Goal: Task Accomplishment & Management: Complete application form

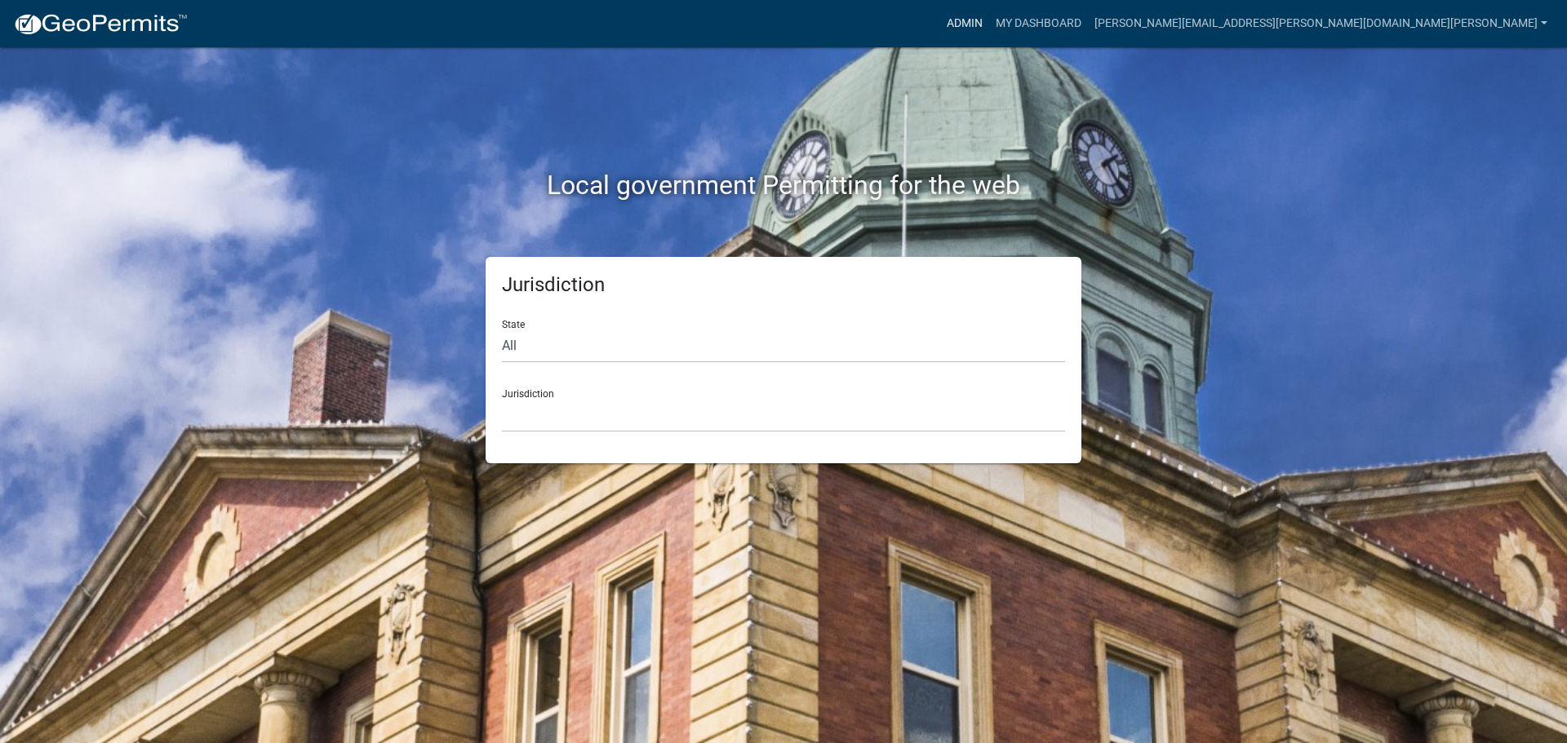
click at [989, 21] on link "Admin" at bounding box center [964, 23] width 49 height 31
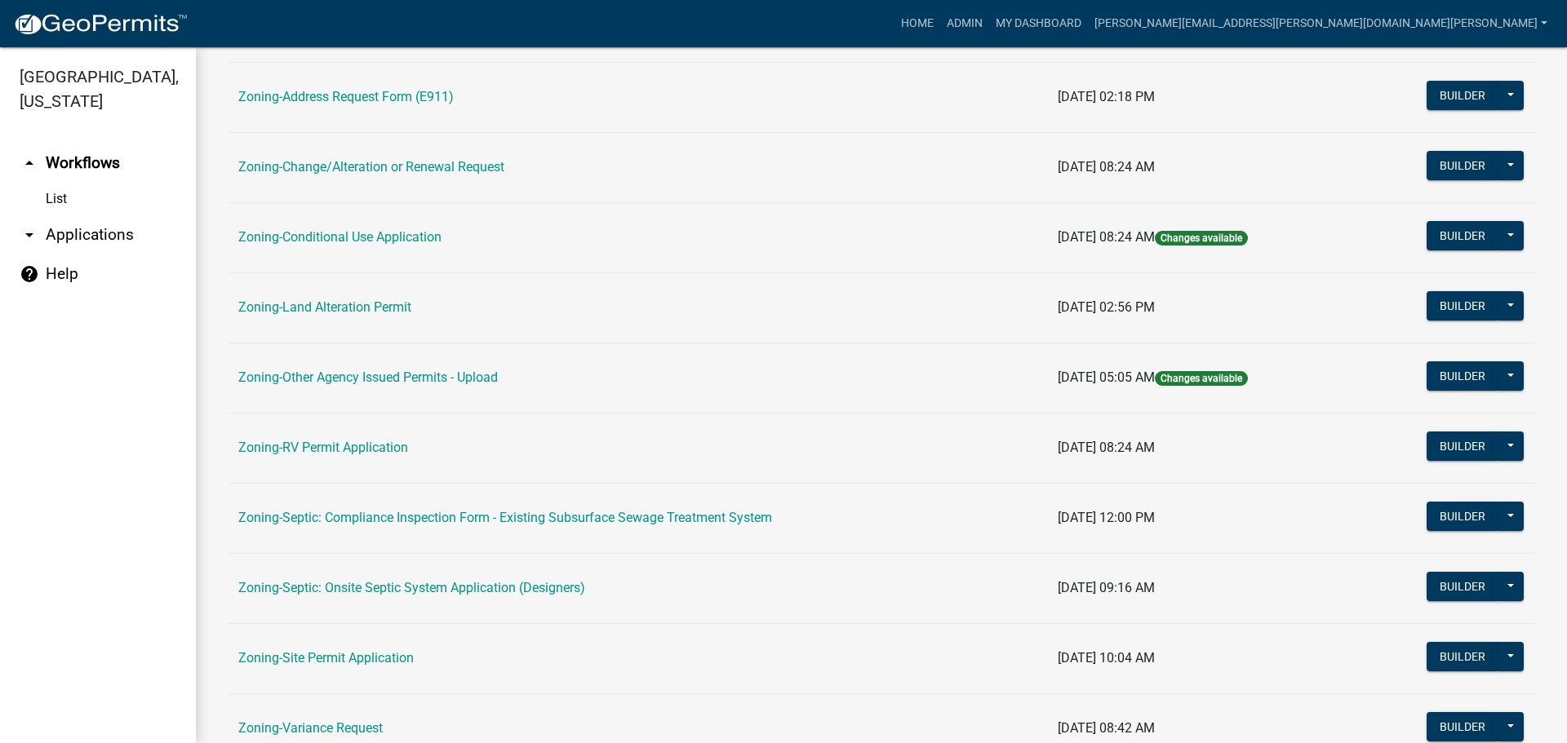
scroll to position [408, 0]
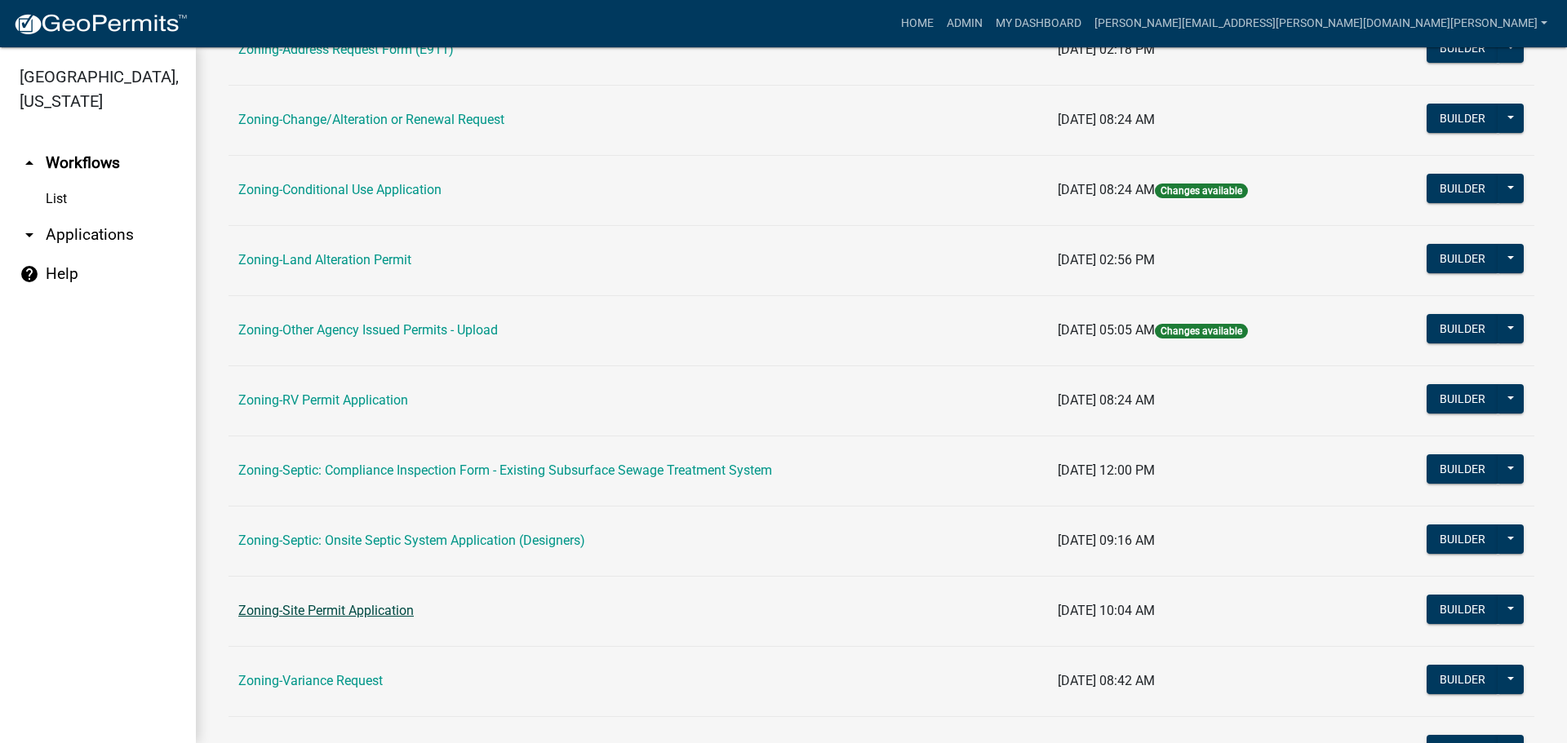
click at [381, 606] on link "Zoning-Site Permit Application" at bounding box center [325, 611] width 175 height 16
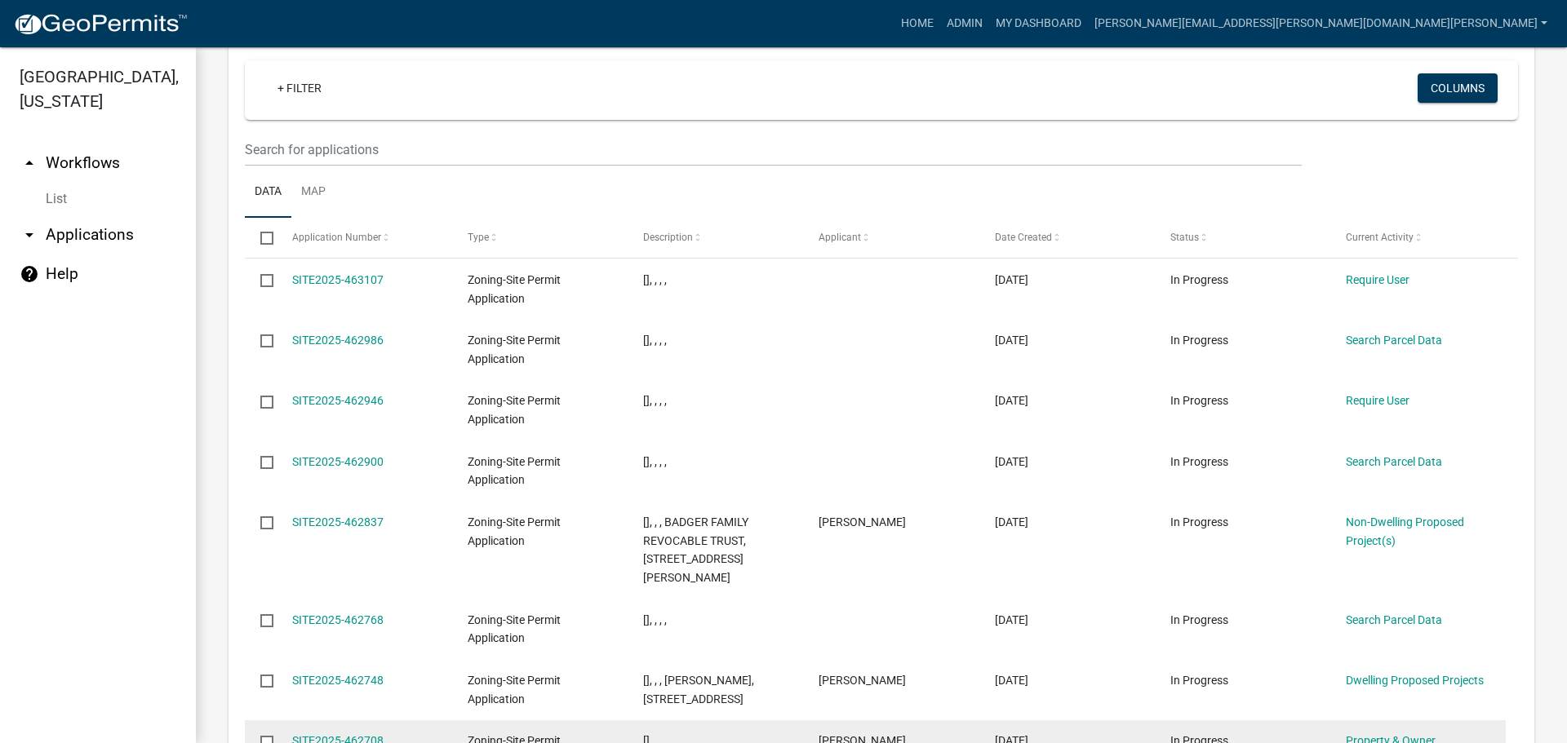
scroll to position [2040, 0]
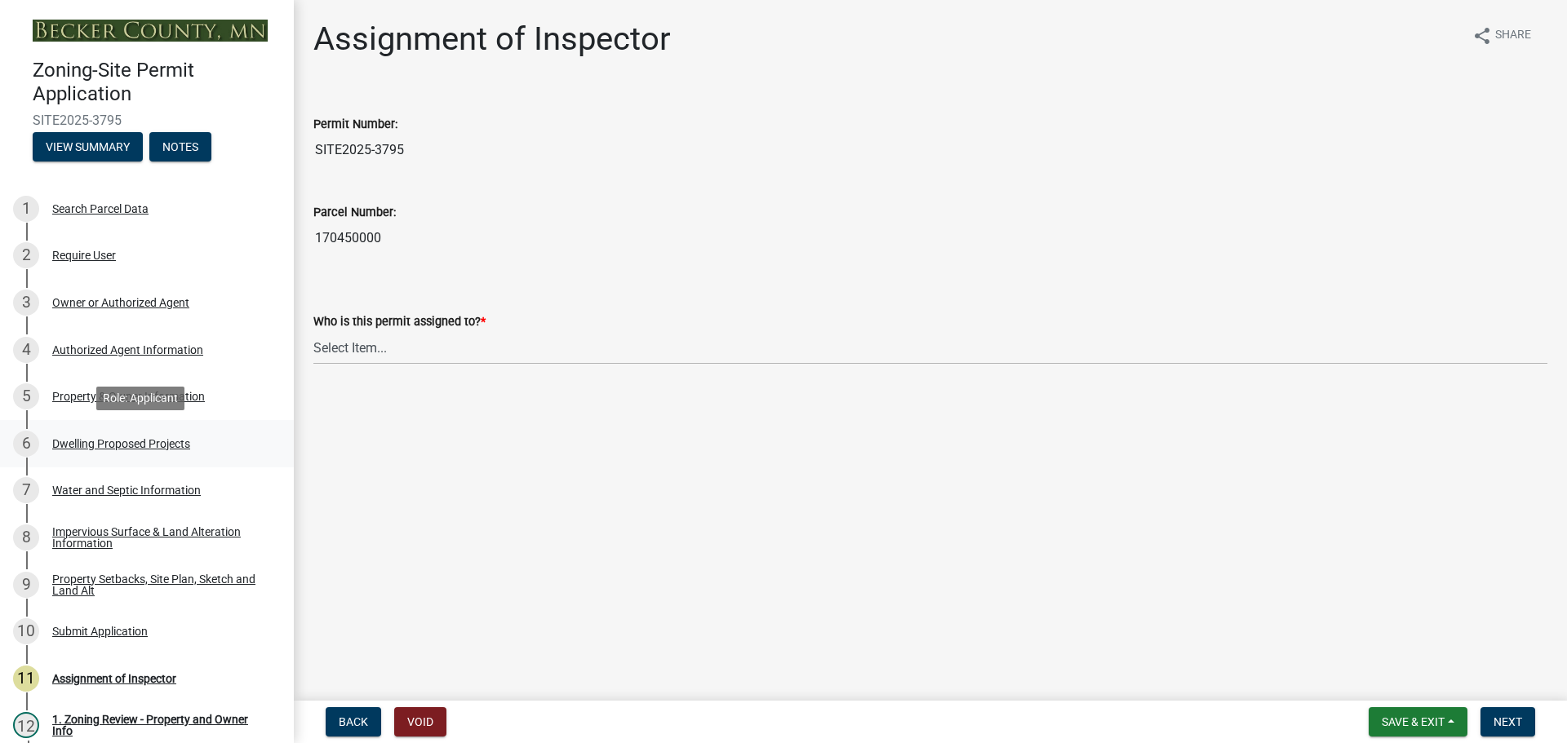
click at [149, 439] on div "Dwelling Proposed Projects" at bounding box center [121, 443] width 138 height 11
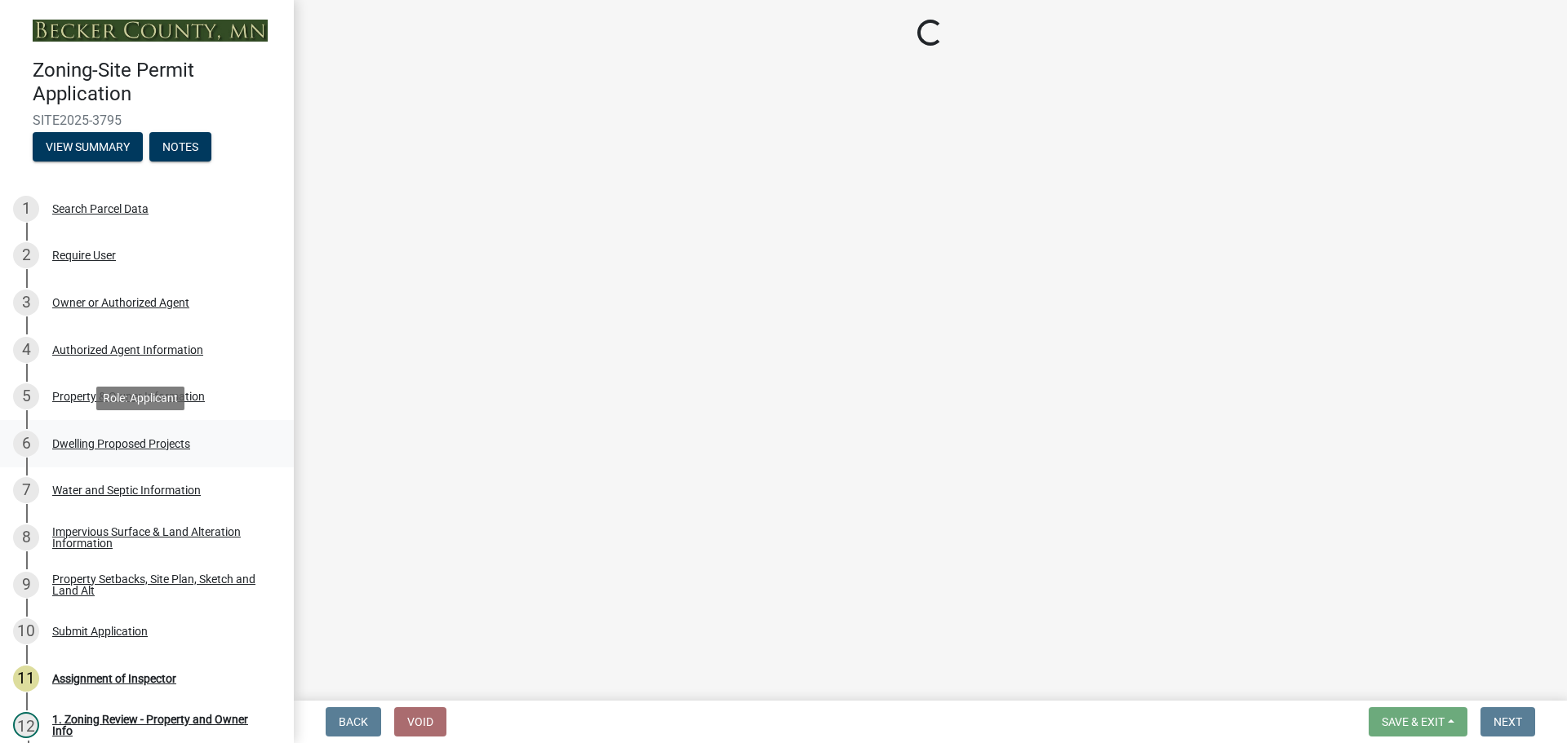
select select "b76c2e3f-c59d-4748-8205-29623accd873"
select select "566f81cc-4b3f-4ecb-9f16-a2b313352c61"
select select "03c1fec4-1fbe-4331-bc18-34e24145556f"
select select "e13aacd2-5b16-46a8-9c16-26b3d7b1c810"
select select "5dd6cdd5-8b7d-4534-b791-478230f7b8b7"
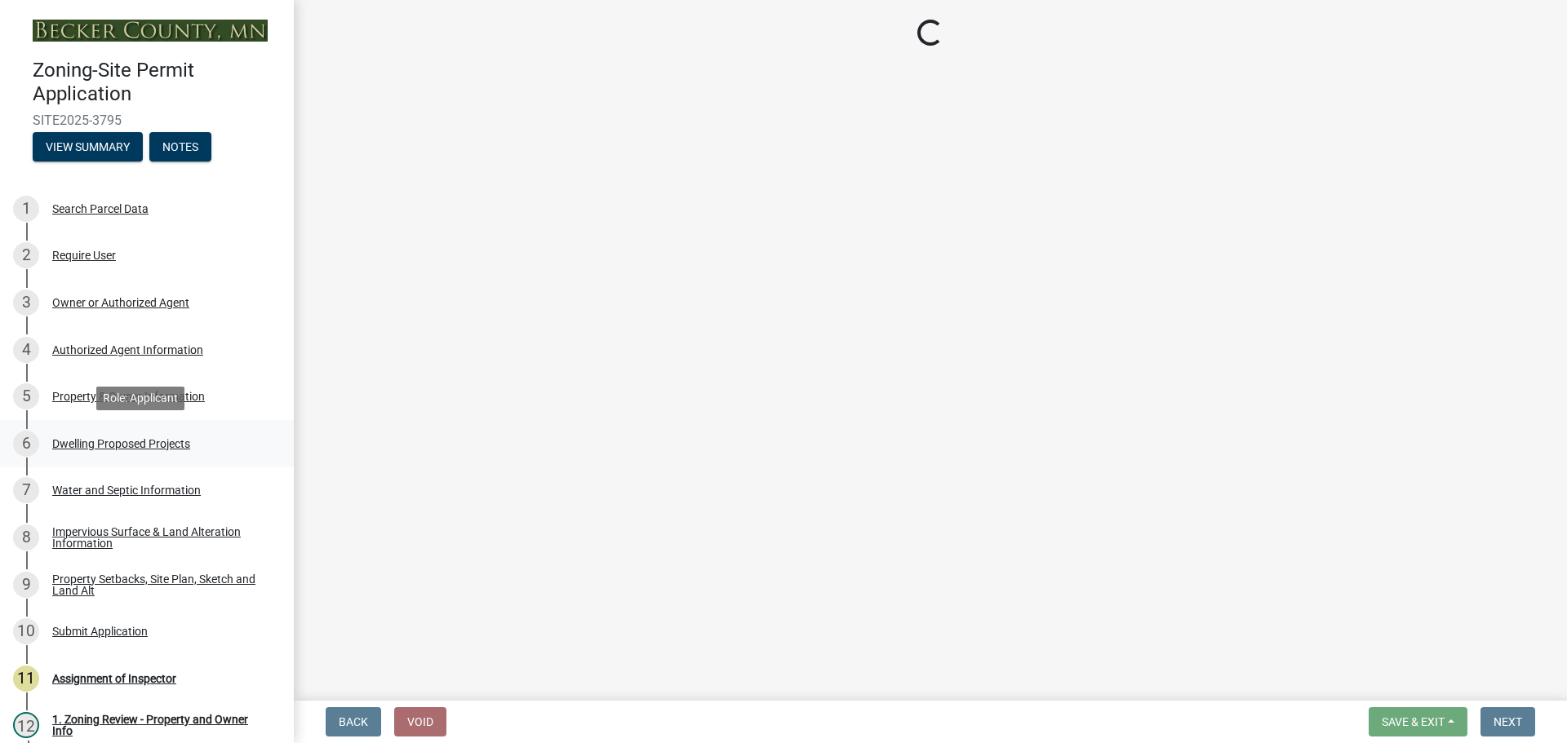
select select "e9b8a31e-e3fd-4a95-ab32-acf8bf819ee6"
select select "5c3531b8-bc96-4b07-92f8-845cfe46d7fc"
select select "beadd2dd-8960-4720-a713-fac19c5075c6"
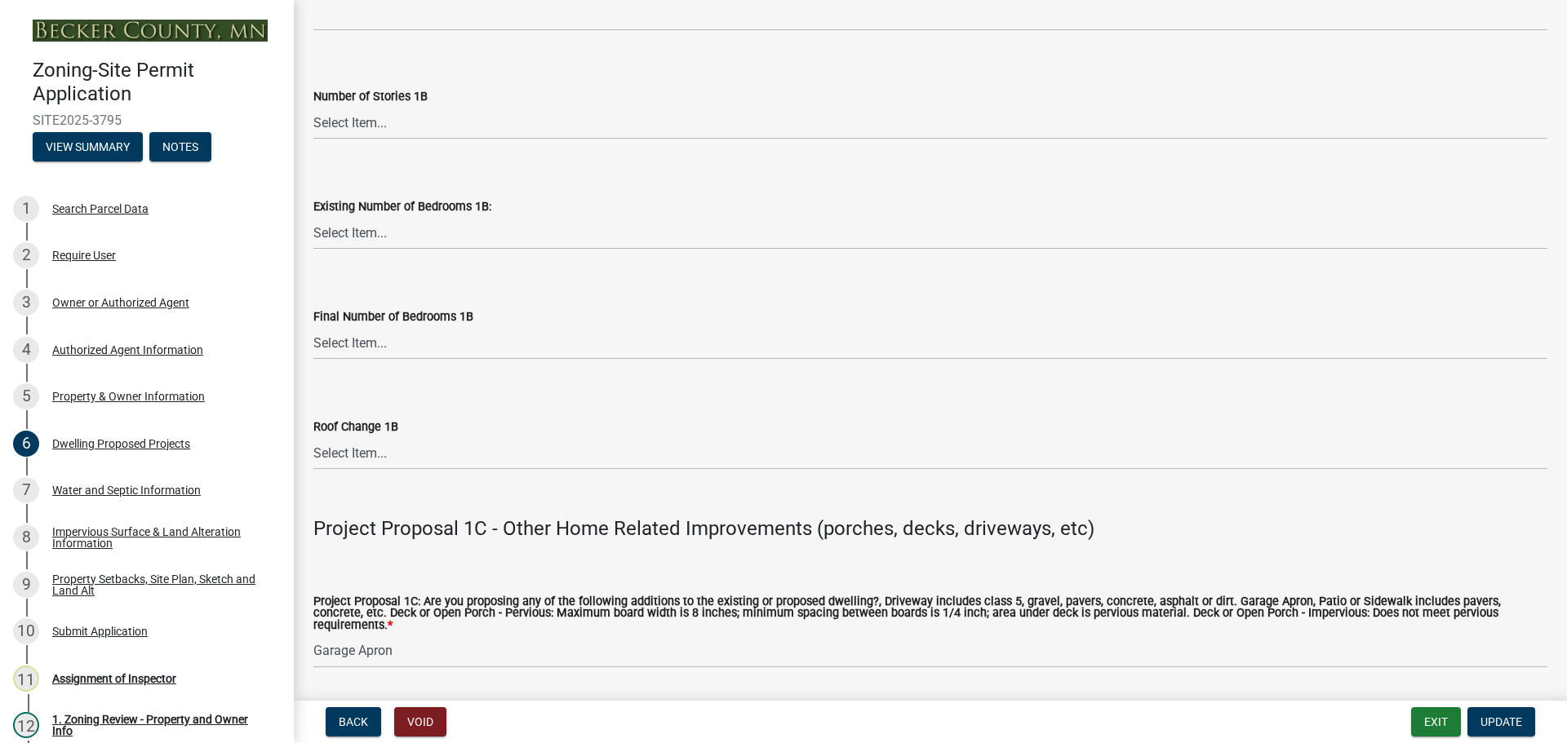
scroll to position [2526, 0]
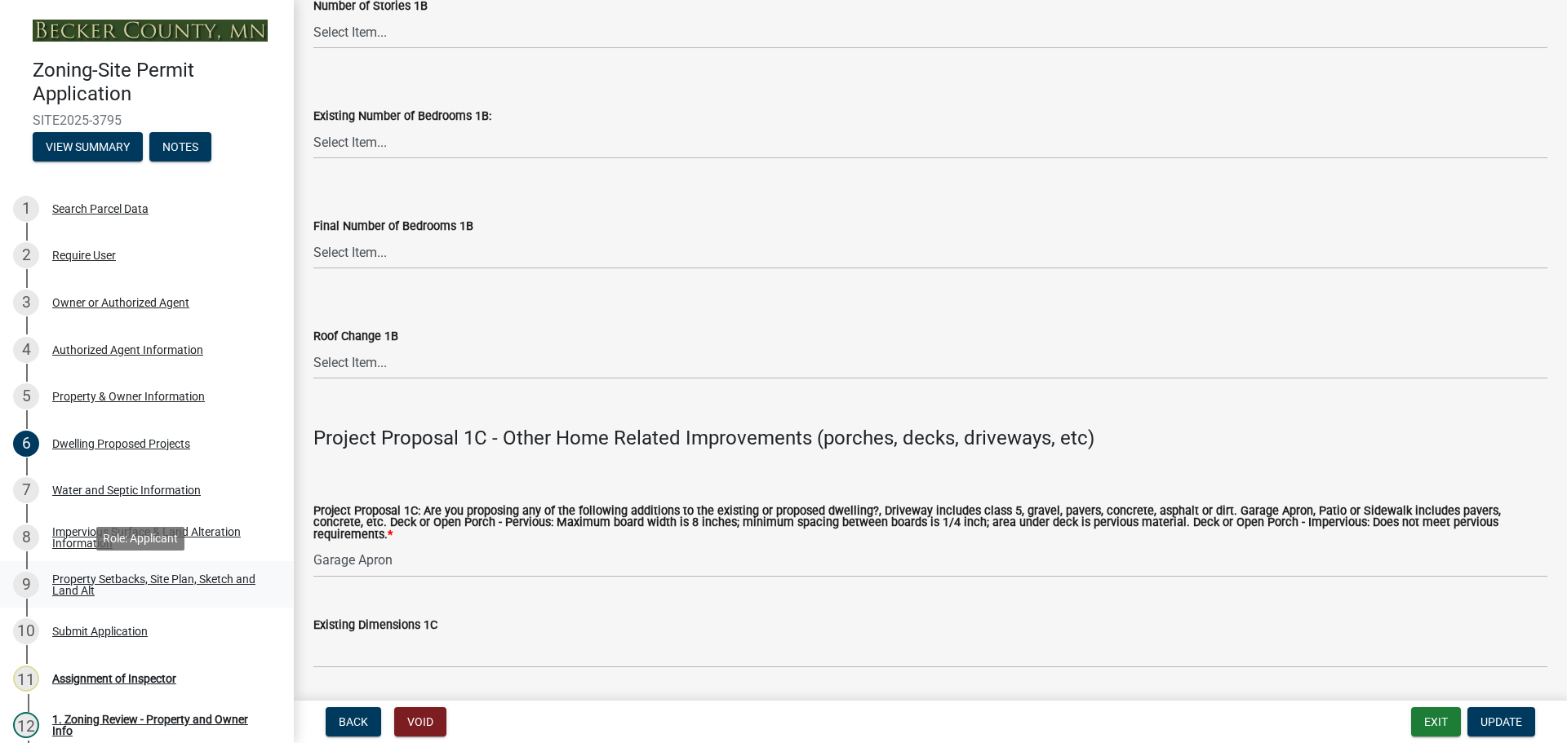
click at [140, 576] on div "Property Setbacks, Site Plan, Sketch and Land Alt" at bounding box center [159, 585] width 215 height 23
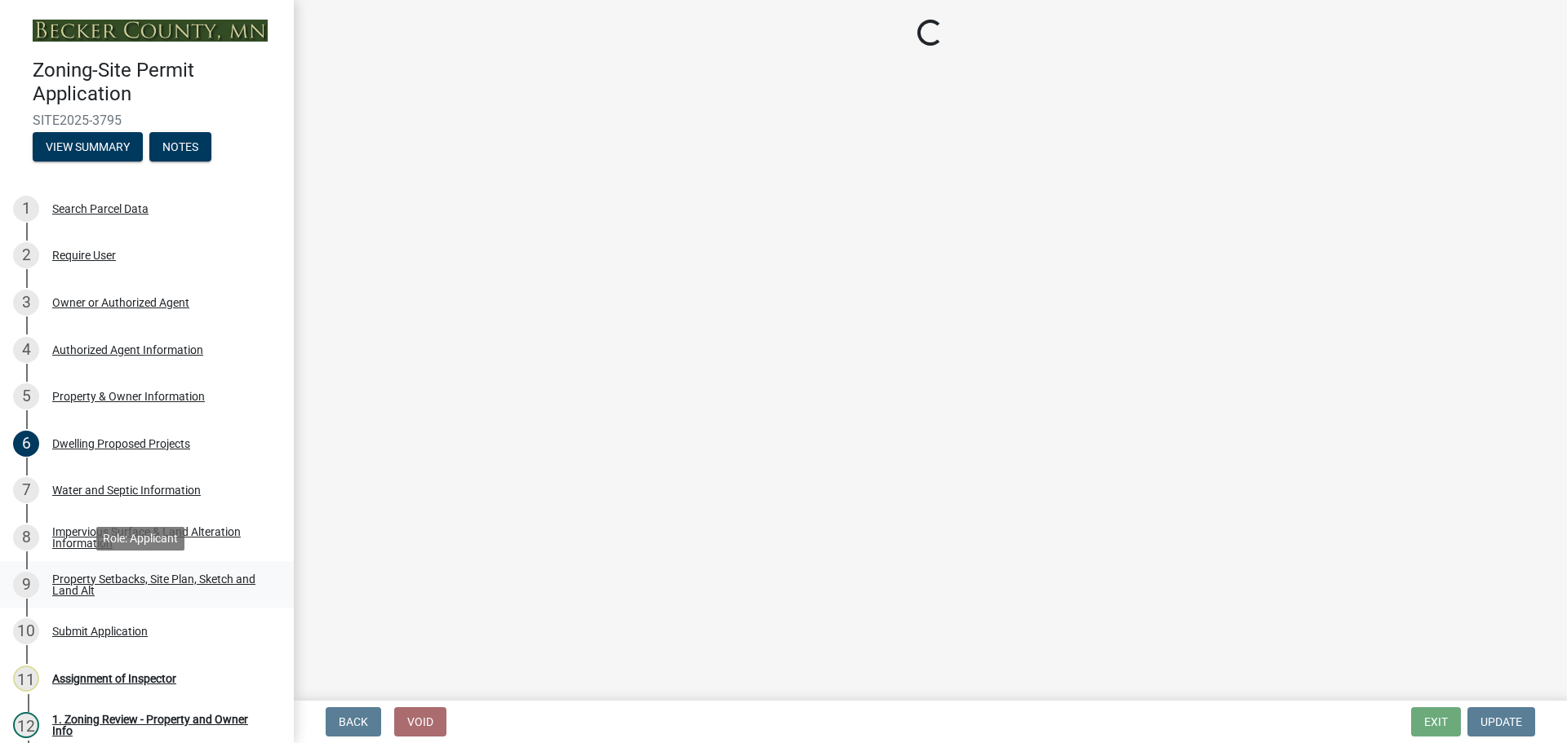
select select "7b13c63f-e699-4112-b373-98fbd28ec536"
select select "d7ed81d3-cd60-4660-969c-0852c303b075"
select select "b56a4575-9846-47cf-8067-c59a4853da22"
select select "12f785fb-c378-4b18-841c-21c73dc99083"
select select "e8ab2dc3-aa3f-46f3-9b4a-37eb25ad84af"
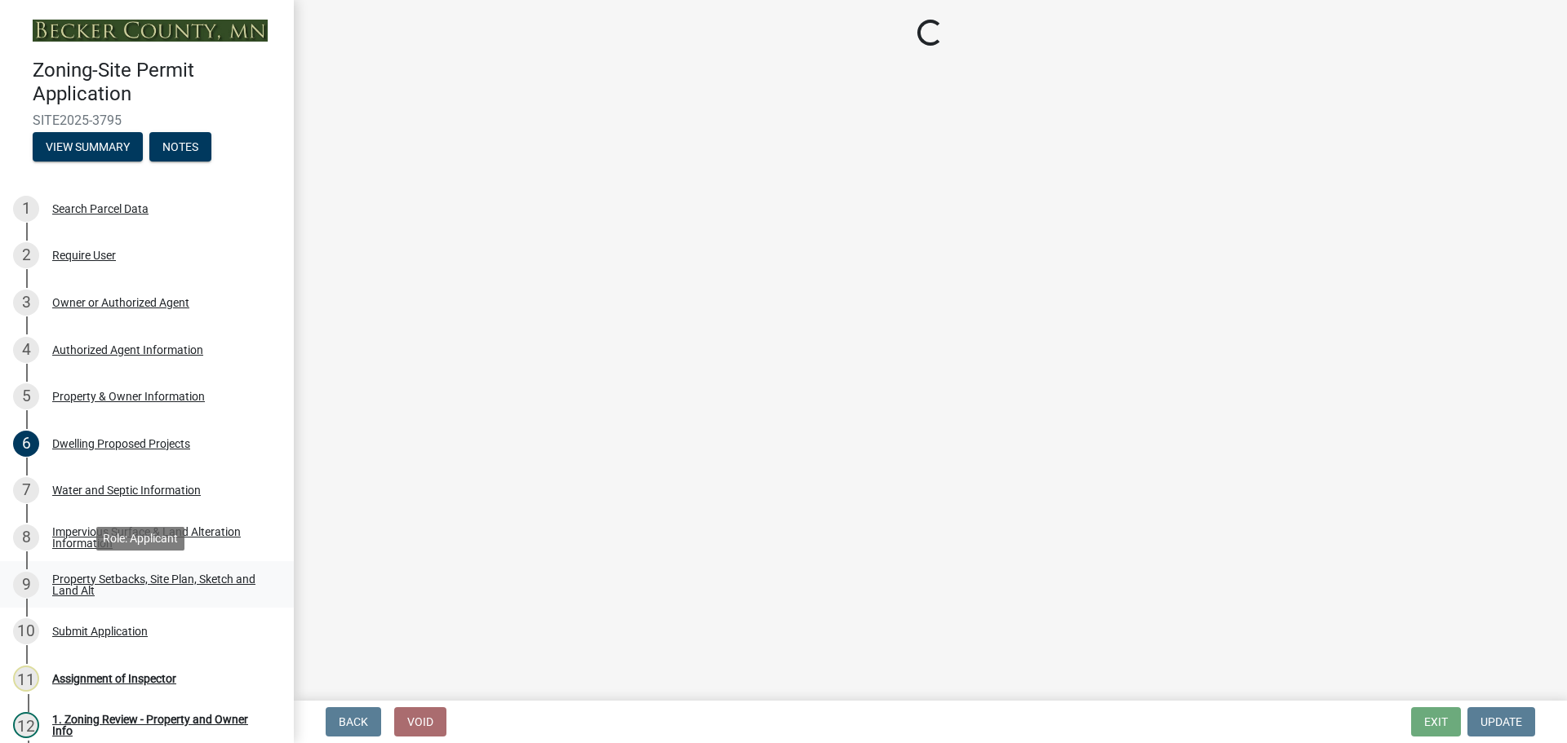
select select "b98836ba-4715-455d-97ab-be9a9df498a8"
select select "c8b8ea71-7088-4e87-a493-7bc88cc2835b"
select select "a4ce8fad-3c47-4e2b-9375-28a8f2ee630b"
select select "19d13e65-c93d-443e-910a-7a17299544cc"
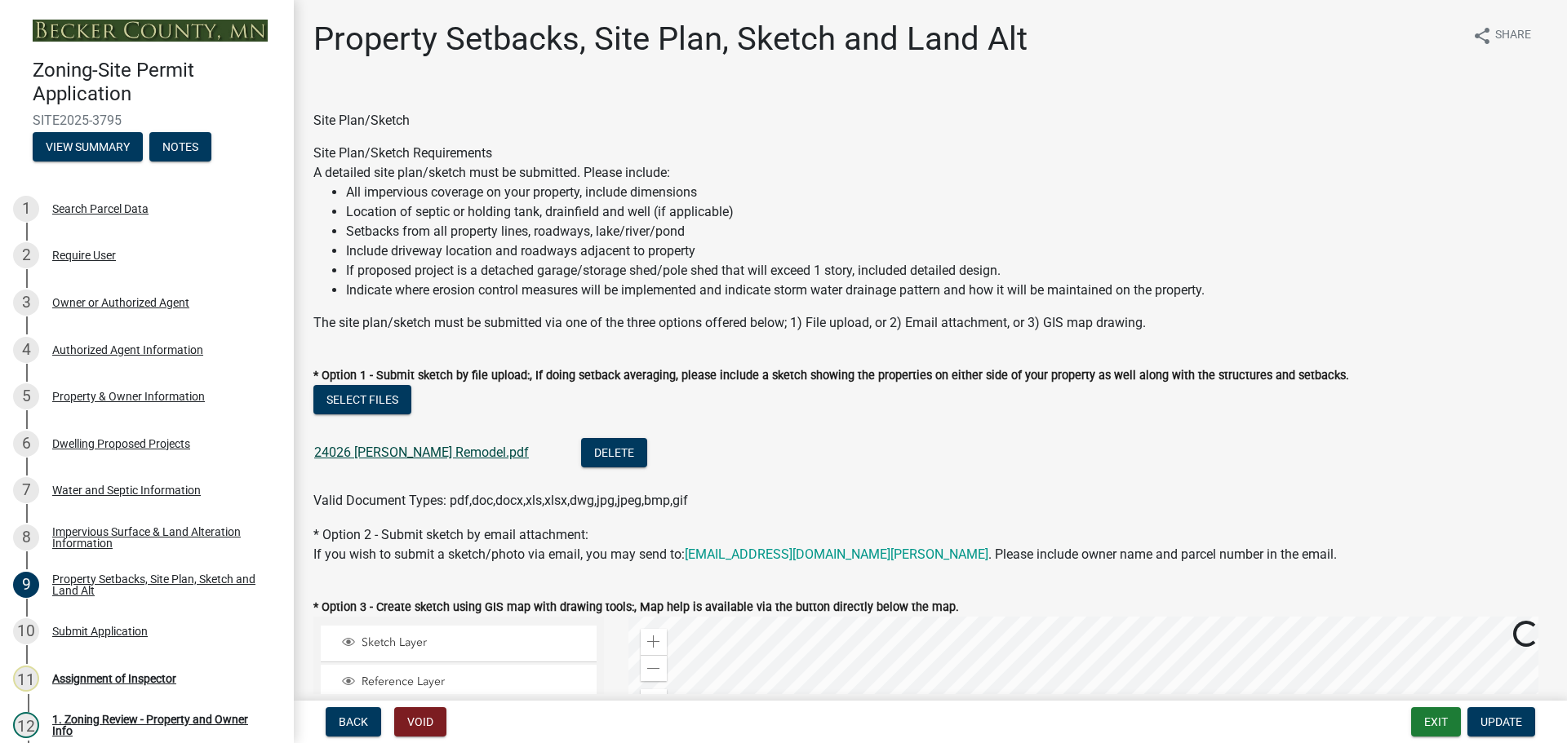
click at [389, 450] on link "24026 [PERSON_NAME] Remodel.pdf" at bounding box center [421, 453] width 215 height 16
click at [152, 435] on div "6 Dwelling Proposed Projects" at bounding box center [140, 444] width 255 height 26
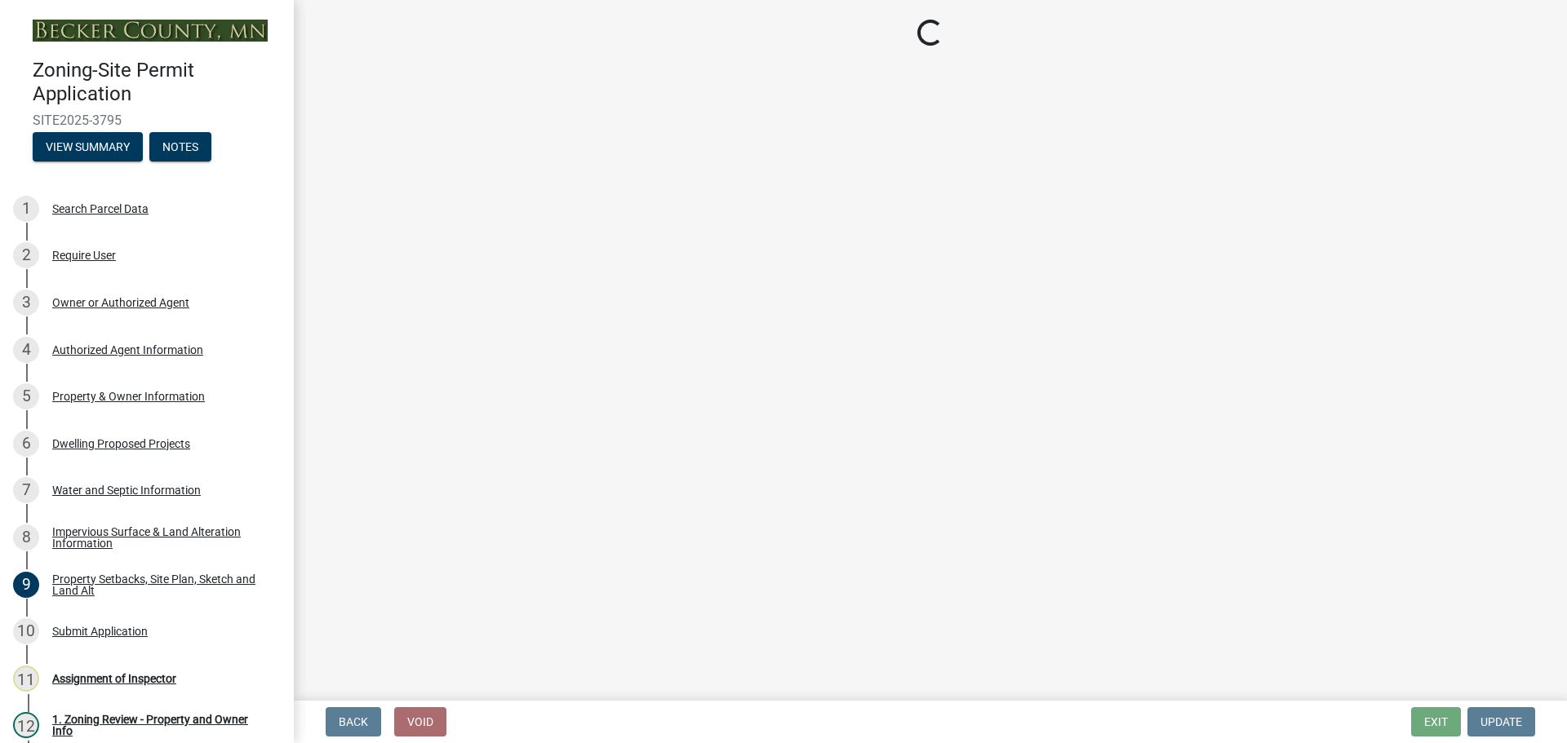
select select "b76c2e3f-c59d-4748-8205-29623accd873"
select select "566f81cc-4b3f-4ecb-9f16-a2b313352c61"
select select "03c1fec4-1fbe-4331-bc18-34e24145556f"
select select "e13aacd2-5b16-46a8-9c16-26b3d7b1c810"
select select "5dd6cdd5-8b7d-4534-b791-478230f7b8b7"
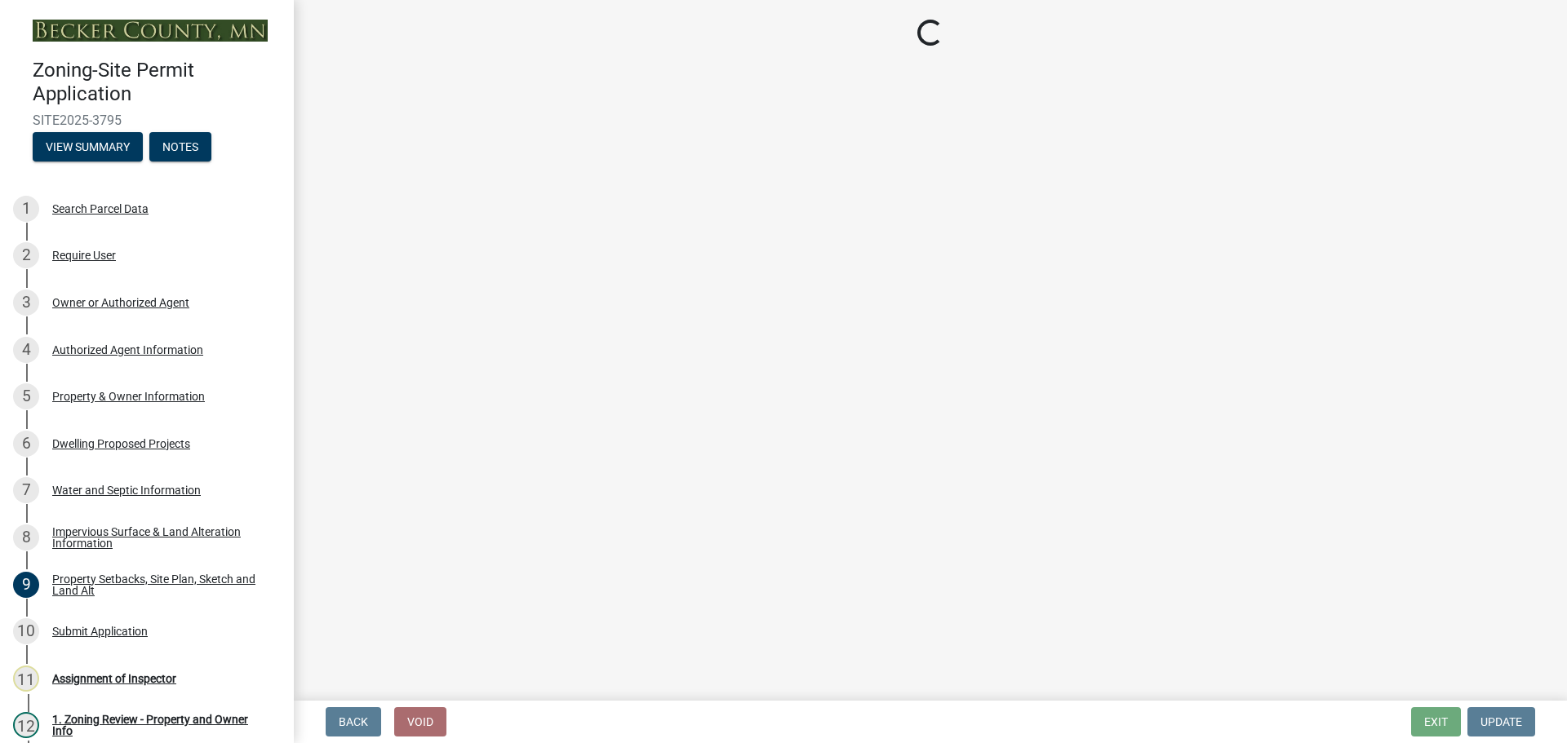
select select "e9b8a31e-e3fd-4a95-ab32-acf8bf819ee6"
select select "5c3531b8-bc96-4b07-92f8-845cfe46d7fc"
select select "beadd2dd-8960-4720-a713-fac19c5075c6"
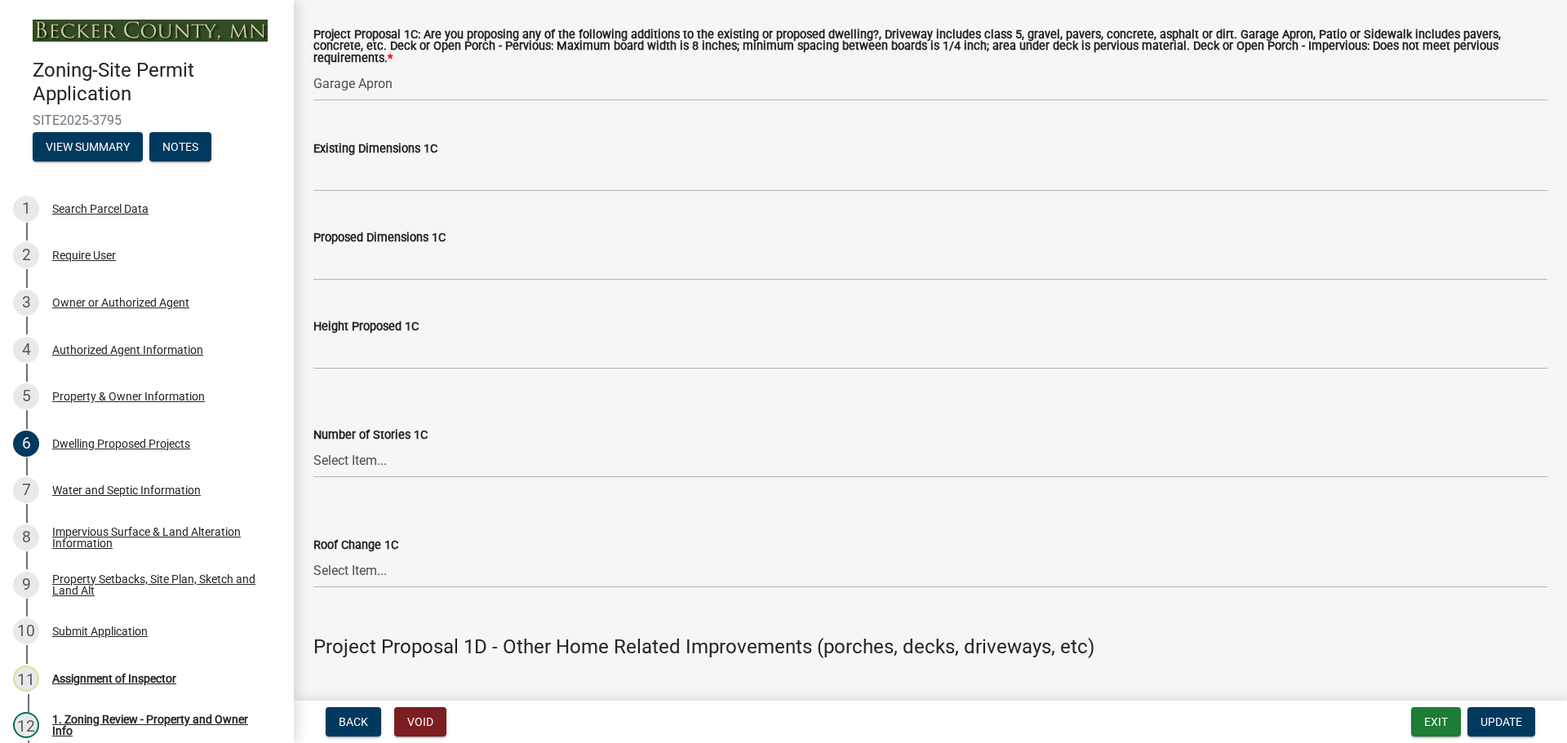
scroll to position [3427, 0]
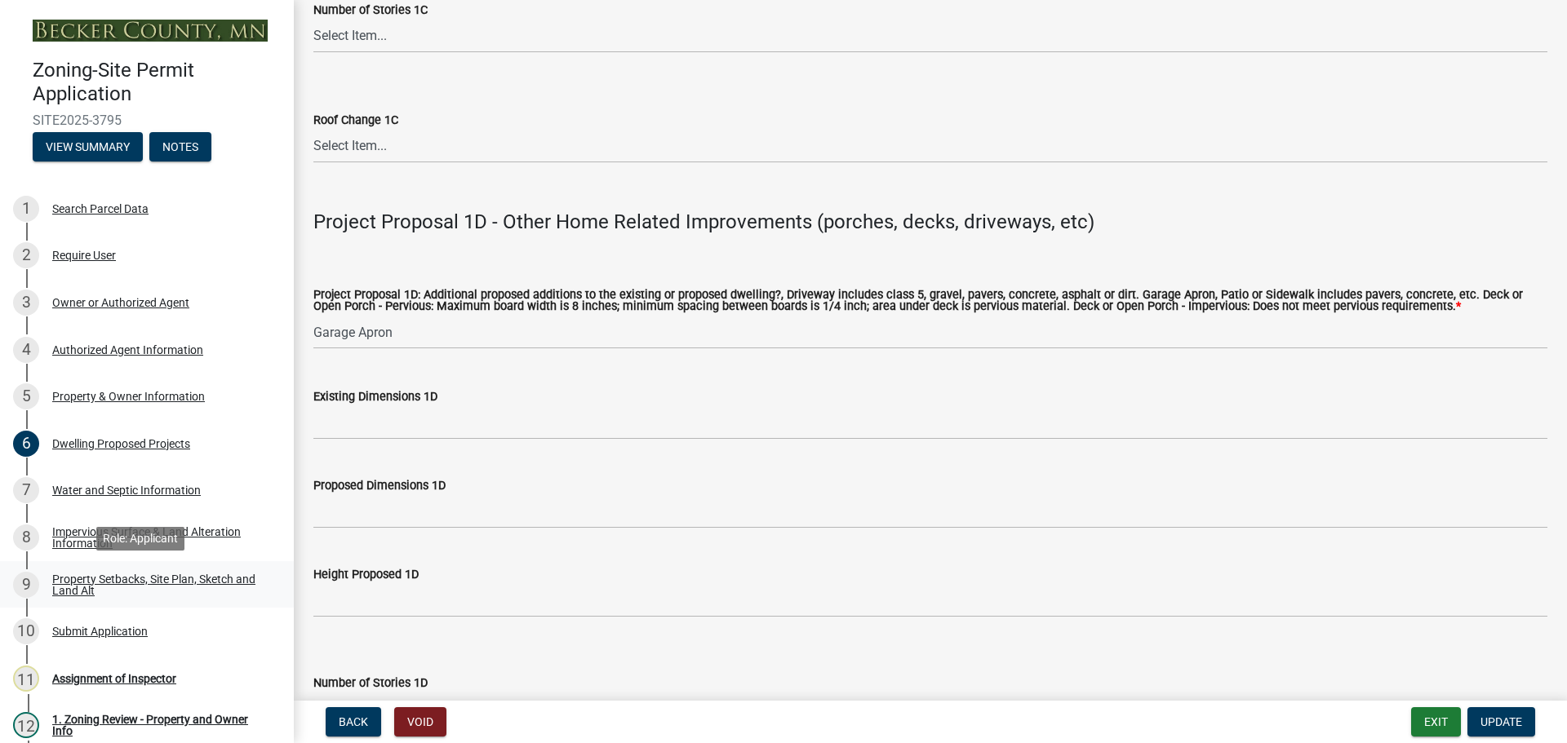
click at [67, 574] on div "Property Setbacks, Site Plan, Sketch and Land Alt" at bounding box center [159, 585] width 215 height 23
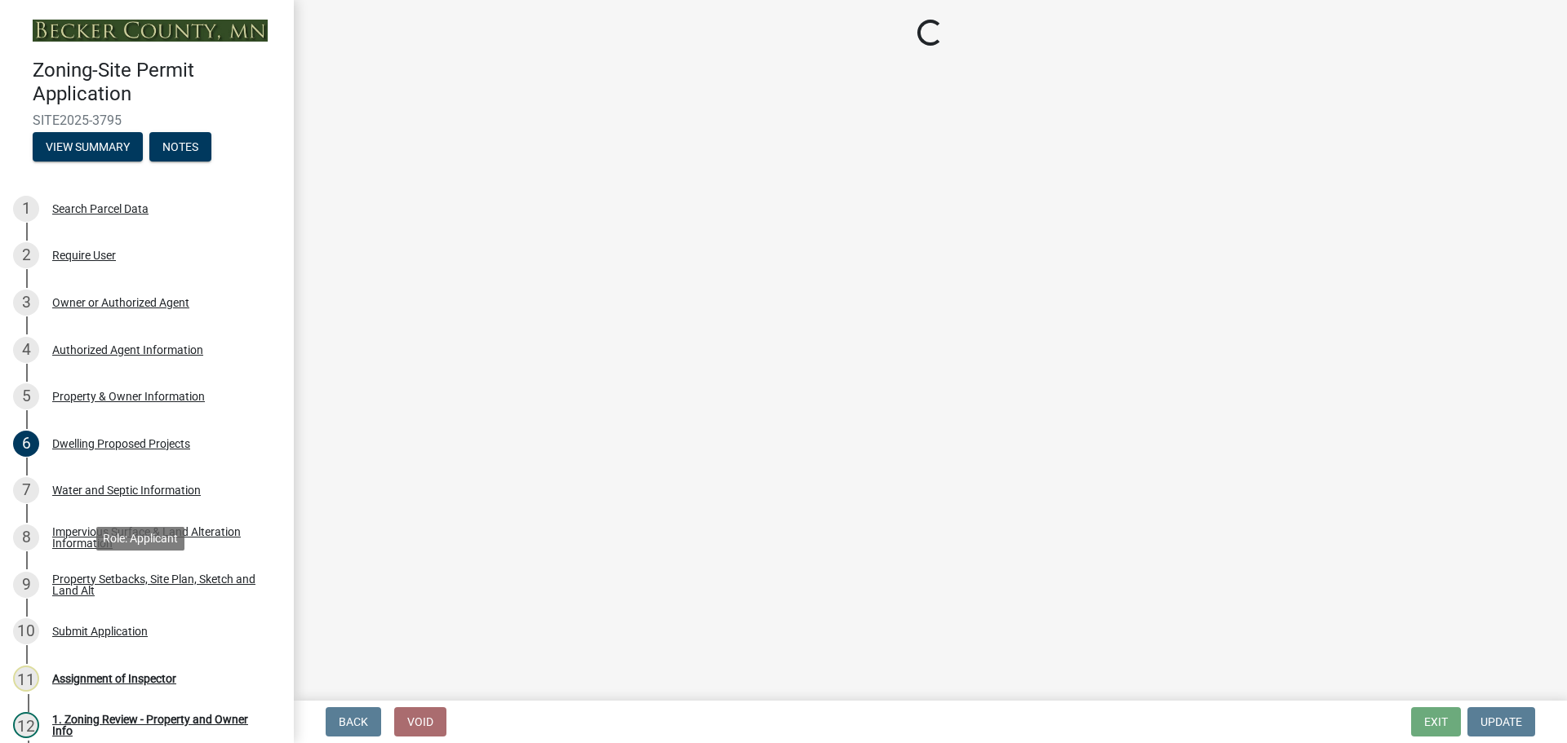
scroll to position [0, 0]
select select "7b13c63f-e699-4112-b373-98fbd28ec536"
select select "d7ed81d3-cd60-4660-969c-0852c303b075"
select select "b56a4575-9846-47cf-8067-c59a4853da22"
select select "12f785fb-c378-4b18-841c-21c73dc99083"
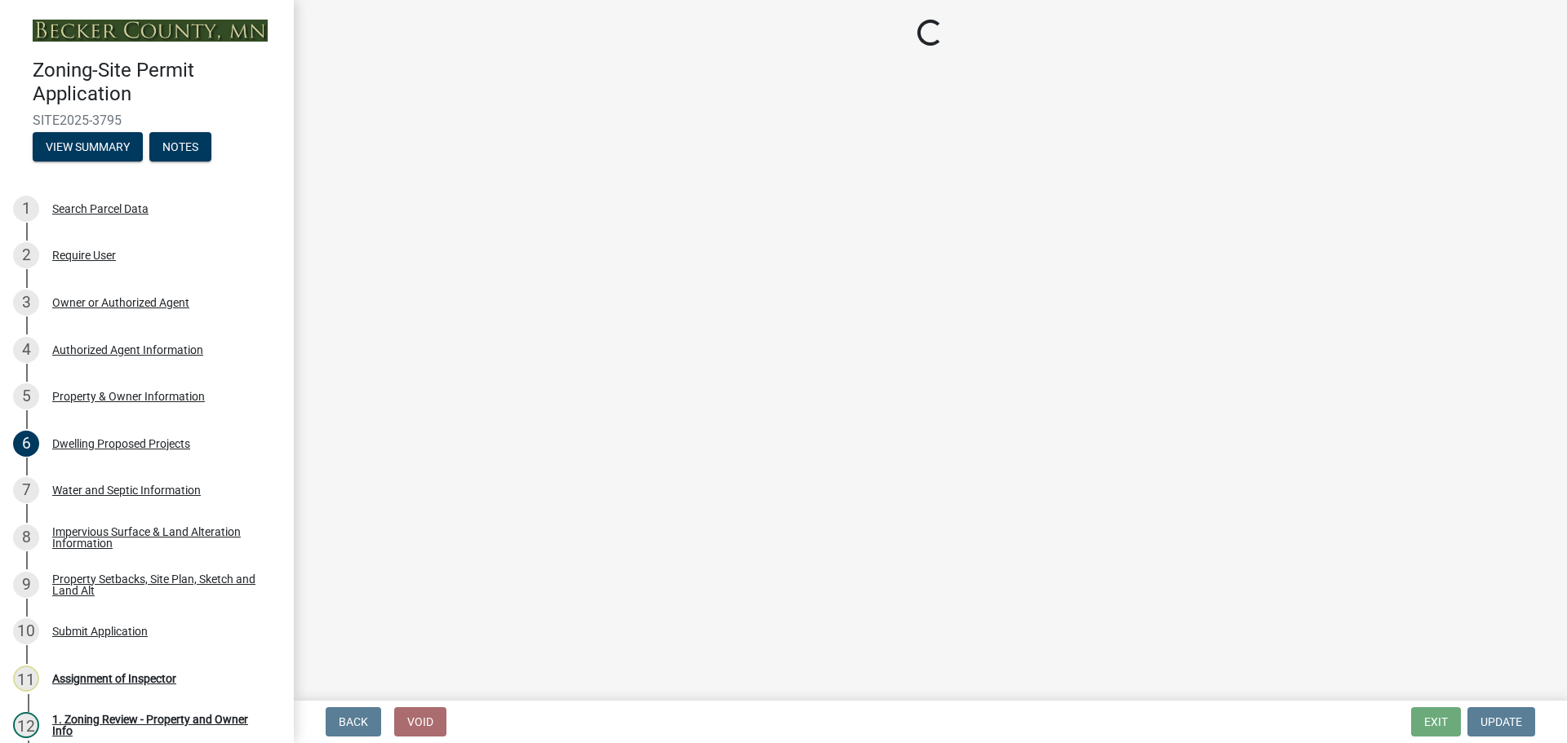
select select "e8ab2dc3-aa3f-46f3-9b4a-37eb25ad84af"
select select "b98836ba-4715-455d-97ab-be9a9df498a8"
select select "c8b8ea71-7088-4e87-a493-7bc88cc2835b"
select select "a4ce8fad-3c47-4e2b-9375-28a8f2ee630b"
select select "19d13e65-c93d-443e-910a-7a17299544cc"
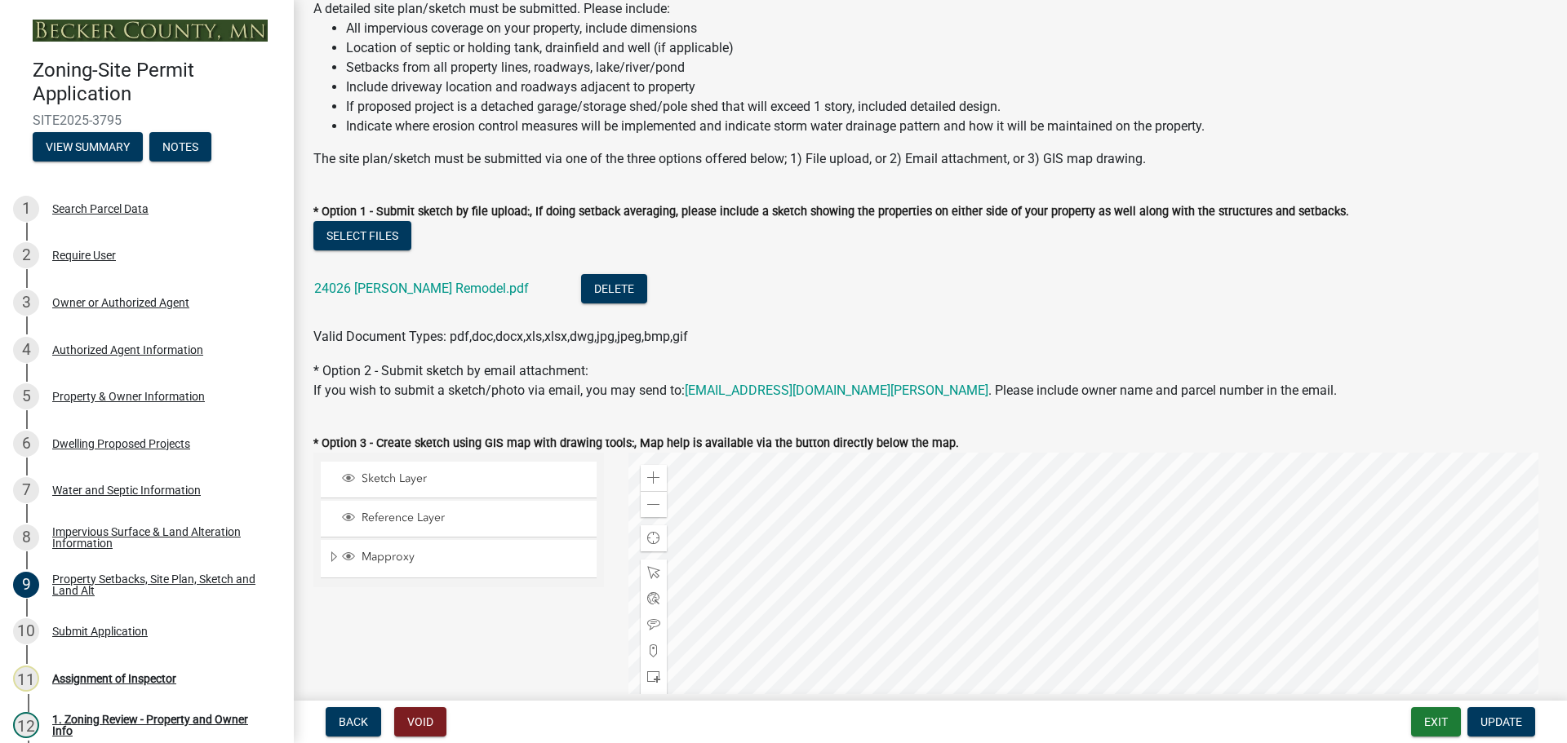
scroll to position [490, 0]
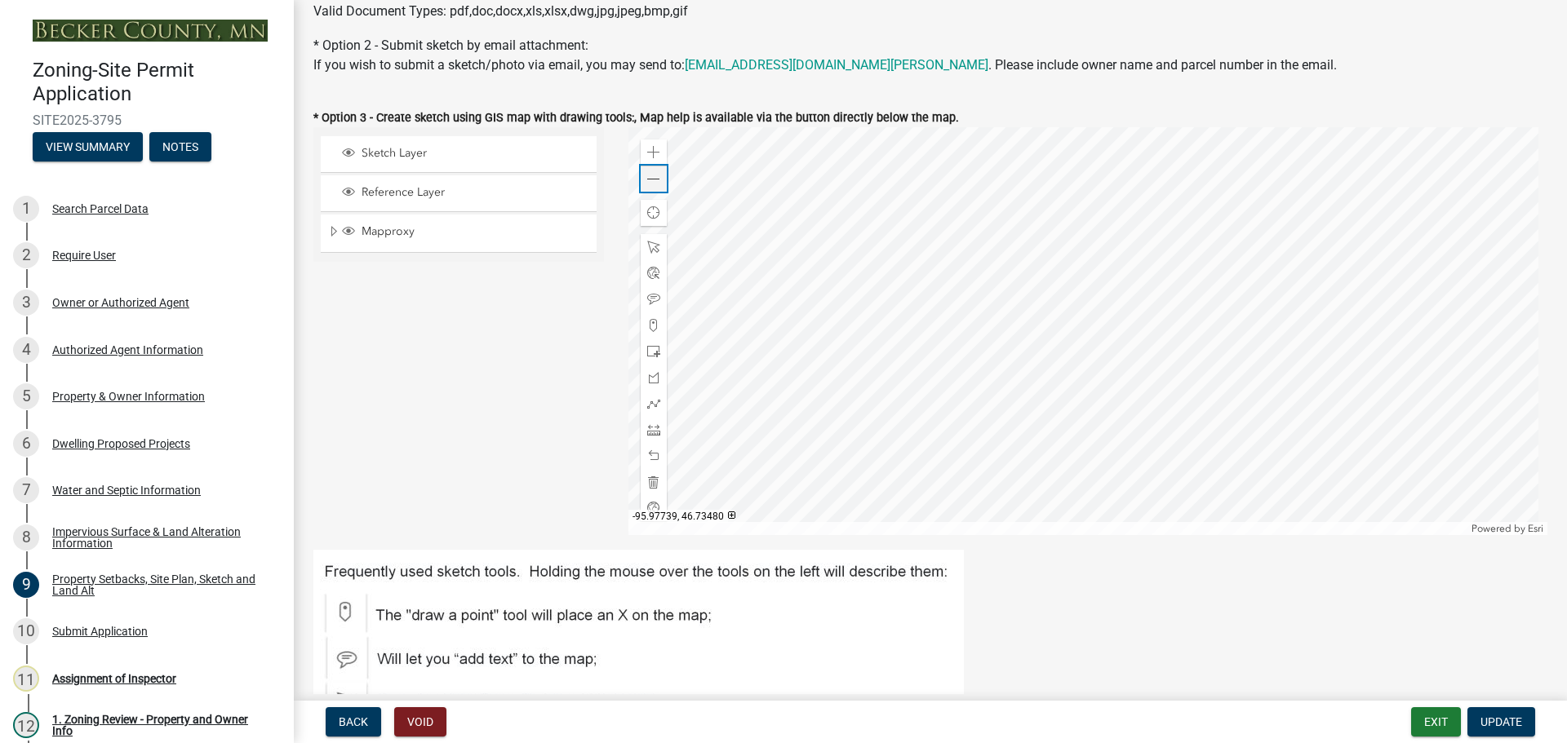
click at [648, 175] on span at bounding box center [653, 179] width 13 height 13
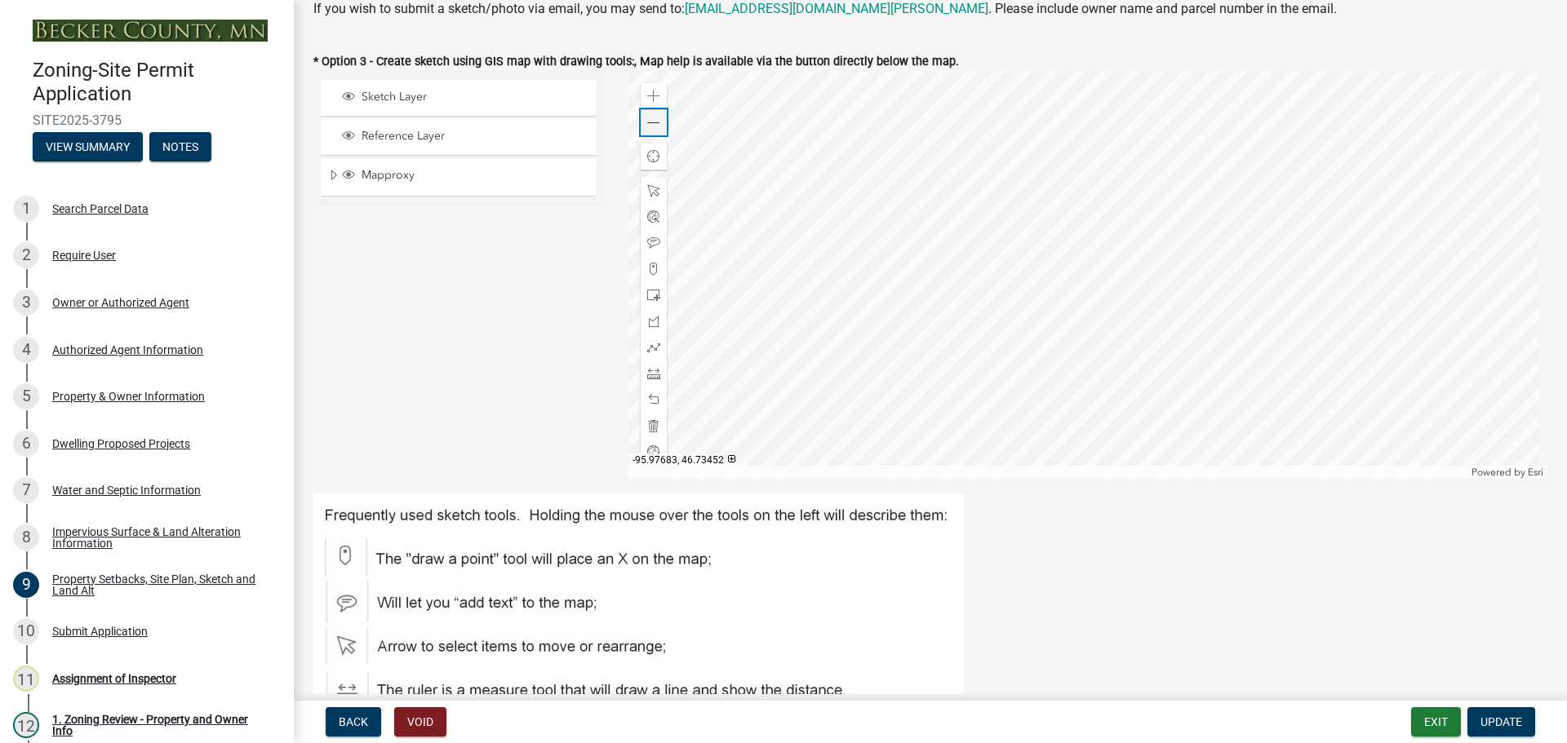
scroll to position [571, 0]
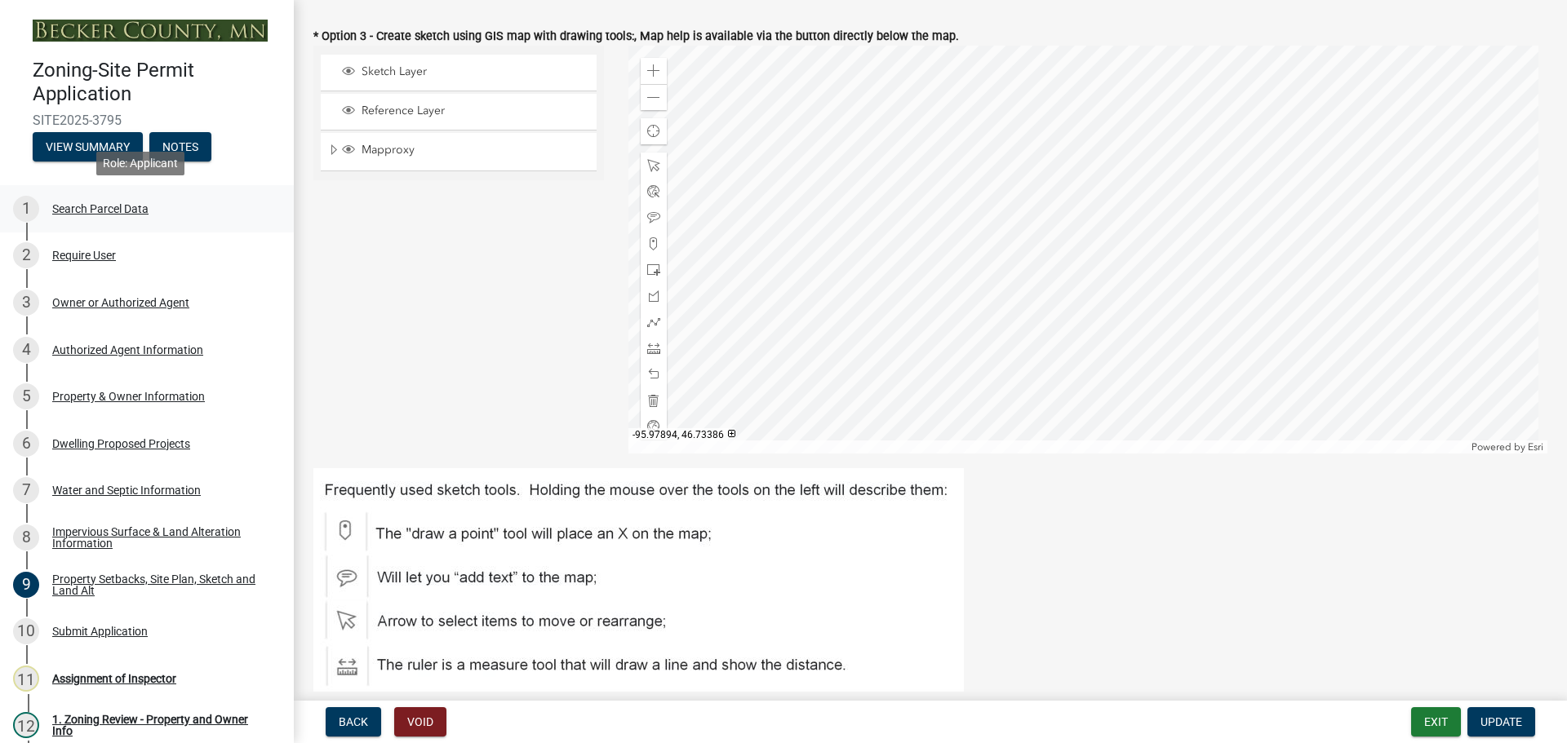
click at [109, 210] on div "Search Parcel Data" at bounding box center [100, 208] width 96 height 11
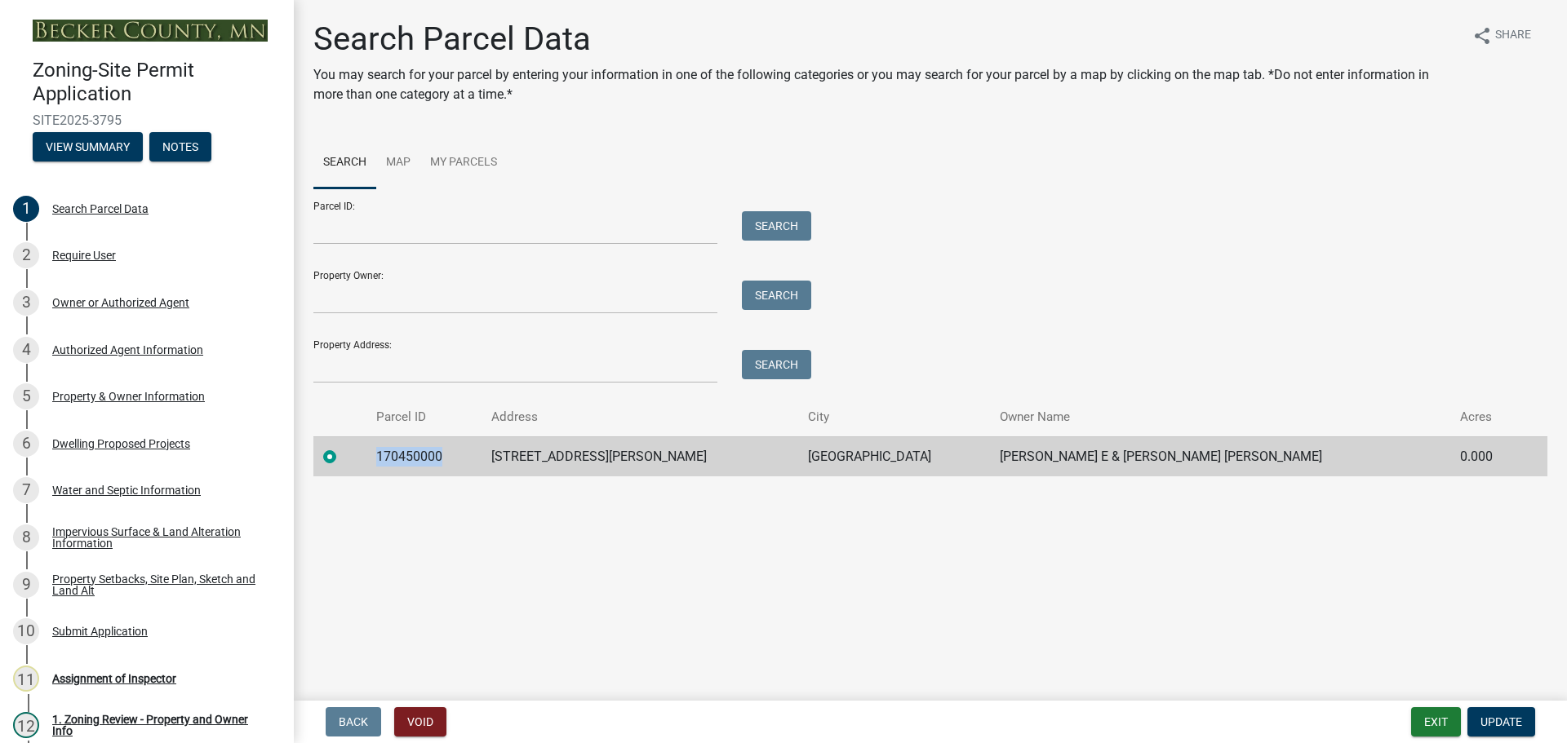
drag, startPoint x: 460, startPoint y: 450, endPoint x: 392, endPoint y: 449, distance: 68.6
click at [392, 449] on td "170450000" at bounding box center [423, 457] width 115 height 40
copy td "170450000"
click at [135, 570] on link "9 Property Setbacks, Site Plan, Sketch and Land Alt" at bounding box center [147, 584] width 294 height 47
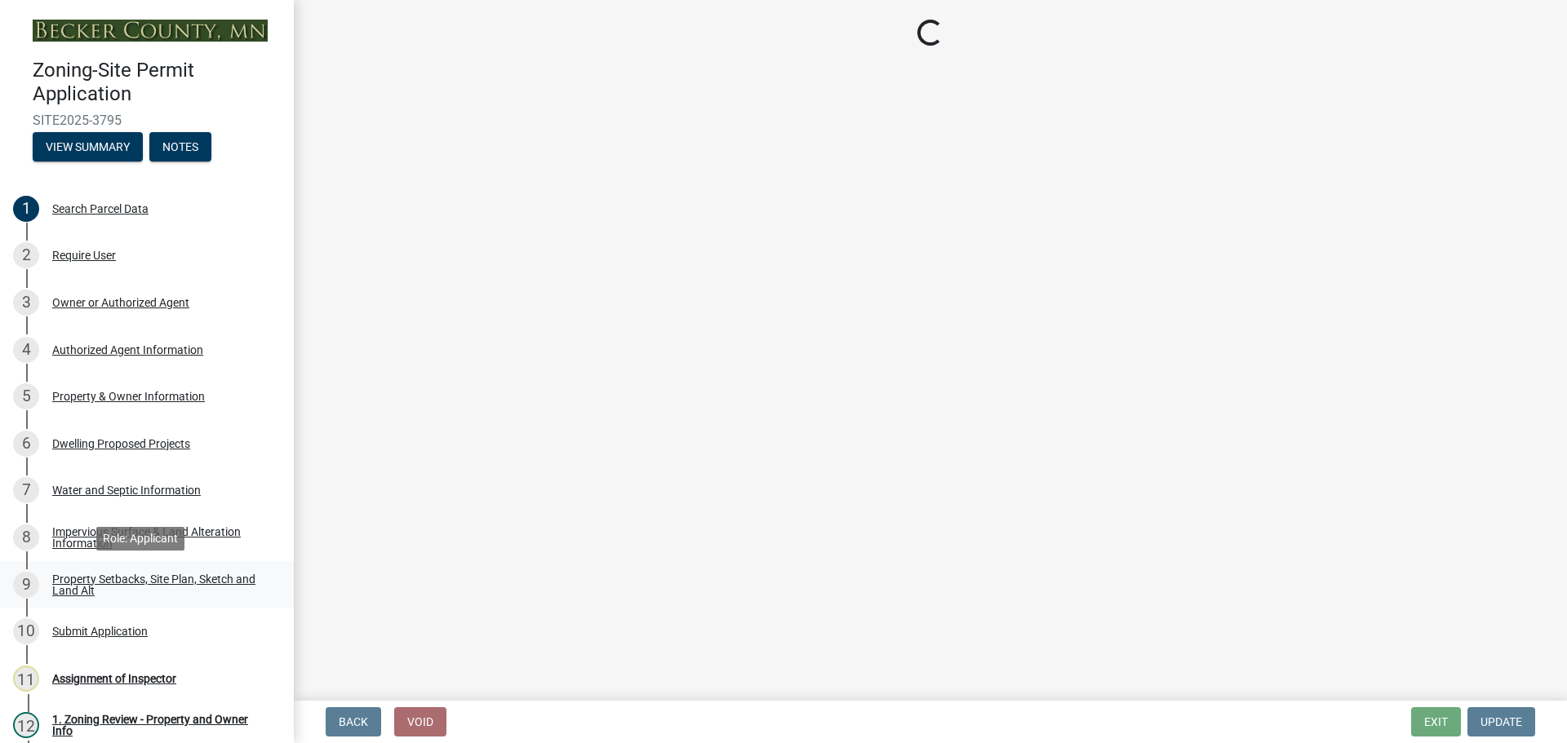
select select "7b13c63f-e699-4112-b373-98fbd28ec536"
select select "d7ed81d3-cd60-4660-969c-0852c303b075"
select select "b56a4575-9846-47cf-8067-c59a4853da22"
select select "12f785fb-c378-4b18-841c-21c73dc99083"
select select "e8ab2dc3-aa3f-46f3-9b4a-37eb25ad84af"
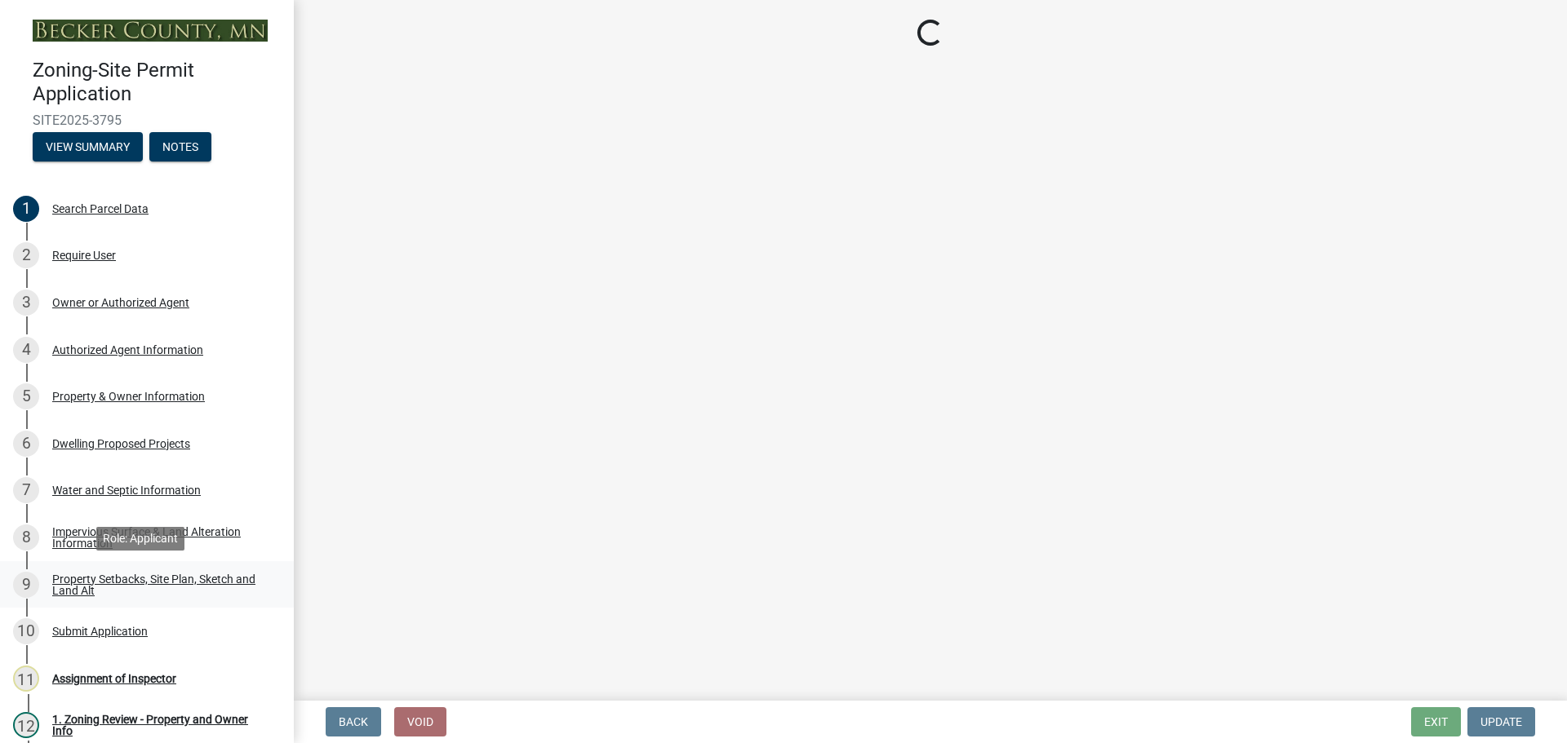
select select "b98836ba-4715-455d-97ab-be9a9df498a8"
select select "c8b8ea71-7088-4e87-a493-7bc88cc2835b"
select select "a4ce8fad-3c47-4e2b-9375-28a8f2ee630b"
select select "19d13e65-c93d-443e-910a-7a17299544cc"
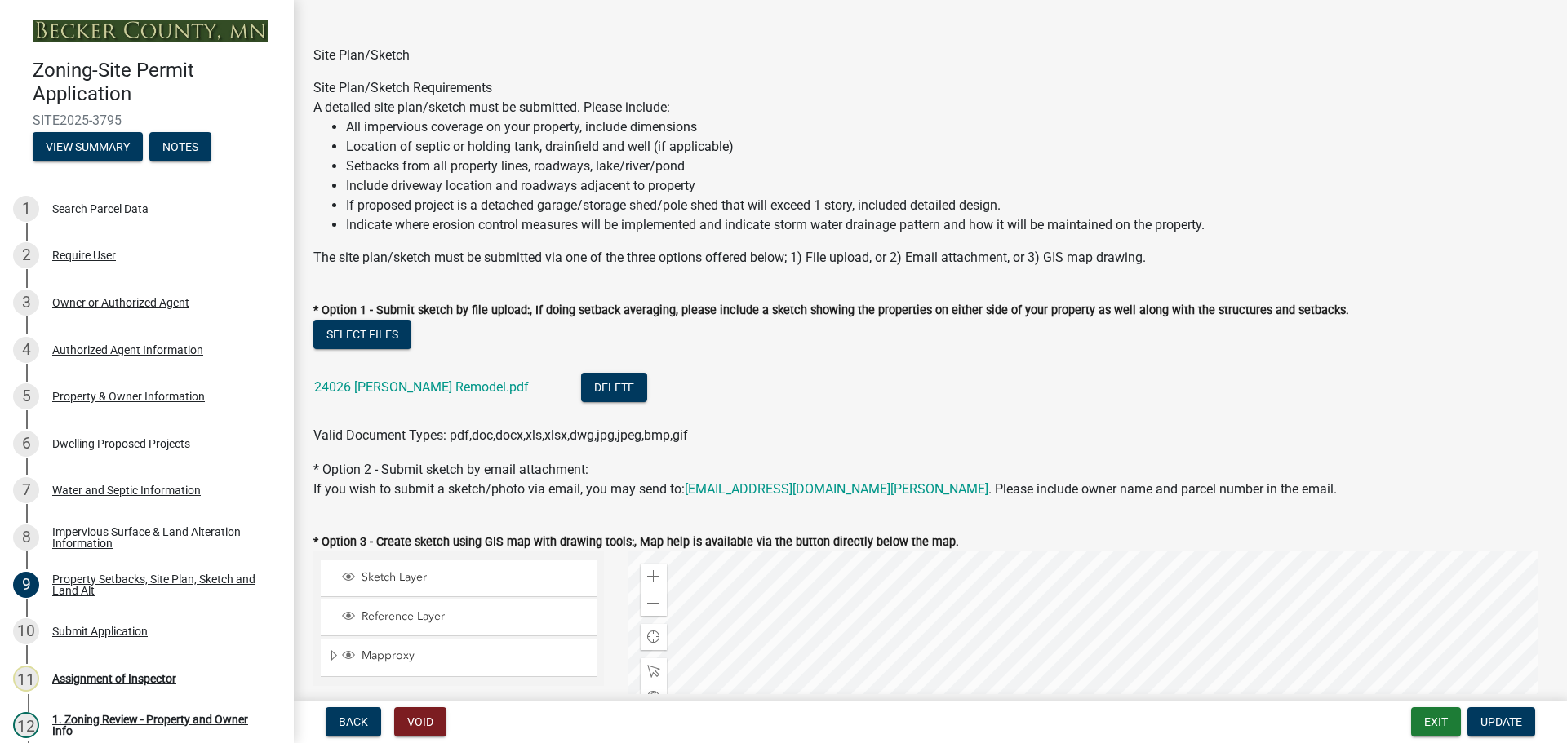
scroll to position [82, 0]
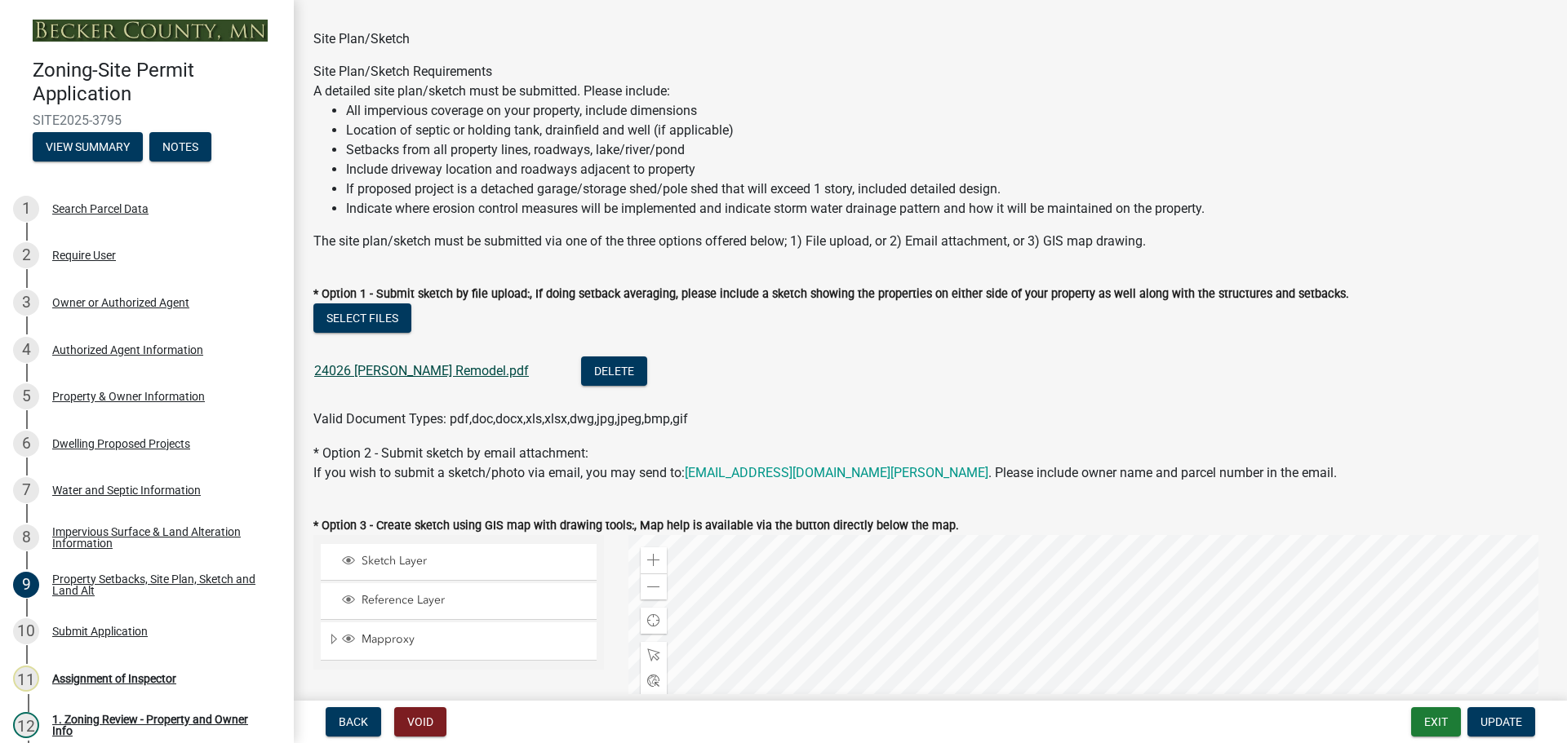
click at [431, 378] on link "24026 [PERSON_NAME] Remodel.pdf" at bounding box center [421, 371] width 215 height 16
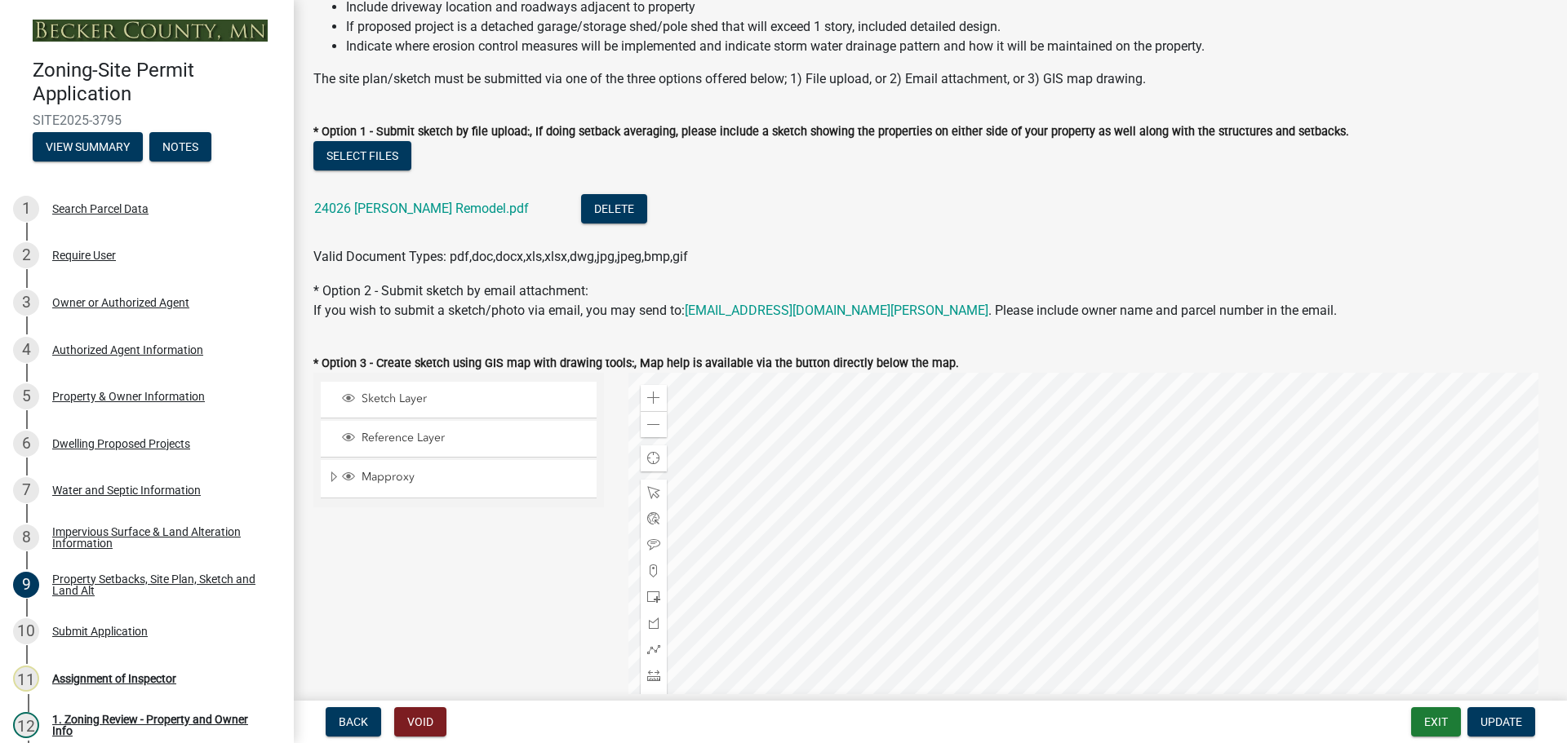
scroll to position [245, 0]
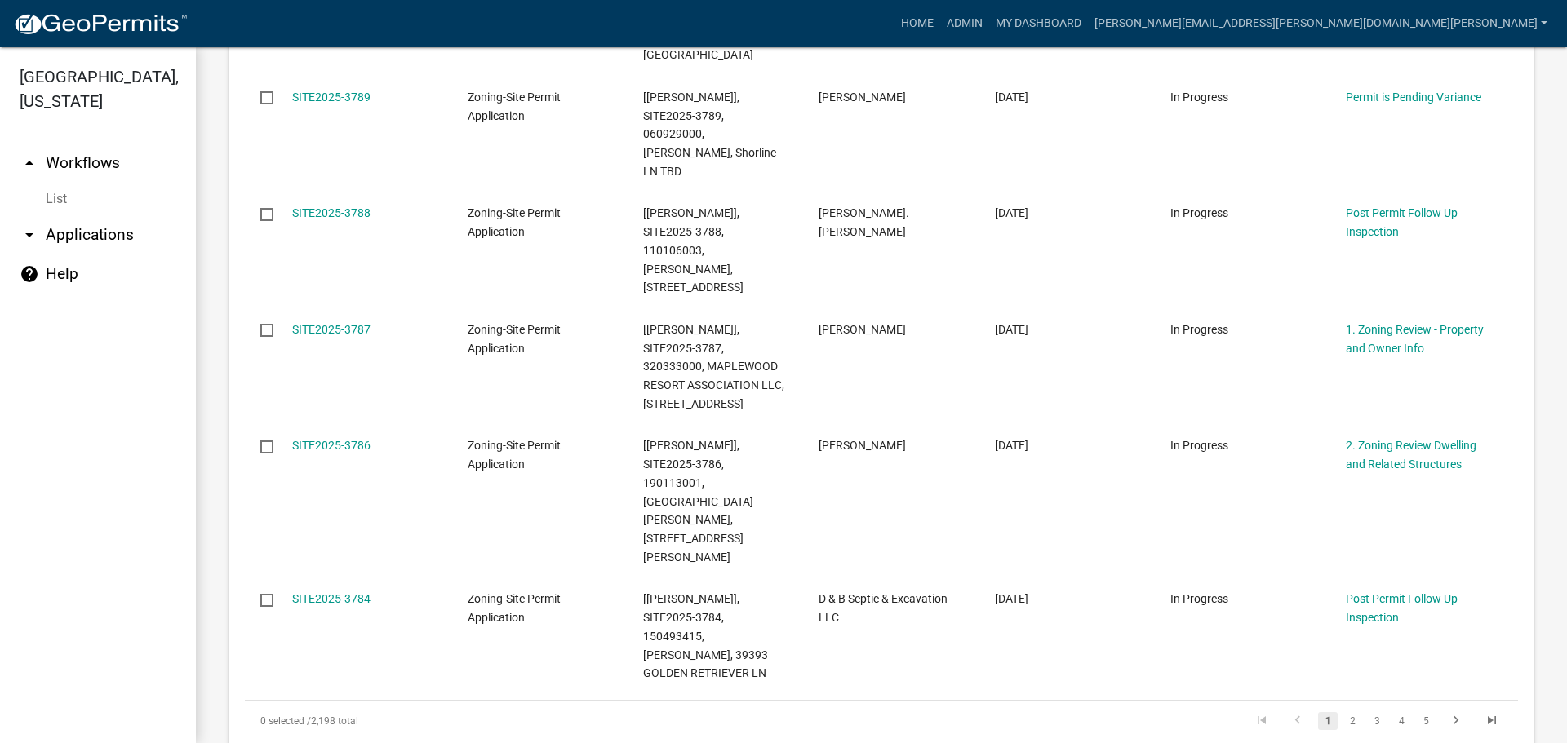
scroll to position [1142, 0]
click at [1342, 709] on link "2" at bounding box center [1352, 718] width 20 height 18
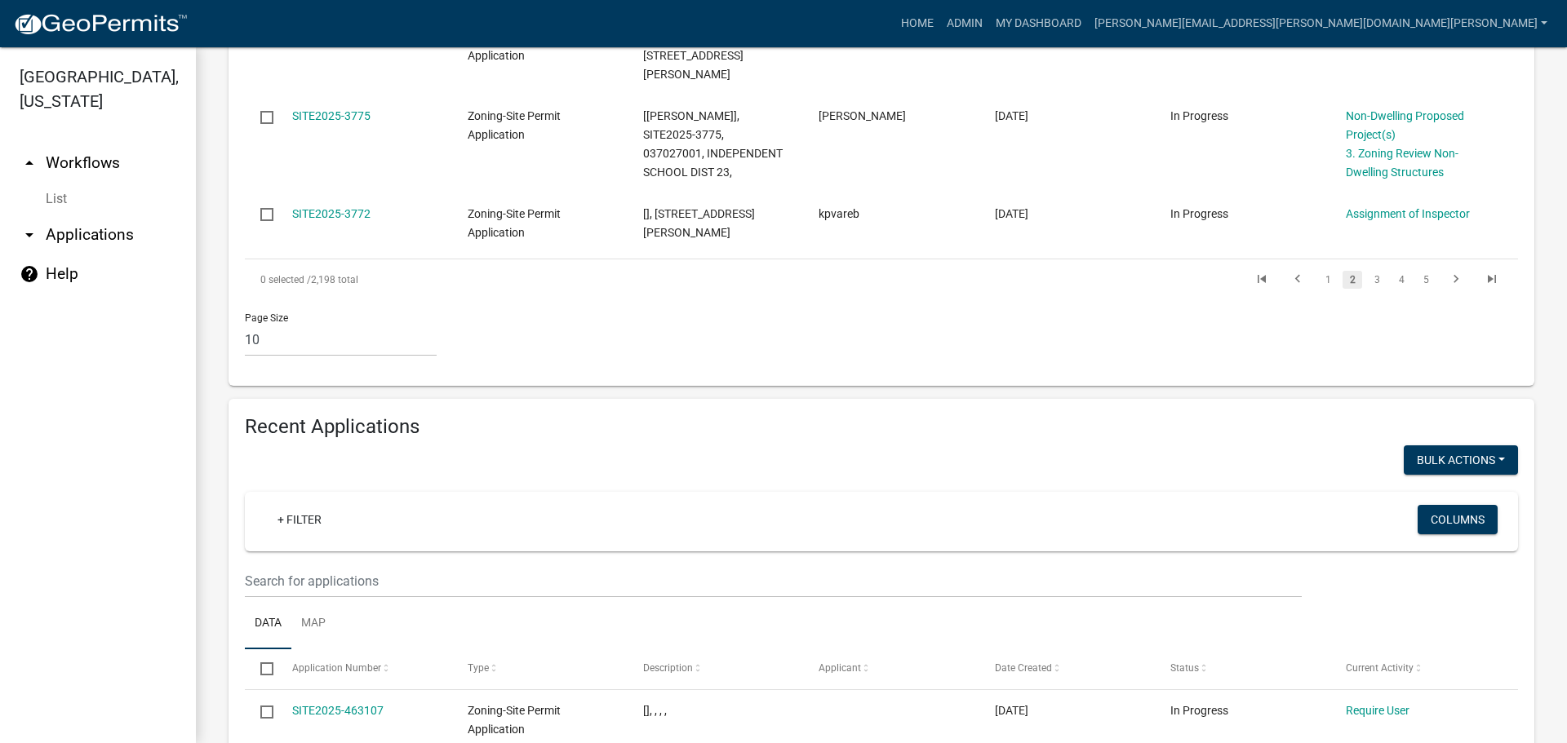
scroll to position [1313, 0]
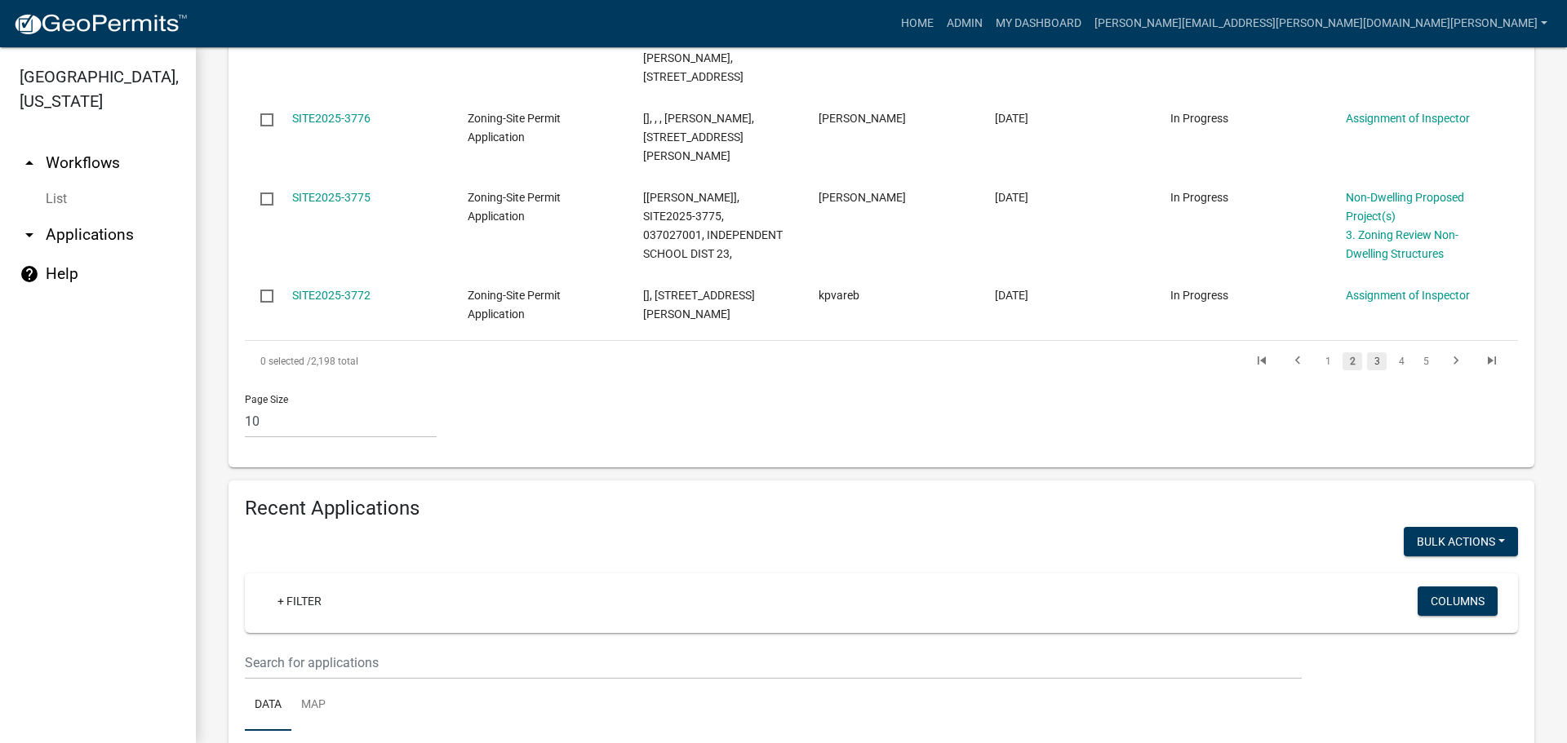
click at [1367, 353] on link "3" at bounding box center [1377, 362] width 20 height 18
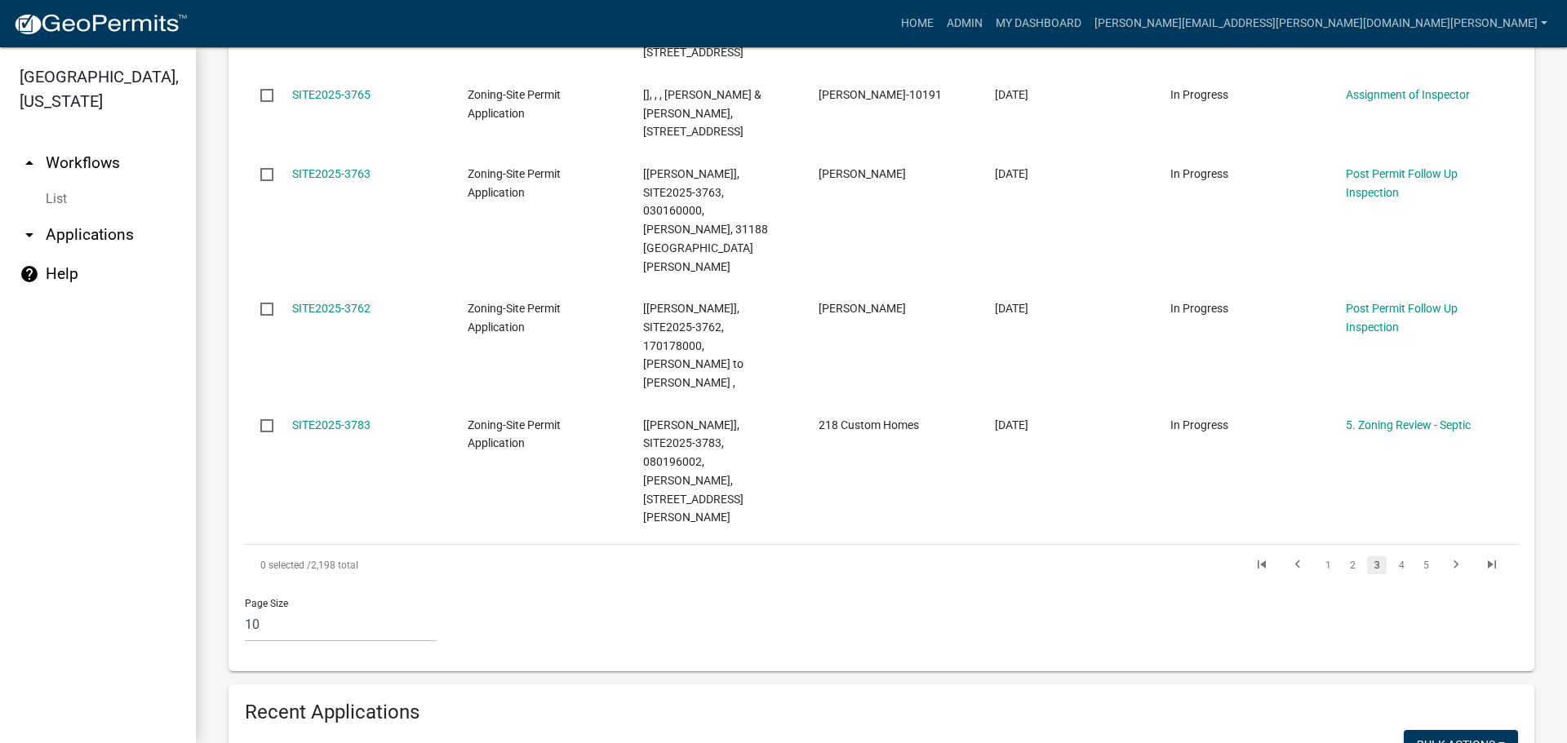
scroll to position [1224, 0]
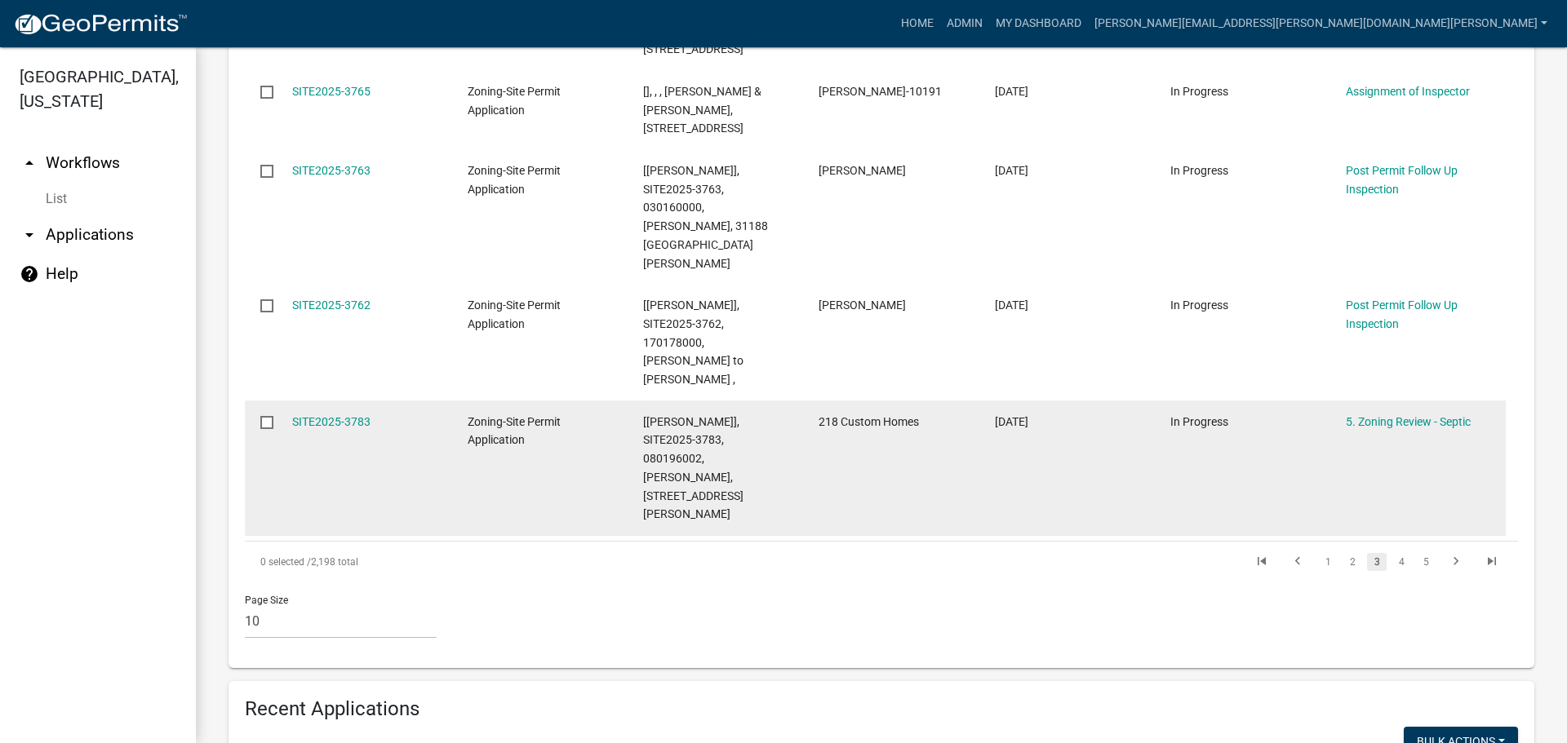
drag, startPoint x: 325, startPoint y: 193, endPoint x: 381, endPoint y: 263, distance: 89.3
click at [325, 415] on link "SITE2025-3783" at bounding box center [331, 421] width 78 height 13
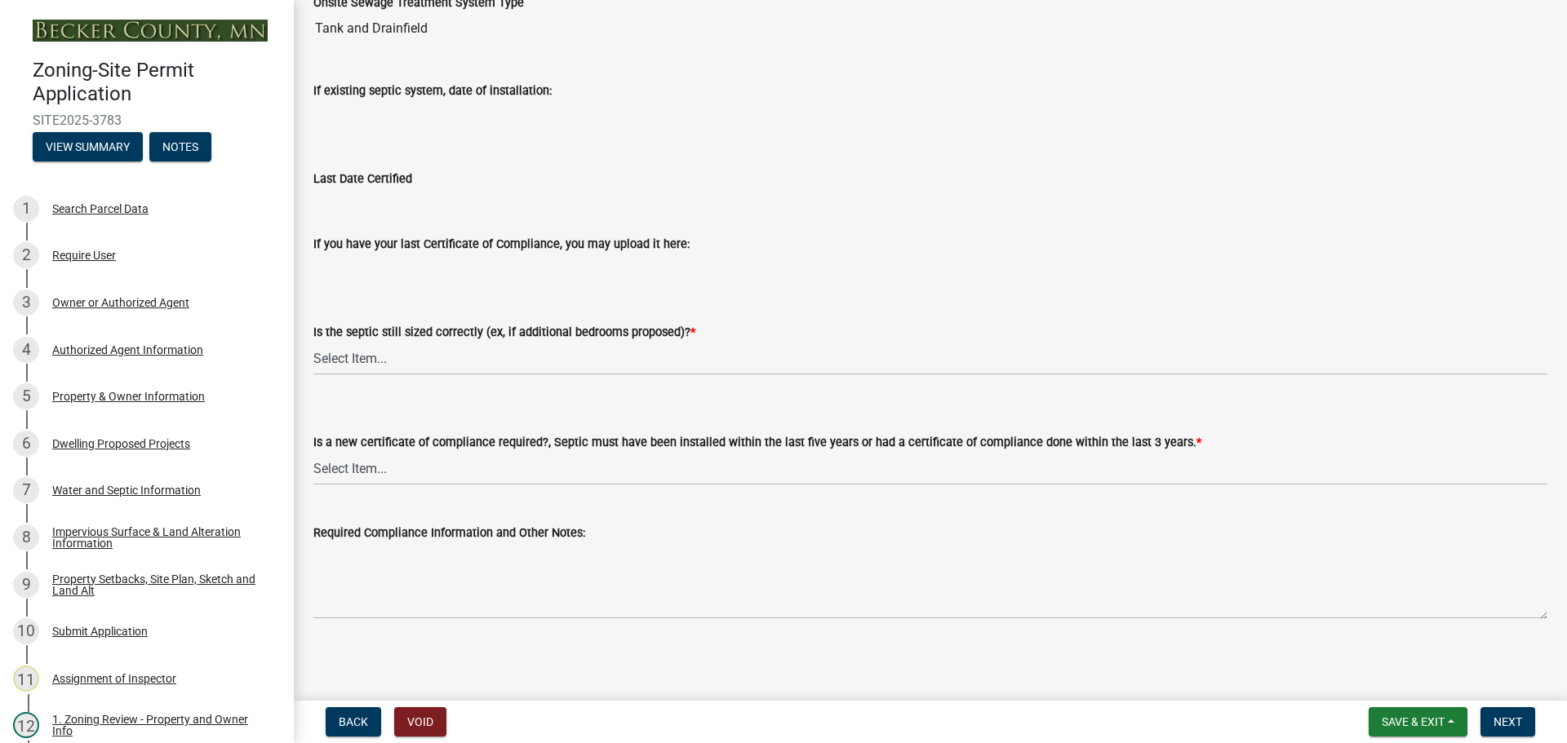
scroll to position [175, 0]
click at [105, 487] on div "Water and Septic Information" at bounding box center [126, 490] width 149 height 11
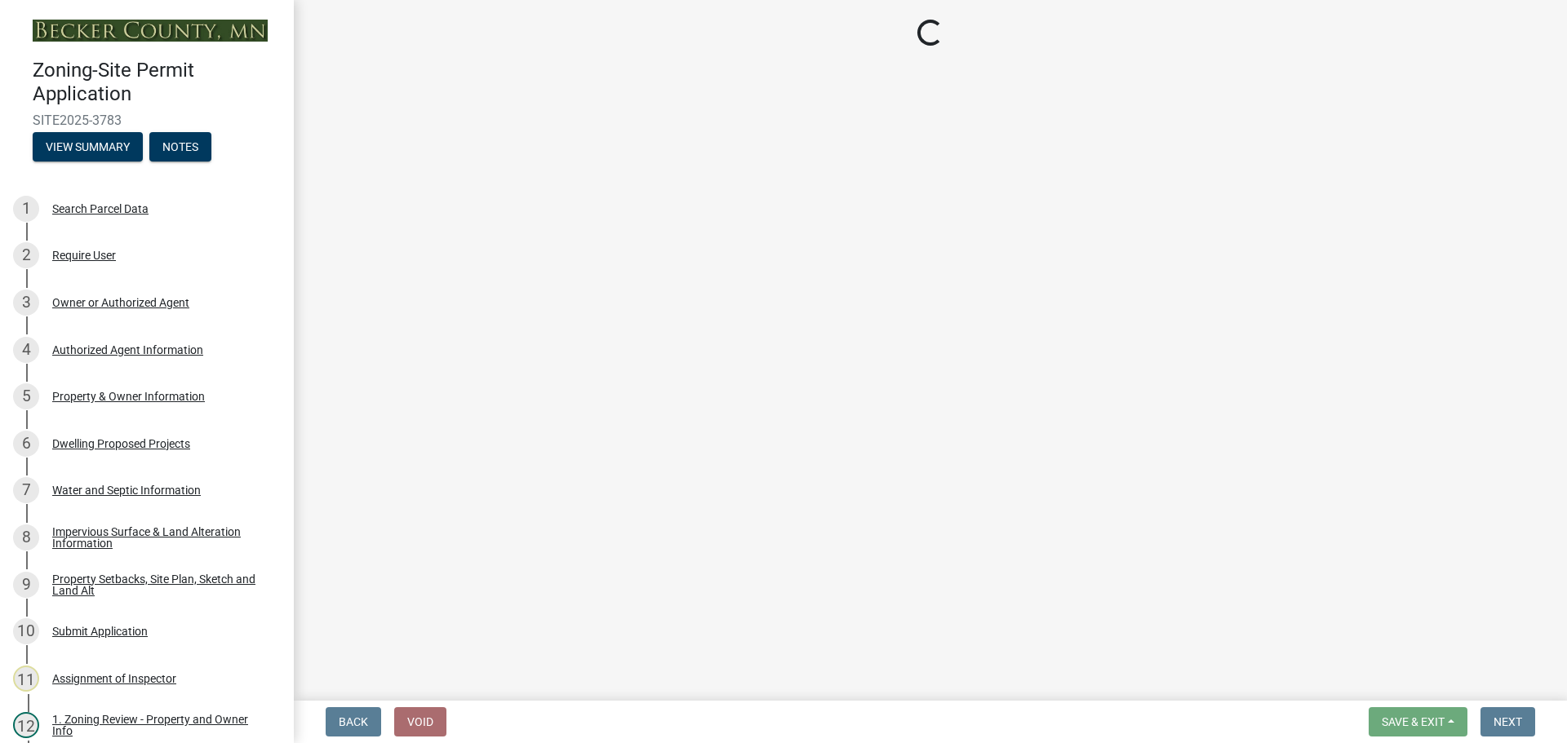
select select "9c51a48b-0bee-4836-8d5c-beab6e77ad2a"
select select "25b8aef2-9eed-4c0f-8836-08d4b8d082b1"
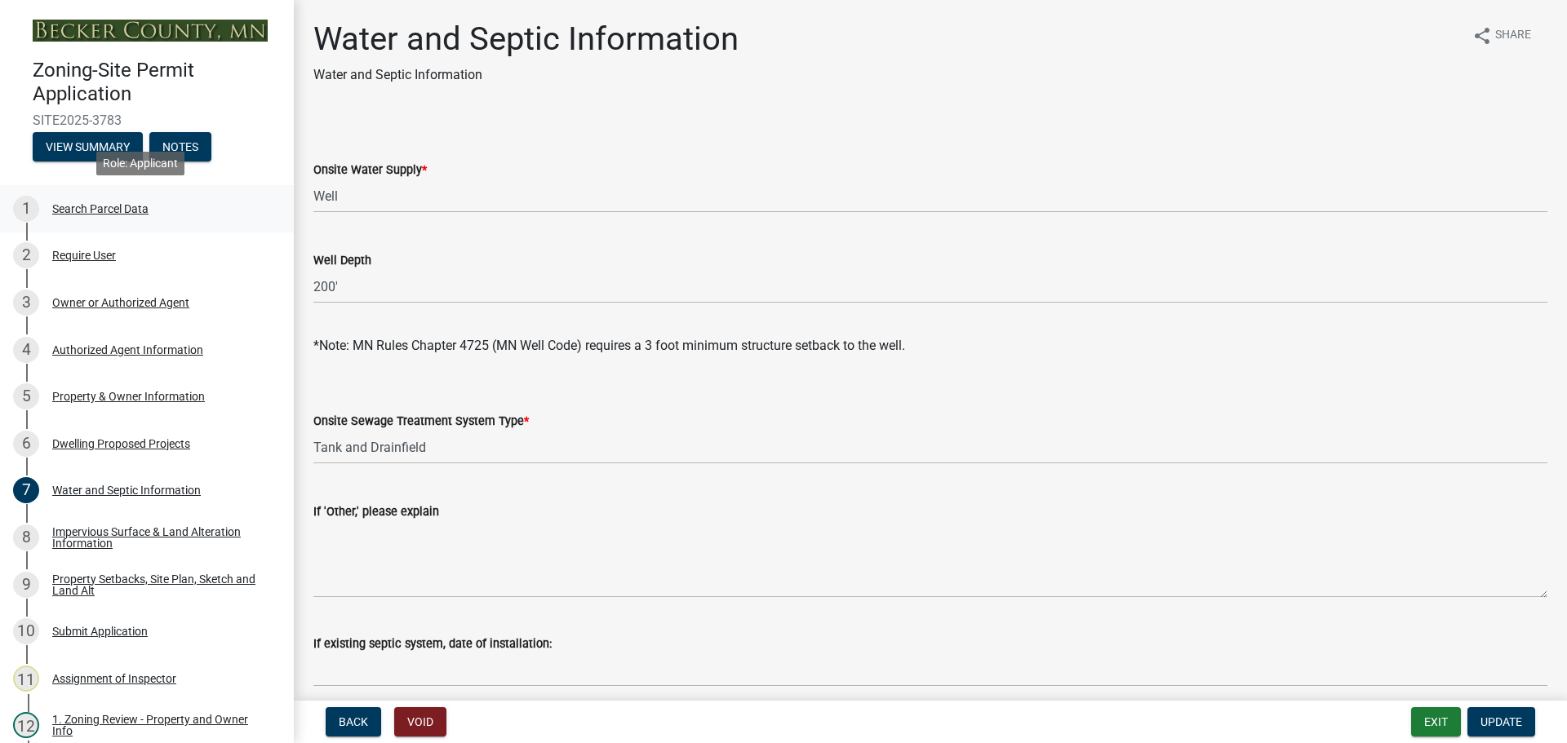
click at [113, 203] on div "Search Parcel Data" at bounding box center [100, 208] width 96 height 11
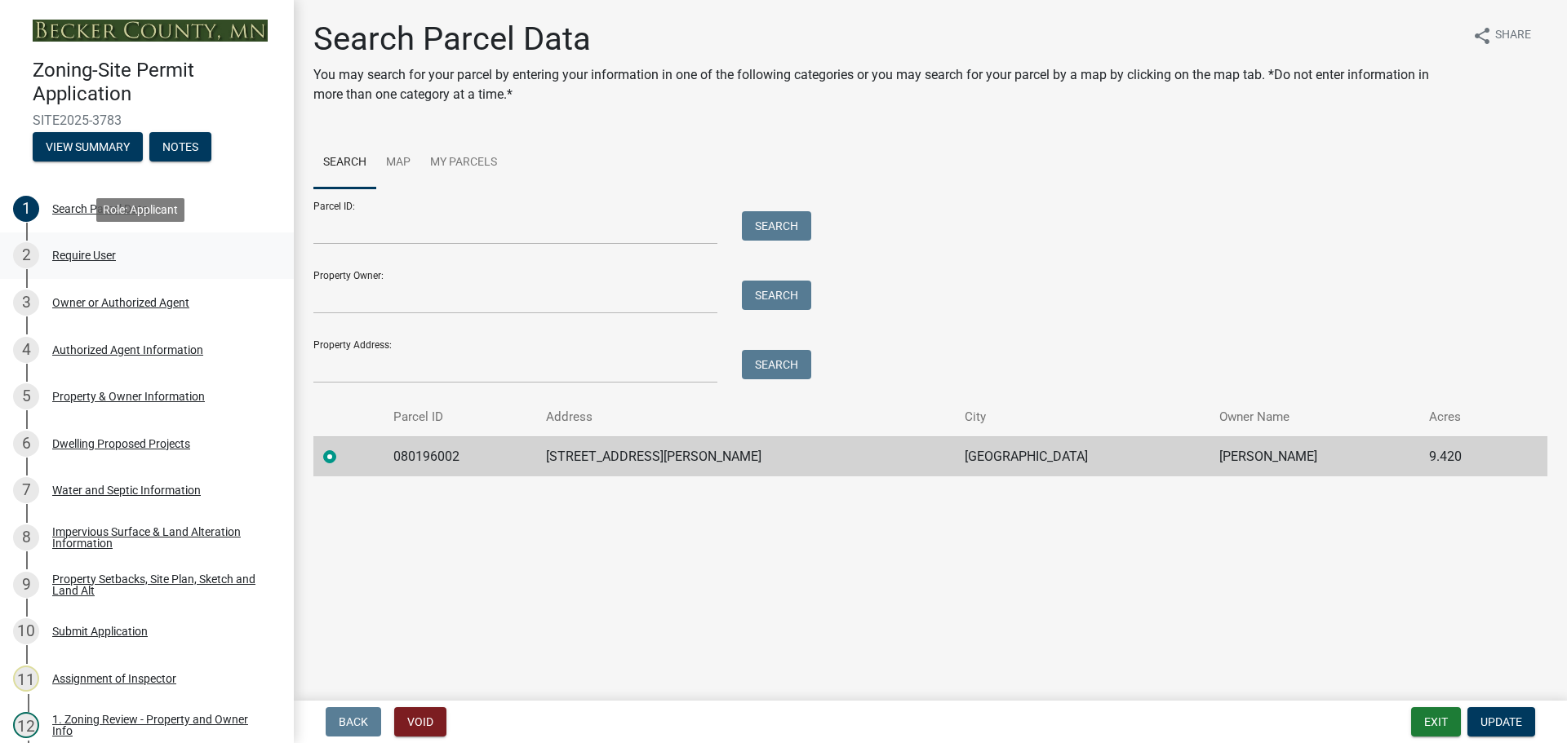
click at [87, 251] on div "Require User" at bounding box center [84, 255] width 64 height 11
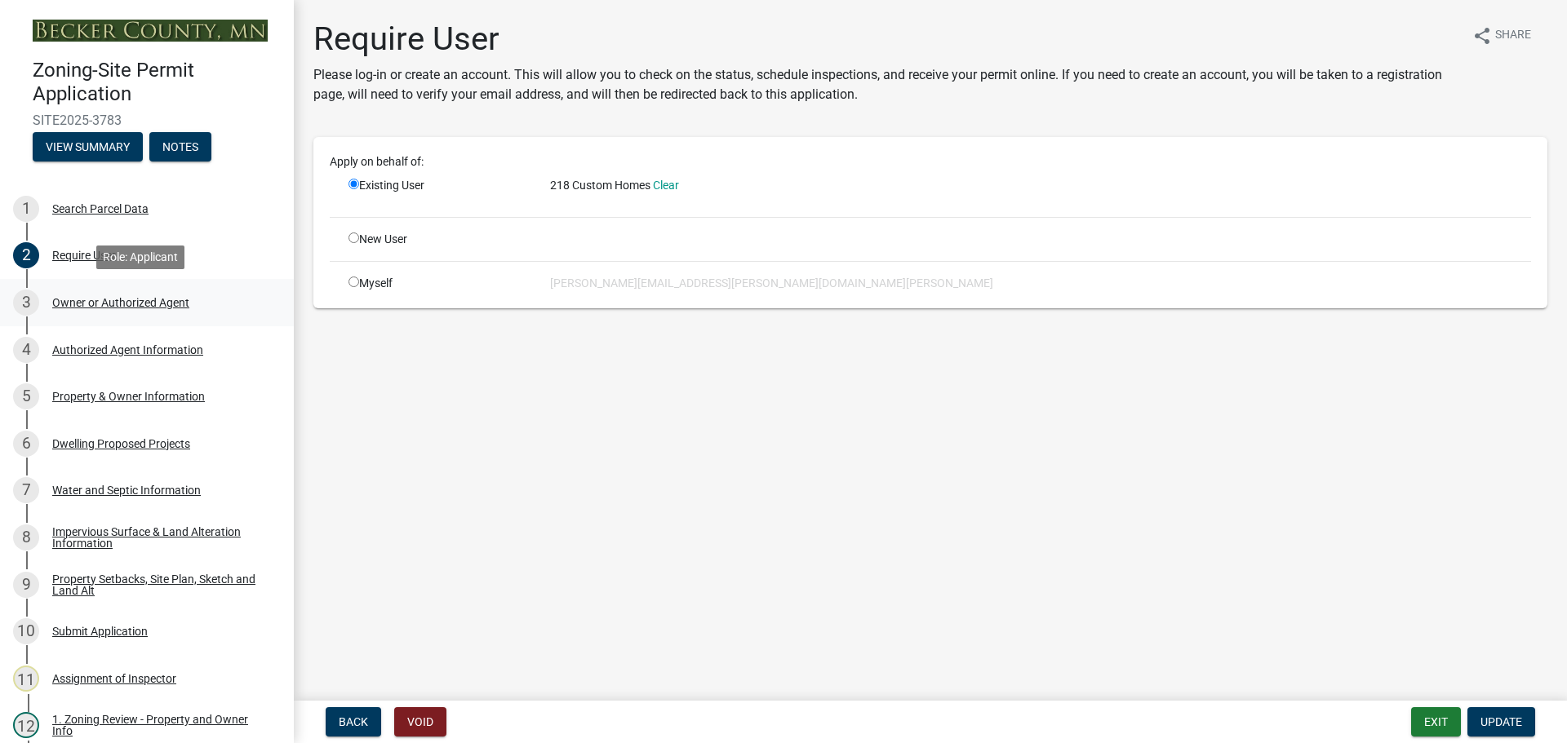
click at [131, 299] on div "Owner or Authorized Agent" at bounding box center [120, 302] width 137 height 11
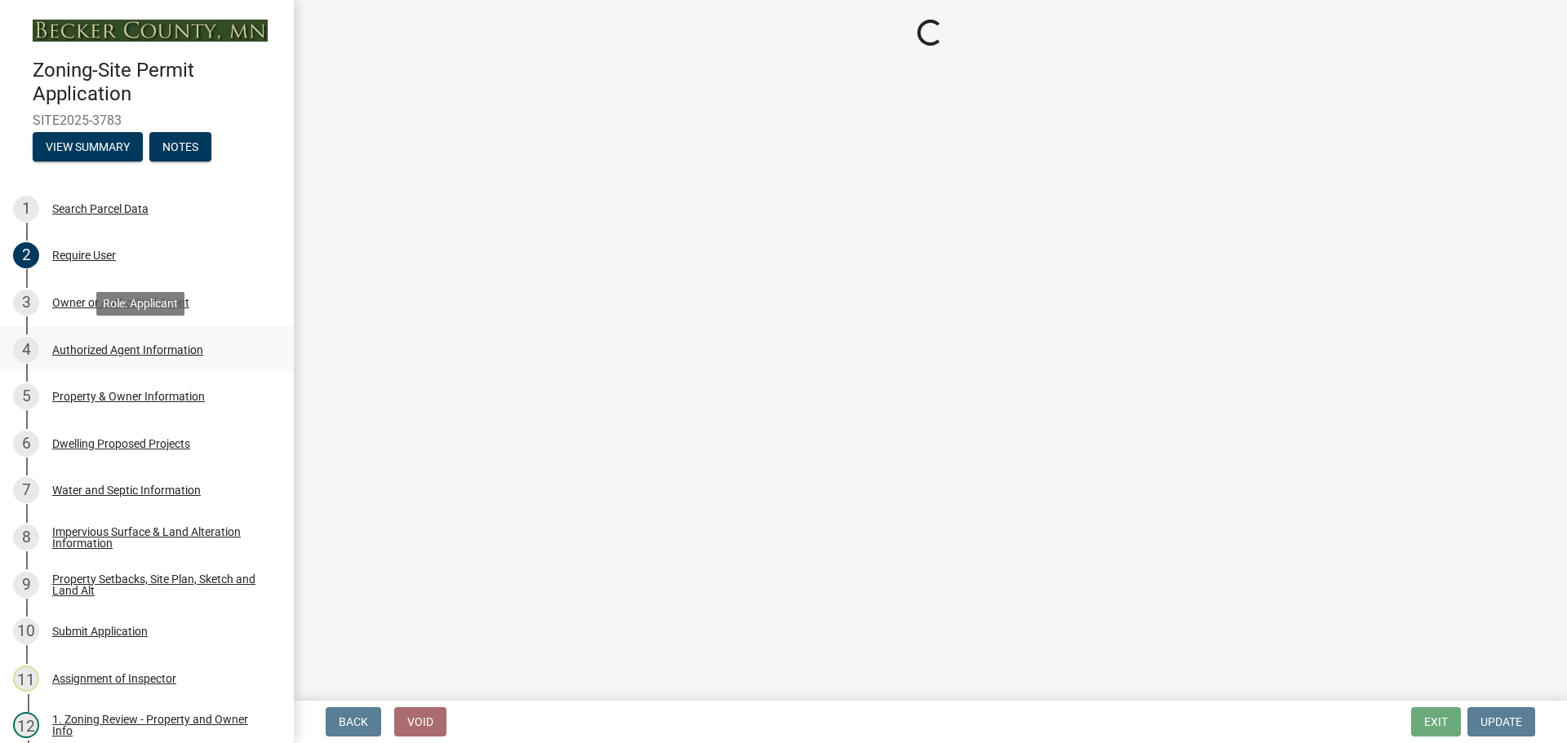
select select "059d621c-7166-4fbc-97da-2eca626821a9"
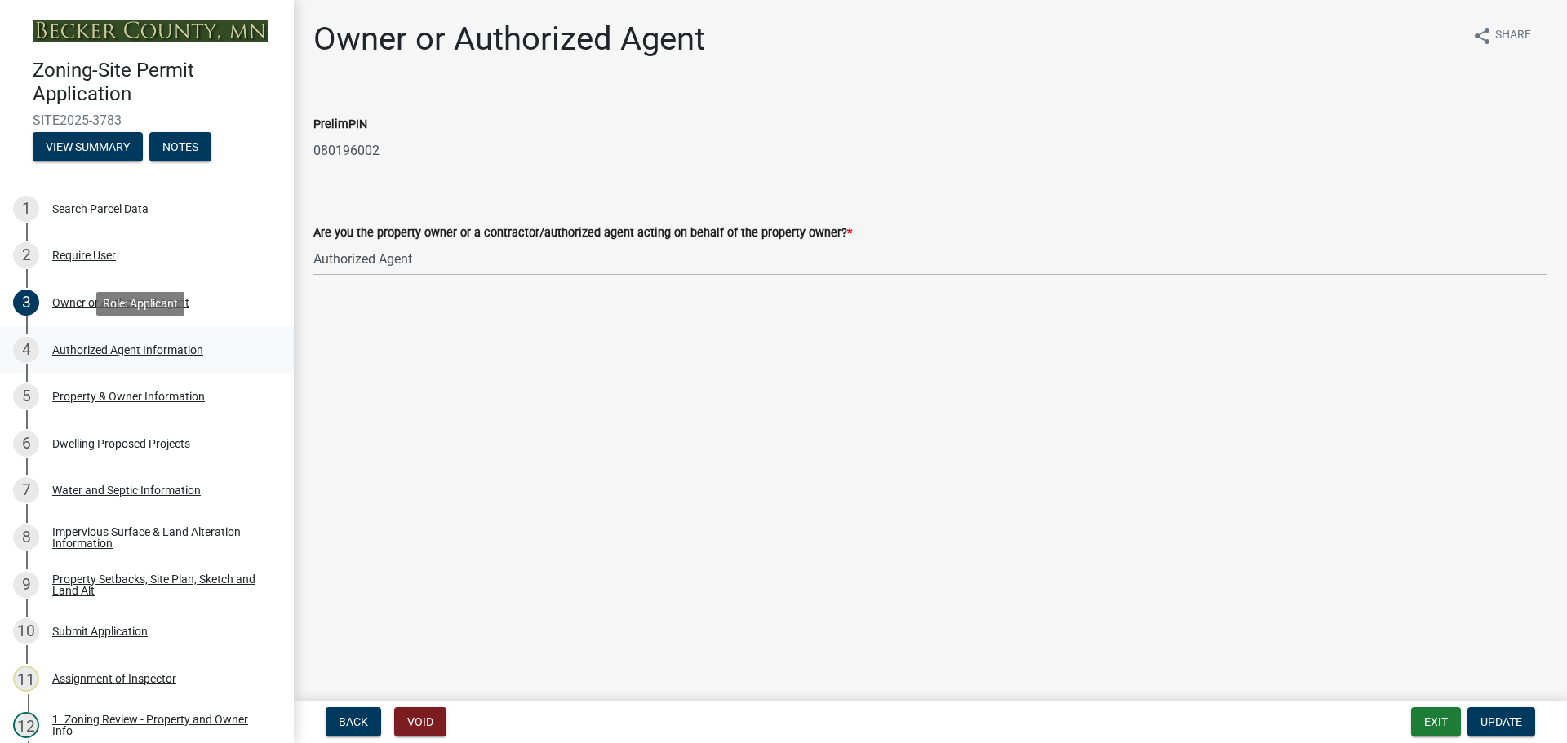
click at [132, 347] on div "Authorized Agent Information" at bounding box center [127, 349] width 151 height 11
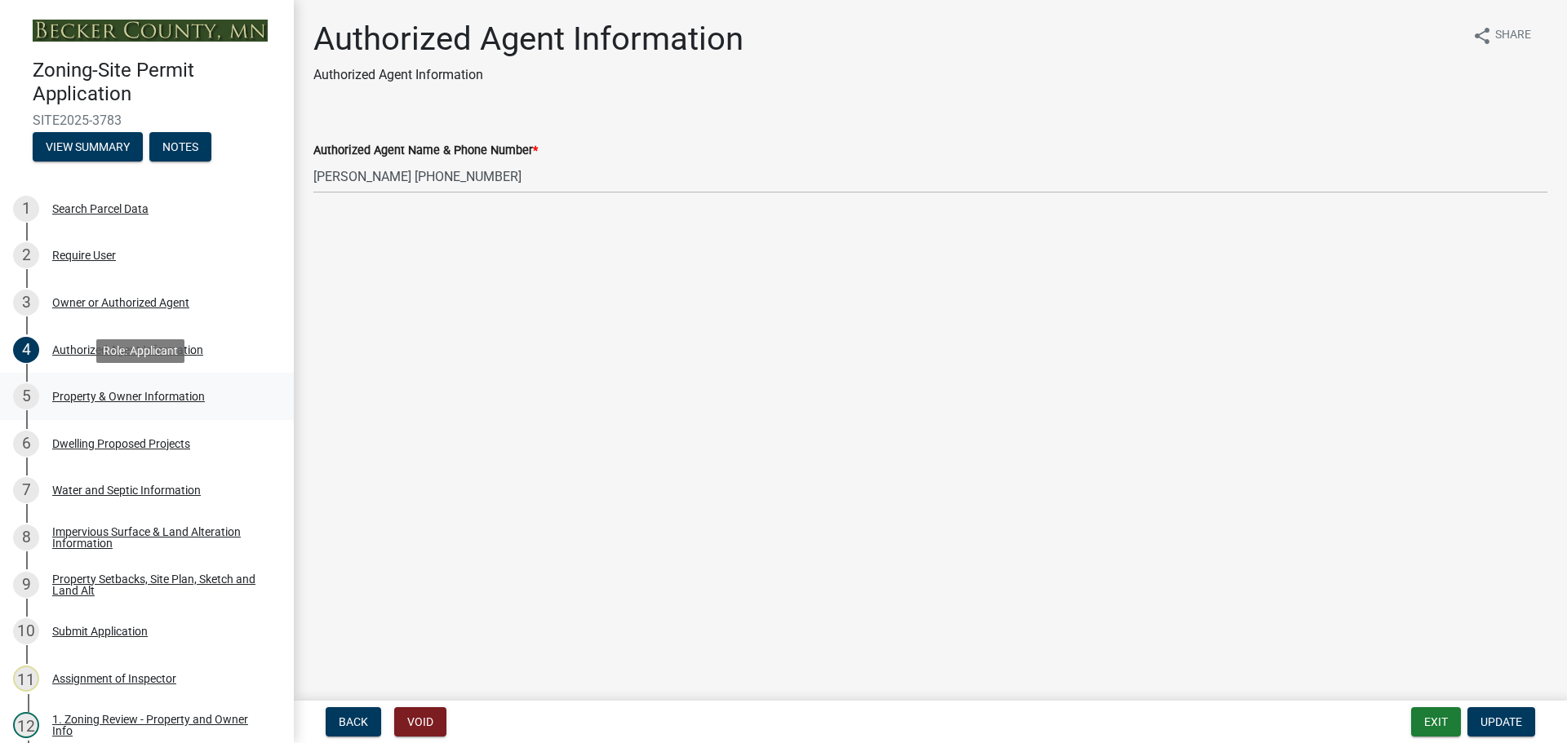
click at [131, 397] on div "Property & Owner Information" at bounding box center [128, 396] width 153 height 11
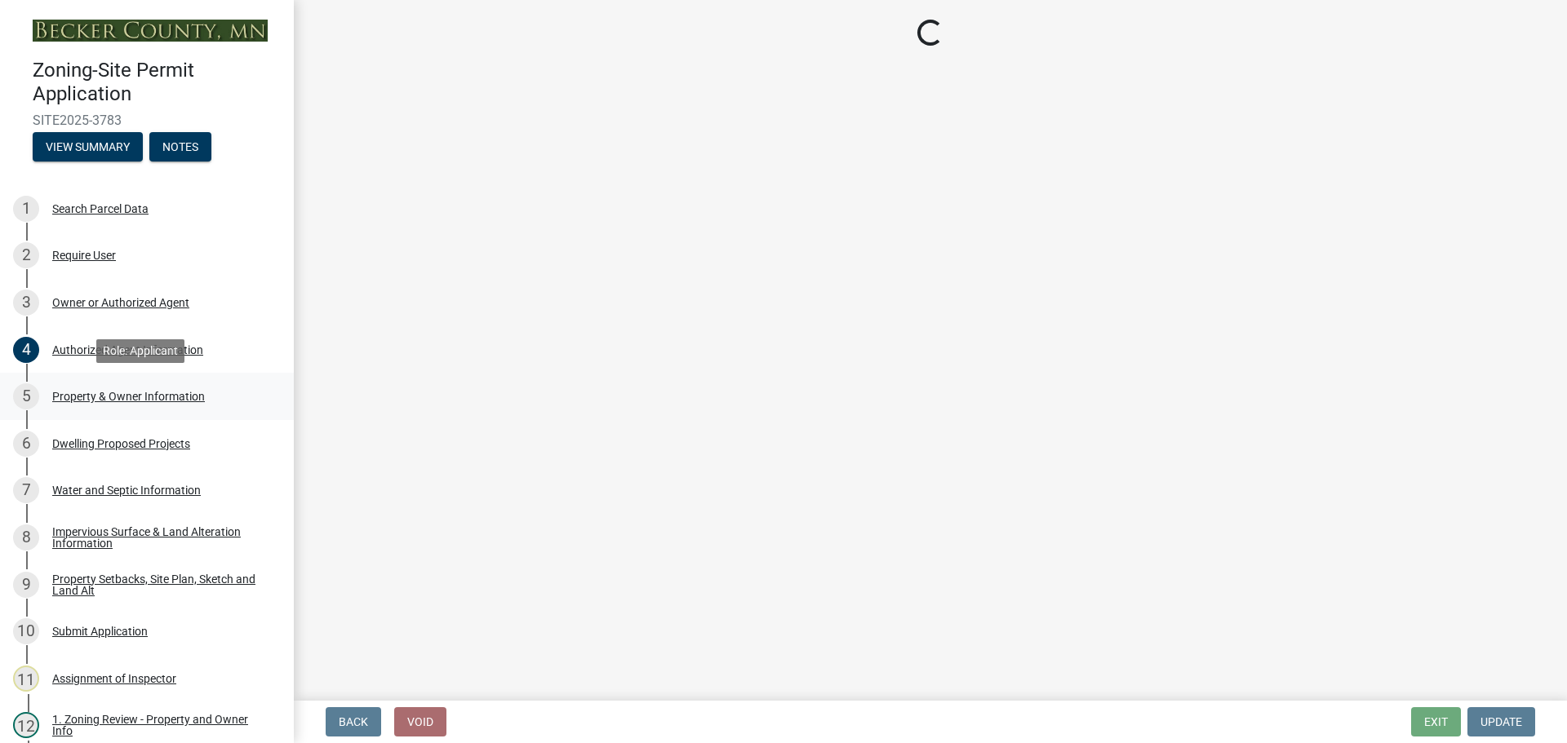
select select "a752e4d6-14bd-4f0f-bfe8-5b67ead45659"
select select "9319189b-bfdc-4147-b381-5e16084c0e7a"
select select "f87eba17-8ed9-4ad8-aefc-fe36a3f3544b"
select select "393a978c-6bd5-4cb2-a6a0-db6feb8732b8"
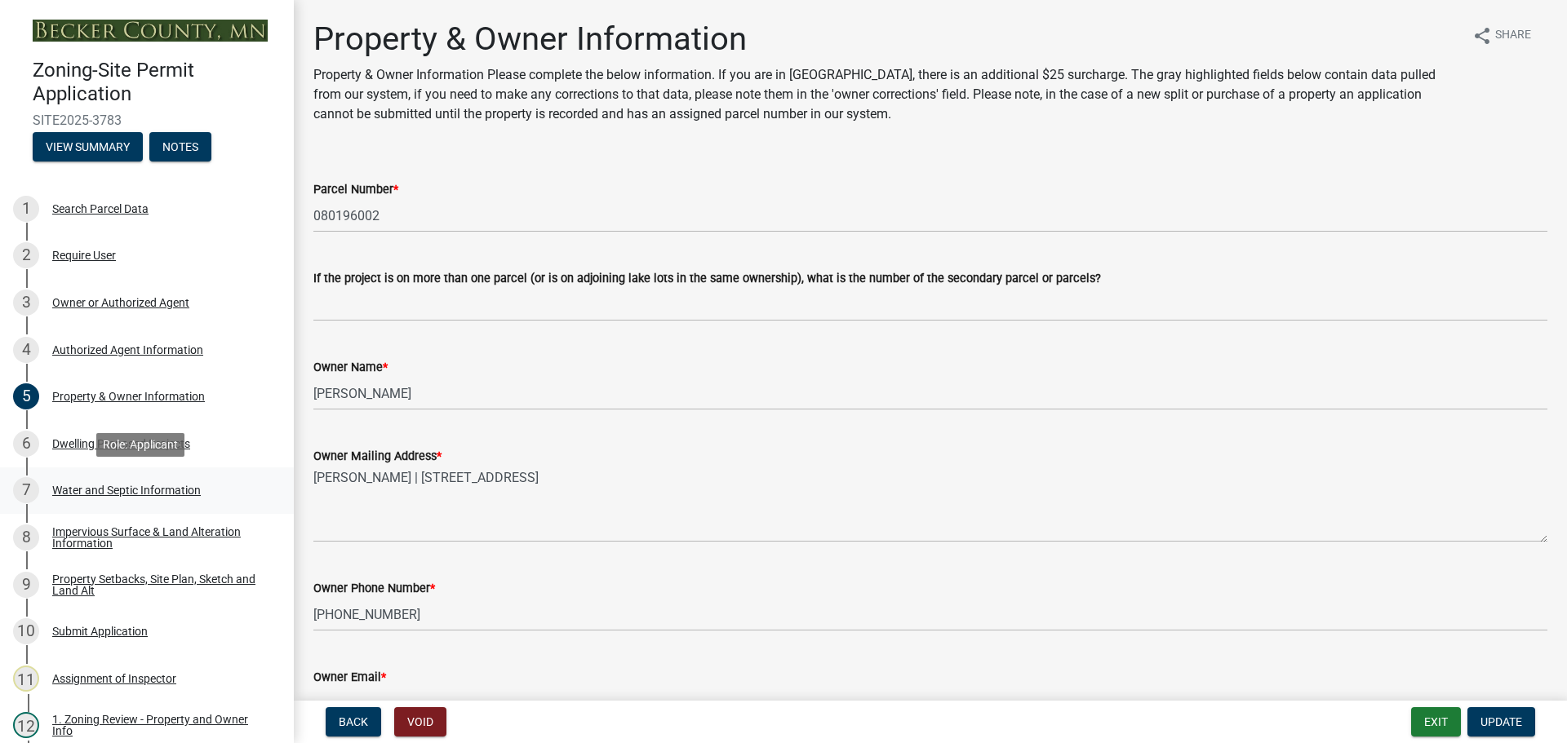
click at [108, 487] on div "Water and Septic Information" at bounding box center [126, 490] width 149 height 11
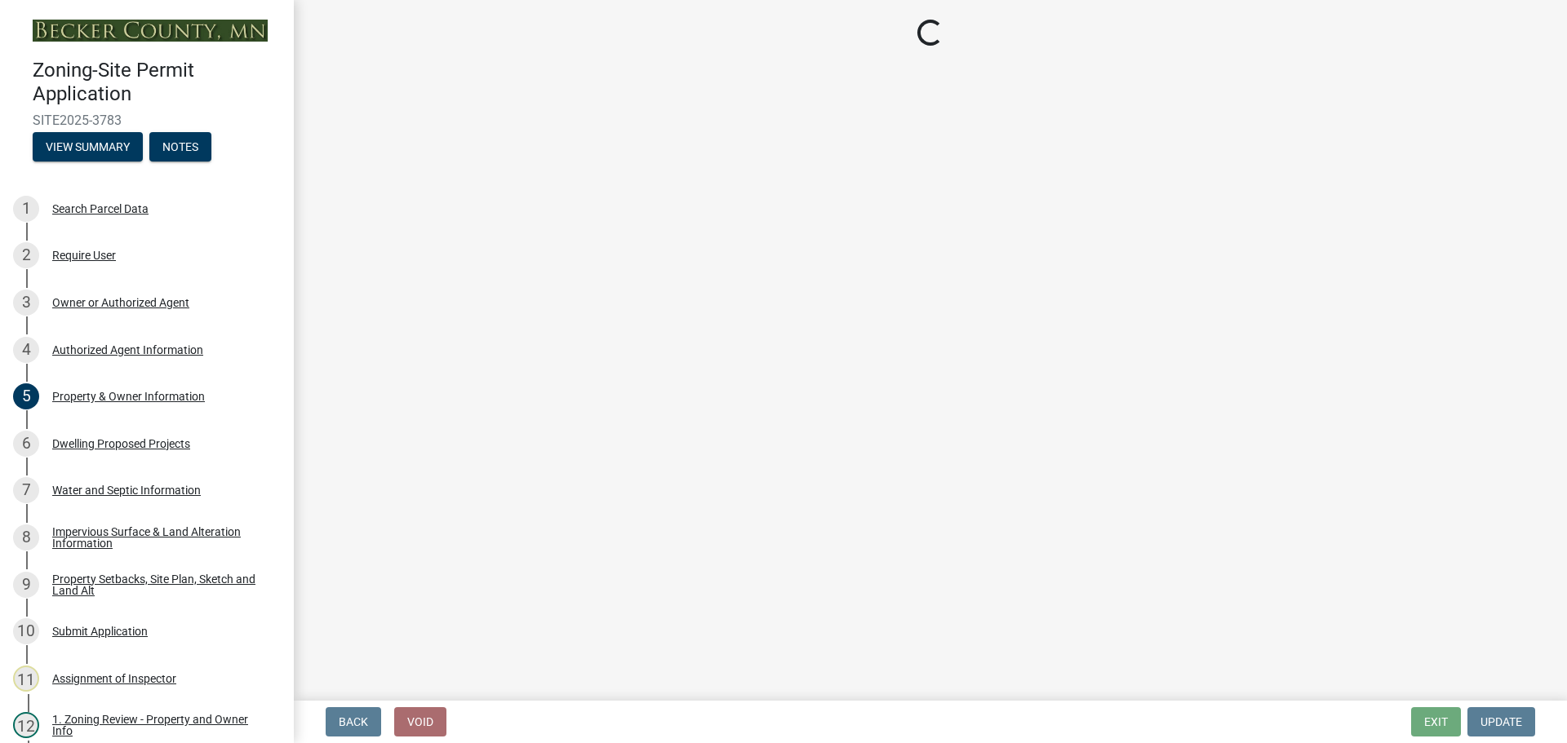
select select "9c51a48b-0bee-4836-8d5c-beab6e77ad2a"
select select "25b8aef2-9eed-4c0f-8836-08d4b8d082b1"
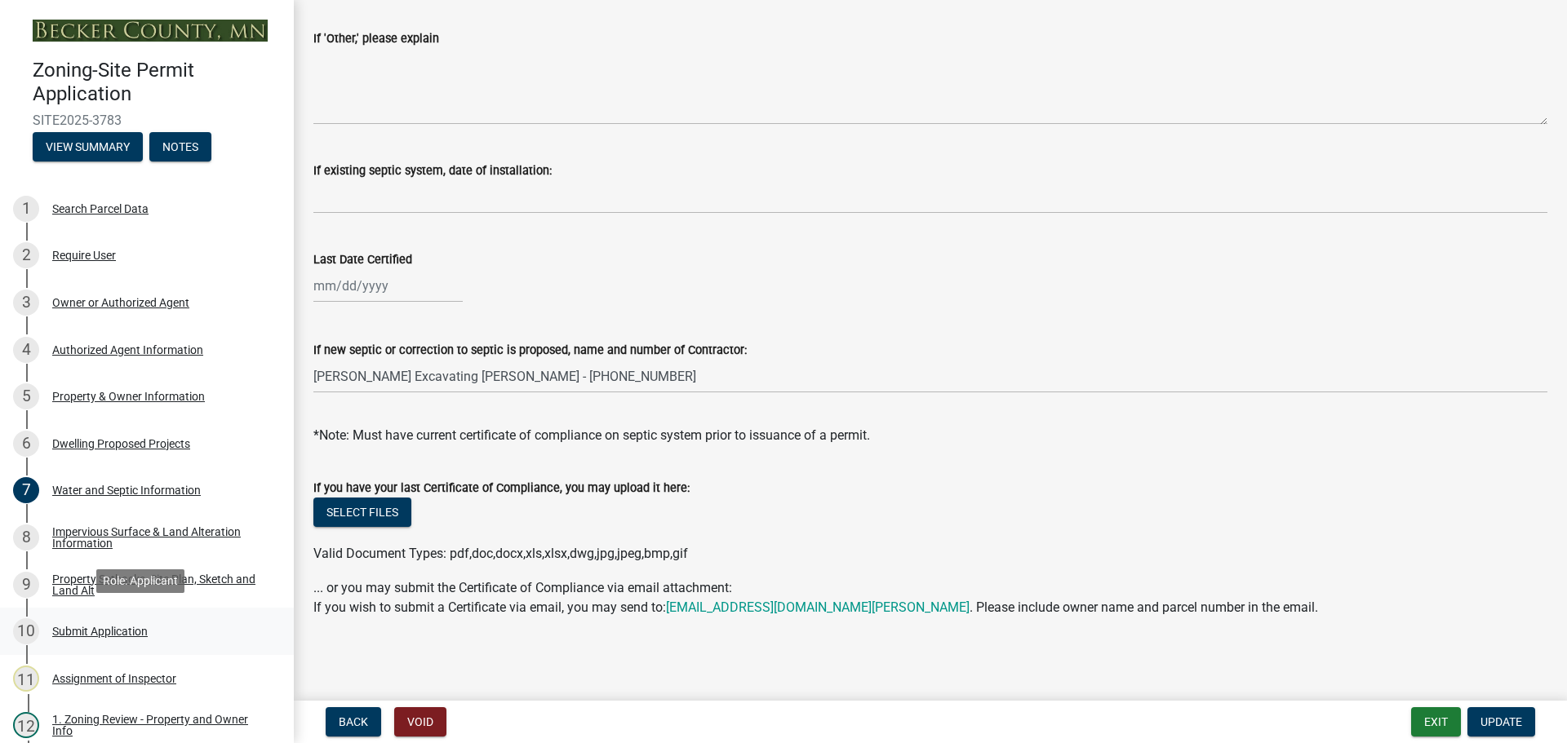
scroll to position [326, 0]
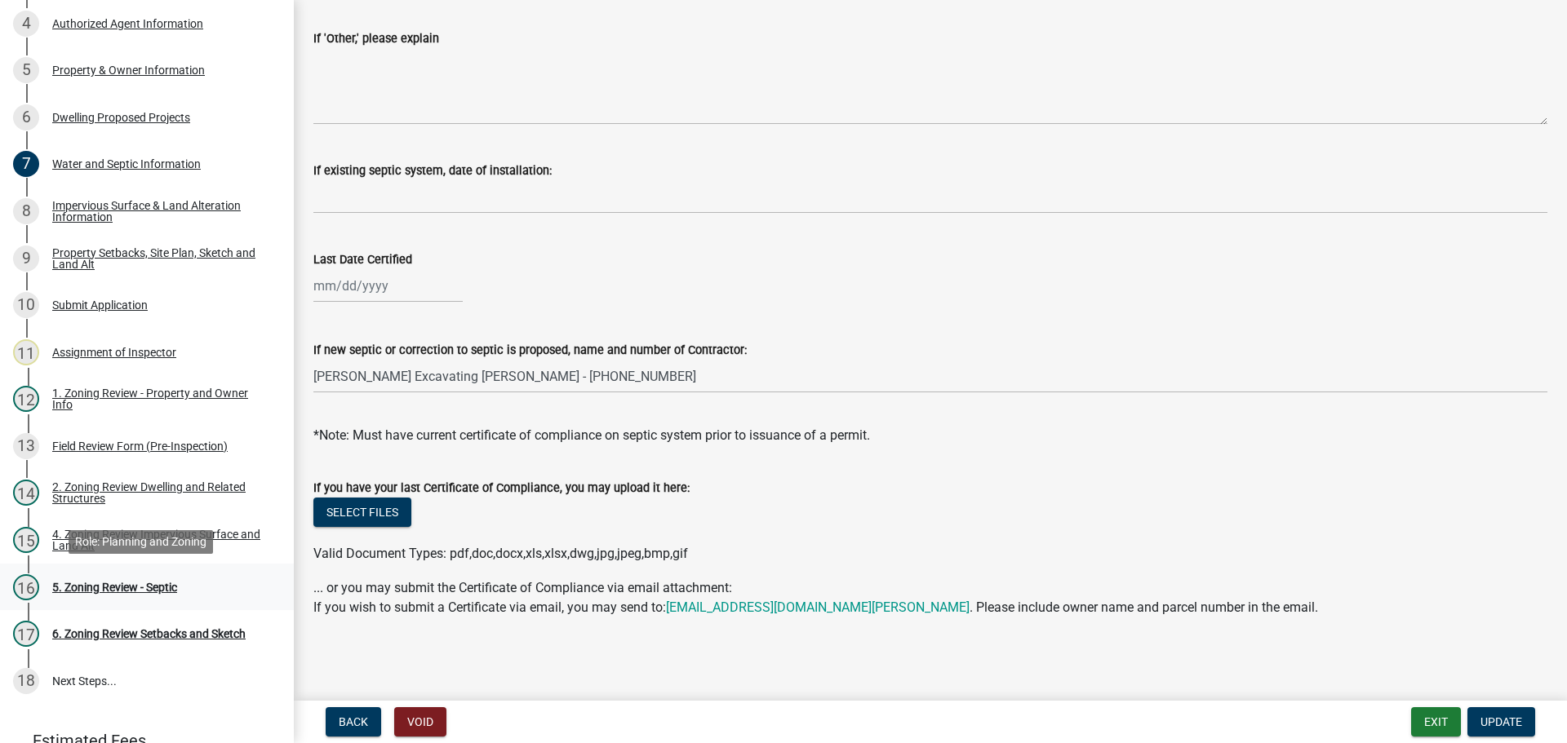
click at [128, 583] on div "5. Zoning Review - Septic" at bounding box center [114, 587] width 125 height 11
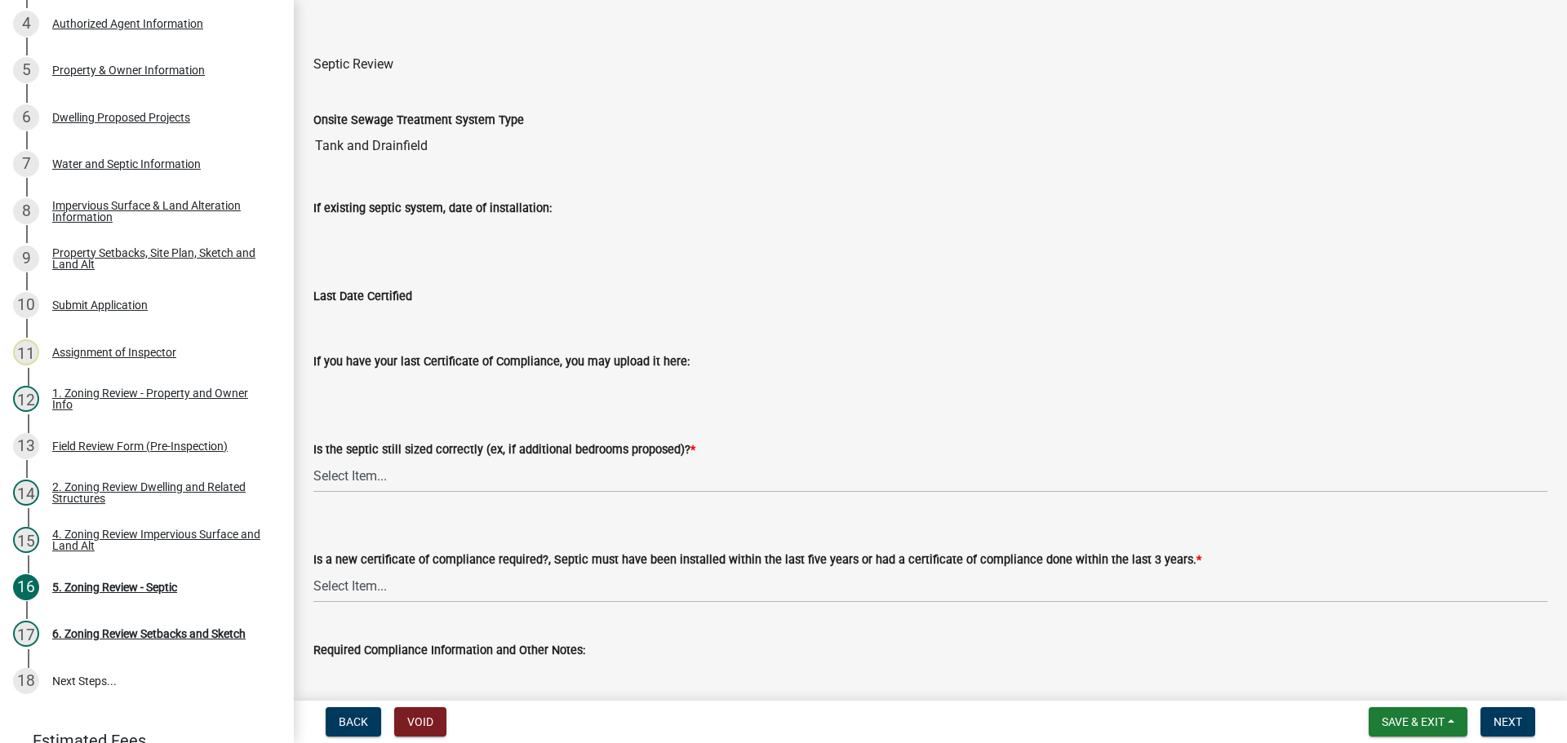
scroll to position [175, 0]
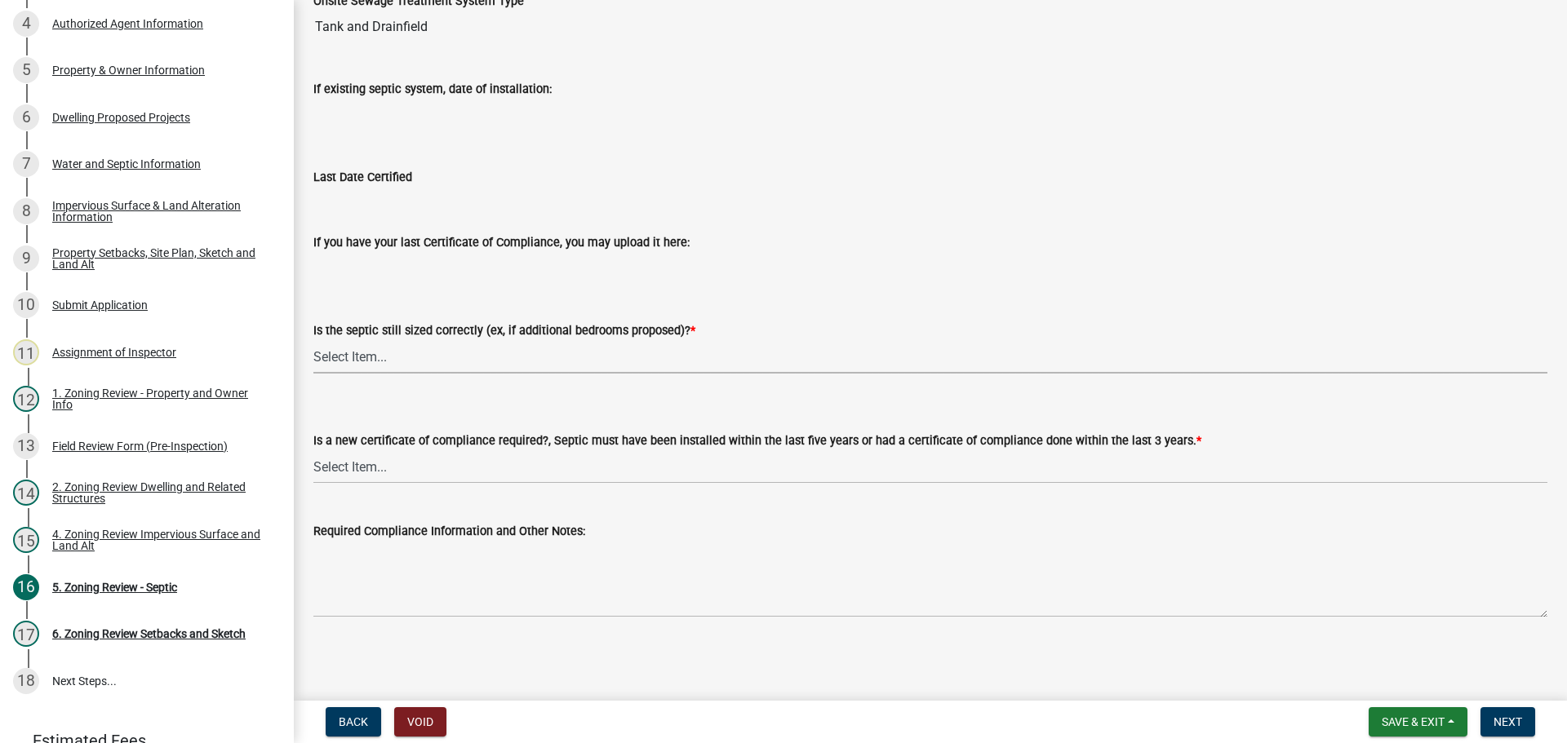
click at [358, 350] on select "Select Item... Yes No N/A" at bounding box center [930, 356] width 1234 height 33
click at [313, 340] on select "Select Item... Yes No N/A" at bounding box center [930, 356] width 1234 height 33
select select "b57b8896-1cf2-4a3f-b657-168f49e5b2e0"
drag, startPoint x: 353, startPoint y: 468, endPoint x: 358, endPoint y: 476, distance: 8.8
click at [353, 468] on select "Select Item... Yes No" at bounding box center [930, 466] width 1234 height 33
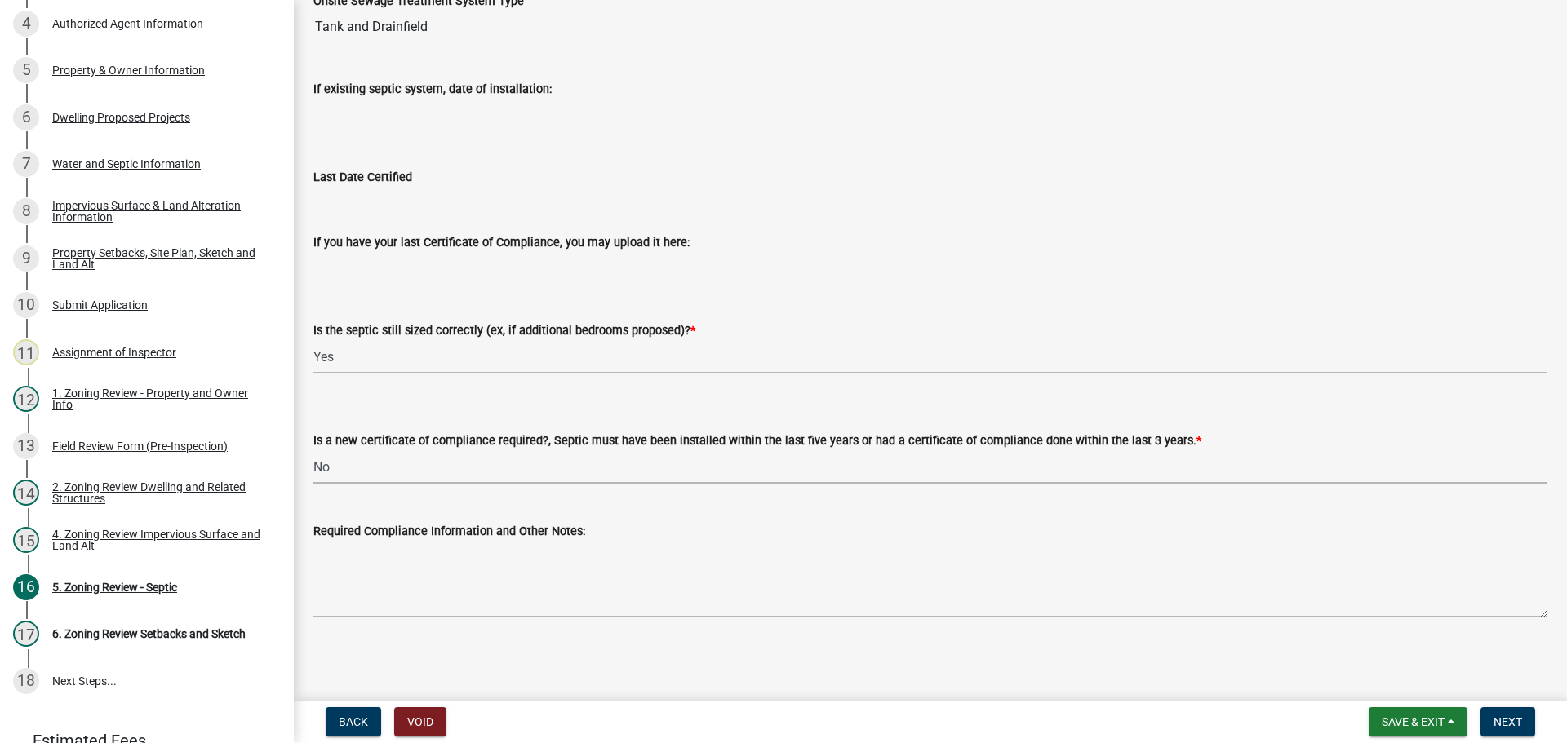
click at [313, 450] on select "Select Item... Yes No" at bounding box center [930, 466] width 1234 height 33
select select "2fd537d7-74b1-4ff9-a84c-837cf5598f43"
click at [1504, 716] on span "Next" at bounding box center [1507, 722] width 29 height 13
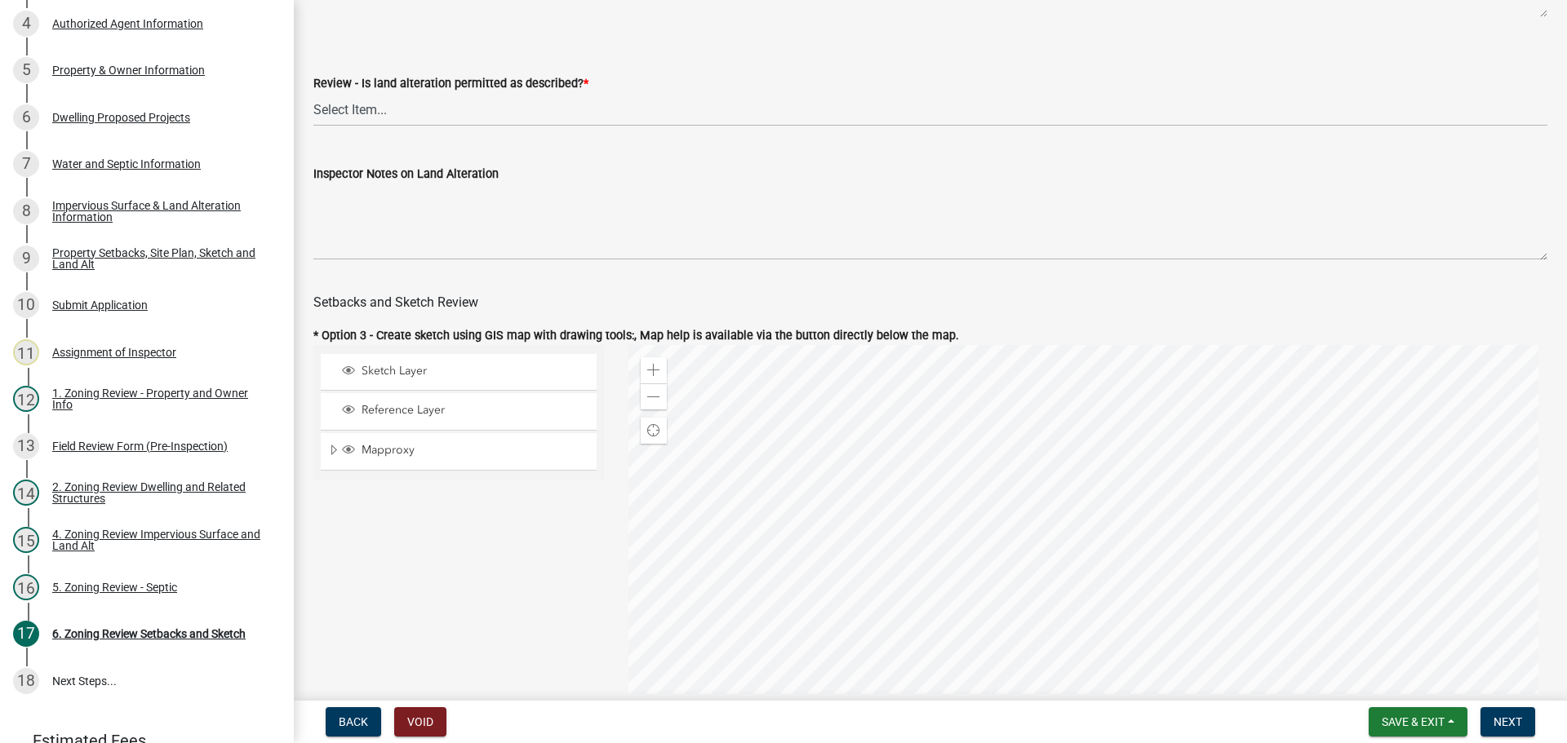
scroll to position [653, 0]
click at [366, 106] on select "Select Item... Yes No N/A" at bounding box center [930, 108] width 1234 height 33
click at [313, 95] on select "Select Item... Yes No N/A" at bounding box center [930, 108] width 1234 height 33
select select "cada6796-d529-4ebb-b6d4-faca8dd705c9"
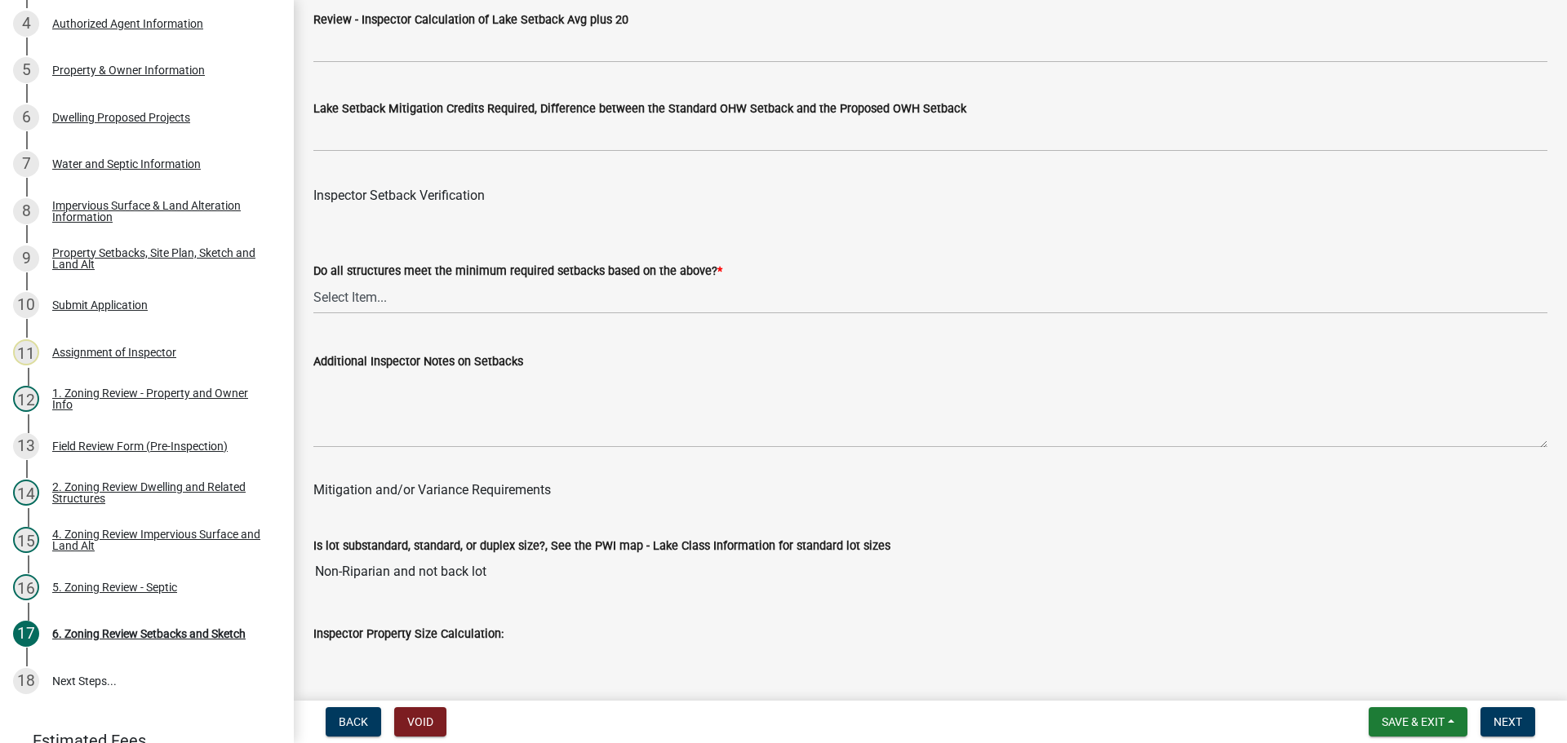
scroll to position [5141, 0]
click at [354, 296] on select "Select Item... Yes No" at bounding box center [930, 295] width 1234 height 33
click at [313, 282] on select "Select Item... Yes No" at bounding box center [930, 295] width 1234 height 33
select select "1355ee8a-8cf1-4796-8594-a9df27e9dfb0"
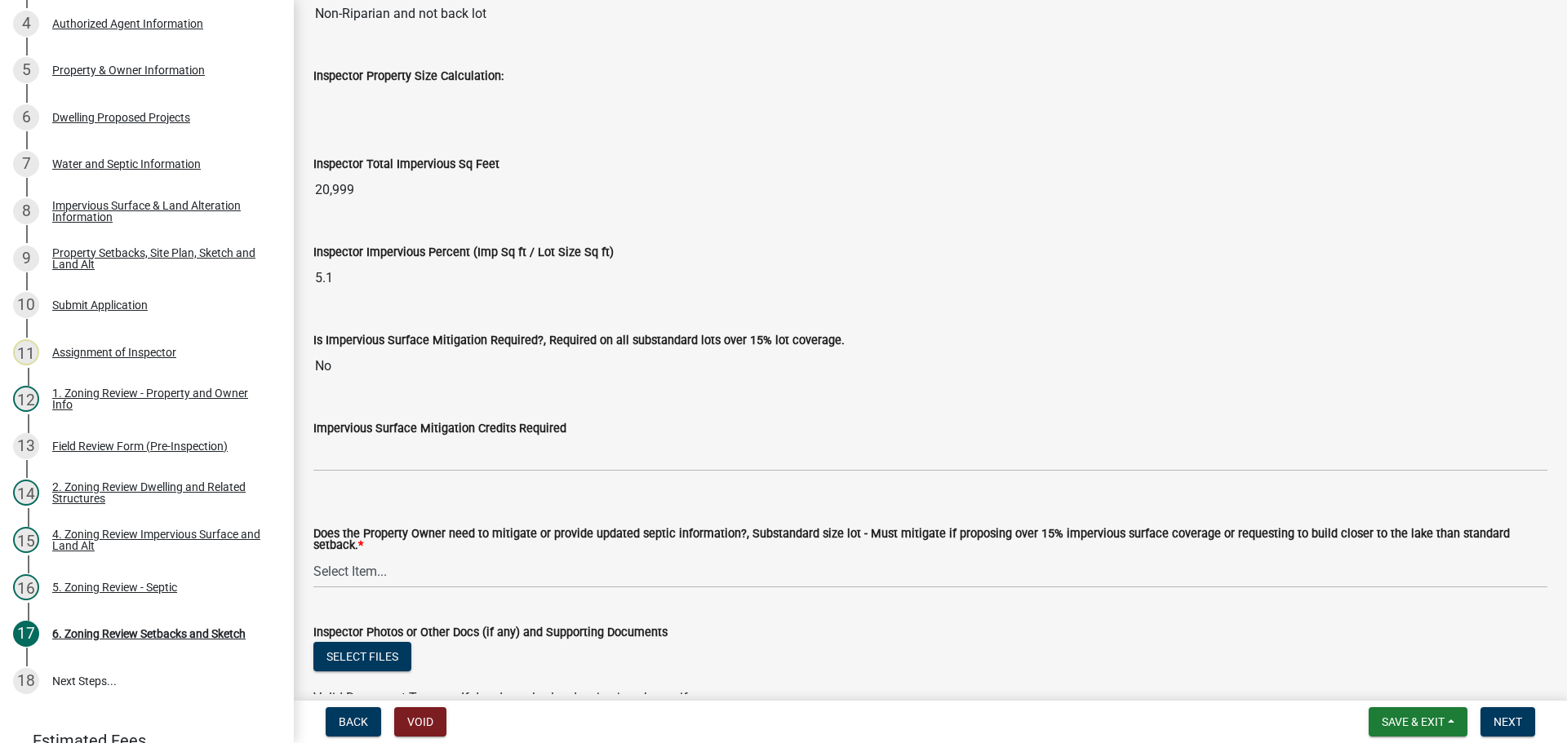
scroll to position [5957, 0]
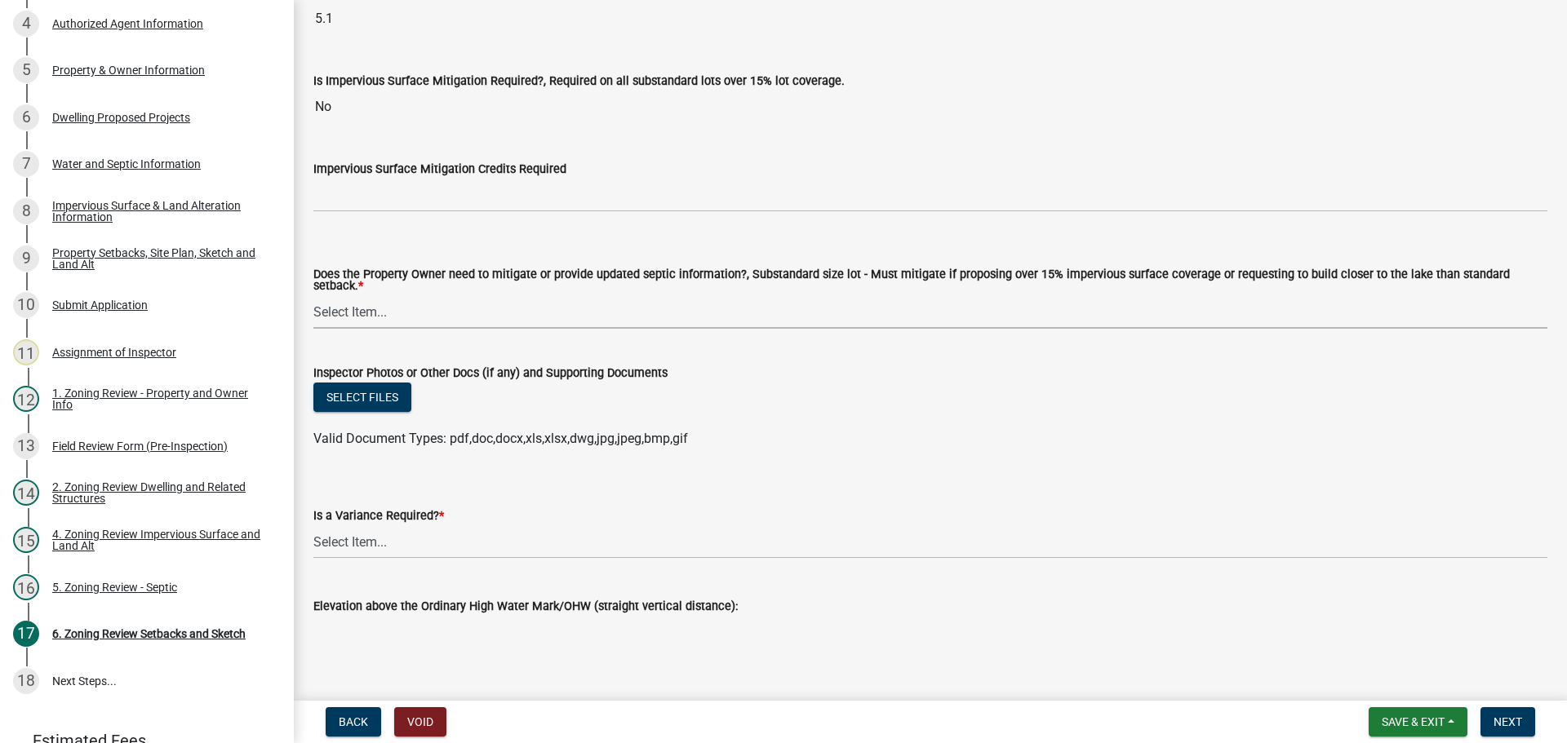
click at [358, 296] on select "Select Item... No Mitigation or additional Septic Information is required Septi…" at bounding box center [930, 311] width 1234 height 33
click at [313, 295] on select "Select Item... No Mitigation or additional Septic Information is required Septi…" at bounding box center [930, 311] width 1234 height 33
select select "90ee664a-1dc2-440e-be2c-90a87c157e77"
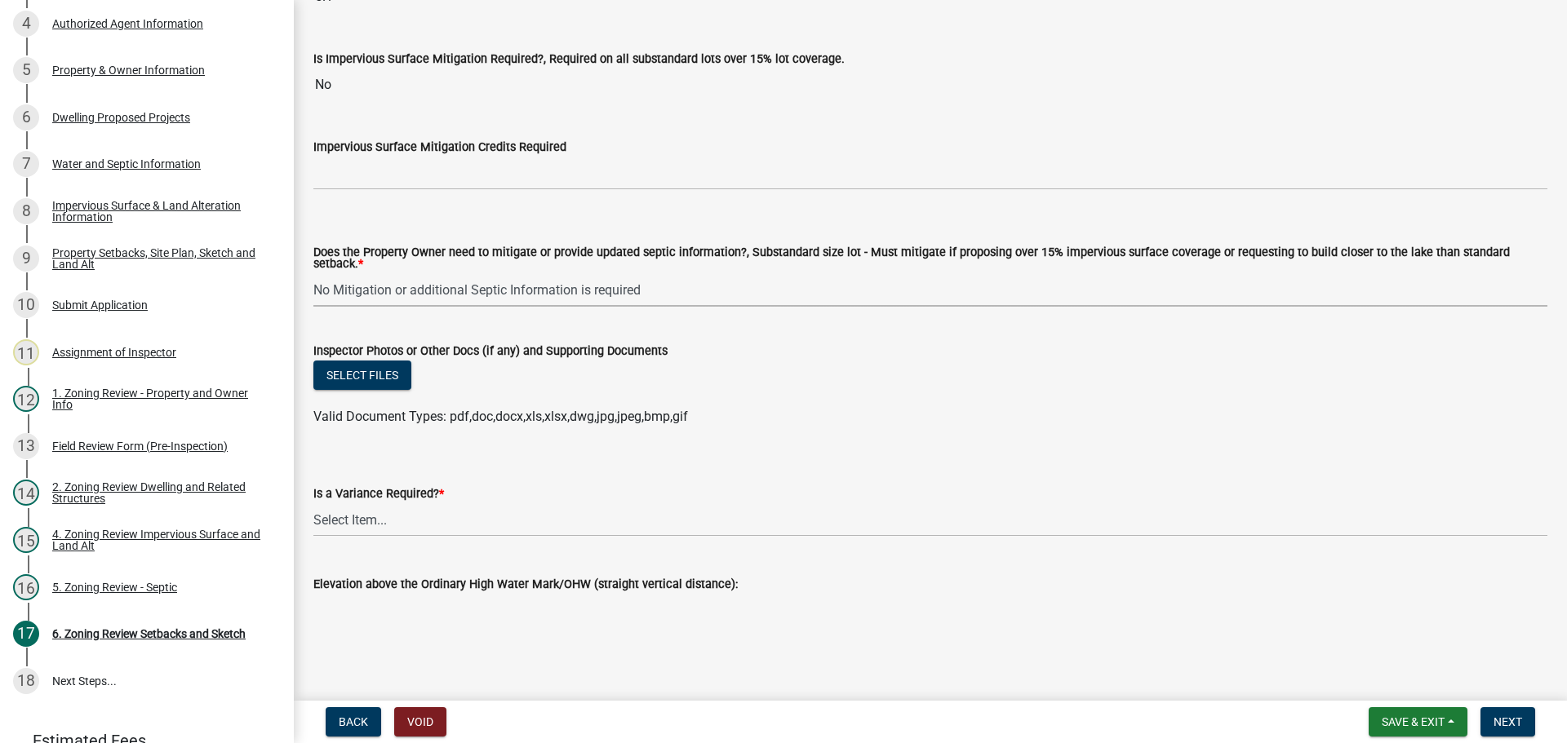
scroll to position [5985, 0]
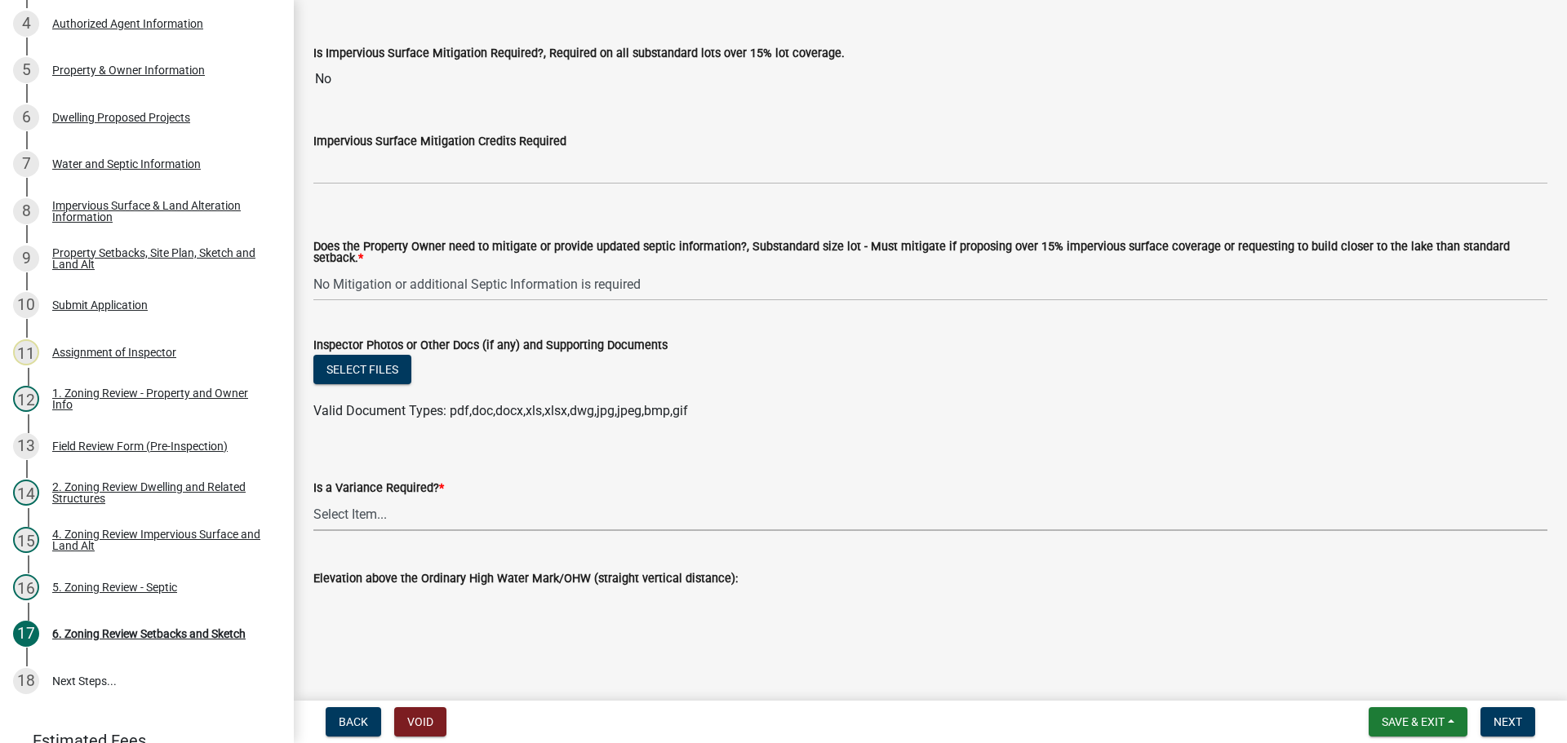
click at [354, 500] on select "Select Item... Yes No" at bounding box center [930, 514] width 1234 height 33
click at [313, 498] on select "Select Item... Yes No" at bounding box center [930, 514] width 1234 height 33
select select "f2187563-aefa-492e-adce-9c256a51e9d2"
click at [1507, 720] on span "Next" at bounding box center [1507, 722] width 29 height 13
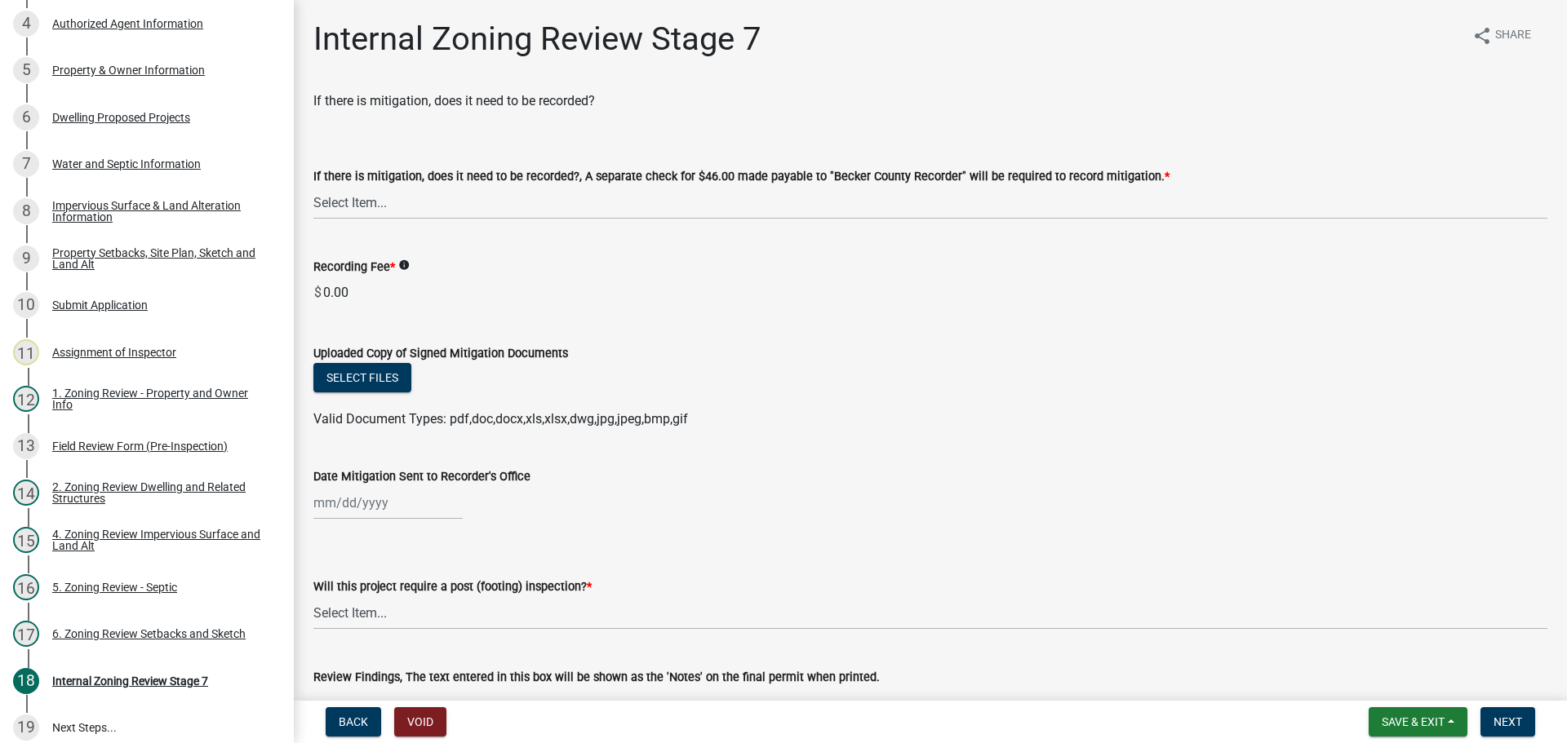
scroll to position [373, 0]
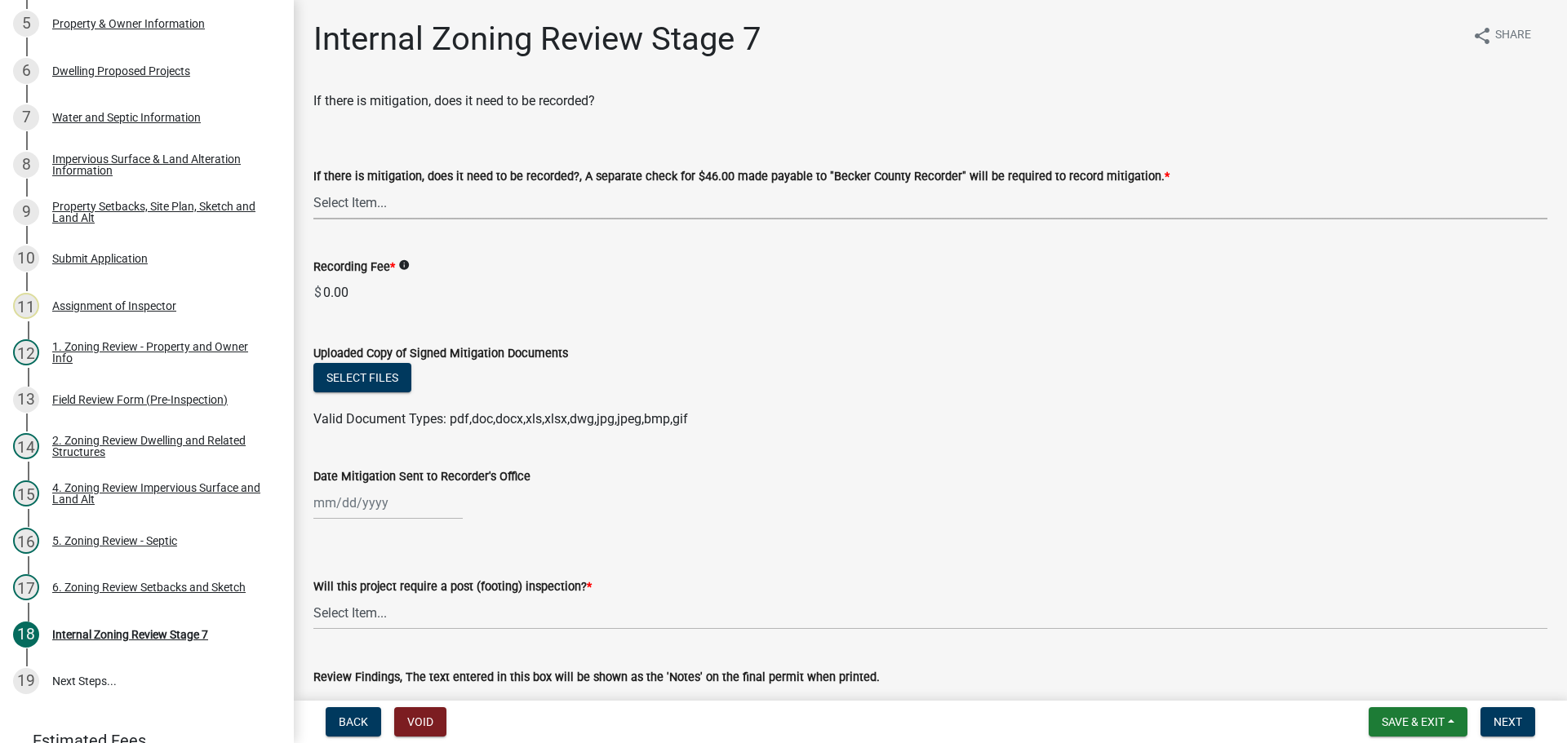
click at [330, 193] on select "Select Item... Yes No N/A" at bounding box center [930, 202] width 1234 height 33
click at [313, 186] on select "Select Item... Yes No N/A" at bounding box center [930, 202] width 1234 height 33
select select "a3547d78-d162-4c03-a5e6-44db720e788b"
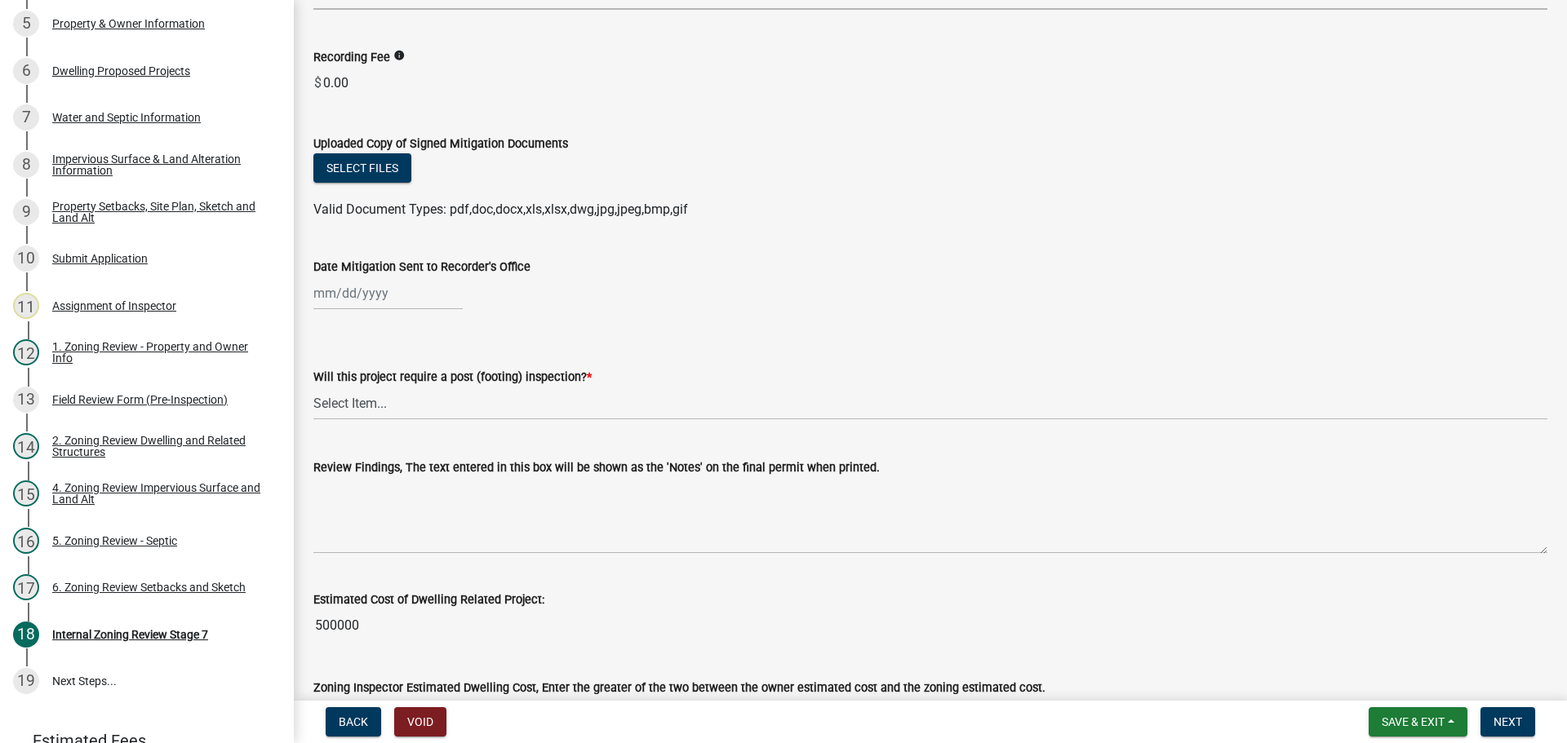
scroll to position [326, 0]
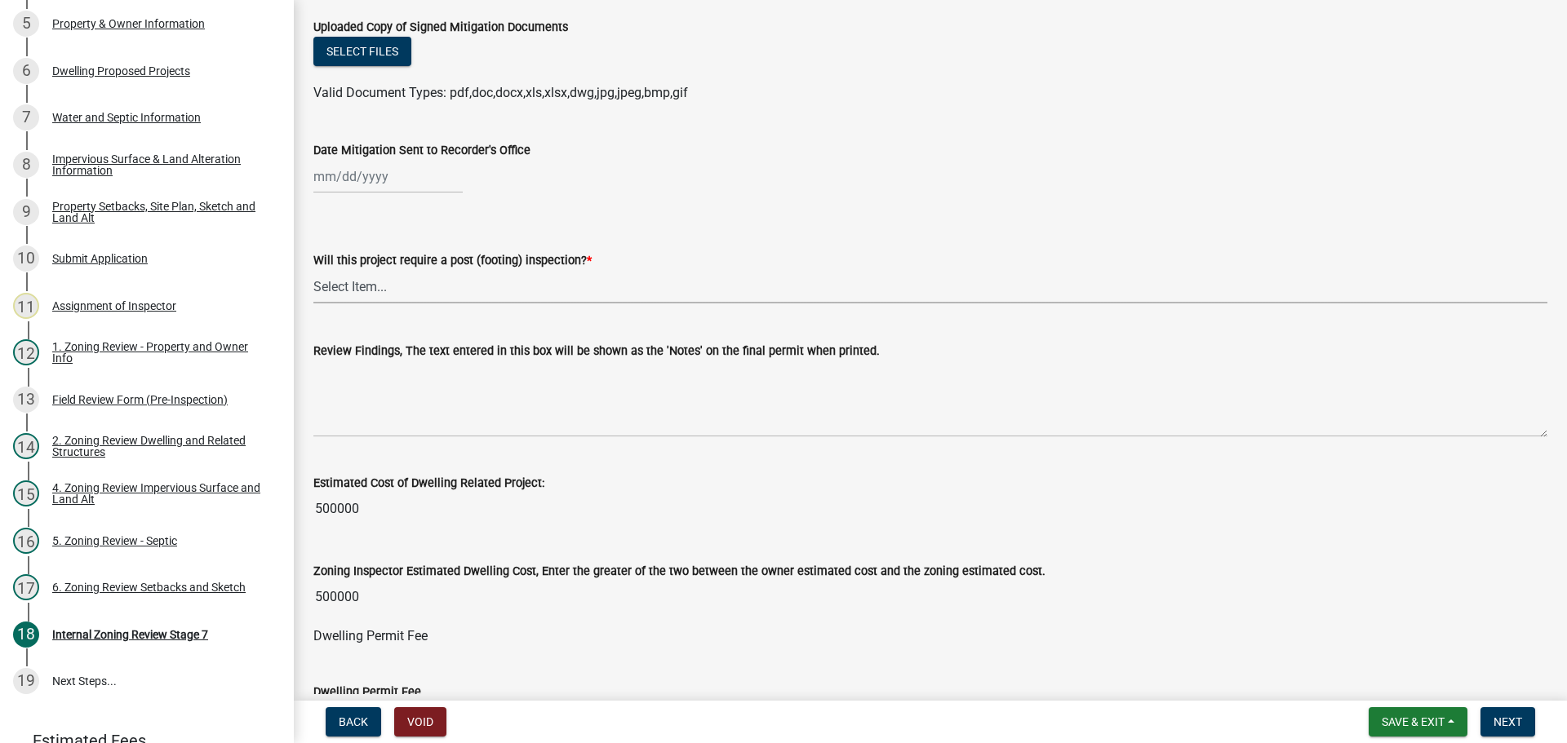
click at [354, 287] on select "Select Item... No Yes" at bounding box center [930, 286] width 1234 height 33
click at [313, 270] on select "Select Item... No Yes" at bounding box center [930, 286] width 1234 height 33
select select "70fe76f0-d291-438e-ac1a-5869b7b7f697"
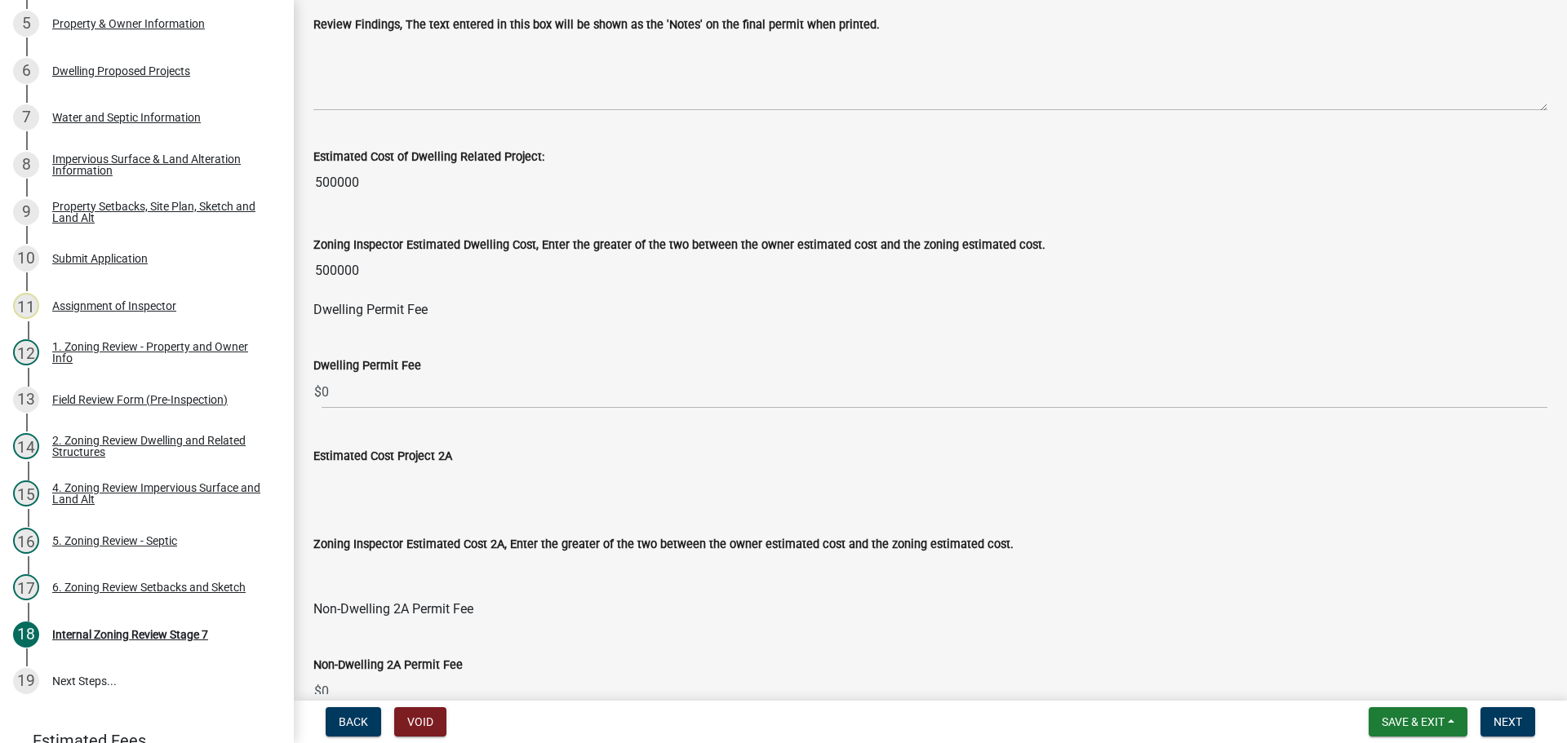
scroll to position [571, 0]
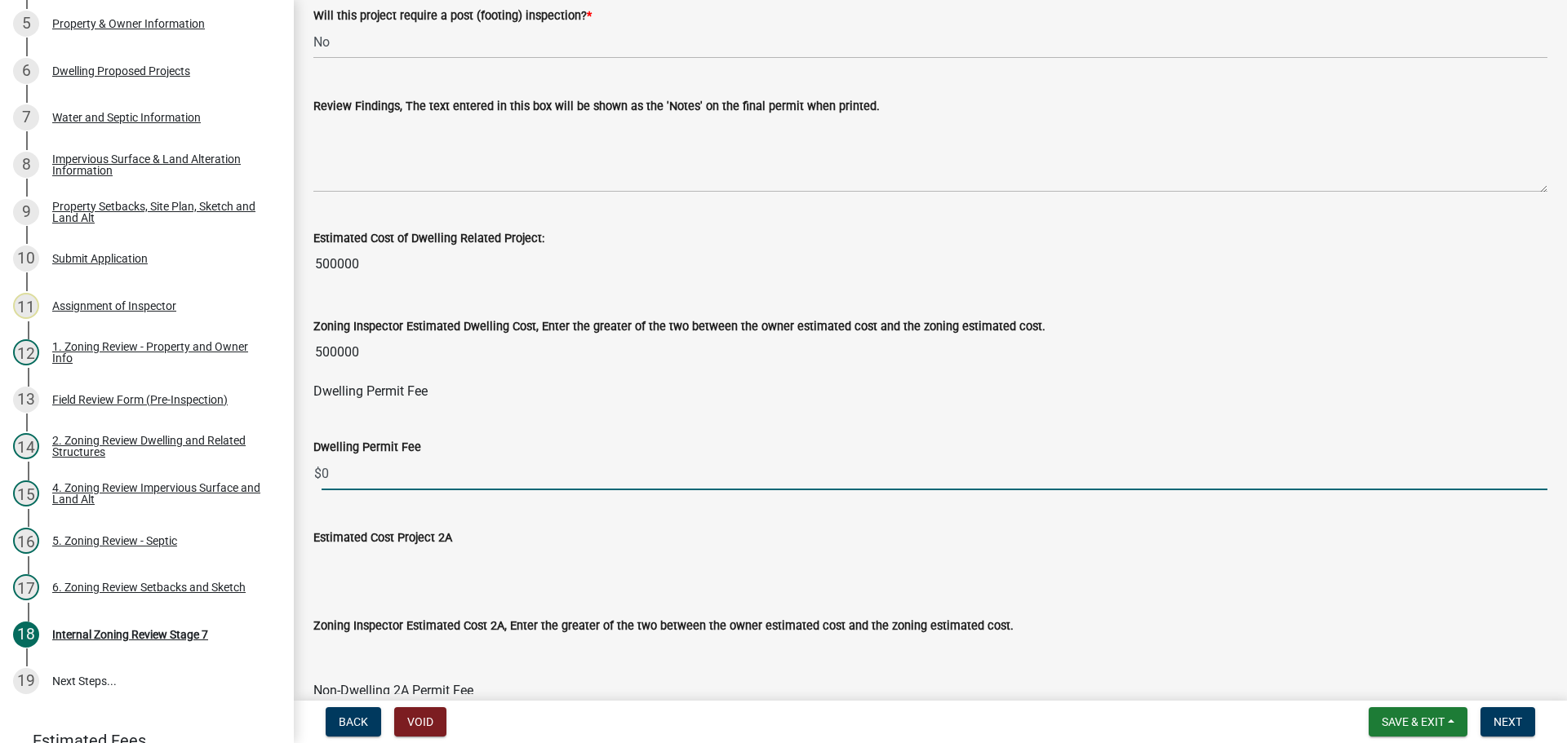
drag, startPoint x: 365, startPoint y: 472, endPoint x: 324, endPoint y: 473, distance: 40.8
click at [324, 473] on input "0" at bounding box center [935, 473] width 1226 height 33
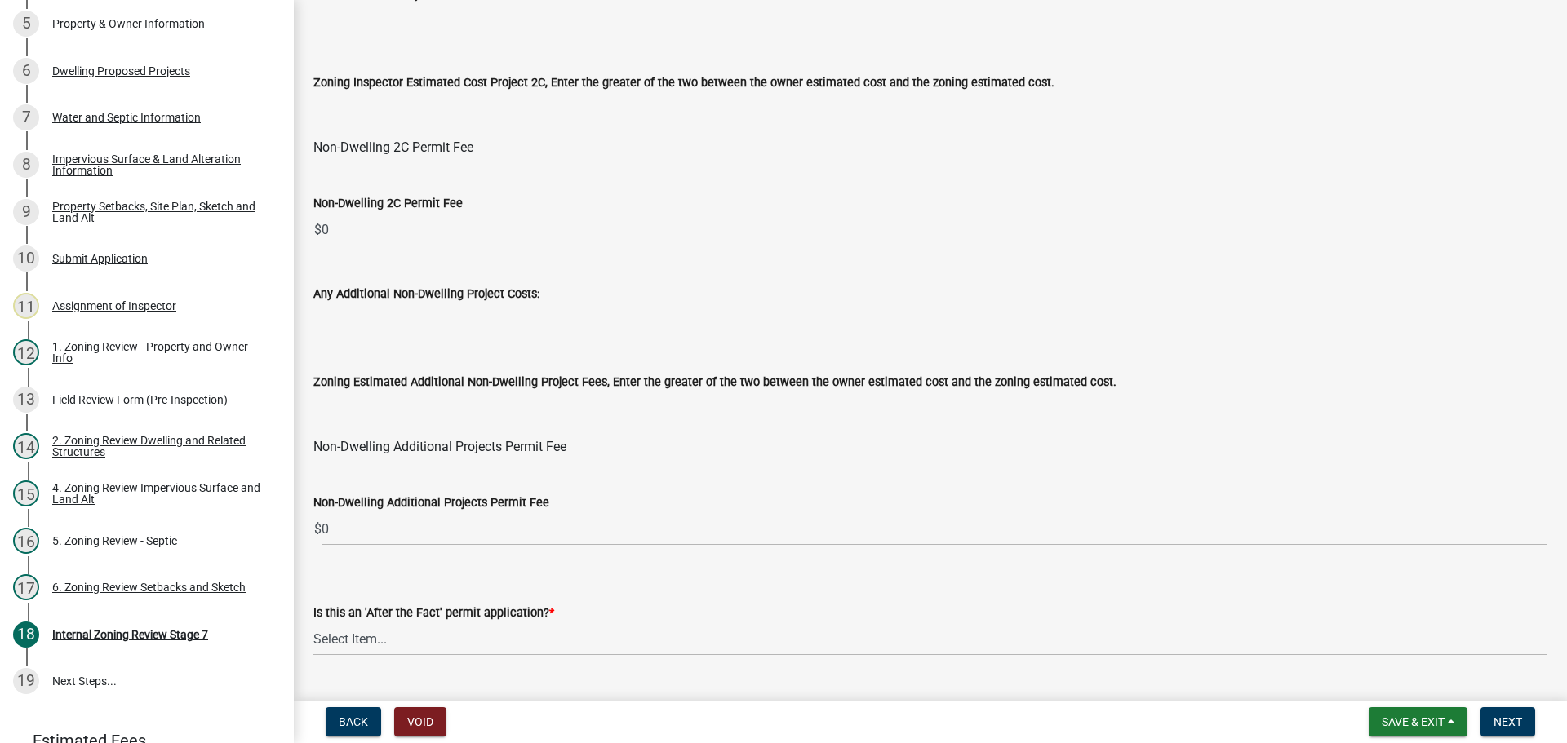
scroll to position [1877, 0]
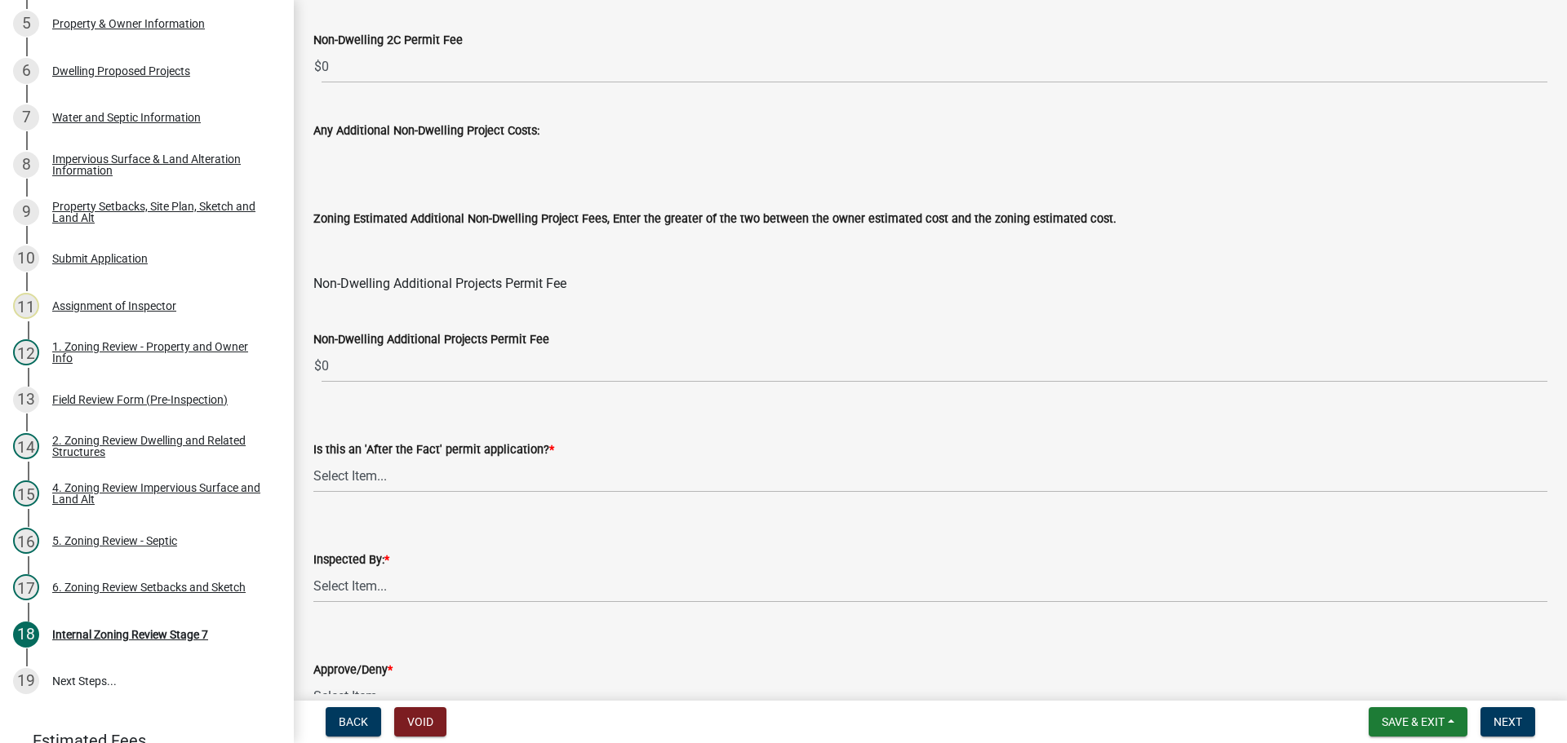
type input "1560"
click at [355, 472] on select "Select Item... No Yes" at bounding box center [930, 475] width 1234 height 33
click at [313, 459] on select "Select Item... No Yes" at bounding box center [930, 475] width 1234 height 33
select select "bbe3a6c5-1893-4527-8578-ada07a3b8ea5"
click at [355, 585] on select "Select Item... [PERSON_NAME] [PERSON_NAME] [PERSON_NAME] [PERSON_NAME] [PERSON_…" at bounding box center [930, 586] width 1234 height 33
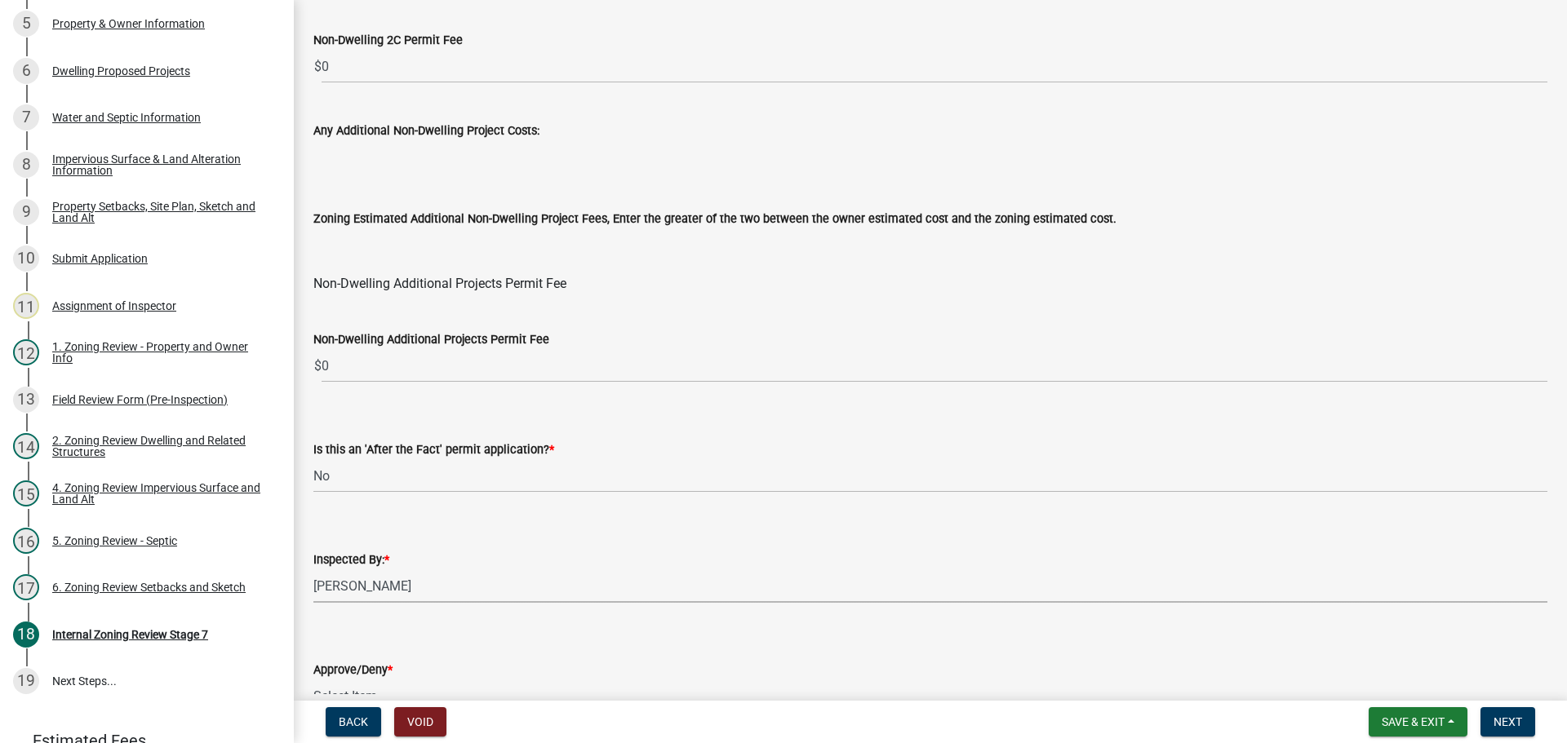
click at [313, 570] on select "Select Item... [PERSON_NAME] [PERSON_NAME] [PERSON_NAME] [PERSON_NAME] [PERSON_…" at bounding box center [930, 586] width 1234 height 33
select select "ebd8400e-d8d5-49f8-911f-e671eb76408a"
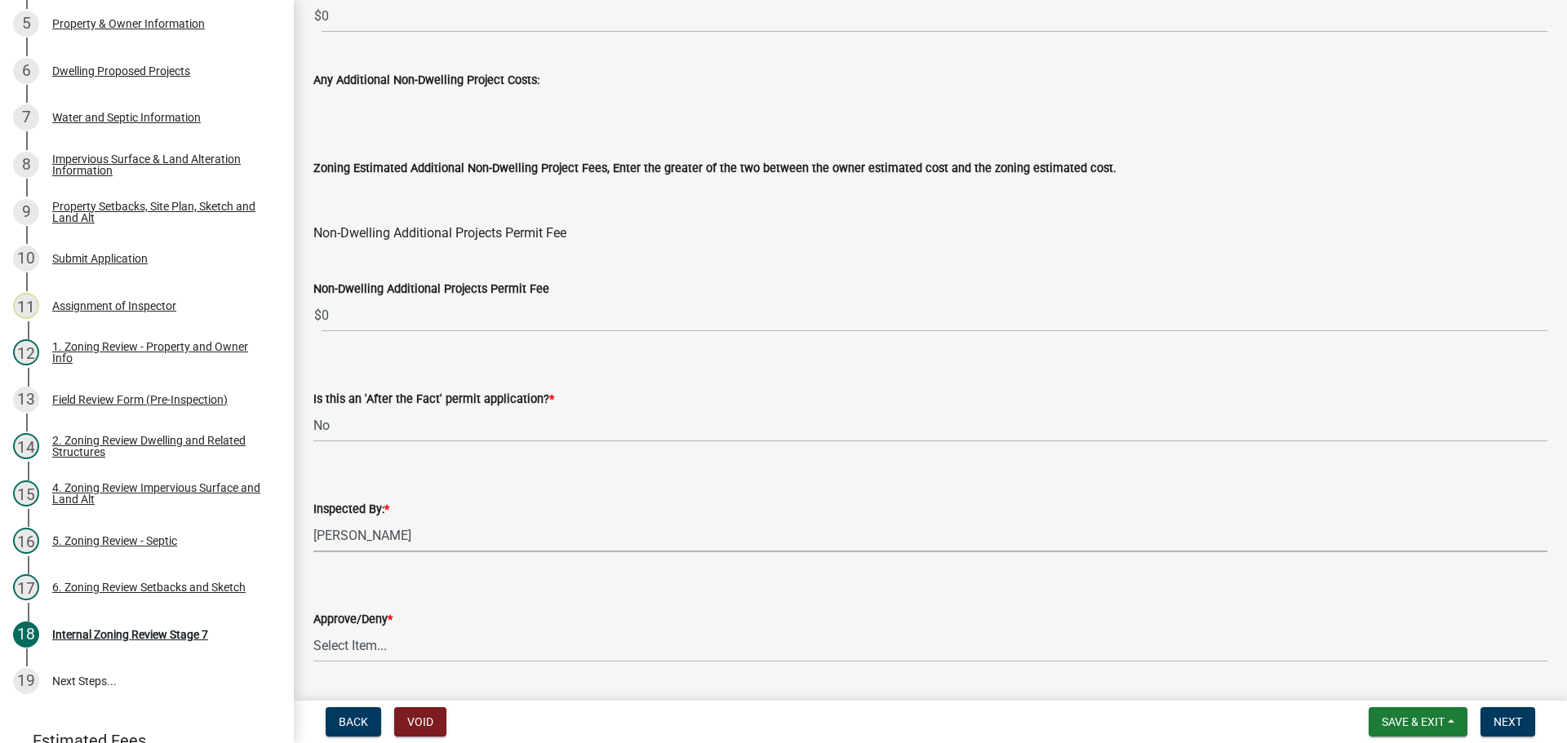
scroll to position [1974, 0]
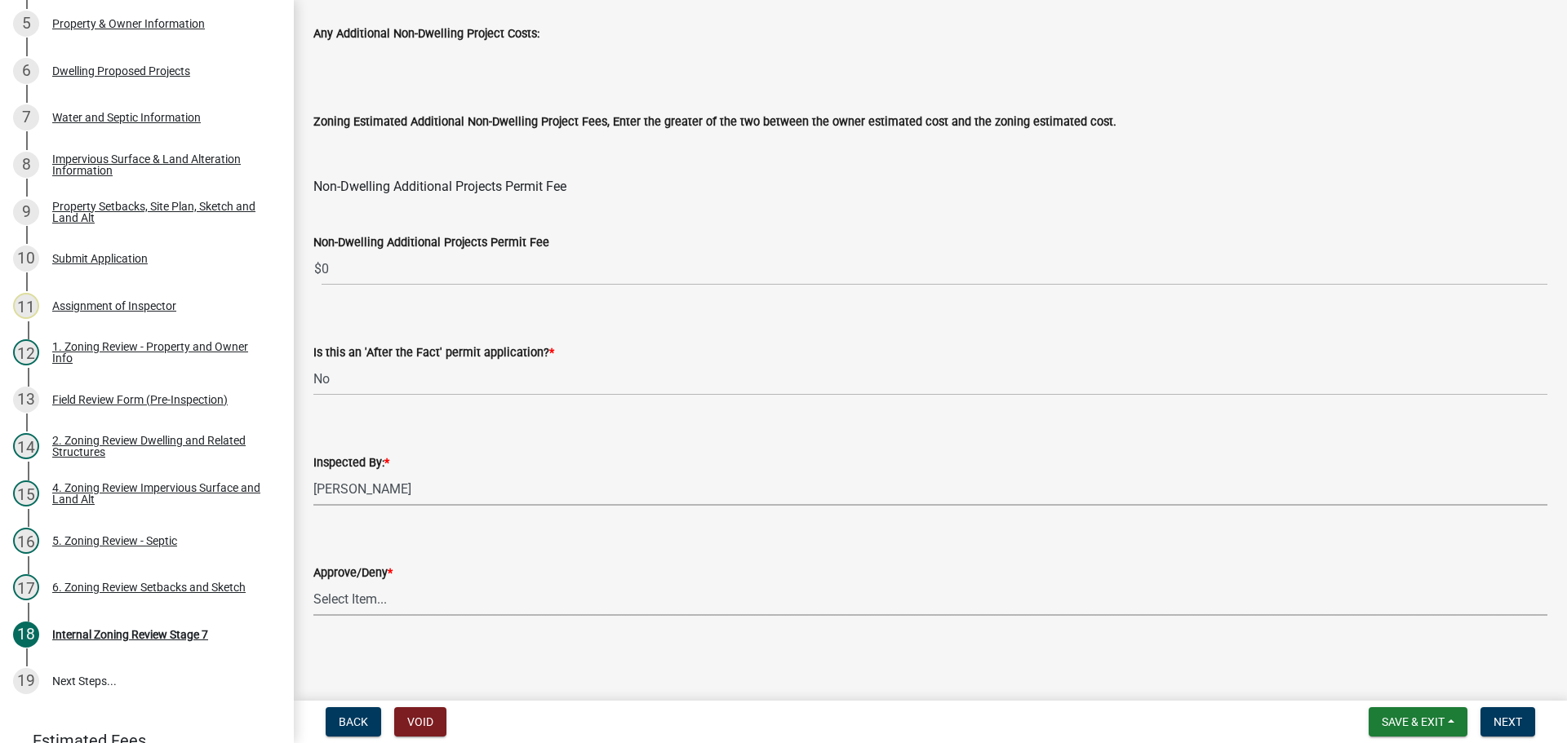
click at [348, 597] on select "Select Item... Approve Deny" at bounding box center [930, 599] width 1234 height 33
click at [313, 583] on select "Select Item... Approve Deny" at bounding box center [930, 599] width 1234 height 33
select select "97c9e5a4-d35f-4903-ad68-b764687ac9e9"
click at [1395, 716] on span "Save & Exit" at bounding box center [1413, 722] width 63 height 13
click at [1367, 679] on button "Save & Exit" at bounding box center [1402, 679] width 131 height 39
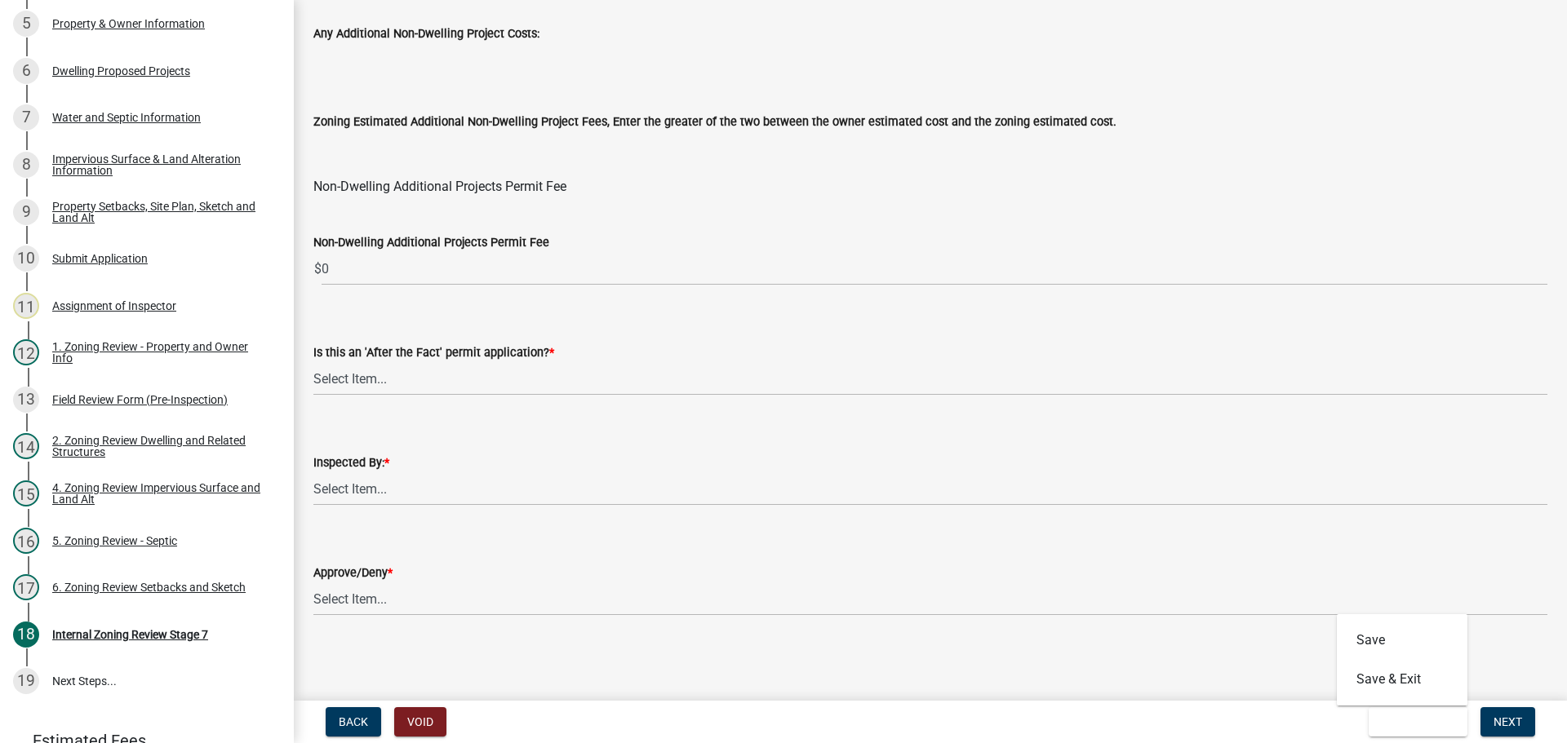
scroll to position [0, 0]
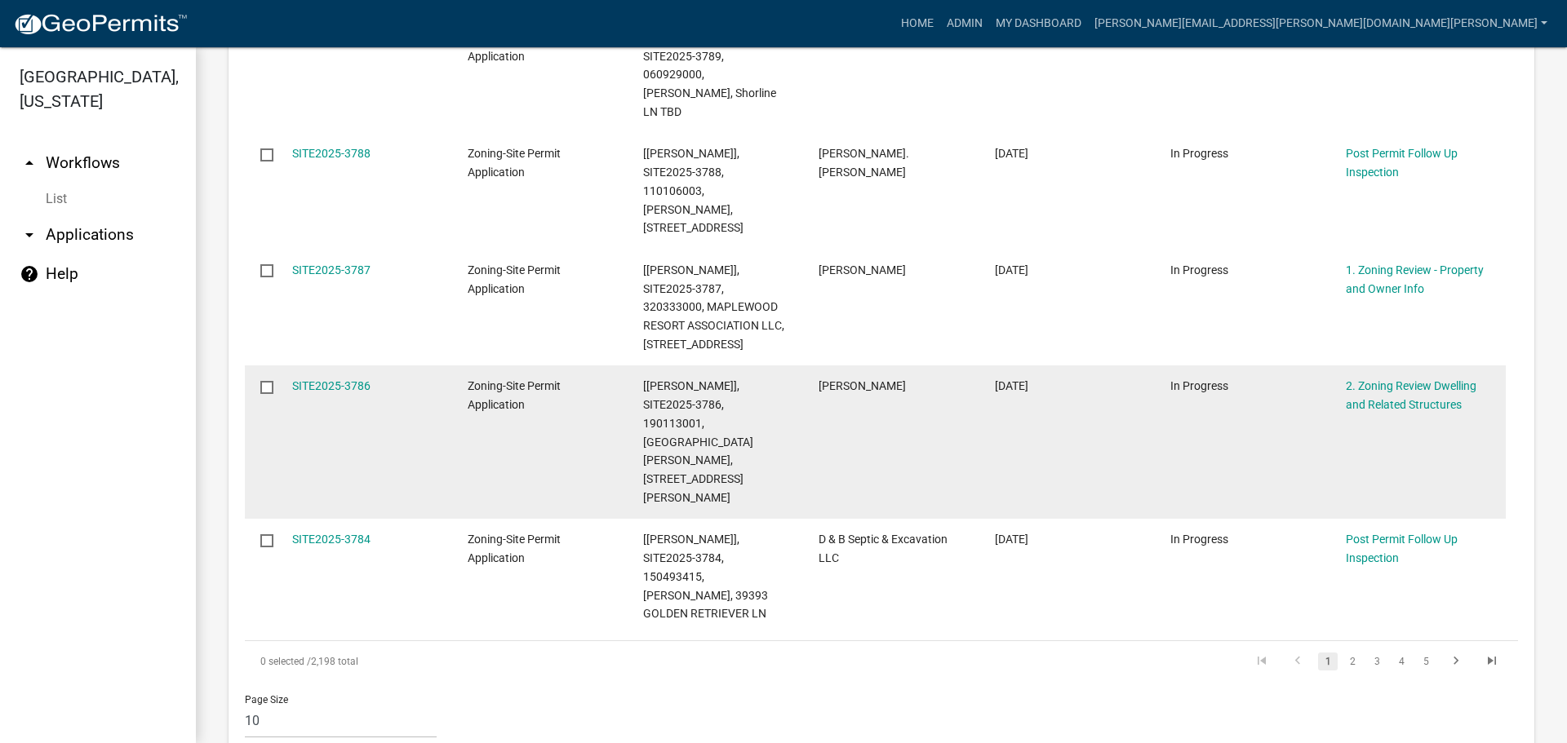
scroll to position [1224, 0]
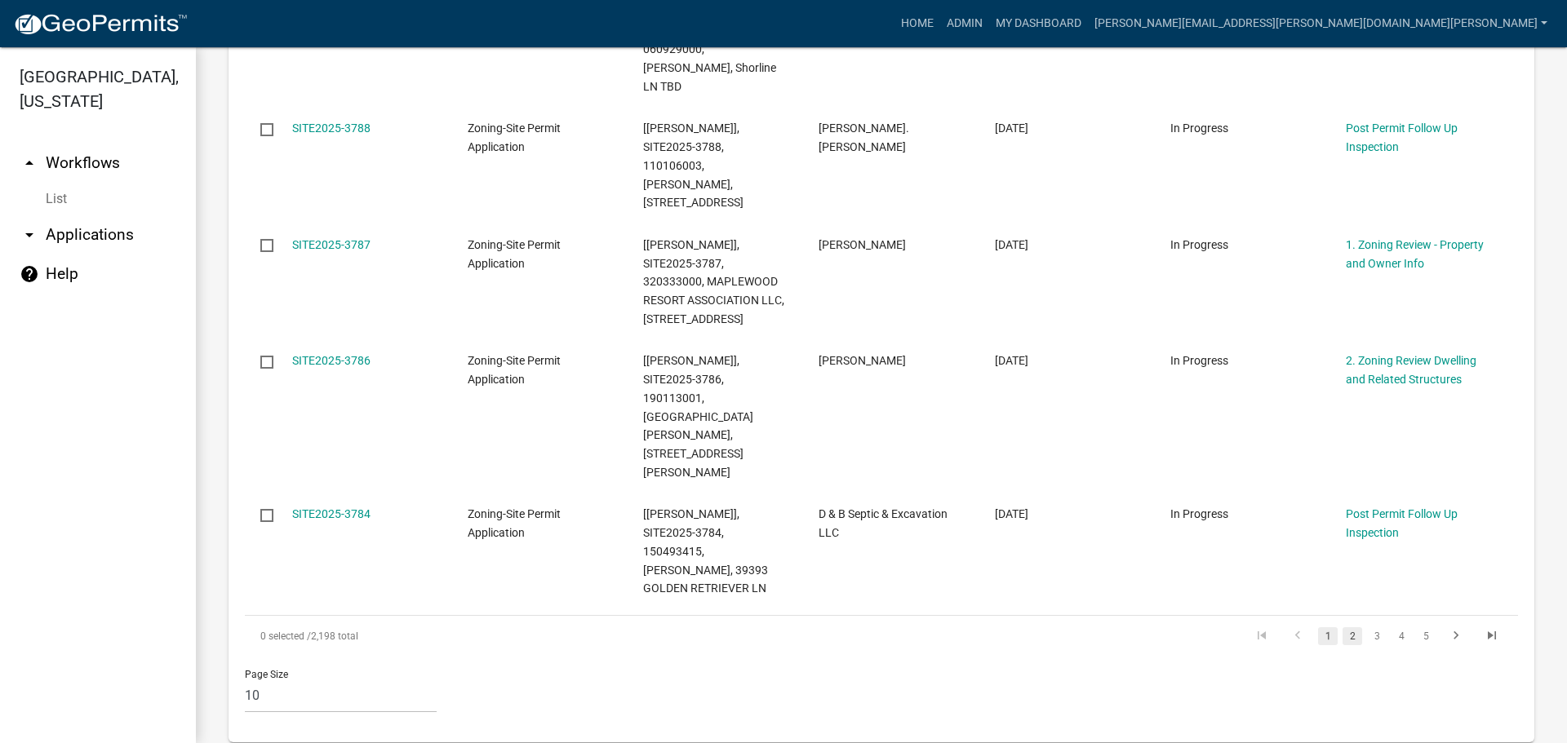
click at [1342, 628] on link "2" at bounding box center [1352, 637] width 20 height 18
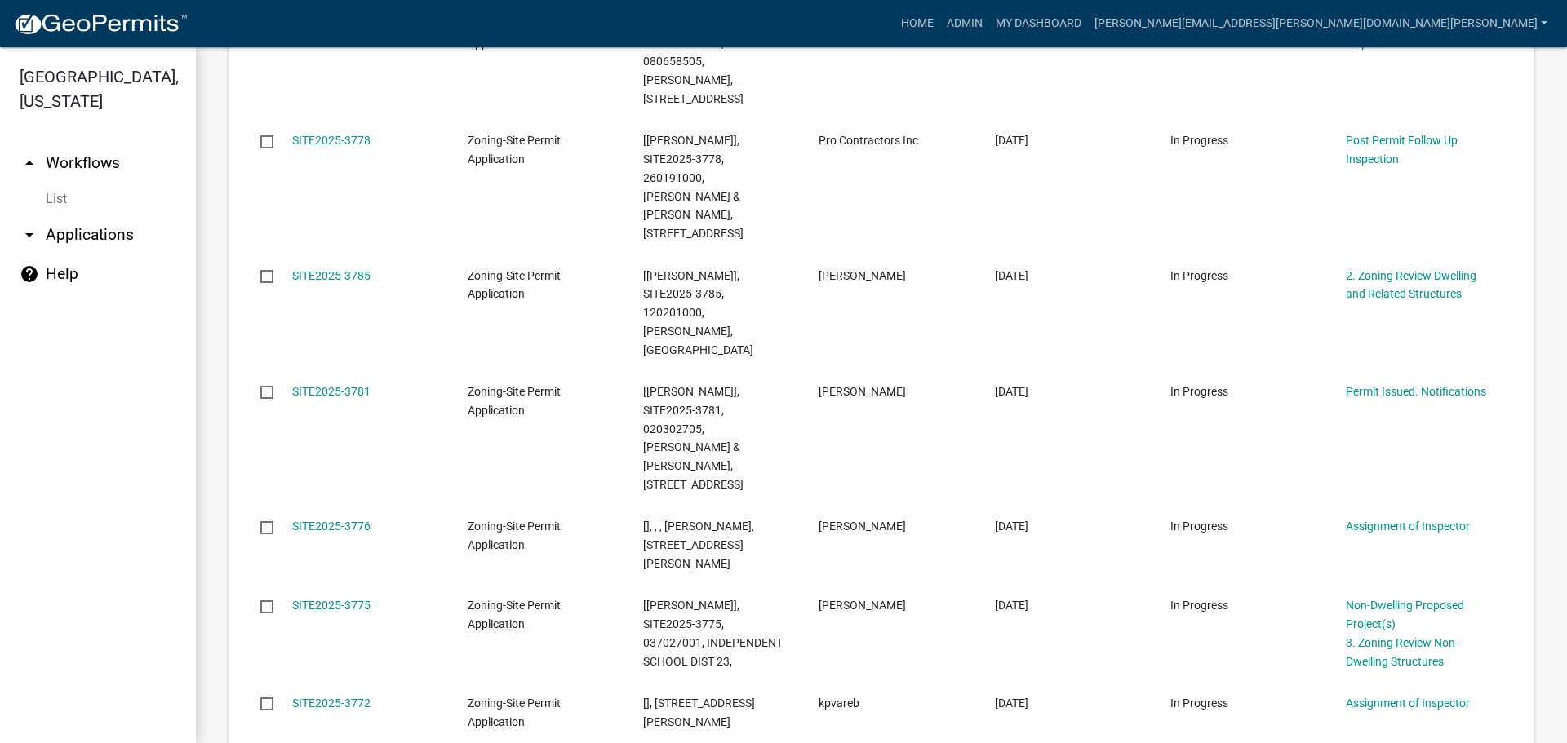
scroll to position [823, 0]
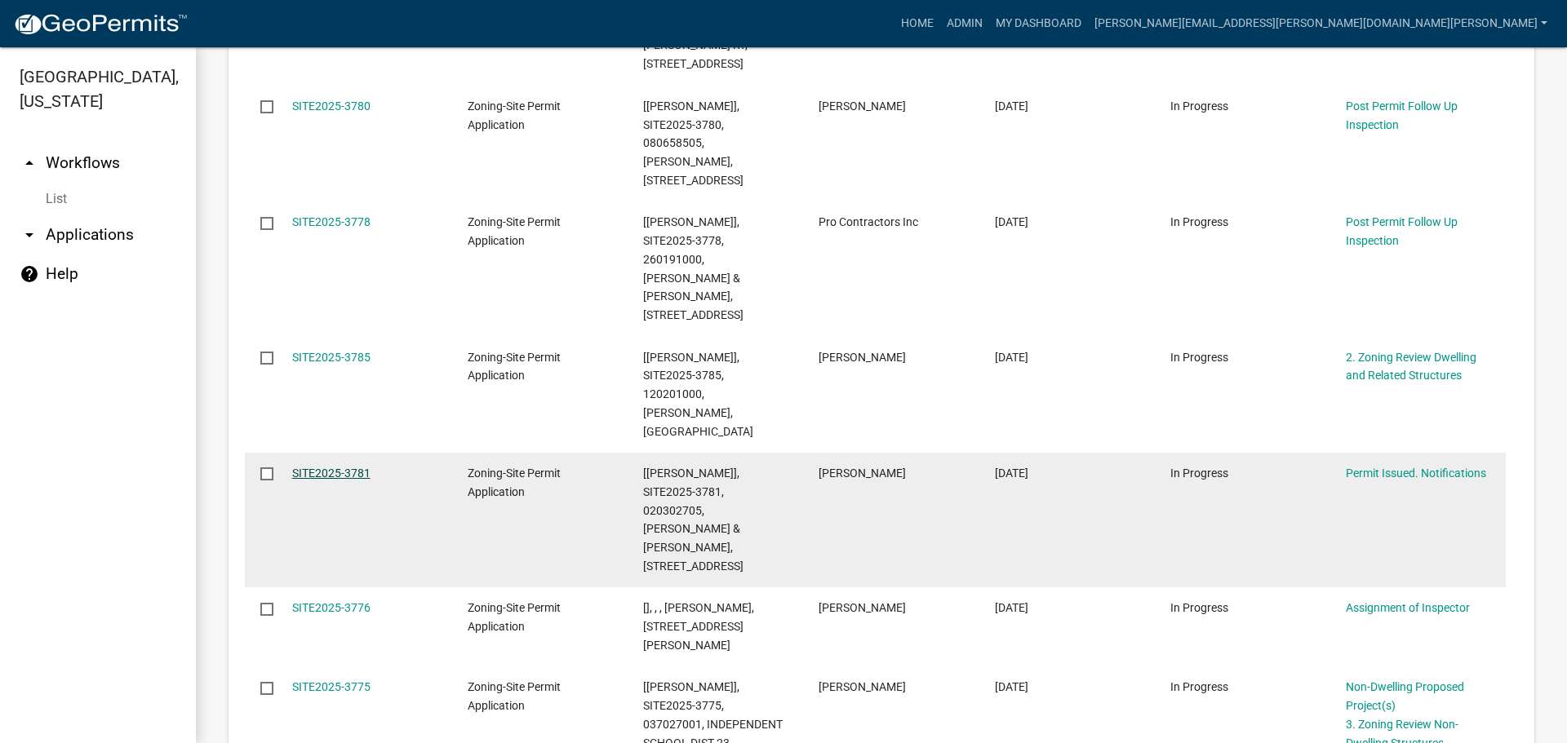
click at [346, 467] on link "SITE2025-3781" at bounding box center [331, 473] width 78 height 13
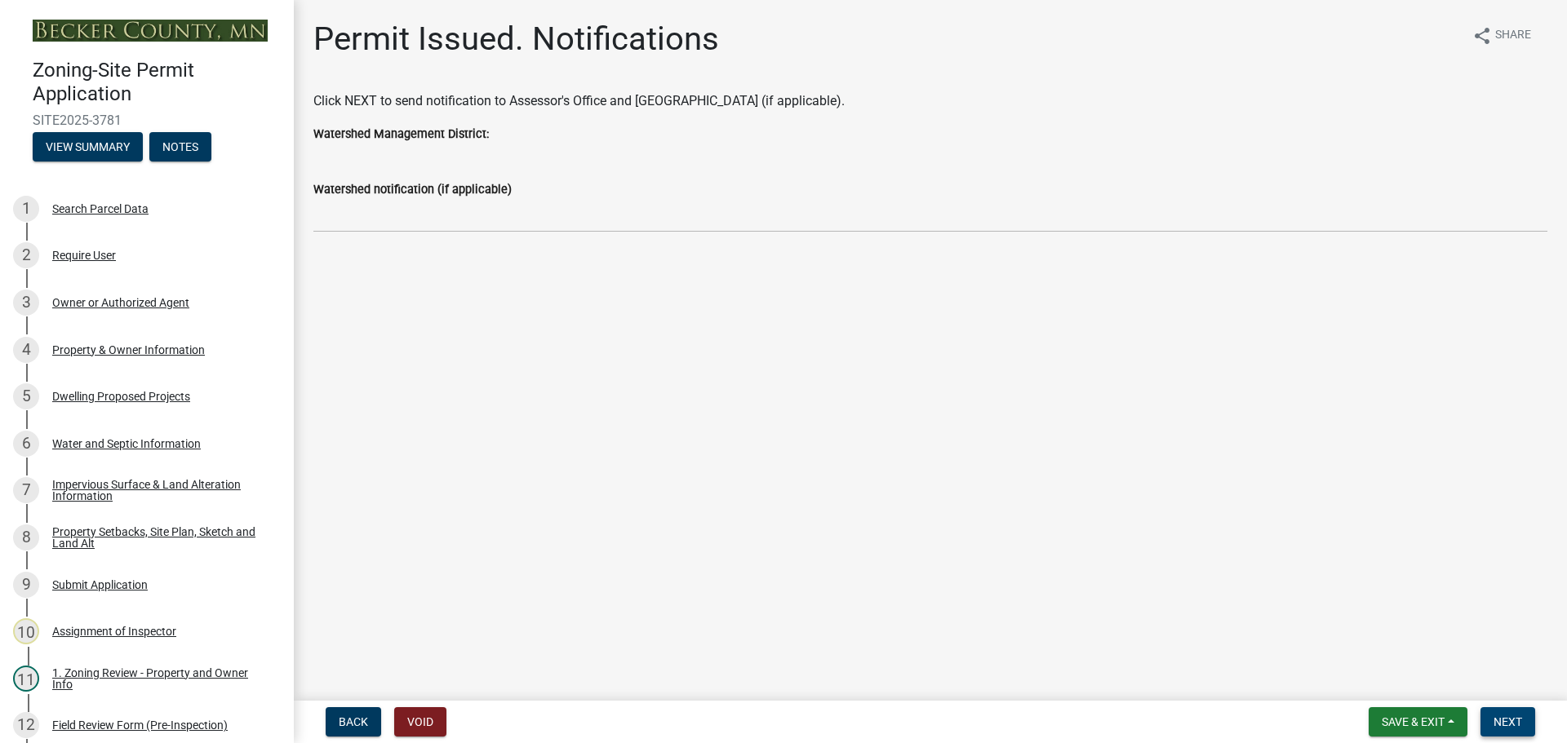
click at [1500, 714] on button "Next" at bounding box center [1507, 721] width 55 height 29
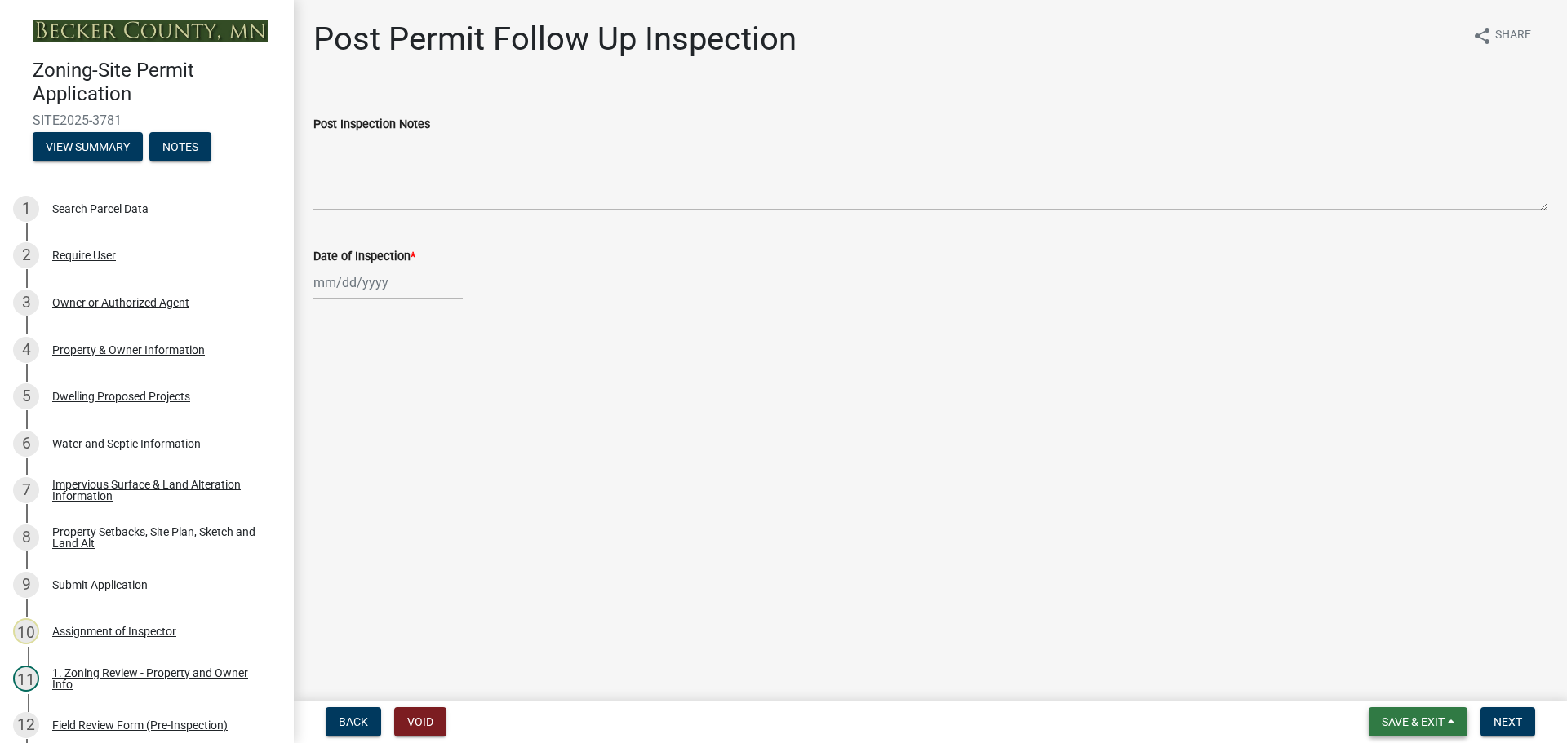
click at [1410, 712] on button "Save & Exit" at bounding box center [1417, 721] width 99 height 29
click at [1400, 680] on button "Save & Exit" at bounding box center [1402, 679] width 131 height 39
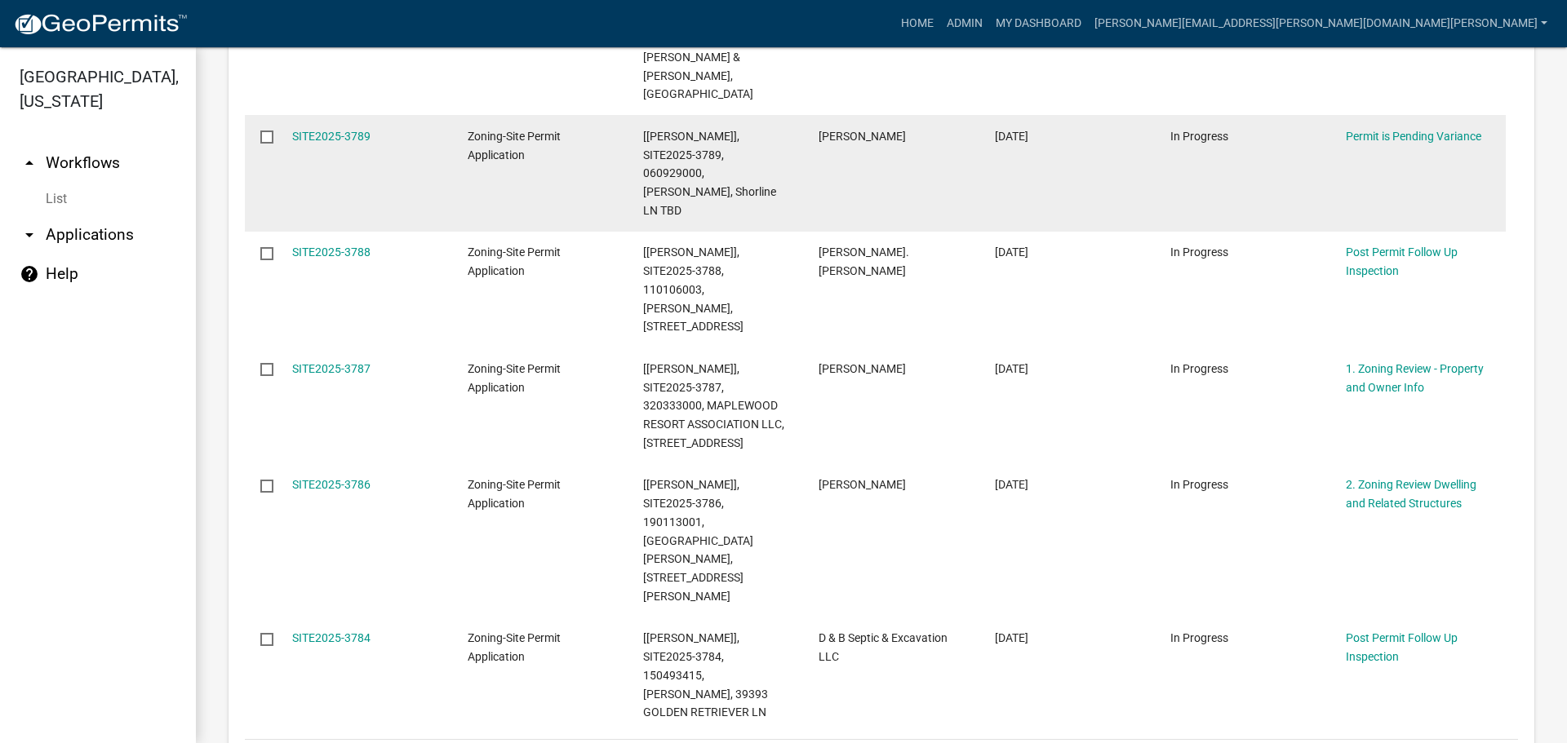
scroll to position [1142, 0]
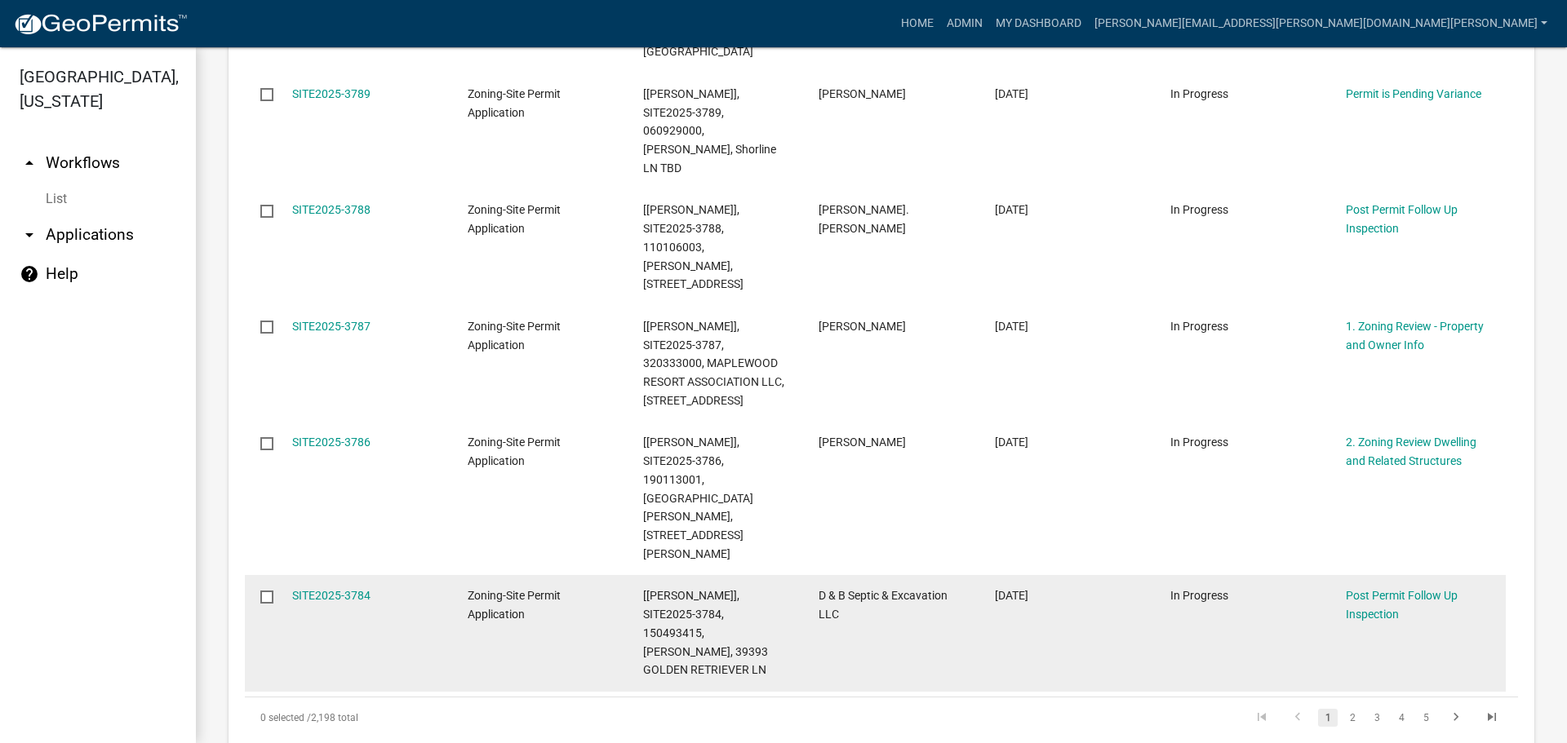
click at [1342, 709] on link "2" at bounding box center [1352, 718] width 20 height 18
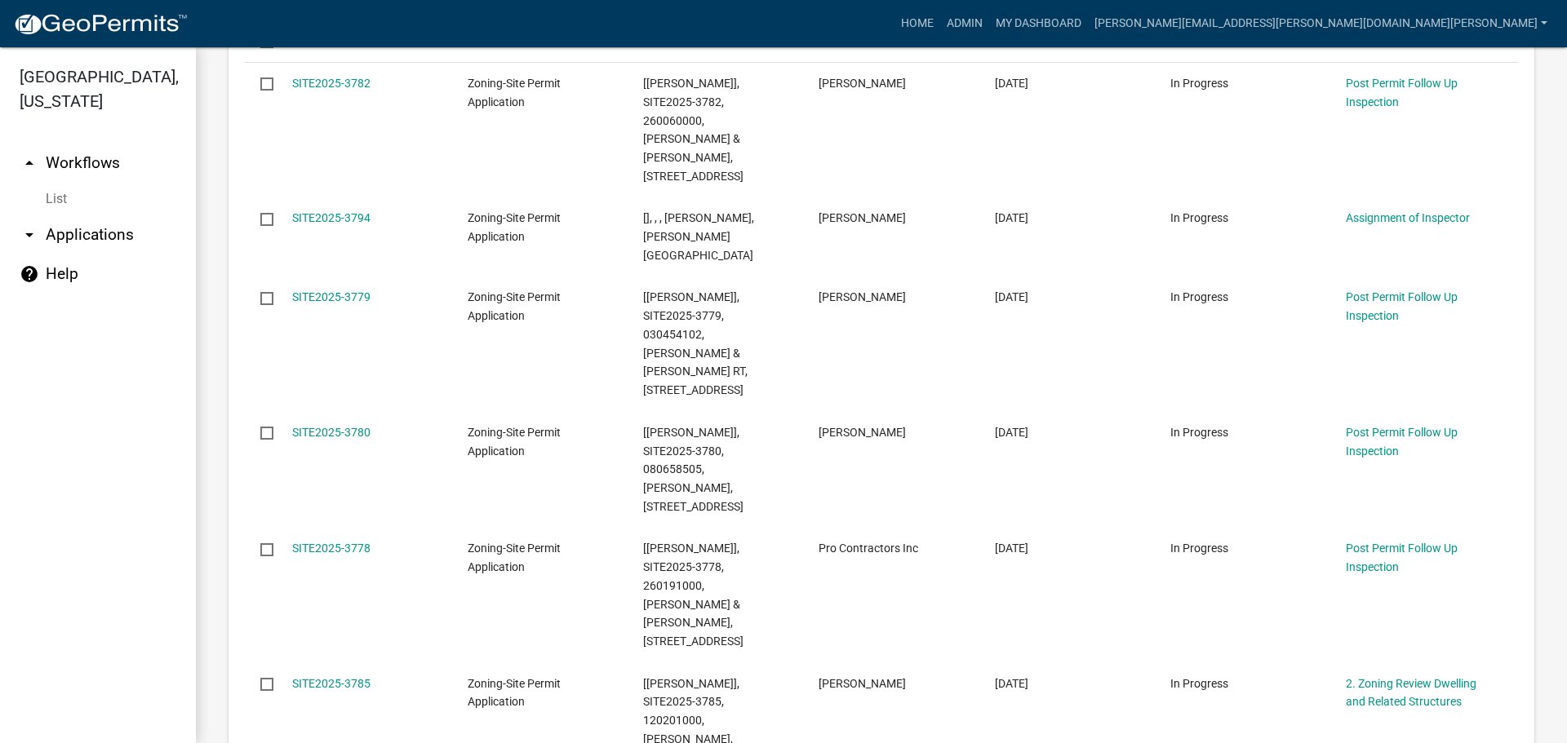
scroll to position [415, 0]
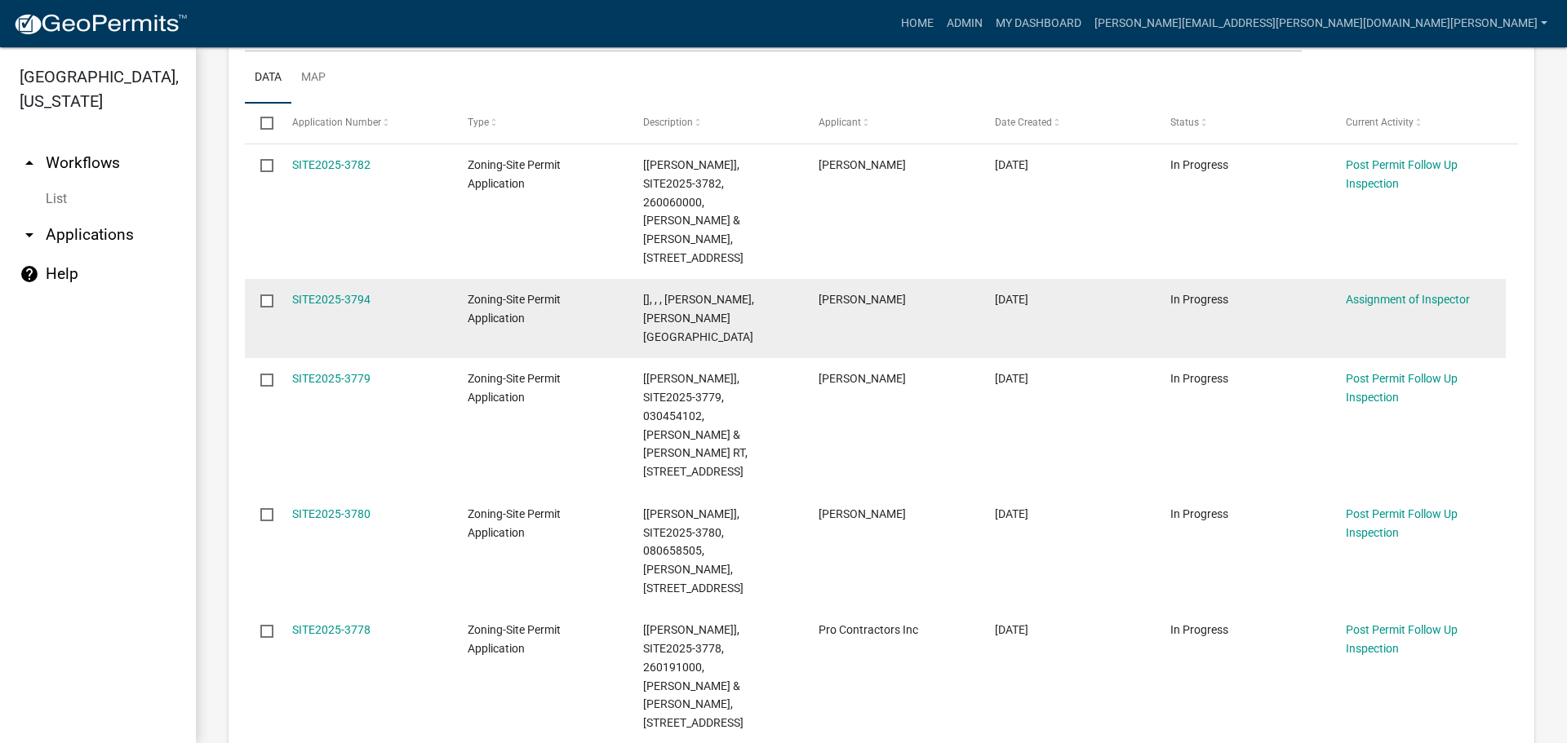
click at [349, 291] on div "SITE2025-3794" at bounding box center [364, 300] width 144 height 19
click at [349, 293] on link "SITE2025-3794" at bounding box center [331, 299] width 78 height 13
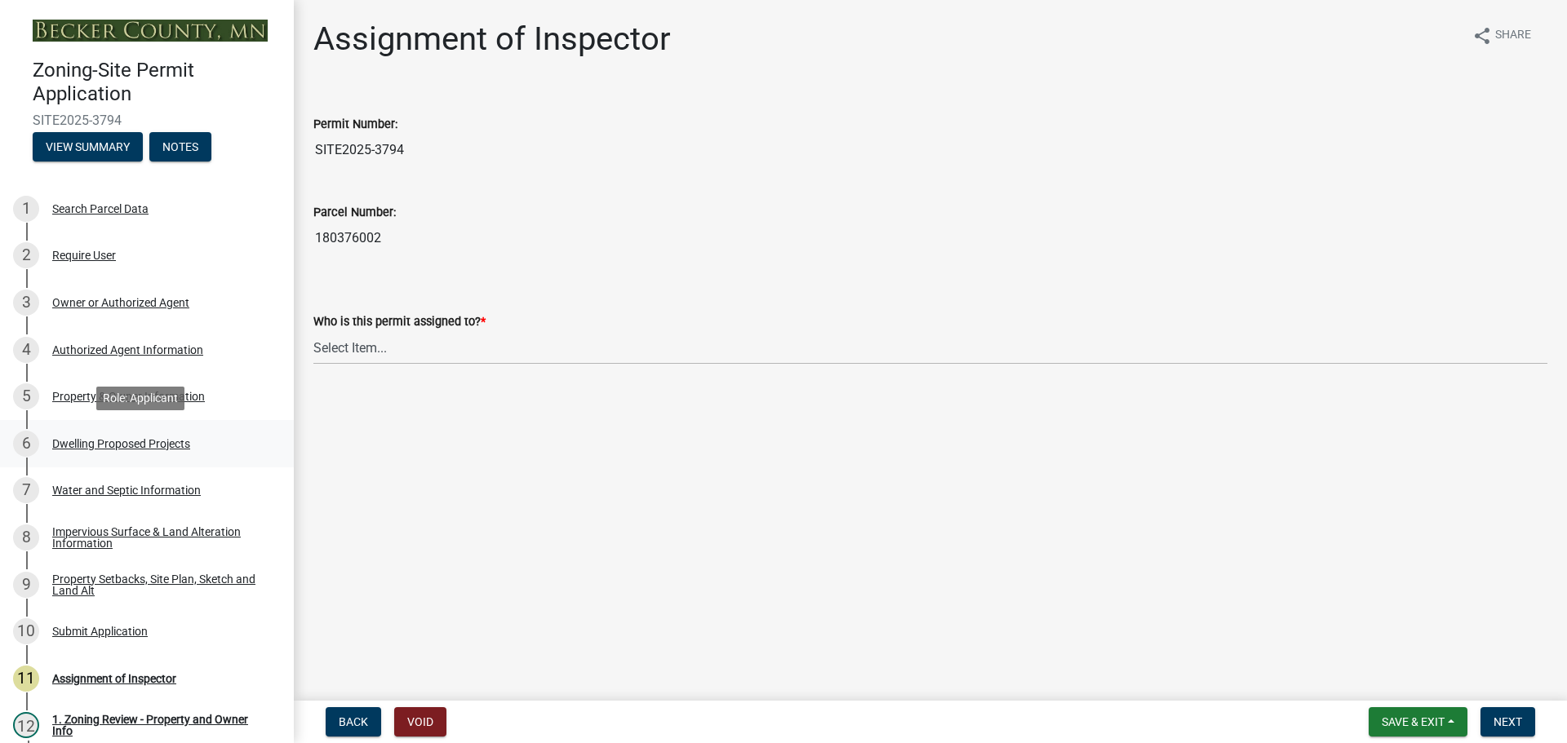
click at [146, 442] on div "Dwelling Proposed Projects" at bounding box center [121, 443] width 138 height 11
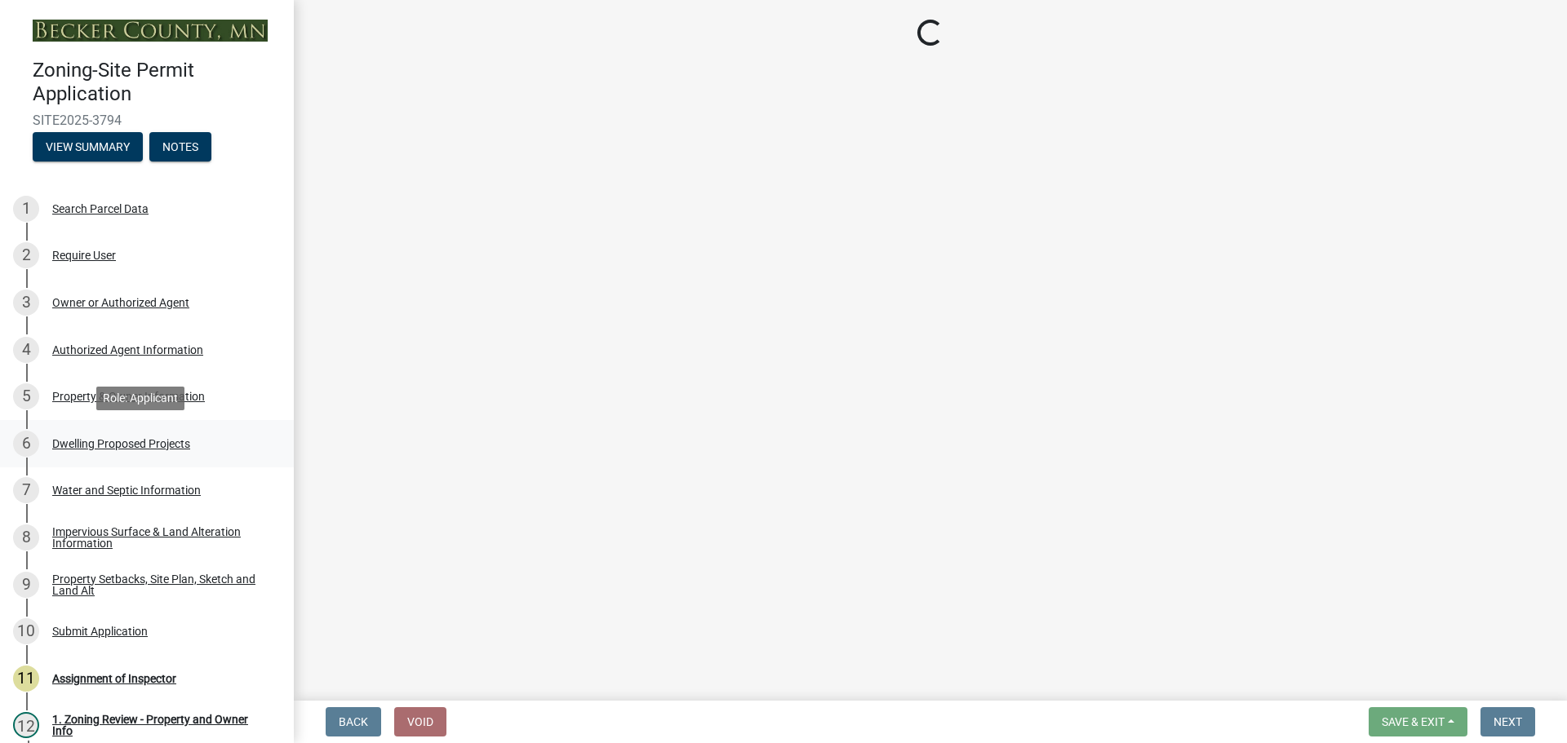
select select "5b8abcc6-67f7-49fb-8f25-c295ccc2b339"
select select "566f81cc-4b3f-4ecb-9f16-a2b313352c61"
select select "03c1fec4-1fbe-4331-bc18-34e24145556f"
select select "11c1c089-3b44-43c0-9549-3c9eeea2451f"
select select "0ceb8b90-6e92-4b1f-be25-acba4c819eff"
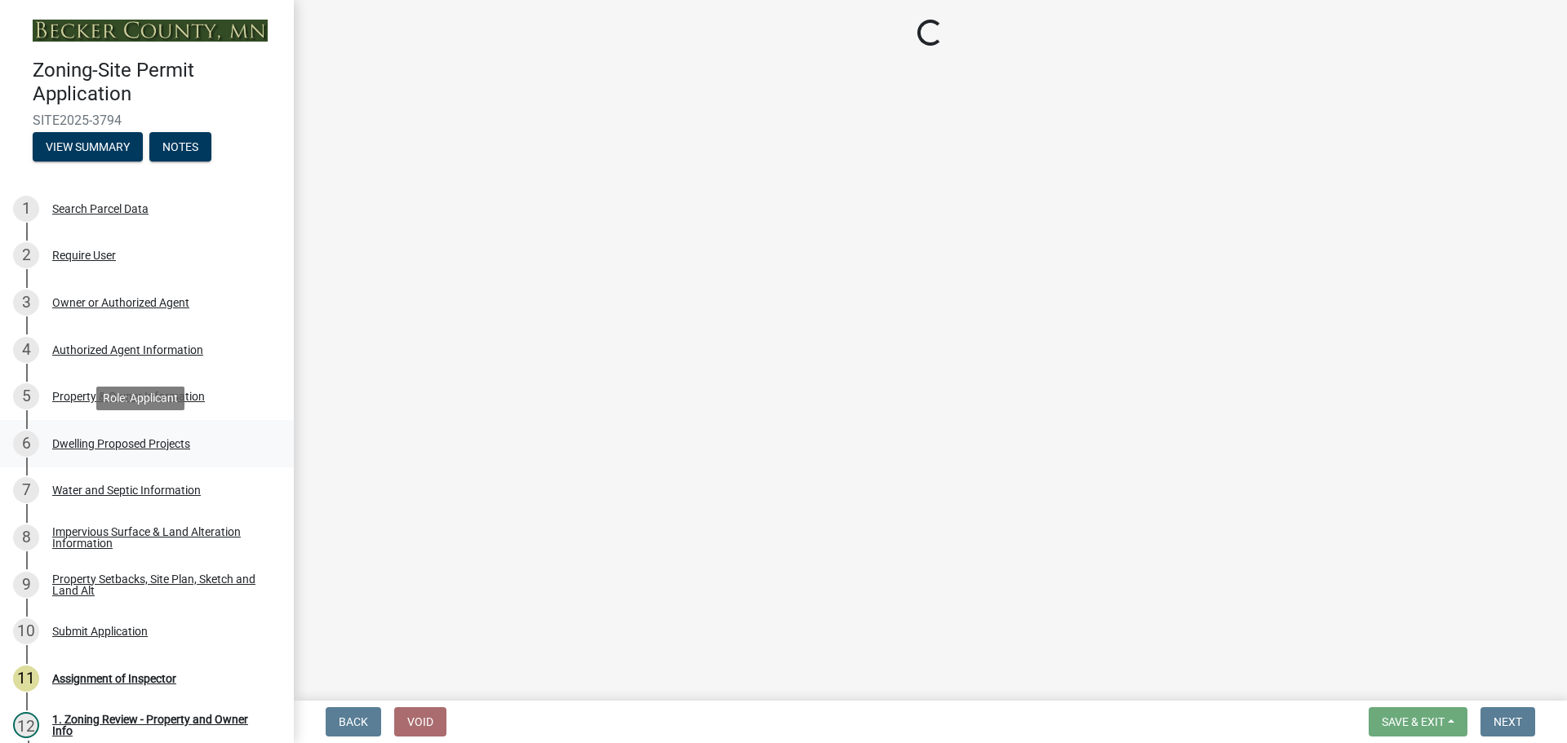
select select "ab9119d1-7da9-49c4-9fac-8c142204c89d"
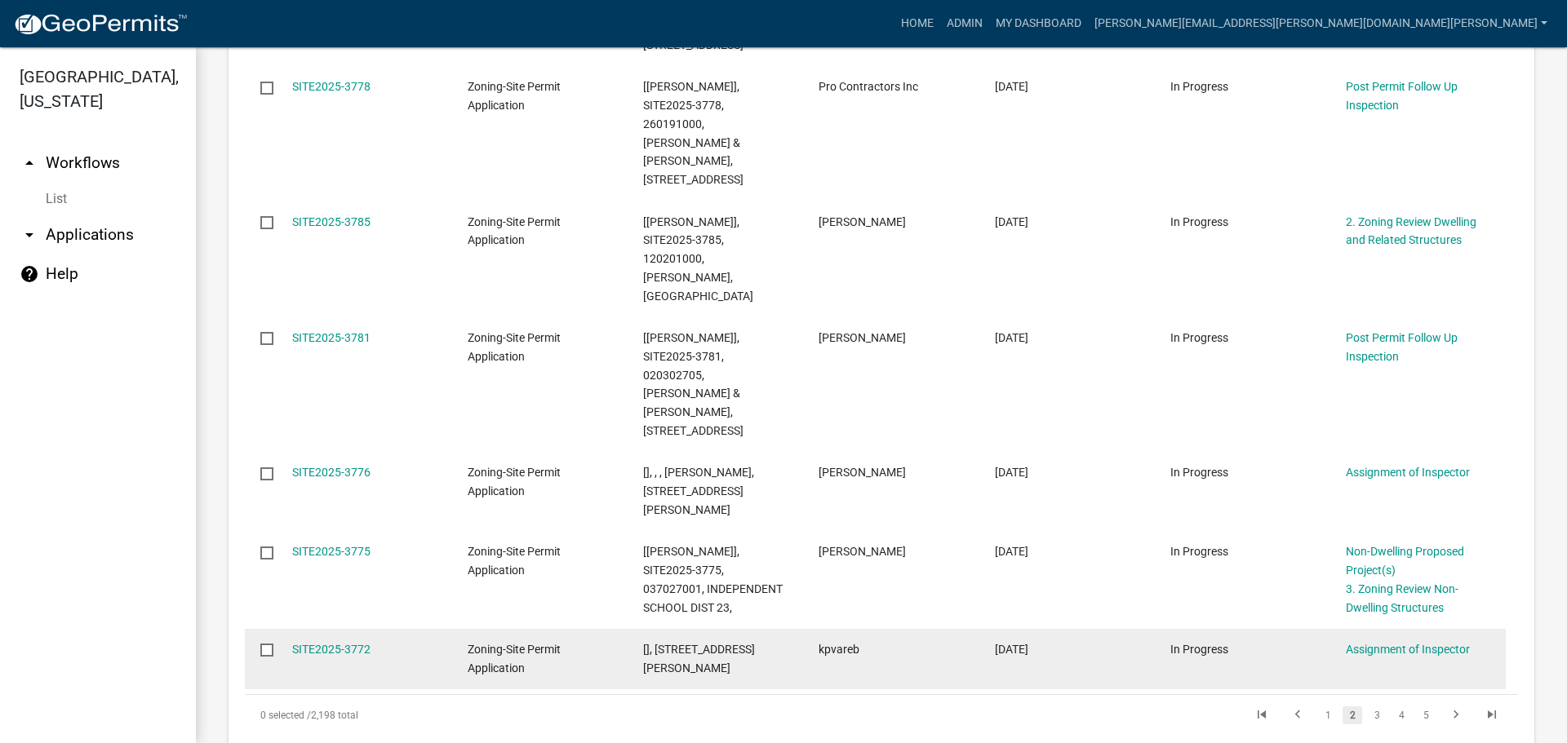
scroll to position [985, 0]
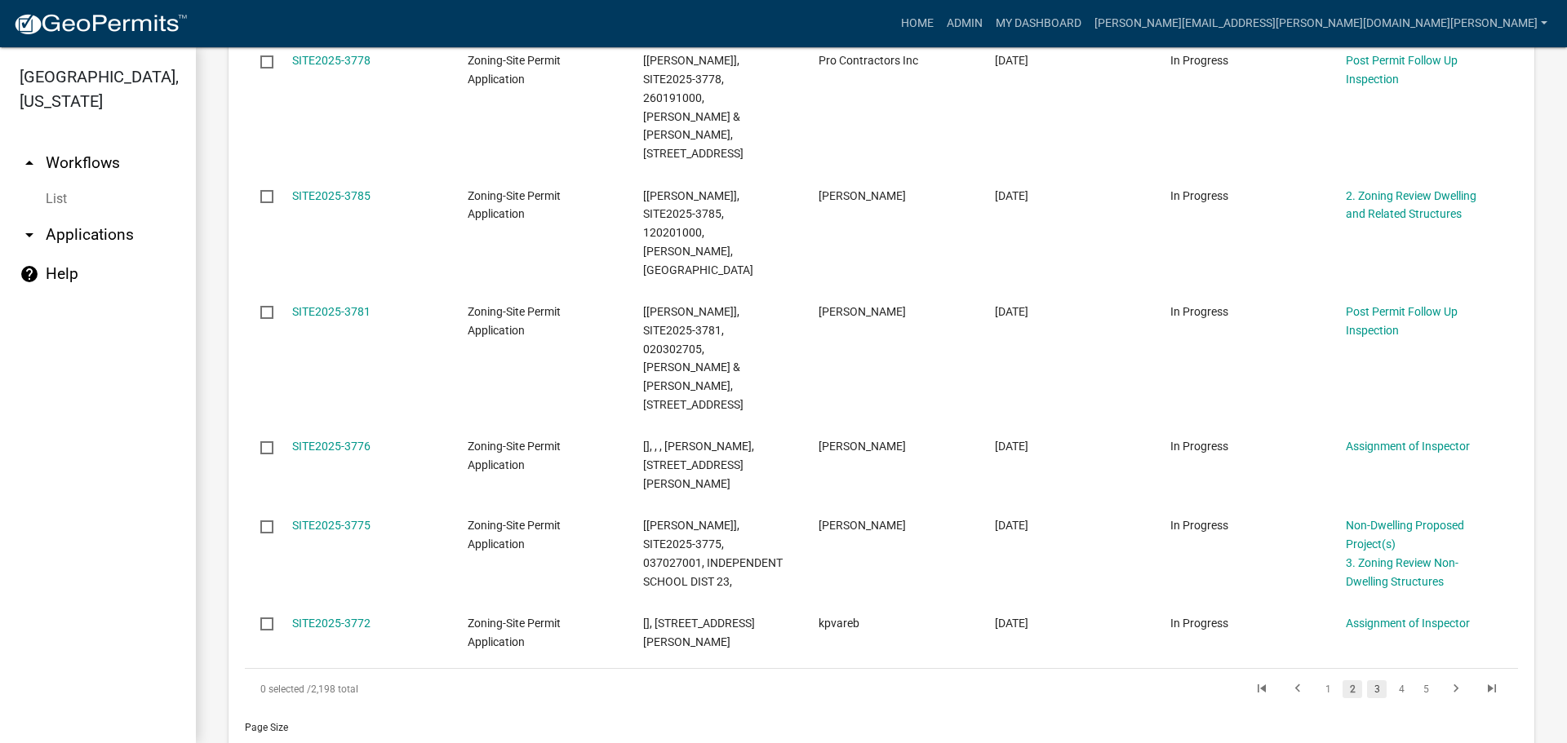
click at [1367, 681] on link "3" at bounding box center [1377, 690] width 20 height 18
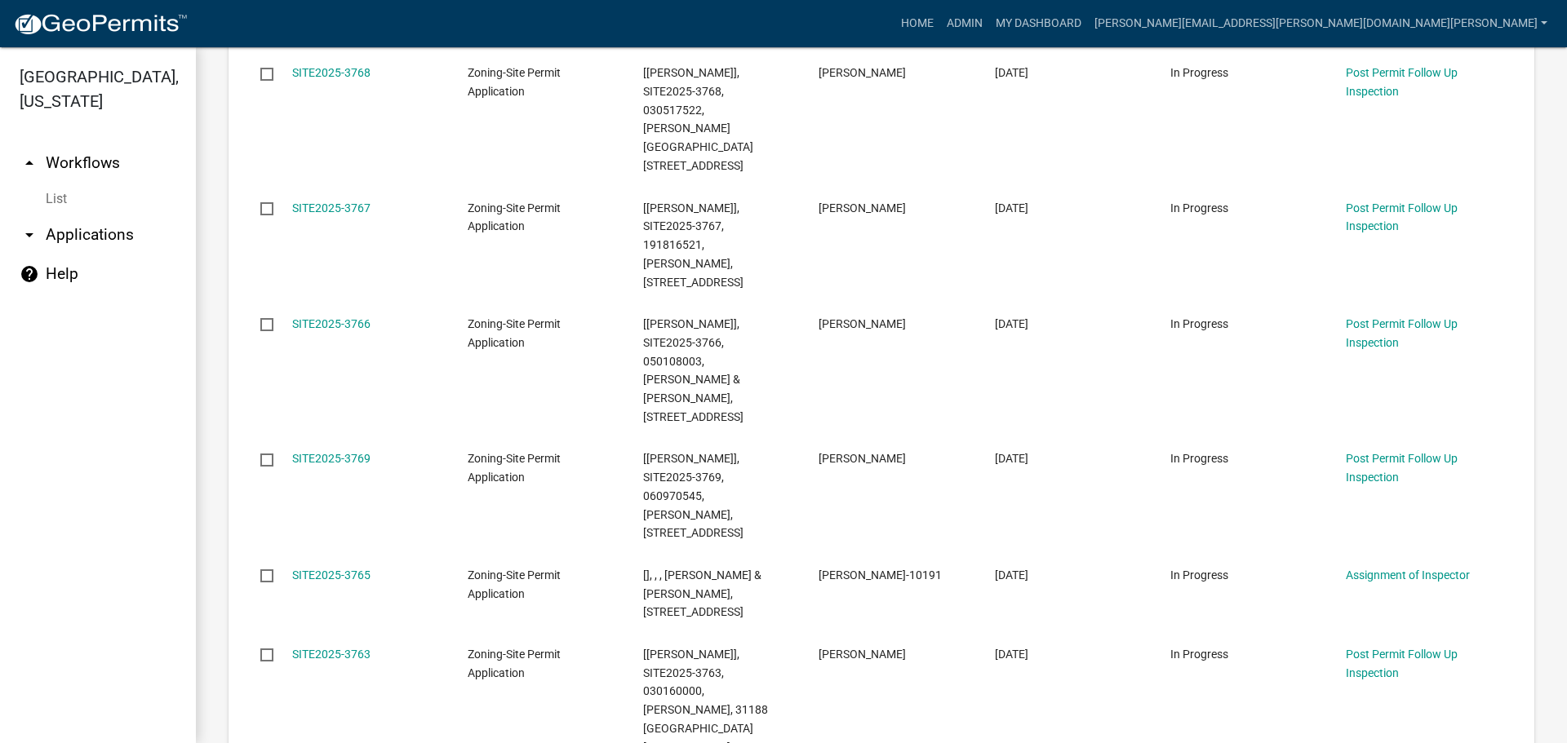
scroll to position [659, 0]
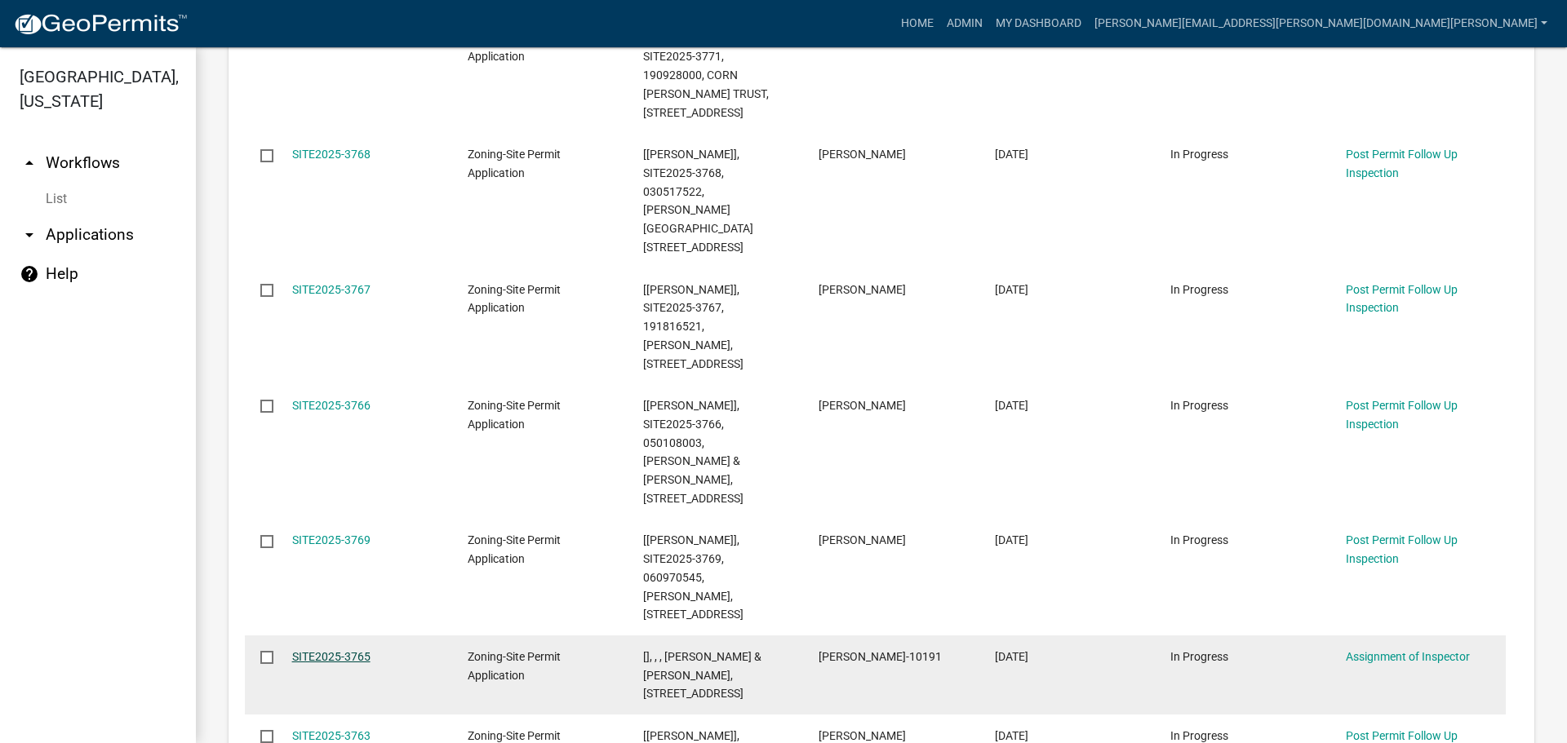
click at [355, 650] on link "SITE2025-3765" at bounding box center [331, 656] width 78 height 13
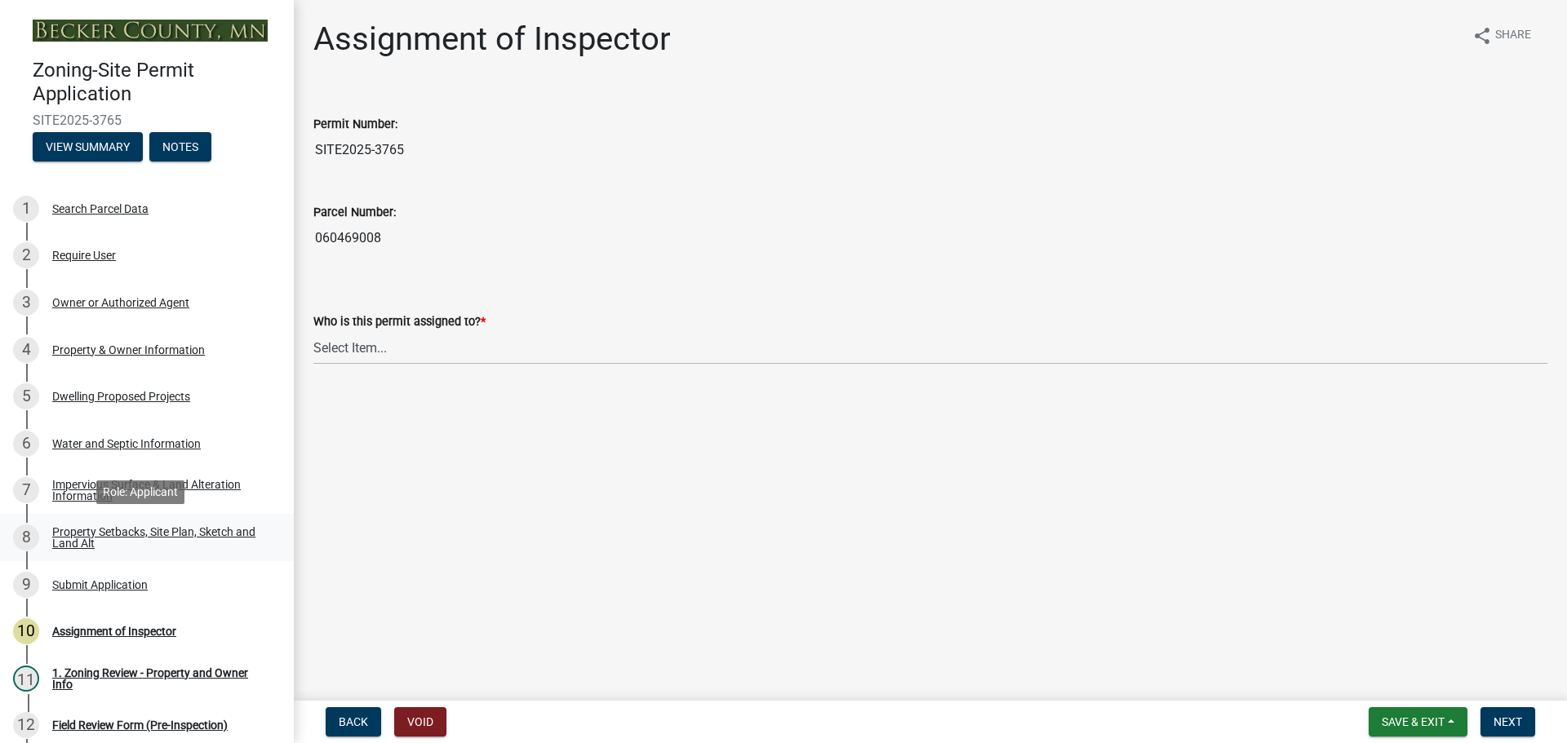
click at [129, 528] on div "Property Setbacks, Site Plan, Sketch and Land Alt" at bounding box center [159, 537] width 215 height 23
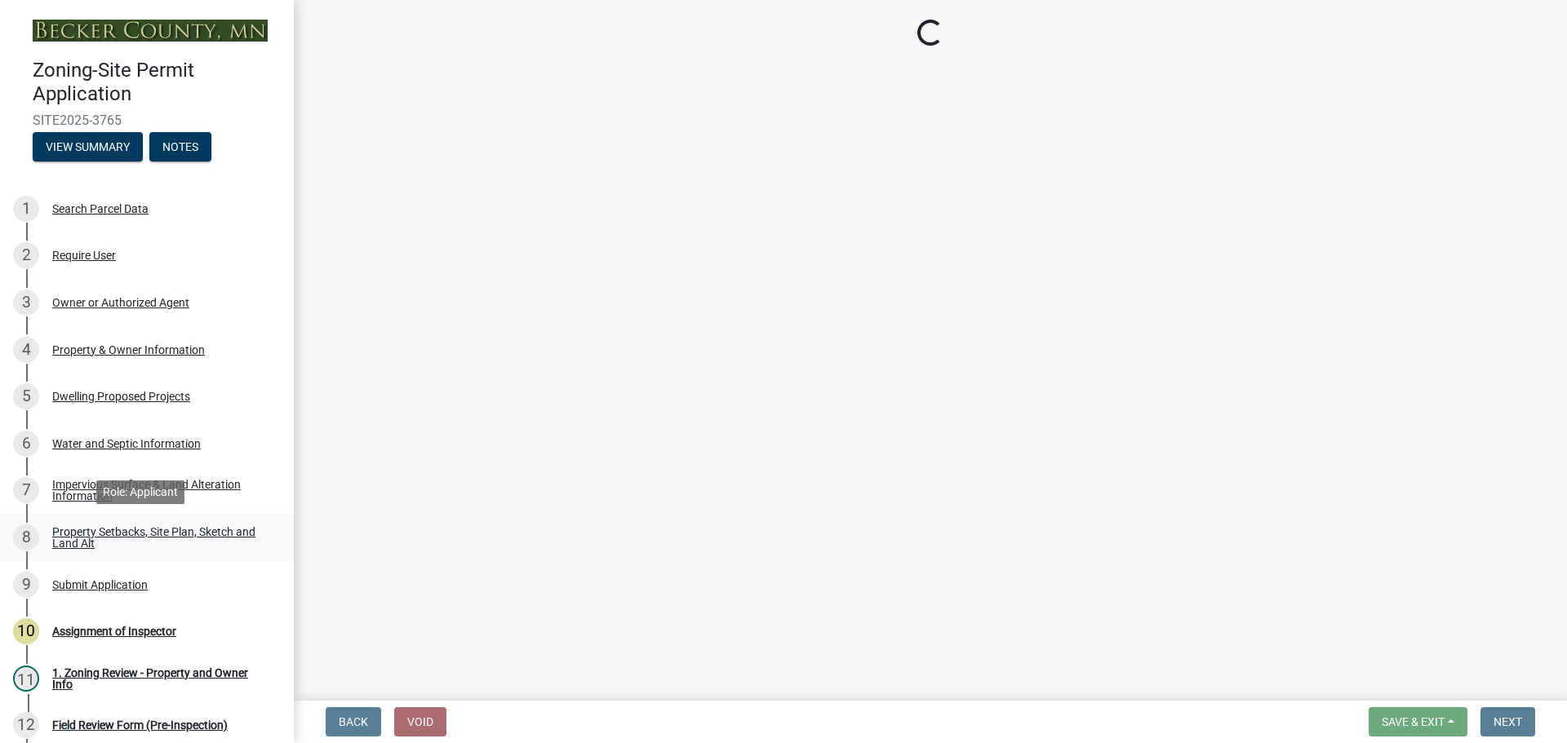
select select "7b13c63f-e699-4112-b373-98fbd28ec536"
select select "1b108c74-7388-45a4-b924-e1116e66e0ab"
select select "fd58f24c-a096-4195-863e-b494ea1fd324"
select select "12f785fb-c378-4b18-841c-21c73dc99083"
select select "e8ab2dc3-aa3f-46f3-9b4a-37eb25ad84af"
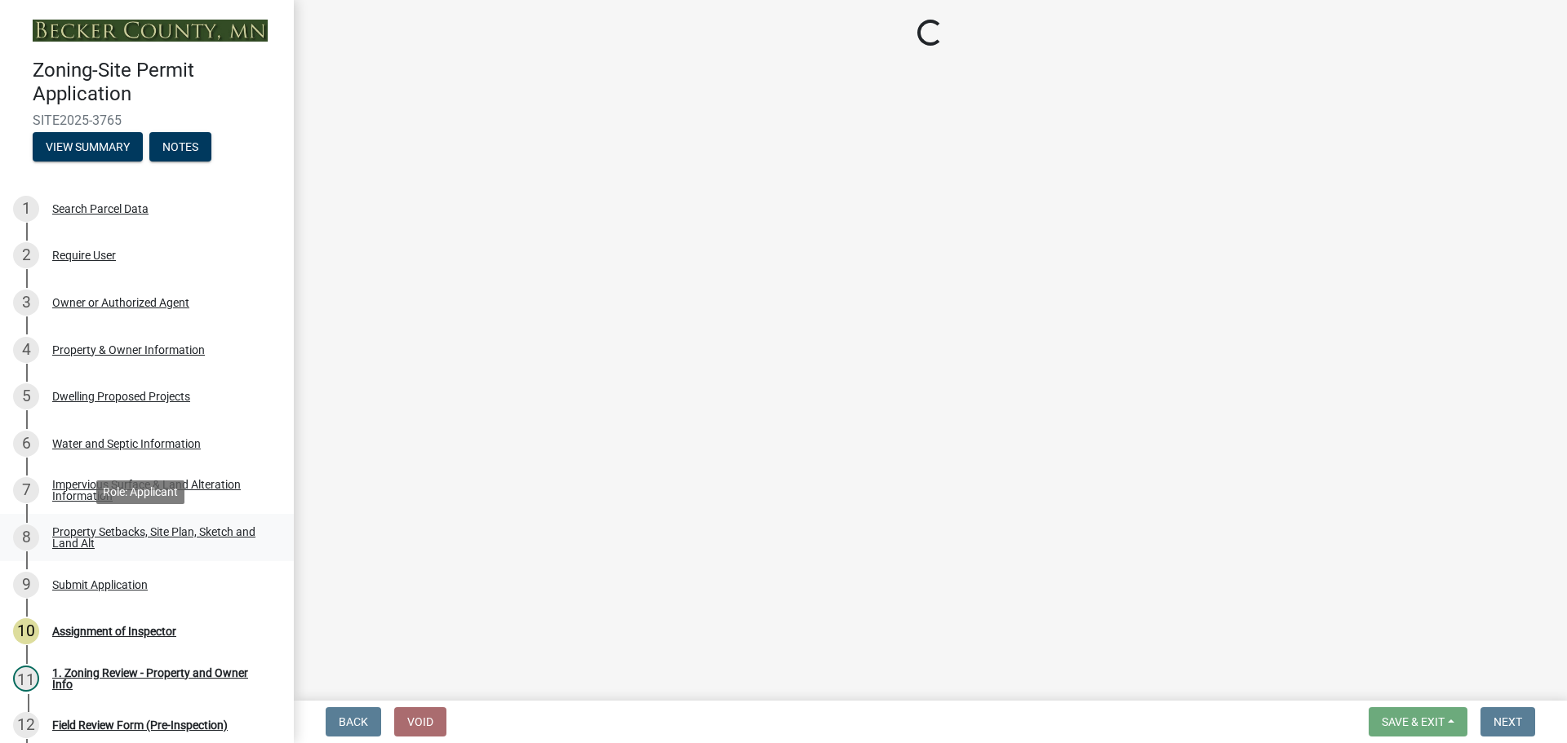
select select "27b2a8b4-abf6-463e-8c0c-7c5d2b4fe26f"
select select "5ad4ab64-b44e-481c-9000-9e5907aa74e1"
select select "a96800da-4e88-4c62-b1ff-2cd17f9e3346"
select select "c8b8ea71-7088-4e87-a493-7bc88cc2835b"
select select "133211ff-91ce-4a0a-9235-b48a7e2069a0"
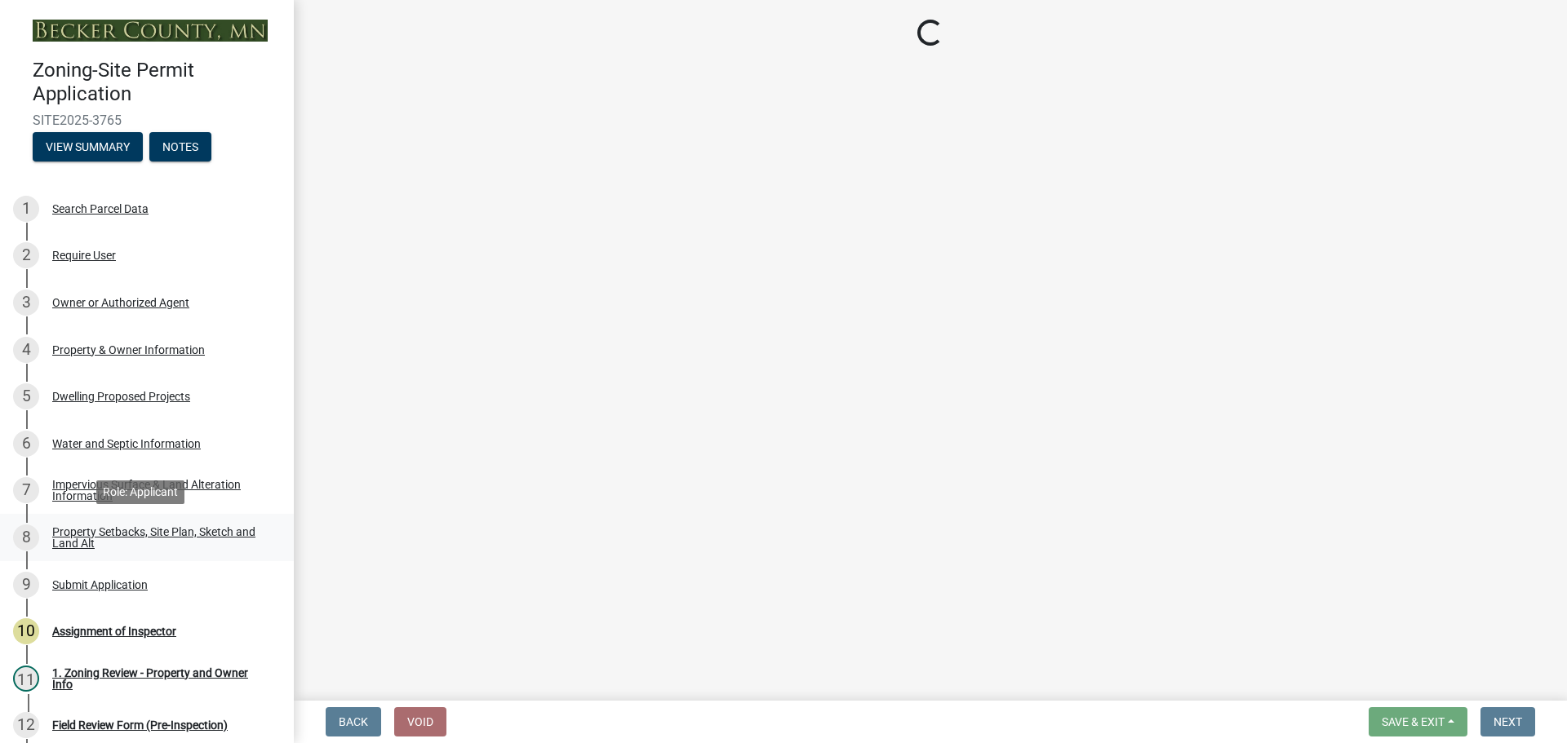
select select "19d13e65-c93d-443e-910a-7a17299544cc"
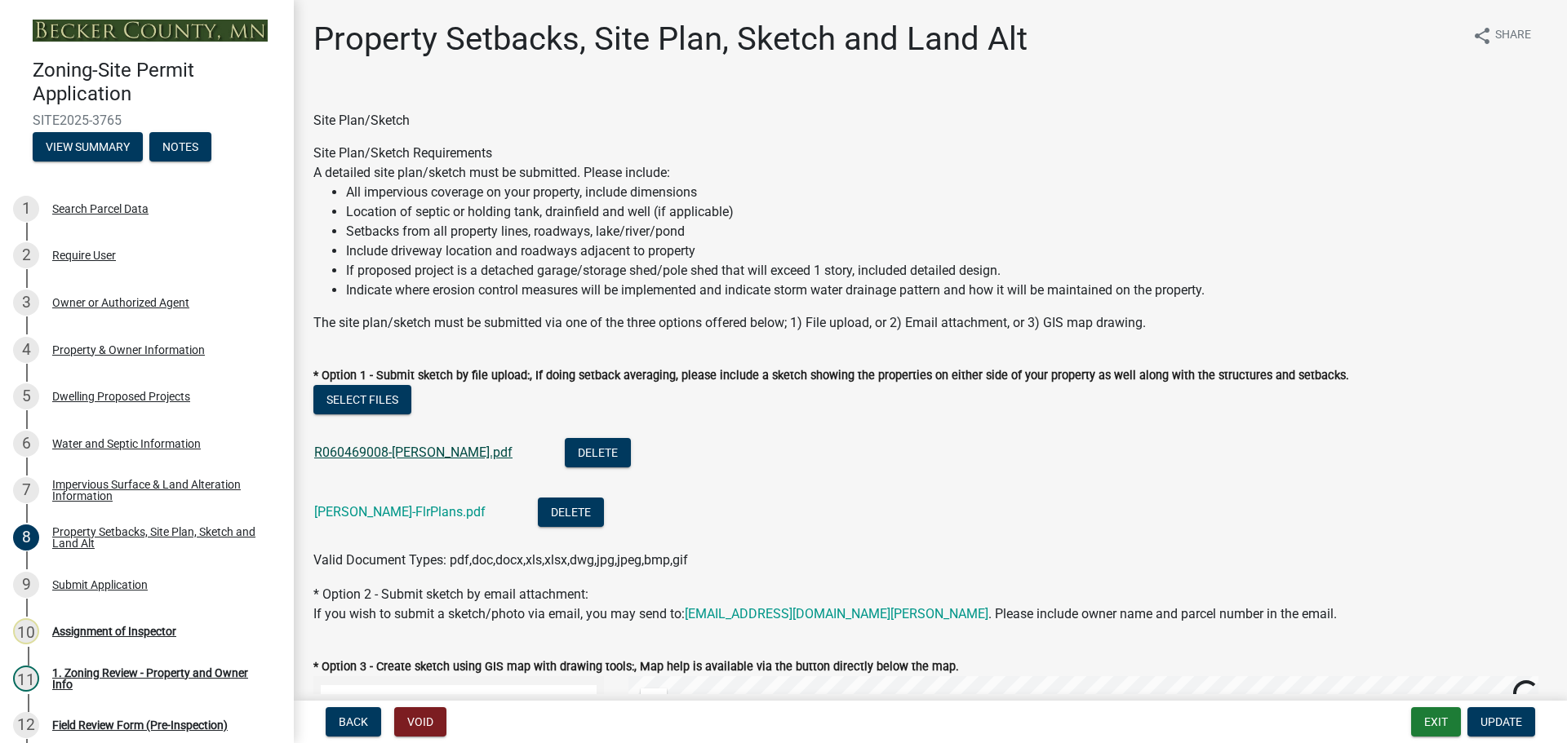
click at [372, 446] on link "R060469008-[PERSON_NAME].pdf" at bounding box center [413, 453] width 198 height 16
click at [379, 511] on link "[PERSON_NAME]-FlrPlans.pdf" at bounding box center [399, 512] width 171 height 16
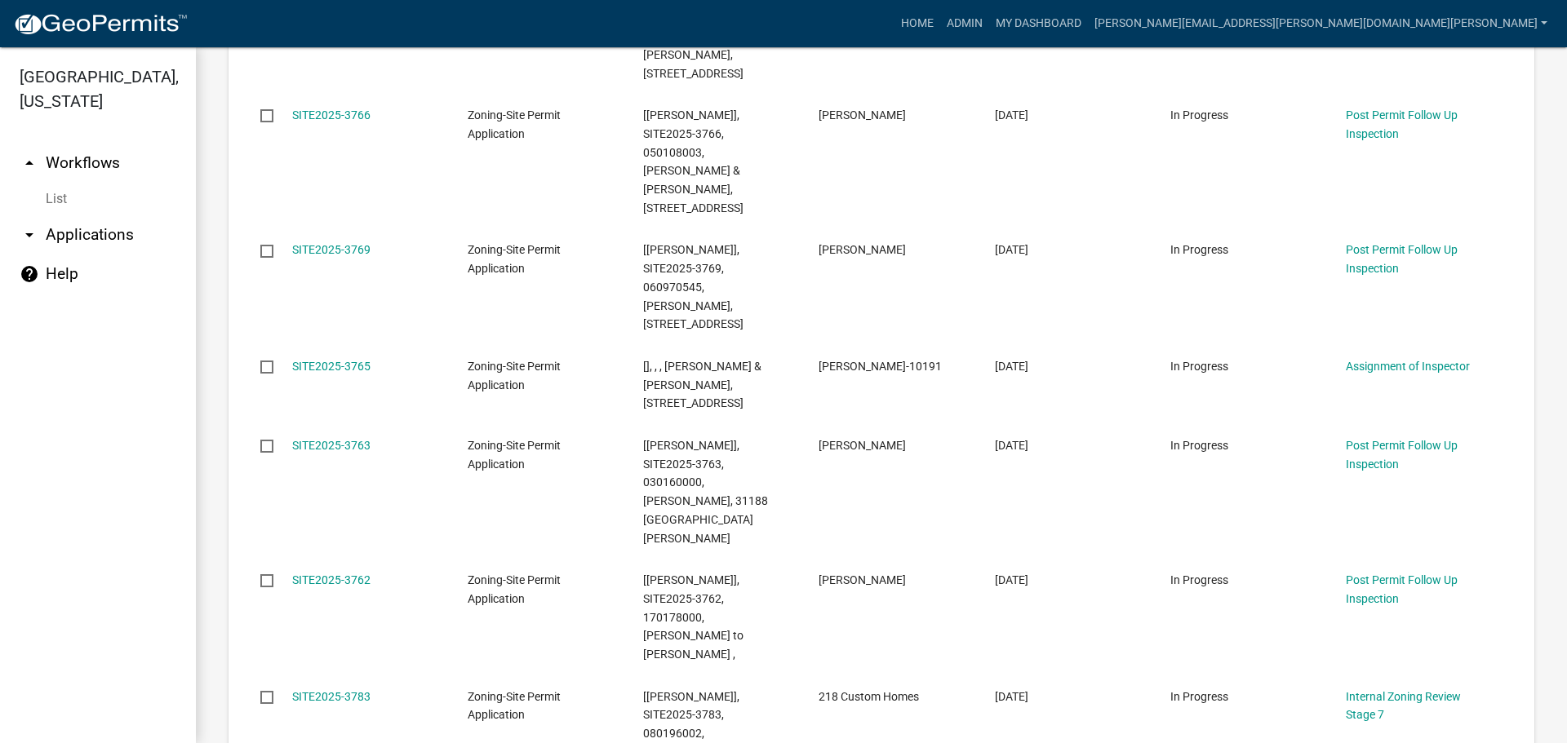
scroll to position [940, 0]
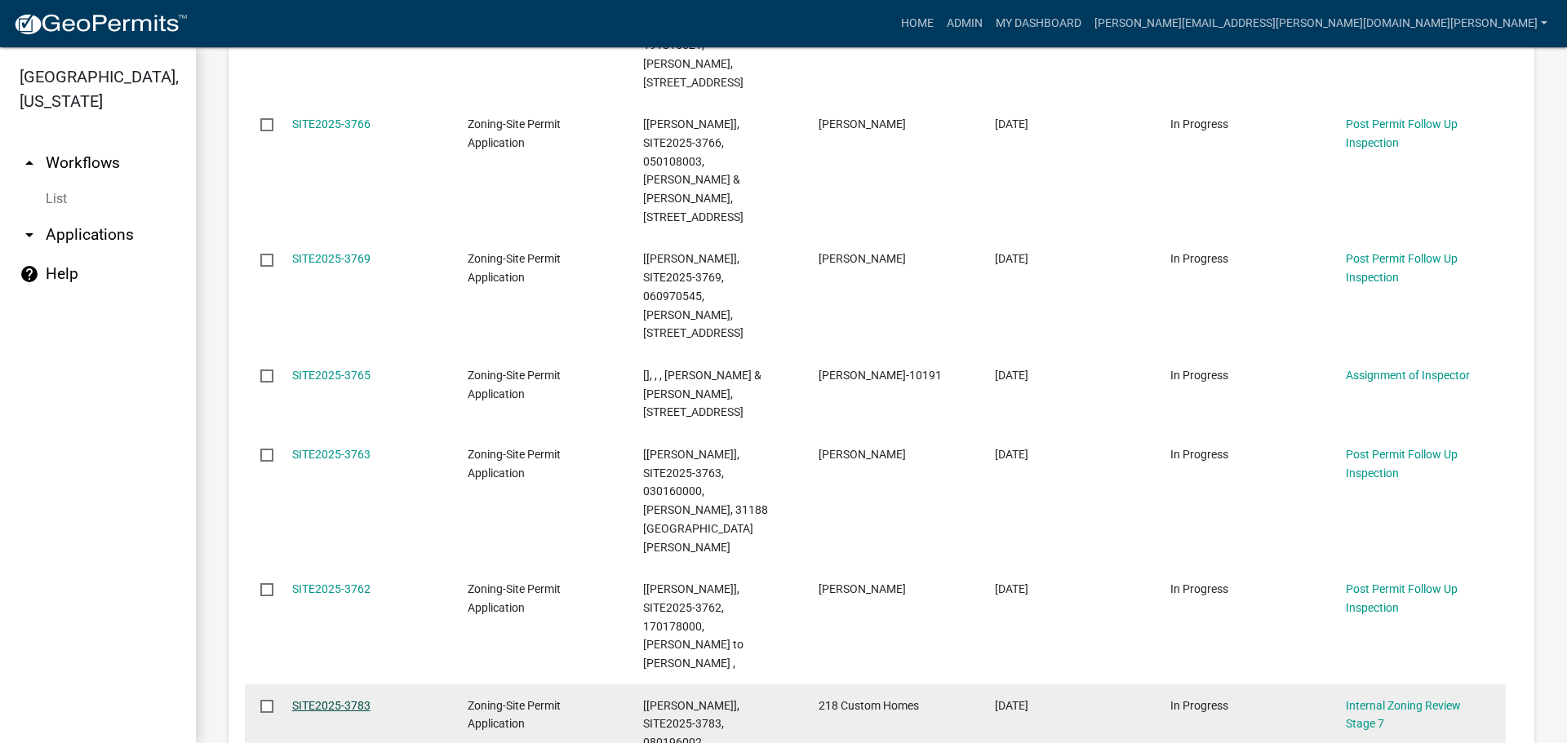
click at [353, 699] on link "SITE2025-3783" at bounding box center [331, 705] width 78 height 13
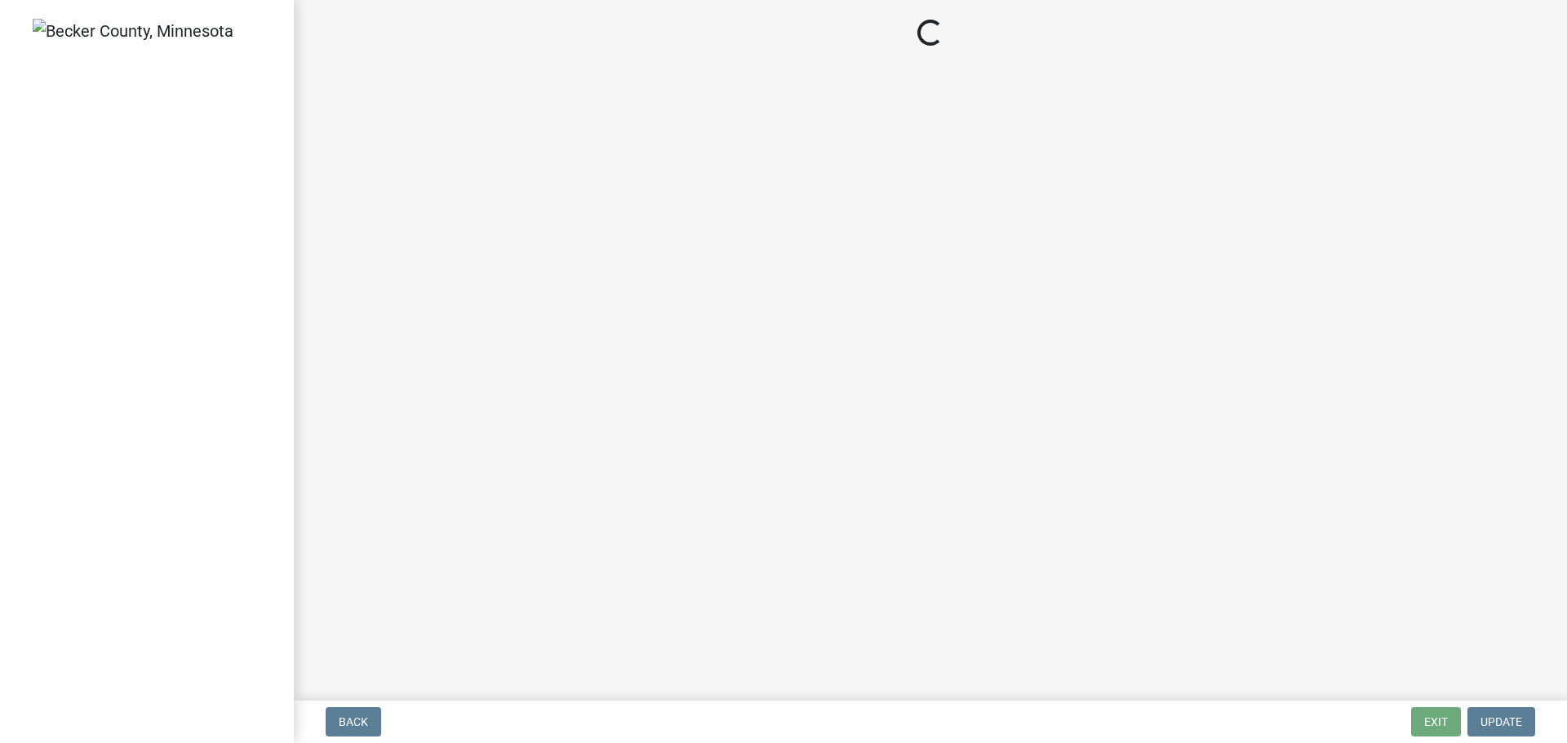
select select "a3547d78-d162-4c03-a5e6-44db720e788b"
select select "70fe76f0-d291-438e-ac1a-5869b7b7f697"
select select "bbe3a6c5-1893-4527-8578-ada07a3b8ea5"
select select "ebd8400e-d8d5-49f8-911f-e671eb76408a"
select select "97c9e5a4-d35f-4903-ad68-b764687ac9e9"
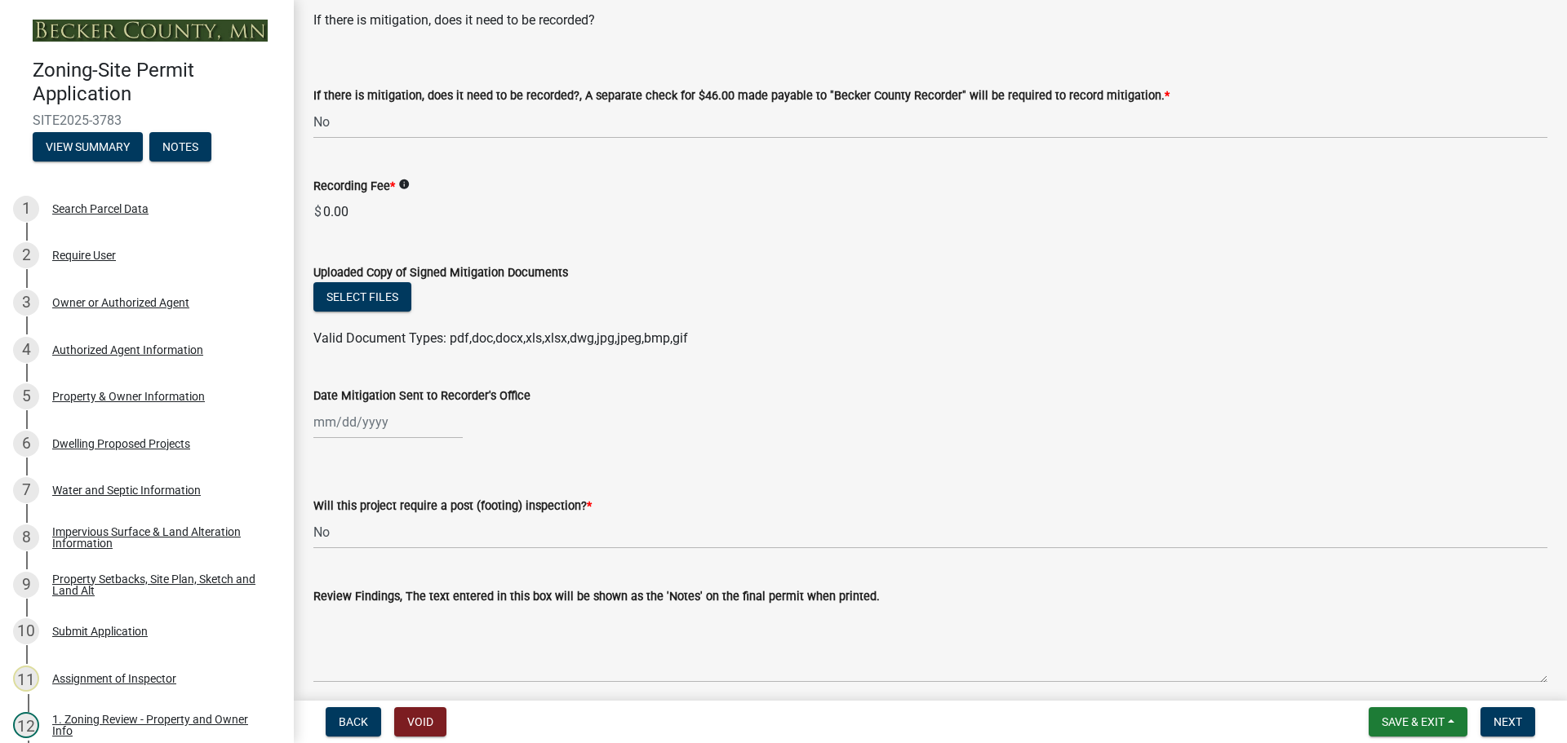
scroll to position [82, 0]
click at [133, 300] on div "Owner or Authorized Agent" at bounding box center [120, 302] width 137 height 11
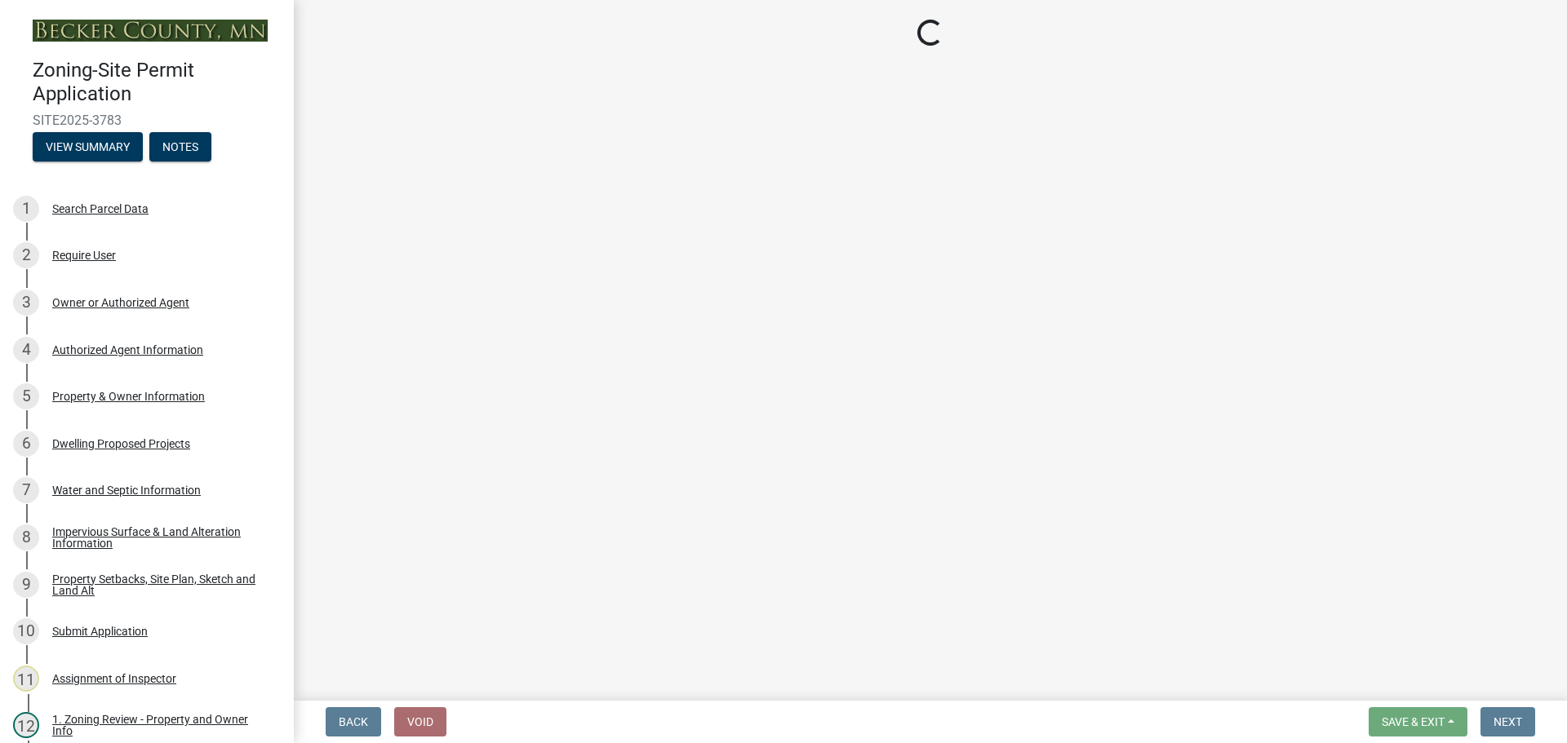
select select "059d621c-7166-4fbc-97da-2eca626821a9"
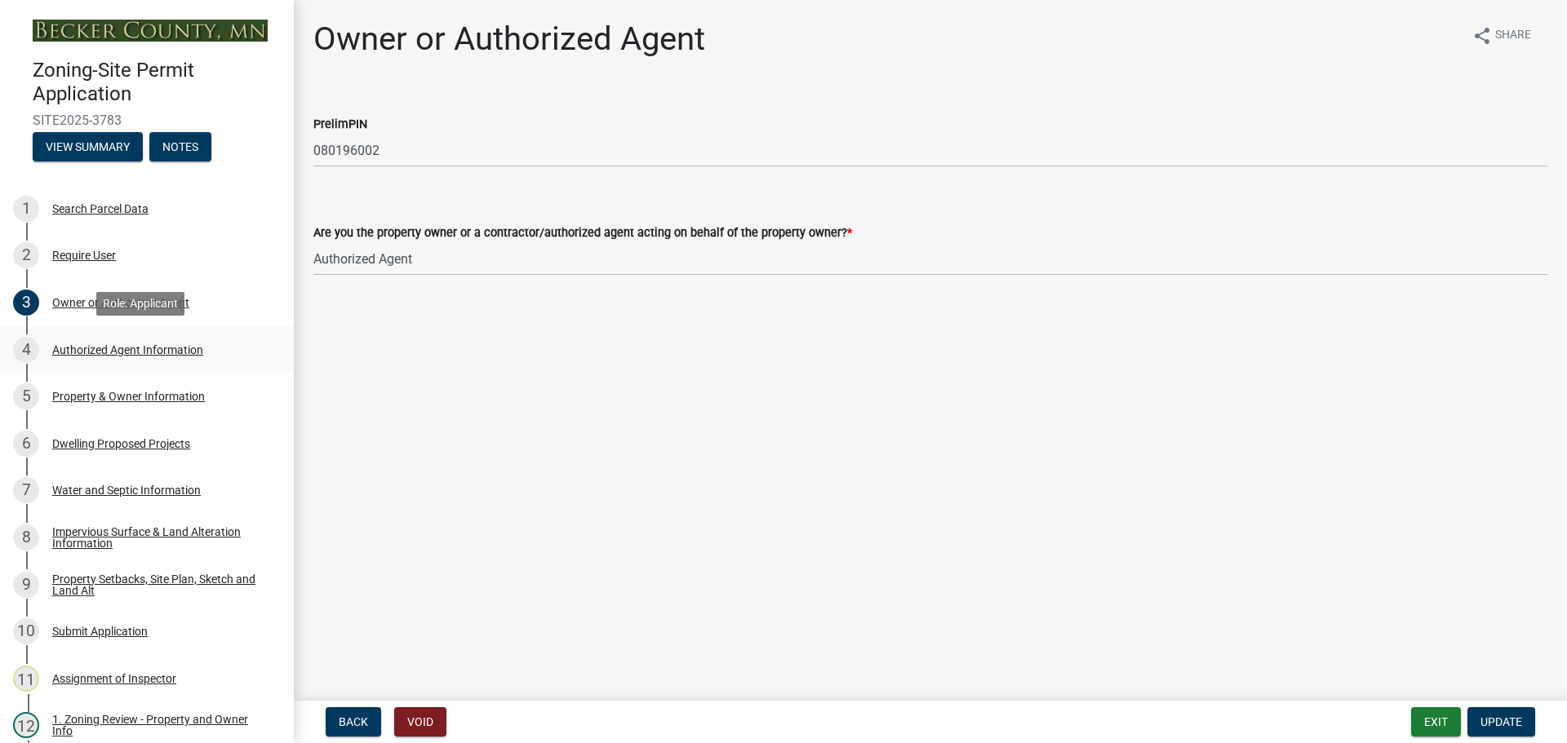
click at [129, 344] on div "Authorized Agent Information" at bounding box center [127, 349] width 151 height 11
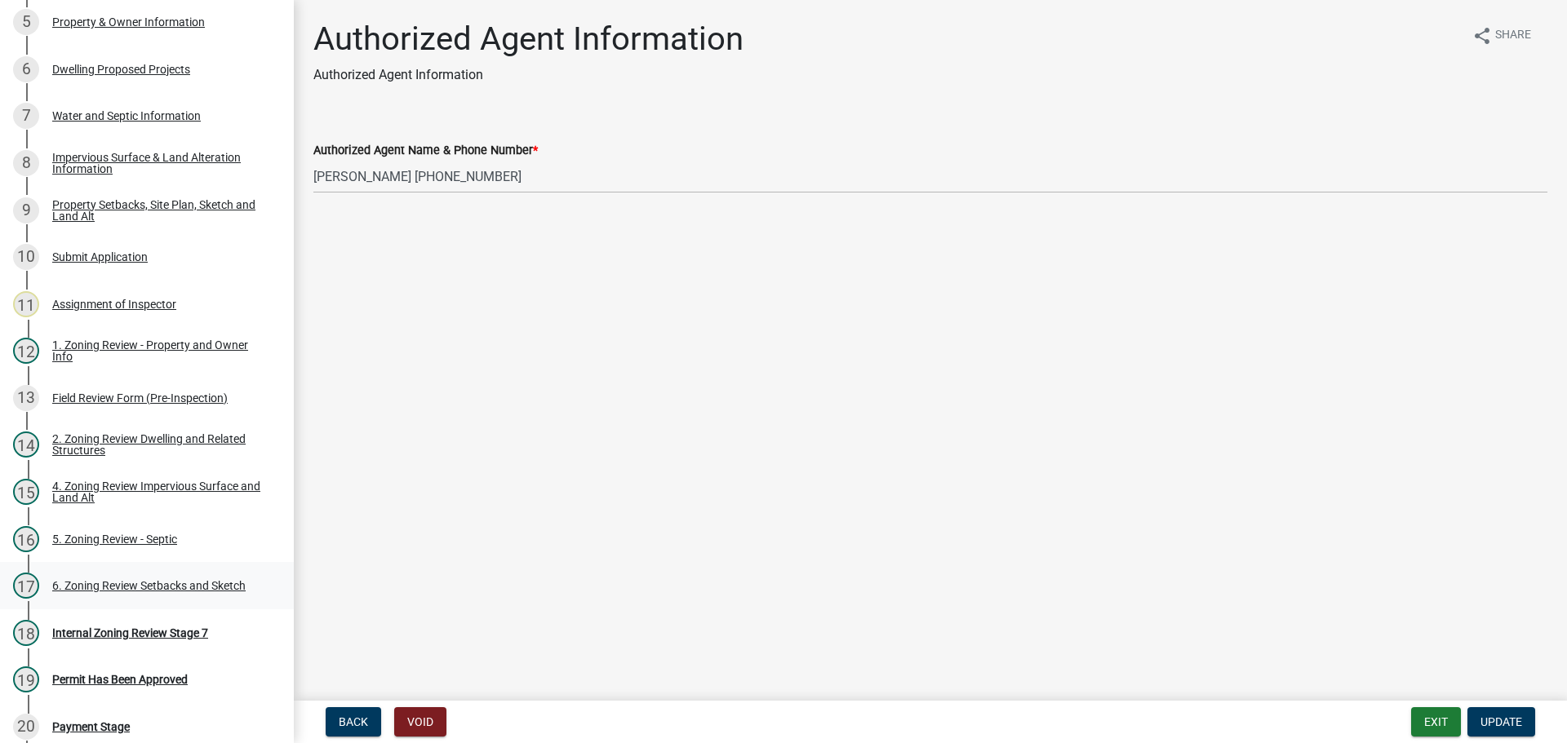
scroll to position [393, 0]
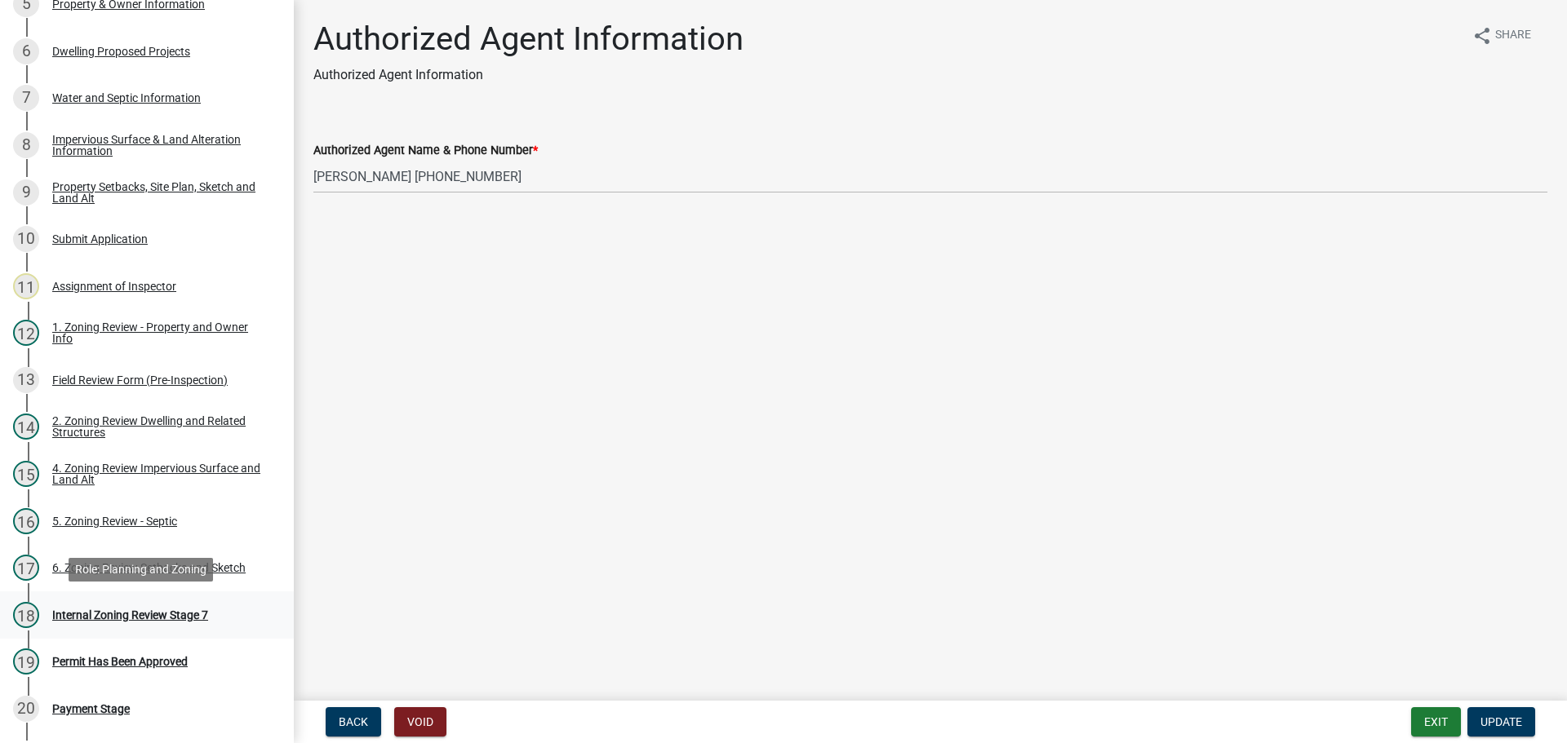
click at [122, 610] on div "Internal Zoning Review Stage 7" at bounding box center [130, 615] width 156 height 11
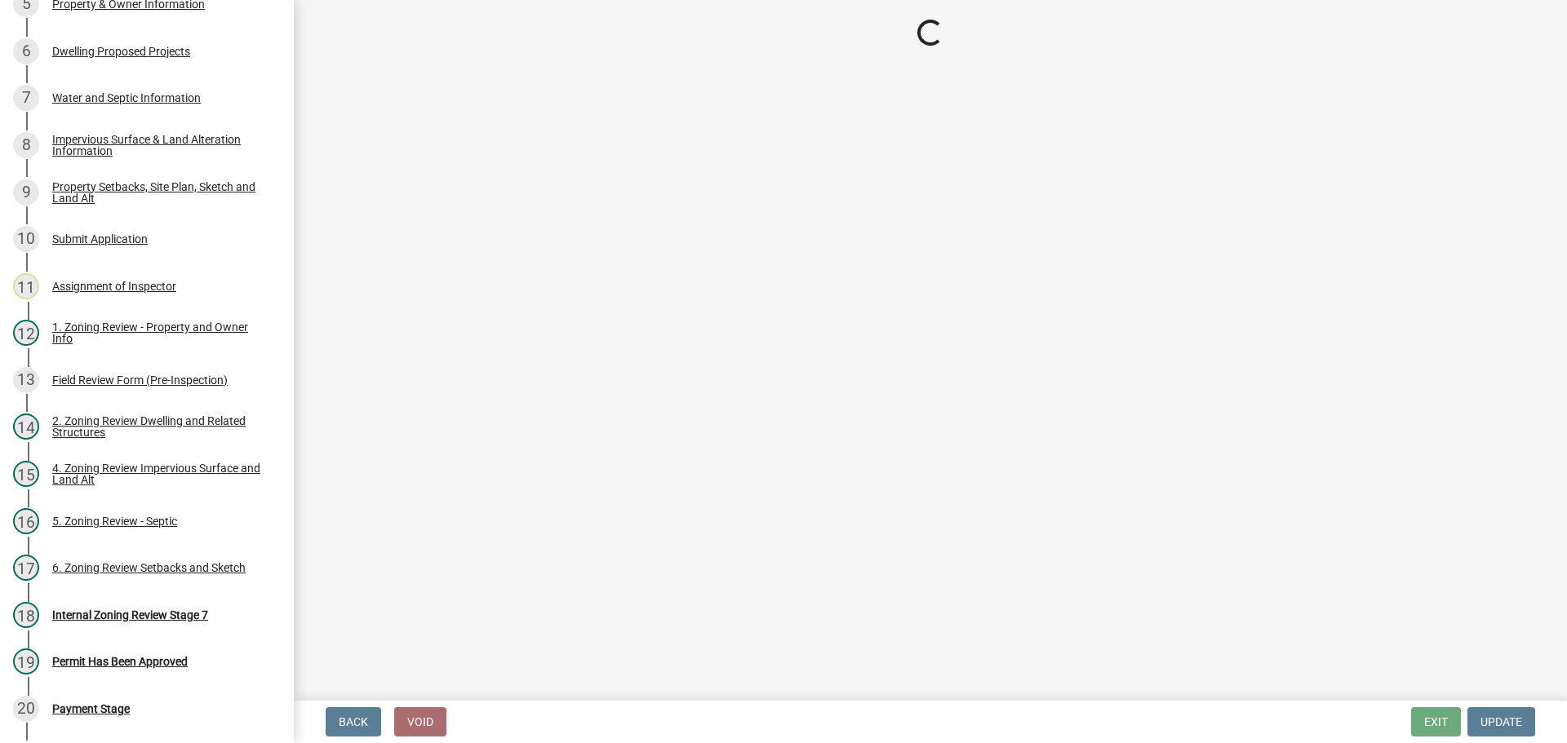
select select "a3547d78-d162-4c03-a5e6-44db720e788b"
select select "70fe76f0-d291-438e-ac1a-5869b7b7f697"
select select "bbe3a6c5-1893-4527-8578-ada07a3b8ea5"
select select "ebd8400e-d8d5-49f8-911f-e671eb76408a"
select select "97c9e5a4-d35f-4903-ad68-b764687ac9e9"
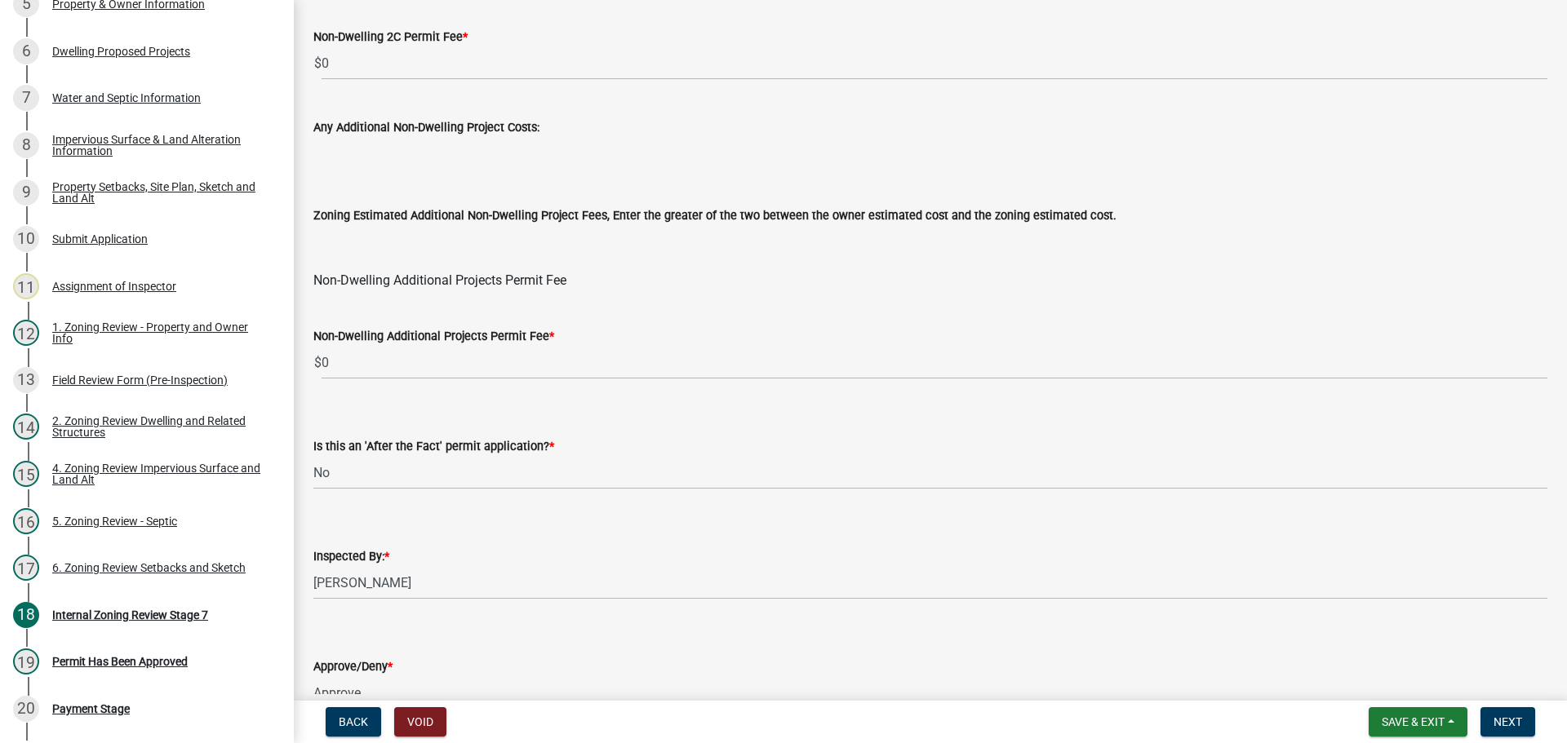
scroll to position [1974, 0]
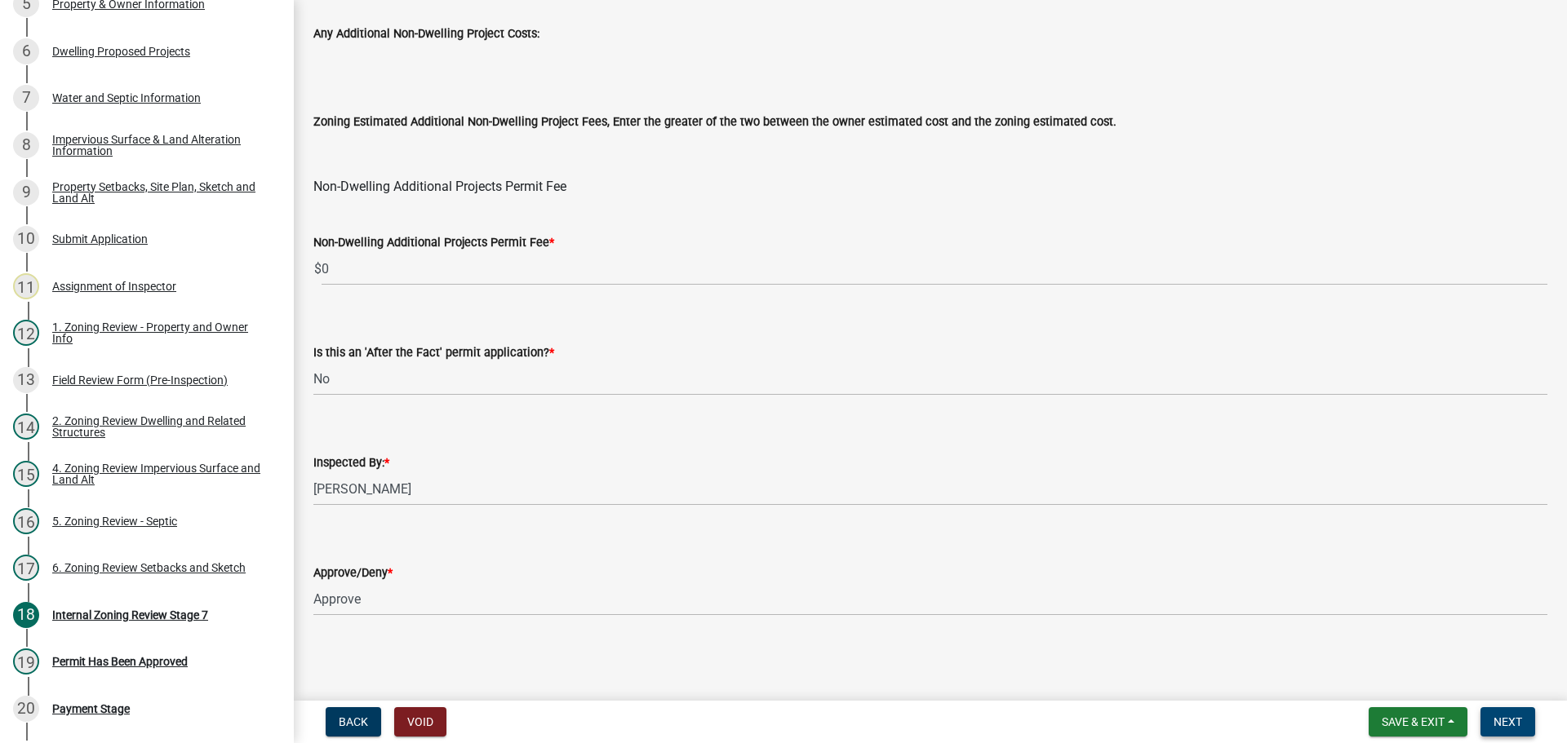
click at [1492, 716] on button "Next" at bounding box center [1507, 721] width 55 height 29
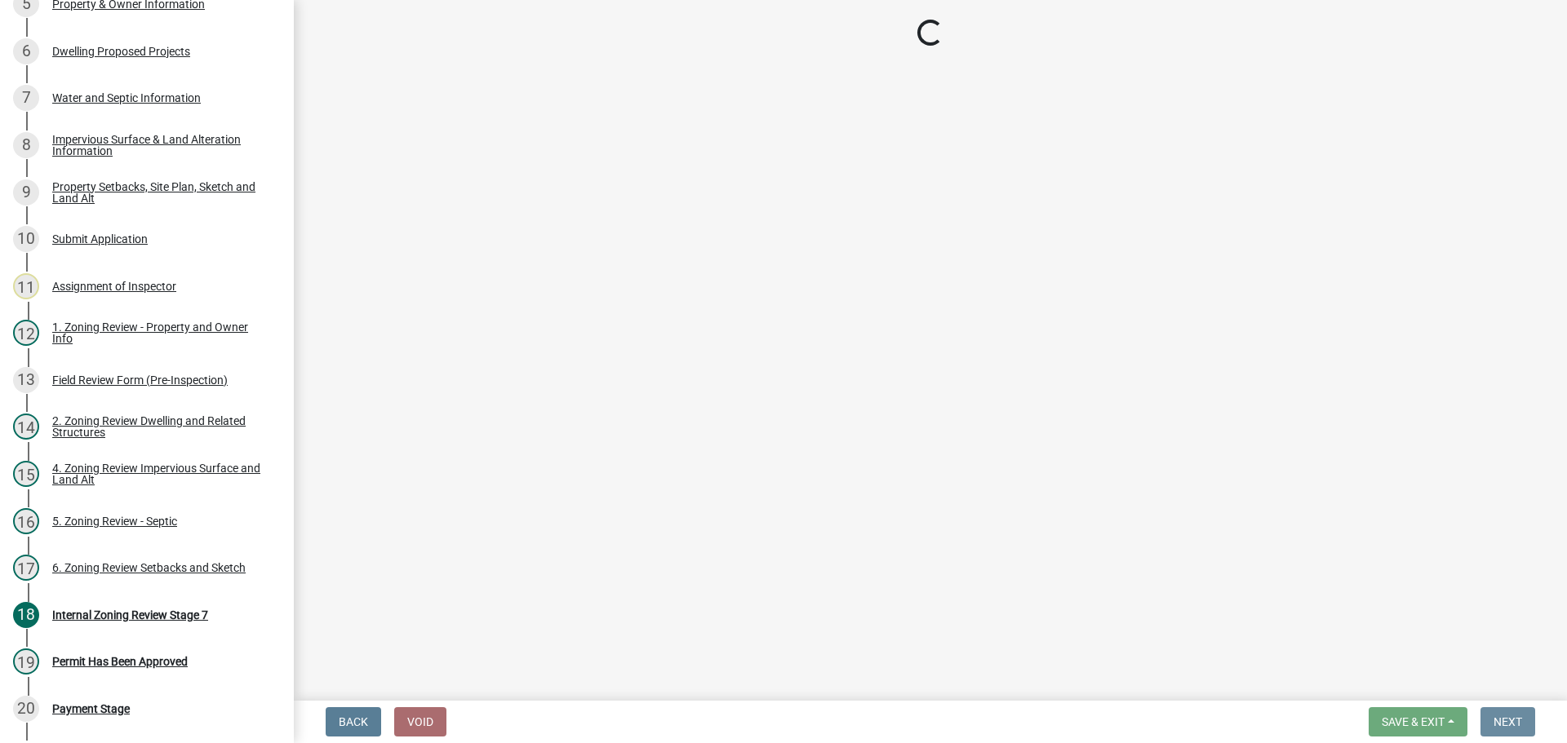
scroll to position [0, 0]
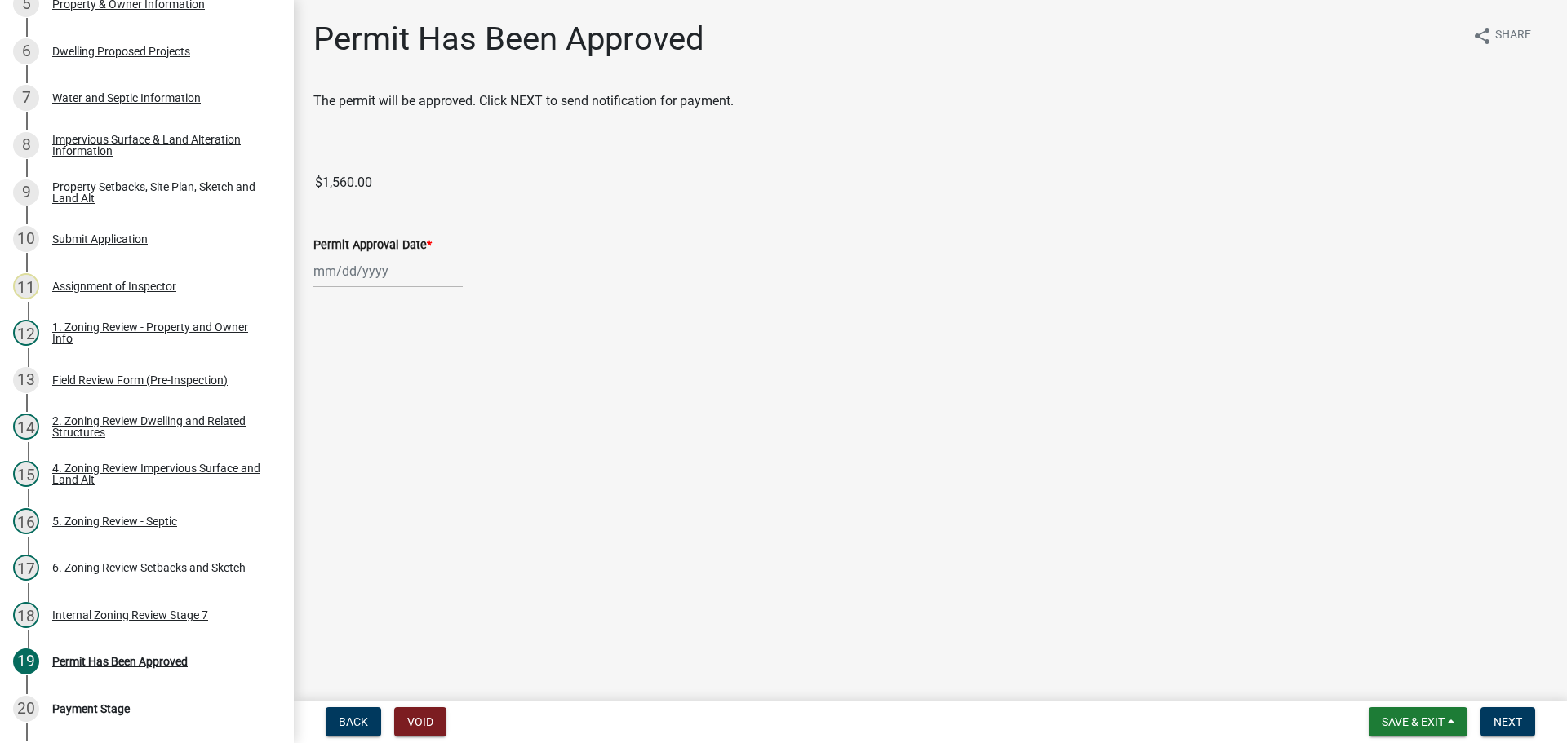
click at [368, 268] on div at bounding box center [387, 271] width 149 height 33
select select "8"
select select "2025"
click at [383, 402] on div "13" at bounding box center [382, 410] width 26 height 26
type input "[DATE]"
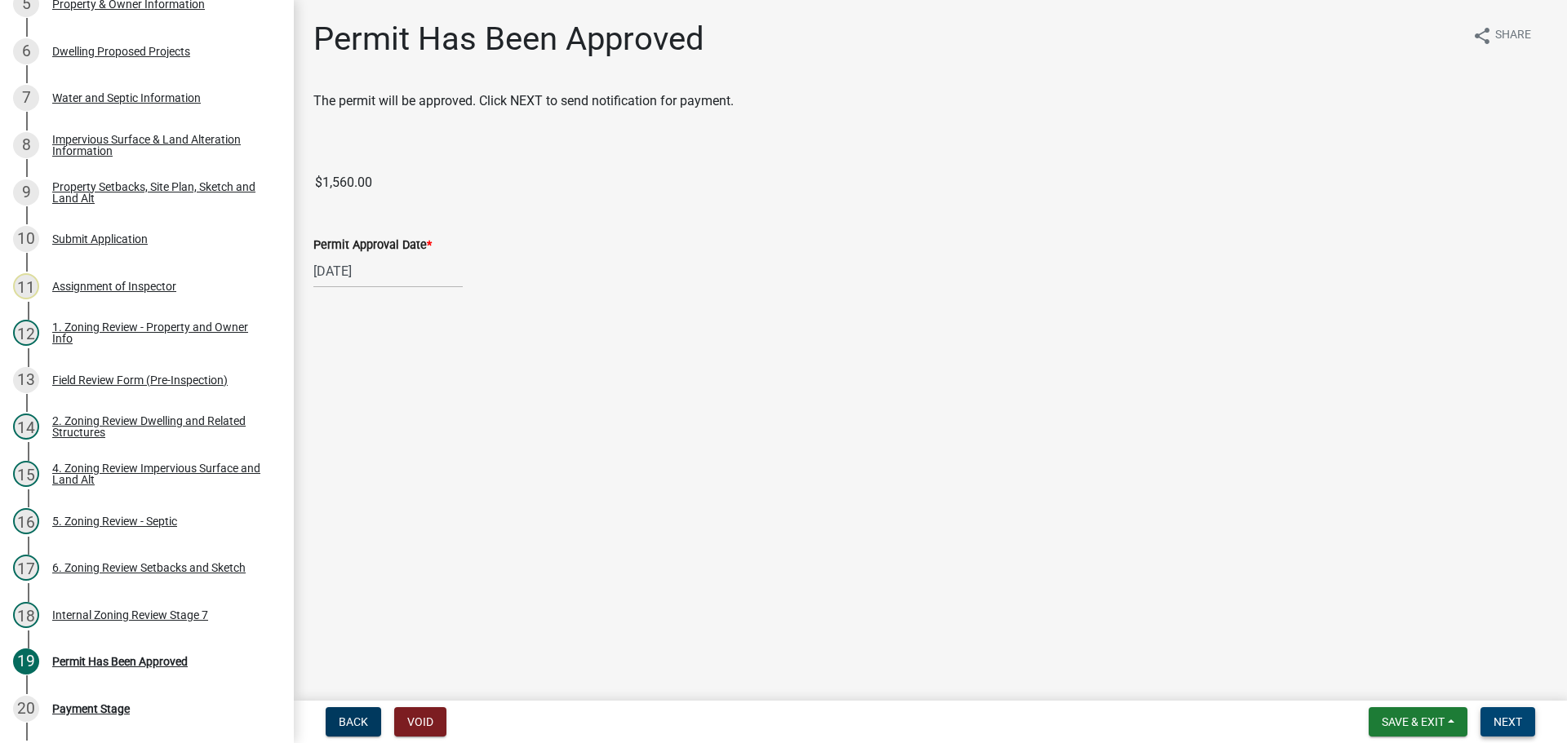
click at [1506, 721] on span "Next" at bounding box center [1507, 722] width 29 height 13
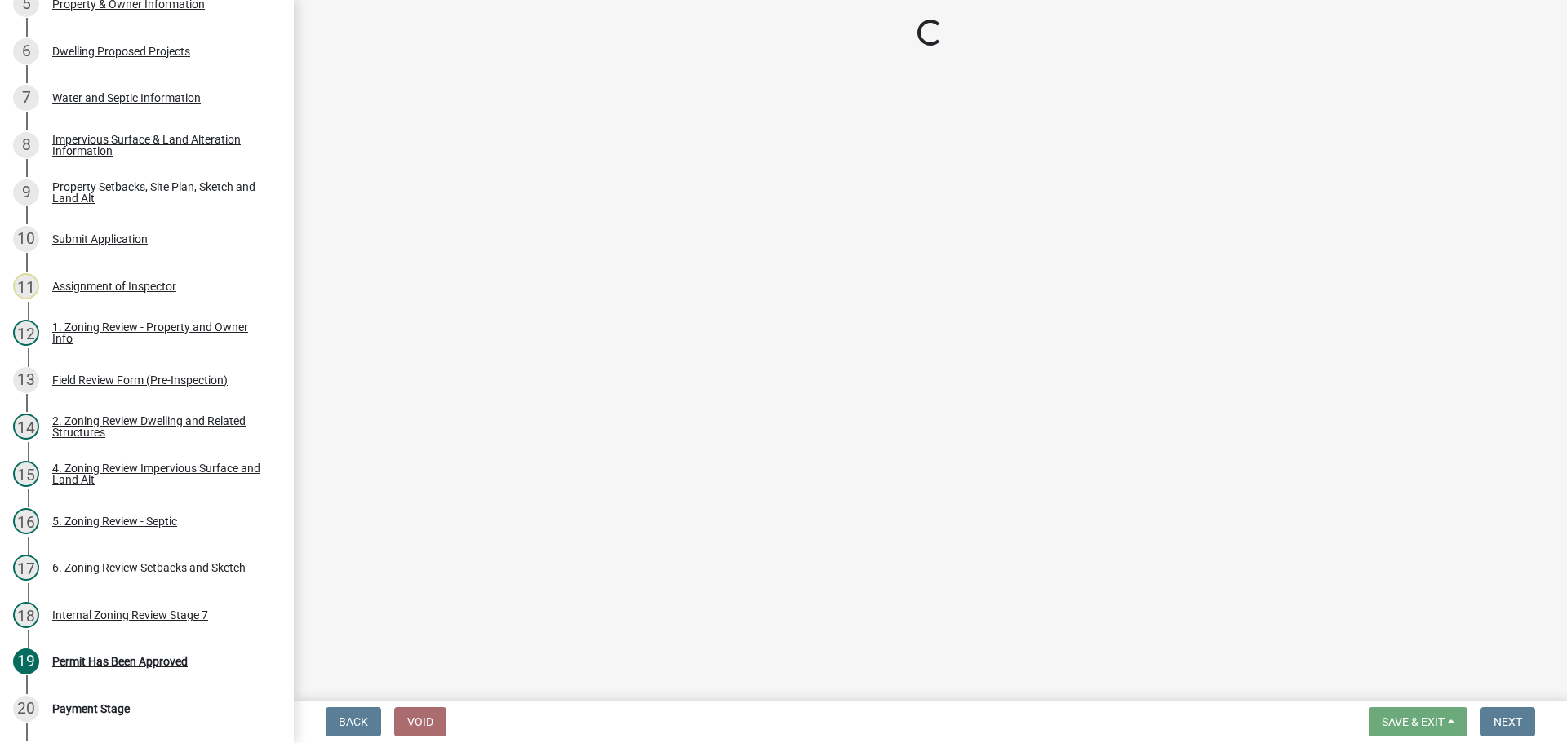
select select "3: 3"
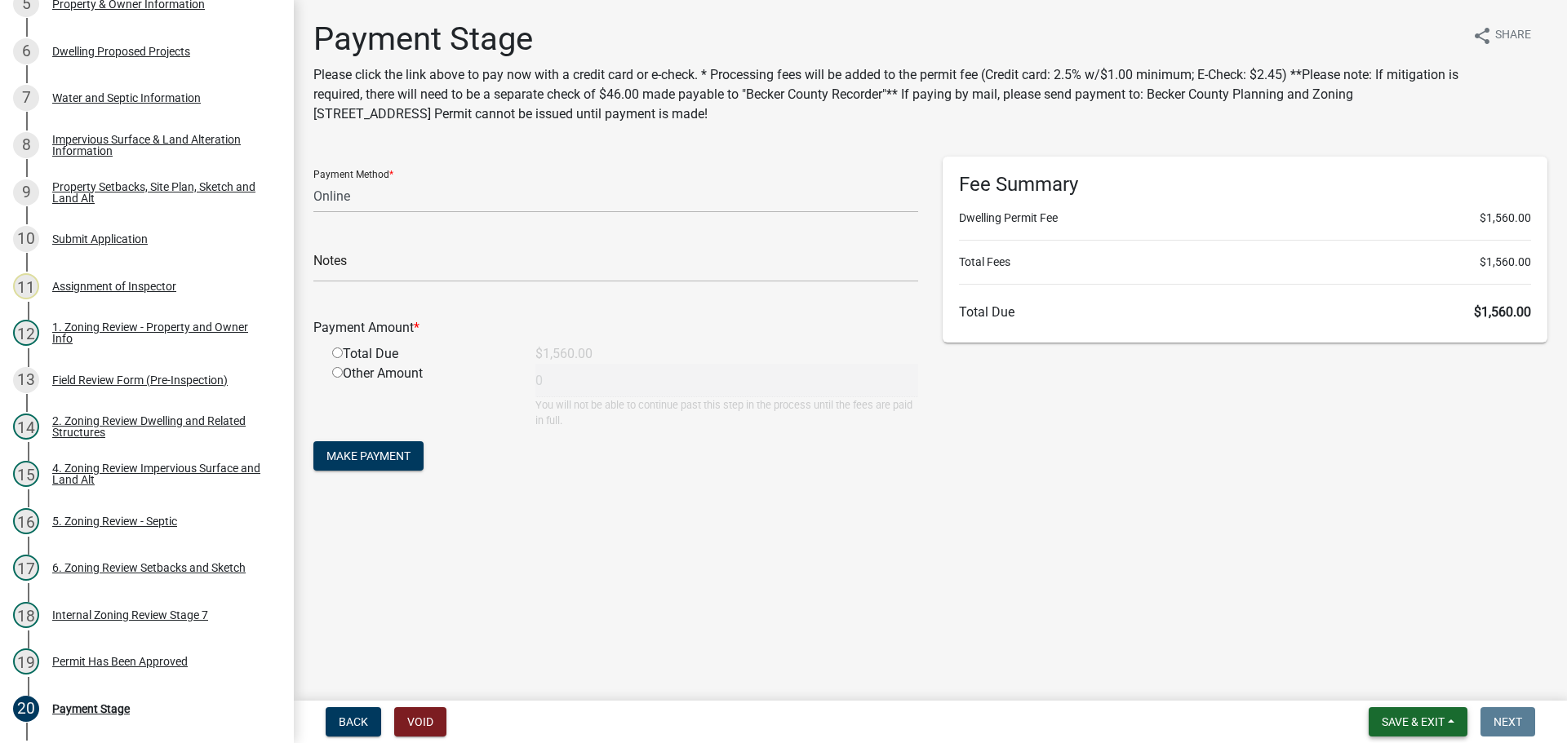
click at [1400, 719] on span "Save & Exit" at bounding box center [1413, 722] width 63 height 13
click at [1386, 681] on button "Save & Exit" at bounding box center [1402, 679] width 131 height 39
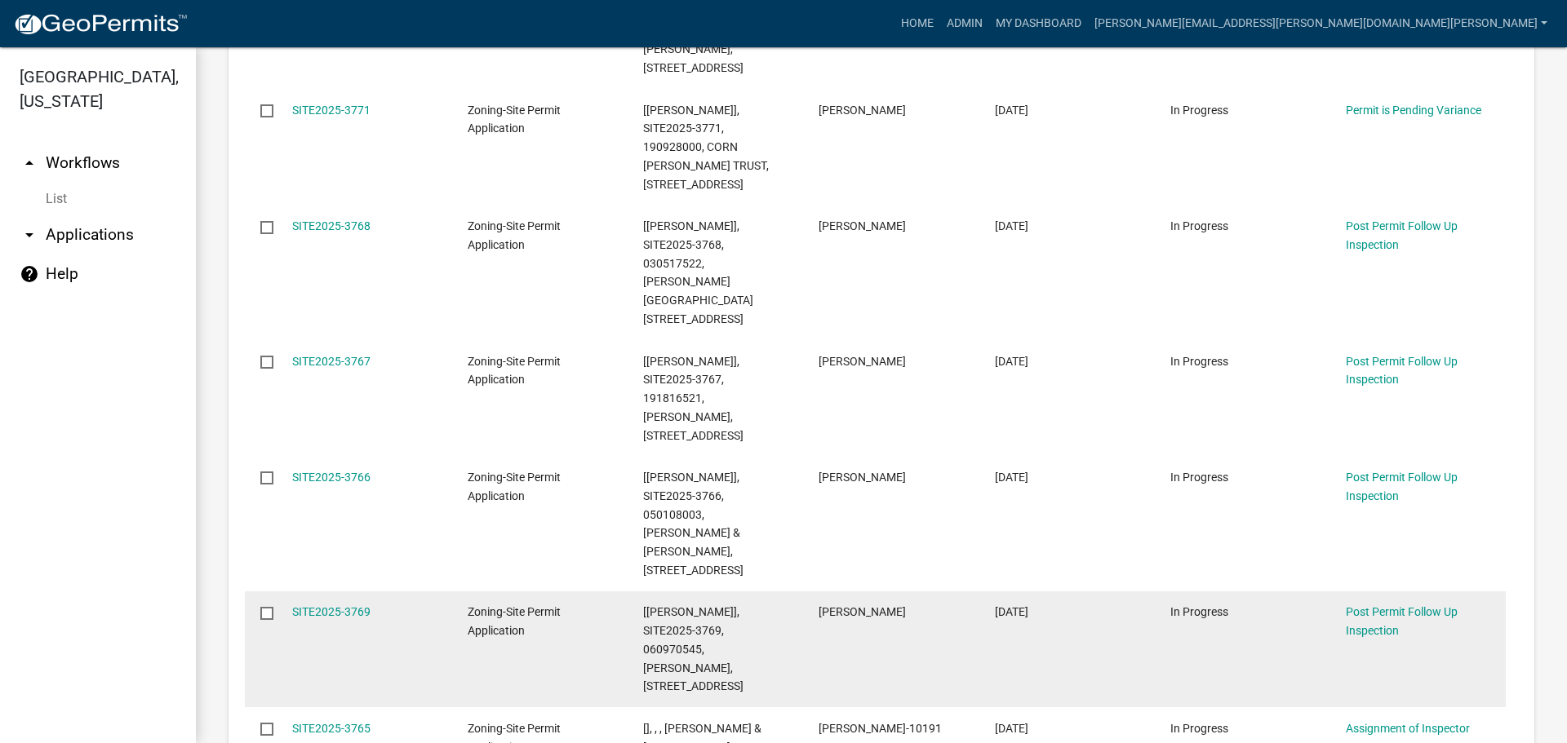
scroll to position [758, 0]
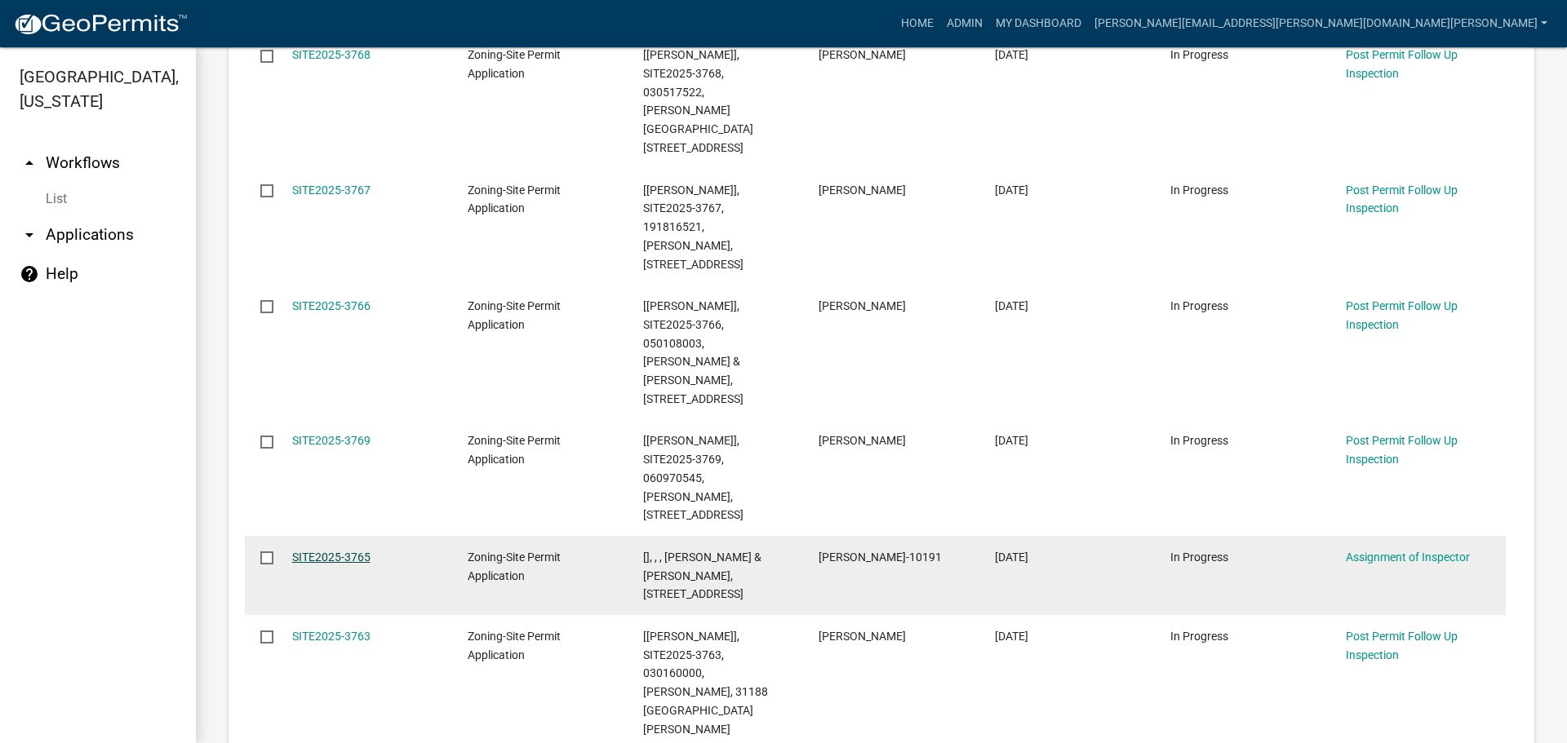
click at [347, 551] on link "SITE2025-3765" at bounding box center [331, 557] width 78 height 13
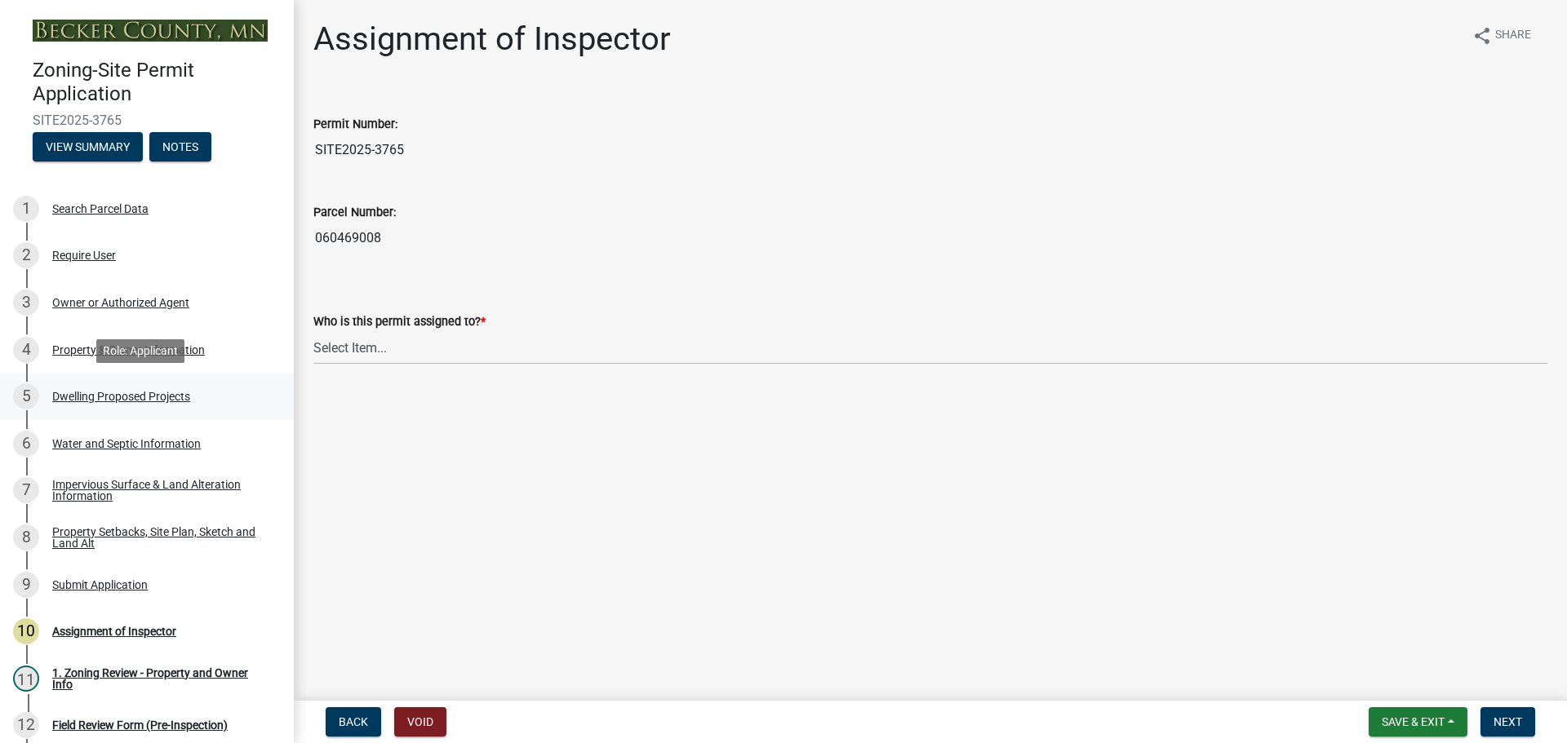
click at [143, 393] on div "Dwelling Proposed Projects" at bounding box center [121, 396] width 138 height 11
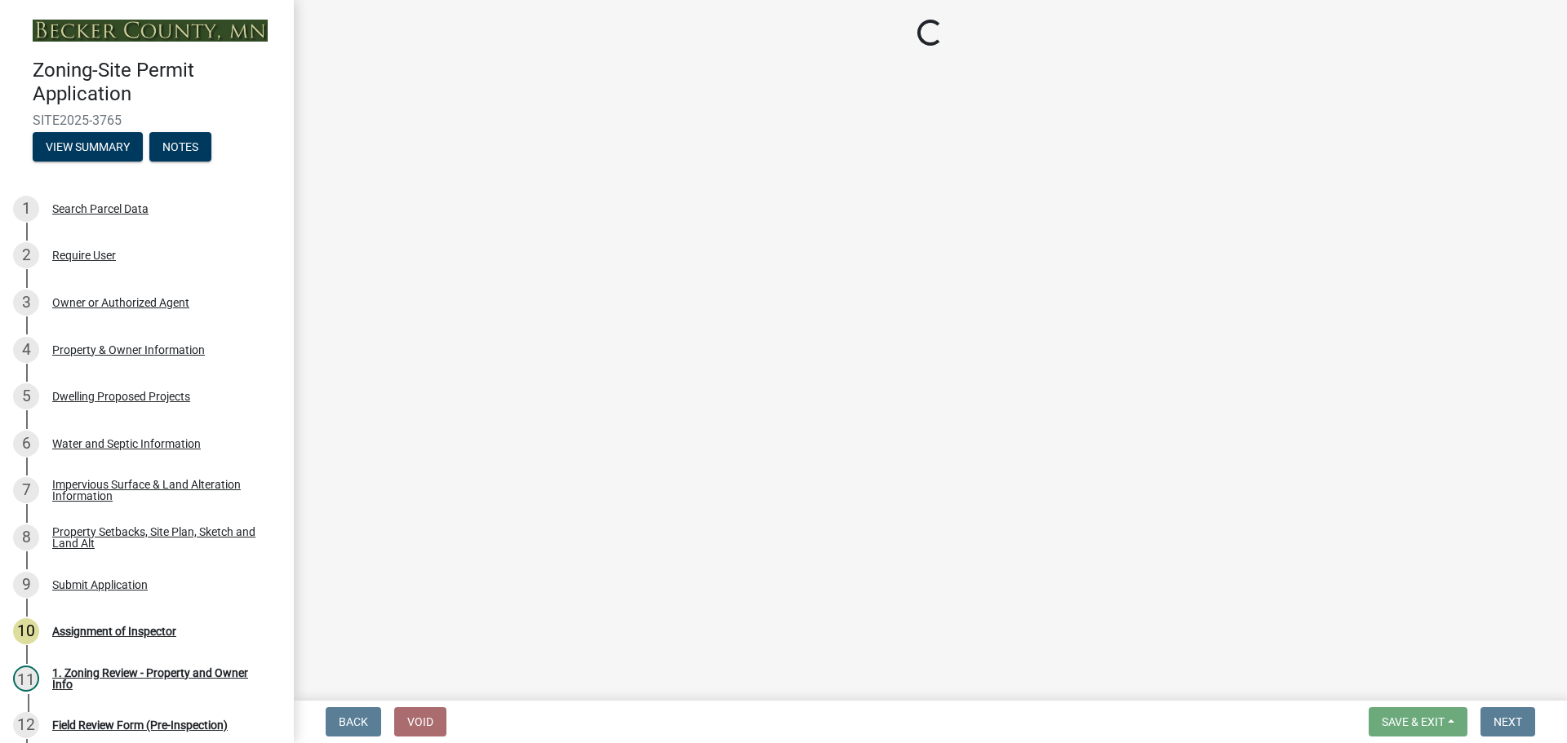
select select "5b8abcc6-67f7-49fb-8f25-c295ccc2b339"
select select "566f81cc-4b3f-4ecb-9f16-a2b313352c61"
select select "03c1fec4-1fbe-4331-bc18-34e24145556f"
select select "4f5e2784-8c40-49a3-b0e9-8f1a3cbab4f4"
select select "744d8552-d7ef-4cf1-b465-42901748f06c"
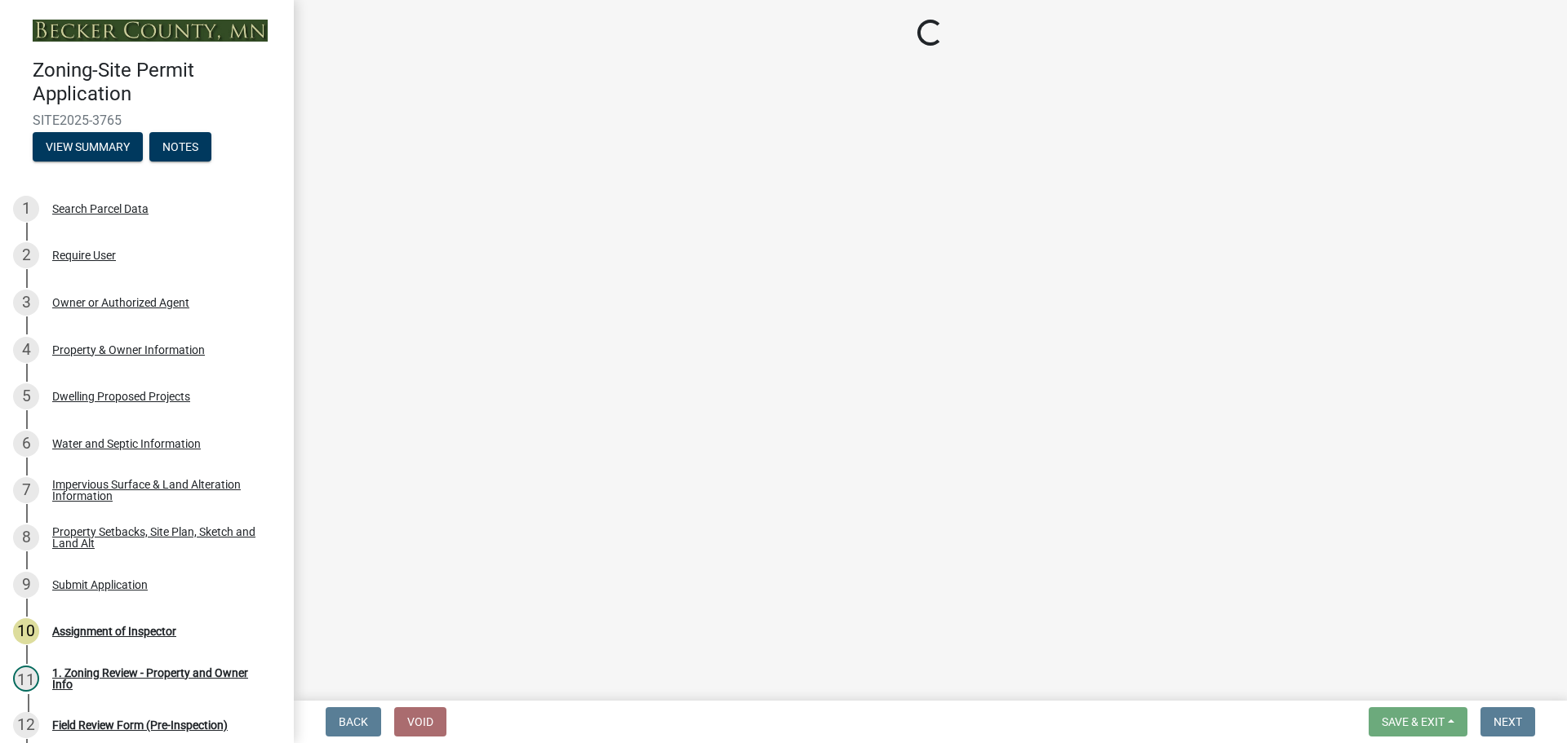
select select "b63d75fc-5f3c-4949-bc5e-b7a1b42903a6"
select select "11c1c089-3b44-43c0-9549-3c9eeea2451f"
select select "0ceb8b90-6e92-4b1f-be25-acba4c819eff"
select select "f1d8ab9f-3049-45ab-b225-68f6b4f5b1c8"
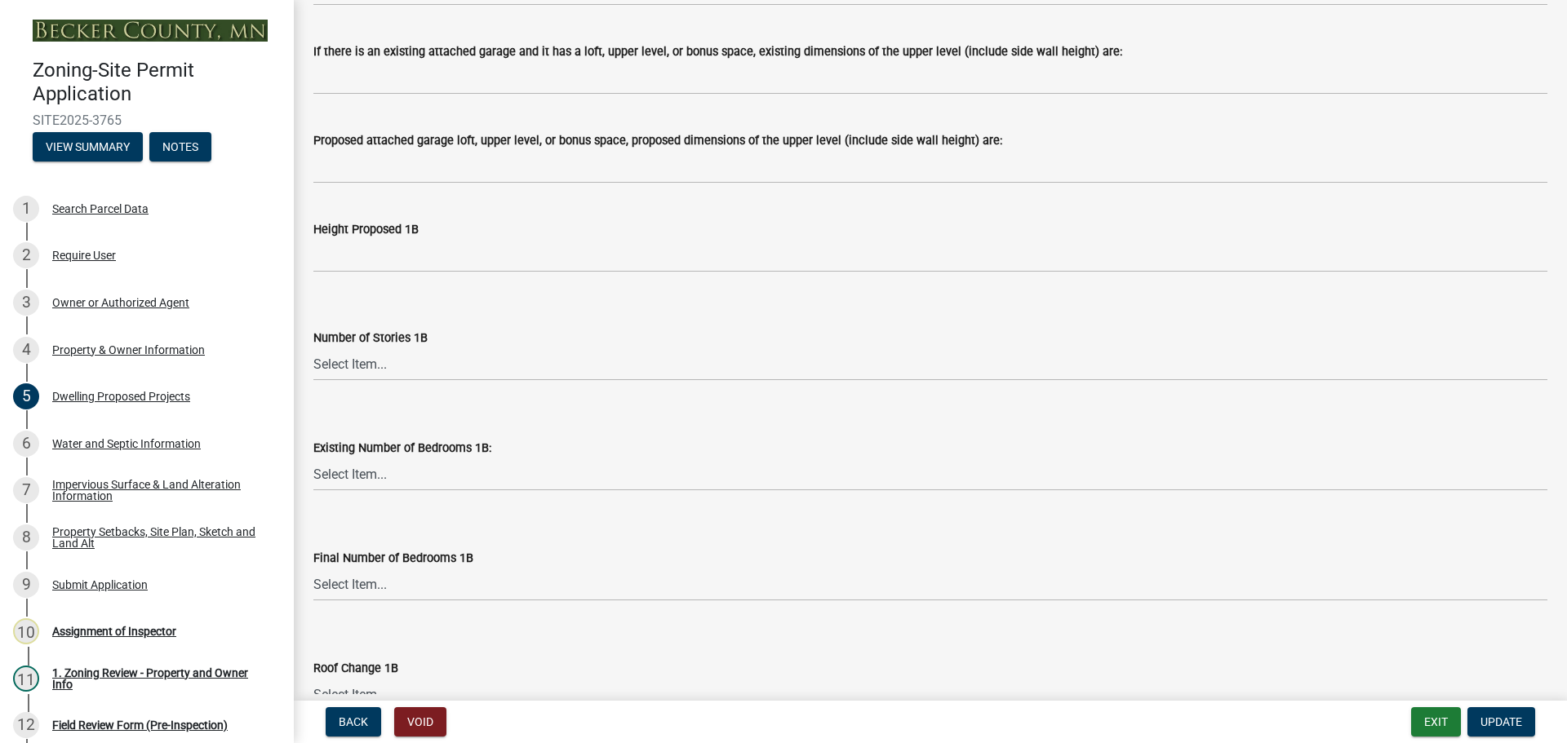
scroll to position [2203, 0]
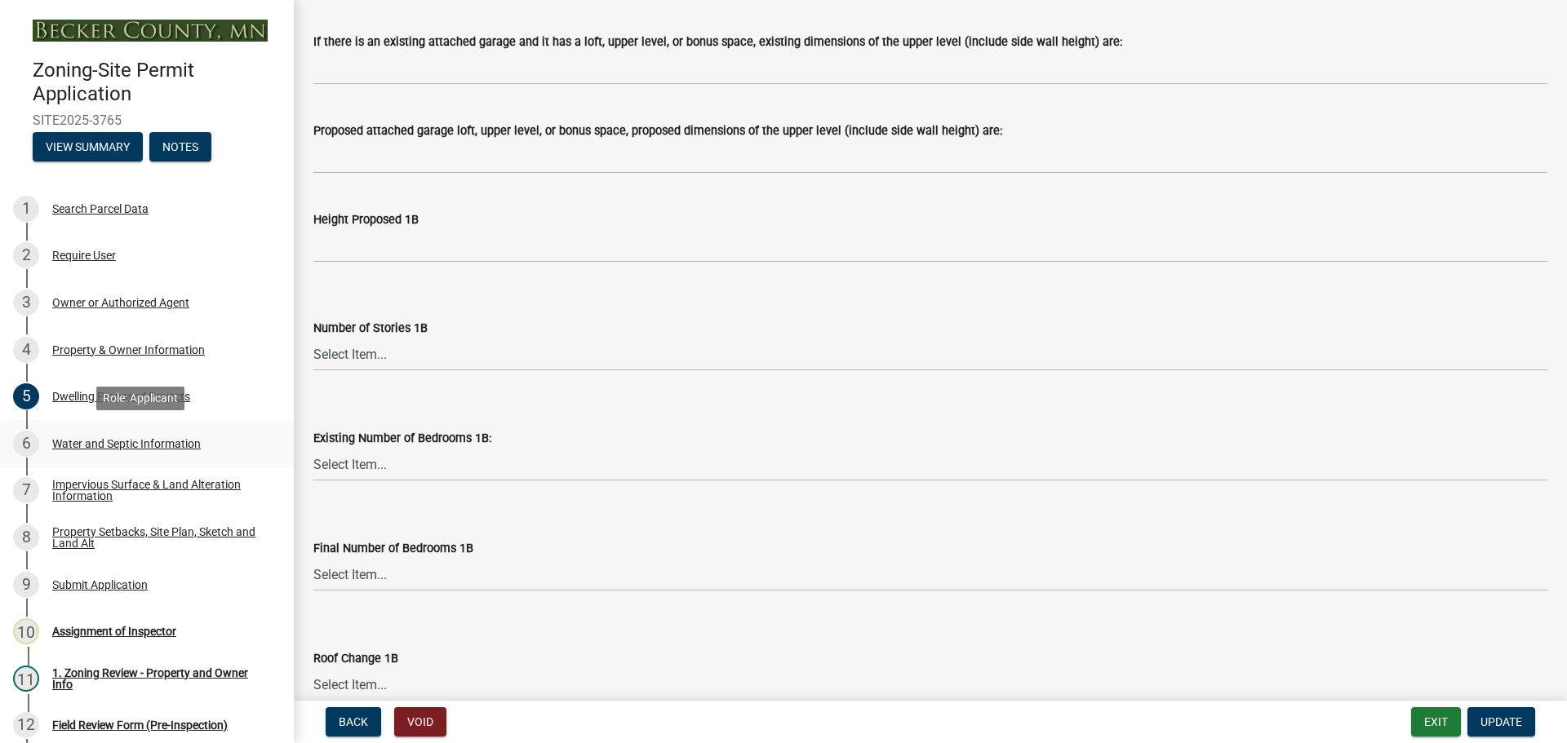
click at [152, 438] on div "Water and Septic Information" at bounding box center [126, 443] width 149 height 11
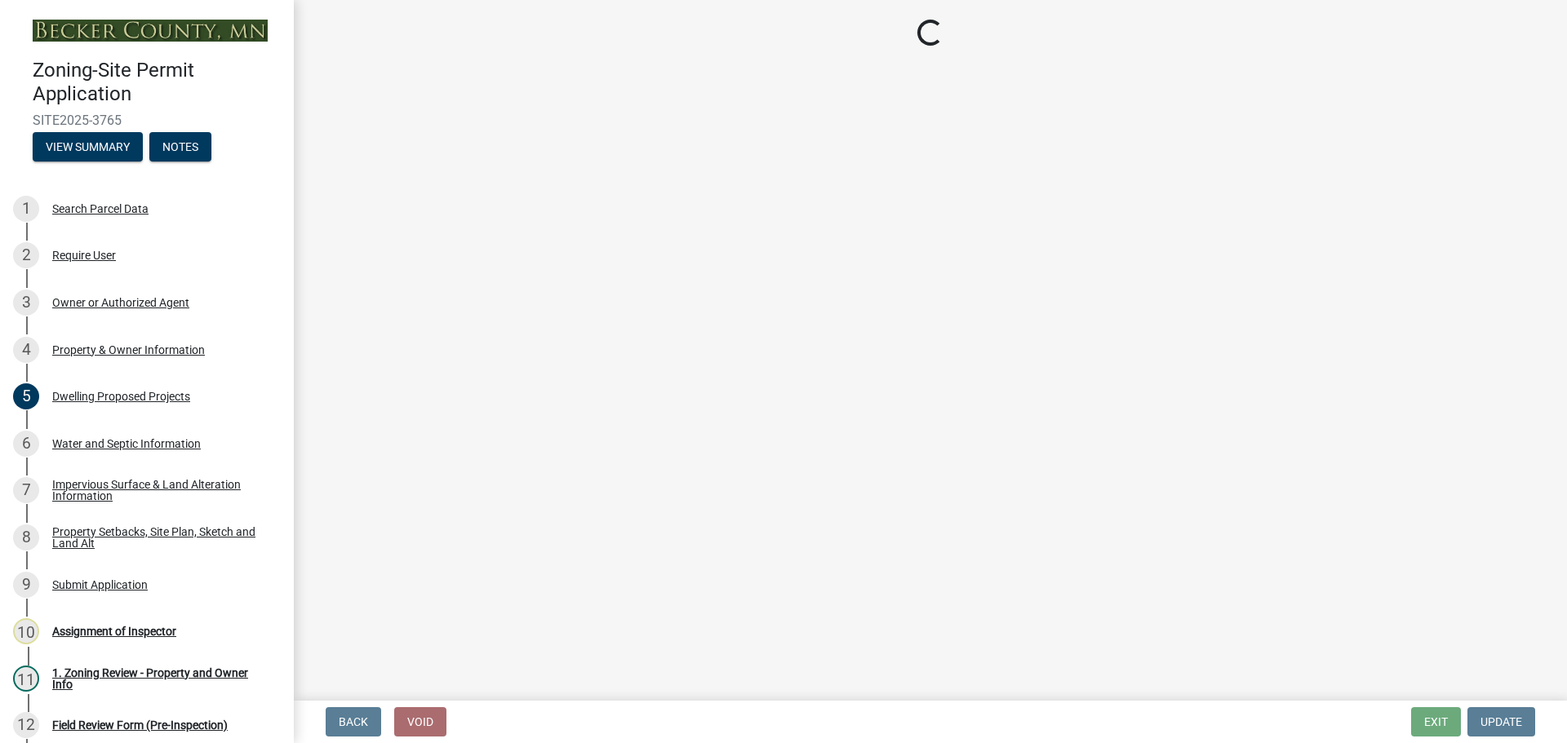
select select "9c51a48b-0bee-4836-8d5c-beab6e77ad2a"
select select "25b8aef2-9eed-4c0f-8836-08d4b8d082b1"
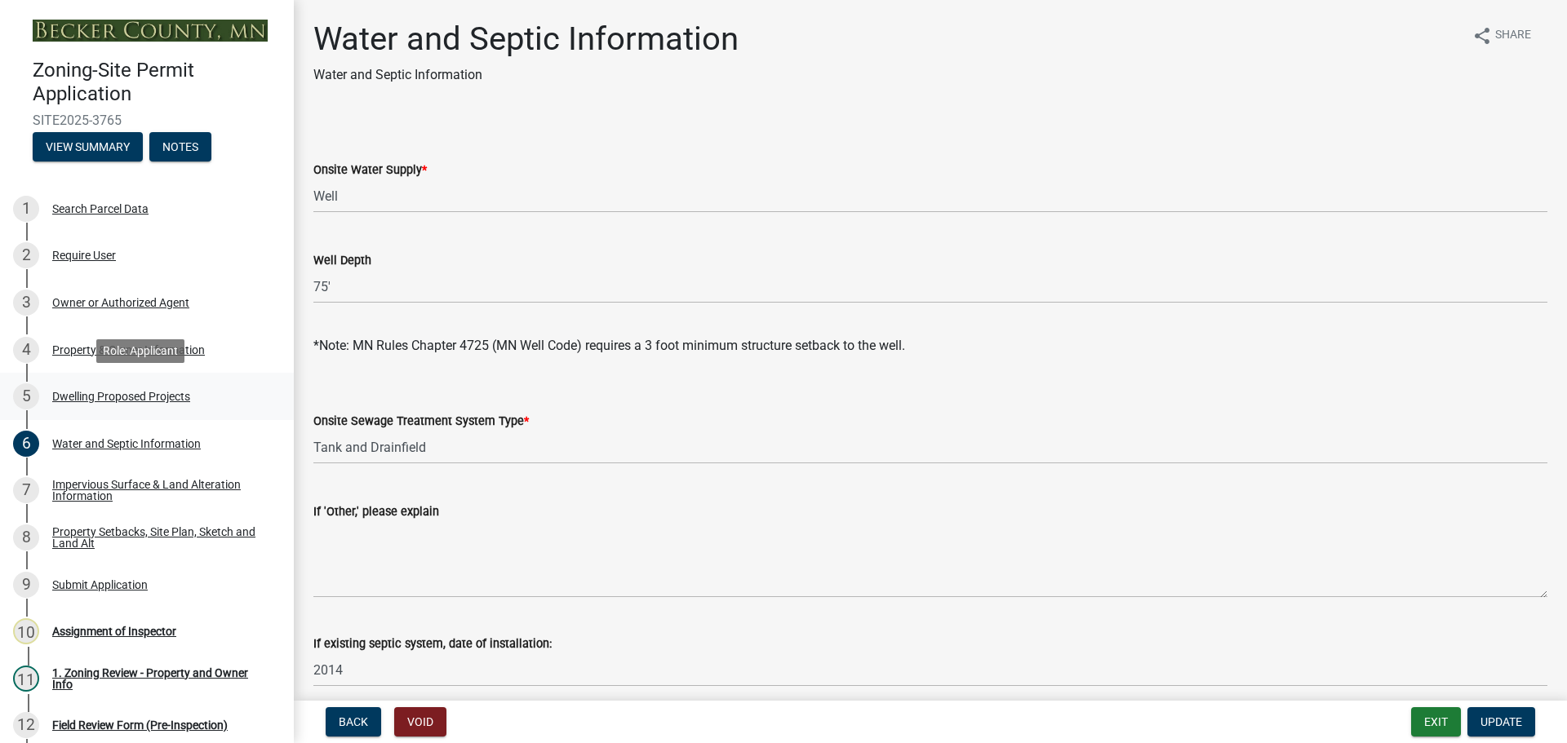
click at [137, 393] on div "Dwelling Proposed Projects" at bounding box center [121, 396] width 138 height 11
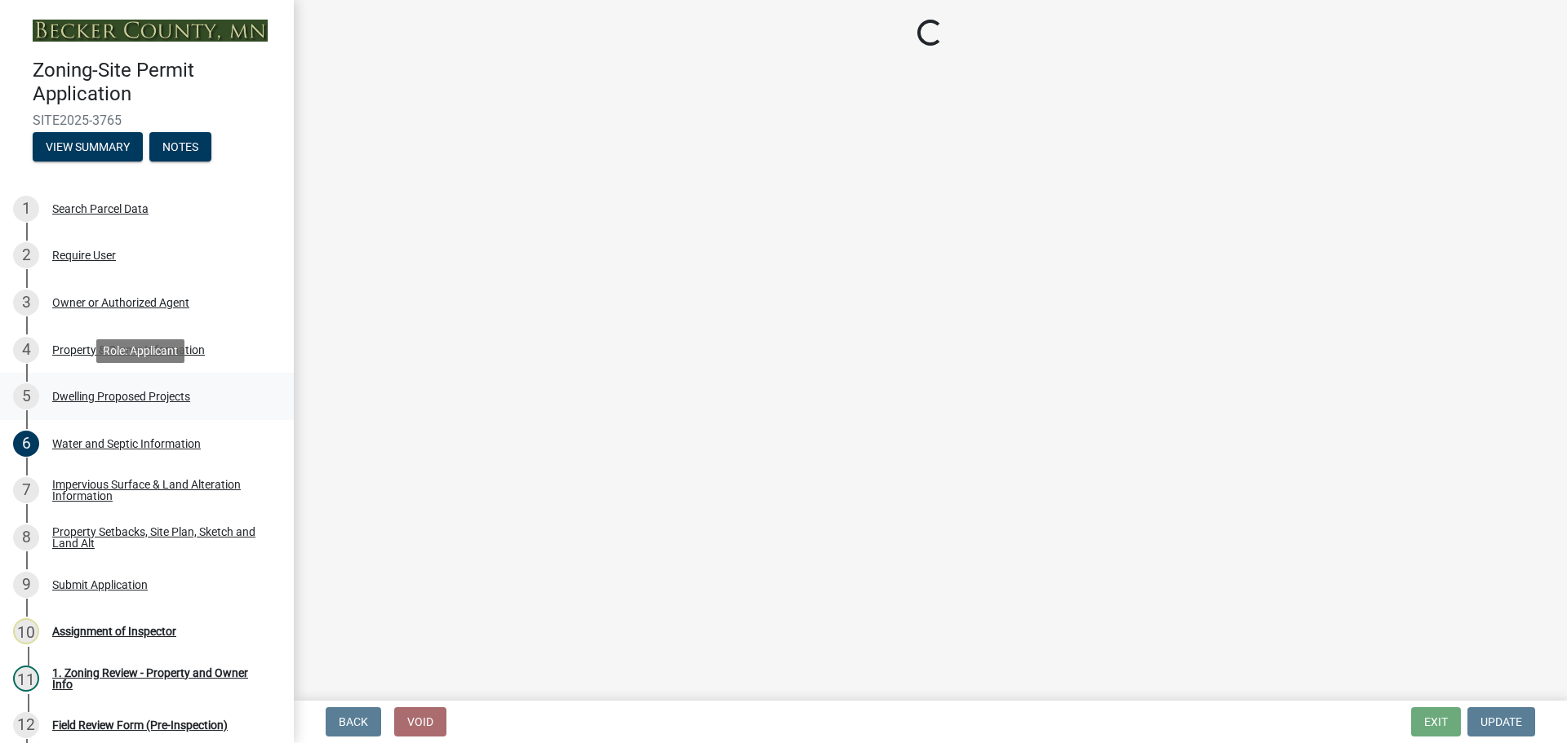
select select "5b8abcc6-67f7-49fb-8f25-c295ccc2b339"
select select "566f81cc-4b3f-4ecb-9f16-a2b313352c61"
select select "03c1fec4-1fbe-4331-bc18-34e24145556f"
select select "4f5e2784-8c40-49a3-b0e9-8f1a3cbab4f4"
select select "744d8552-d7ef-4cf1-b465-42901748f06c"
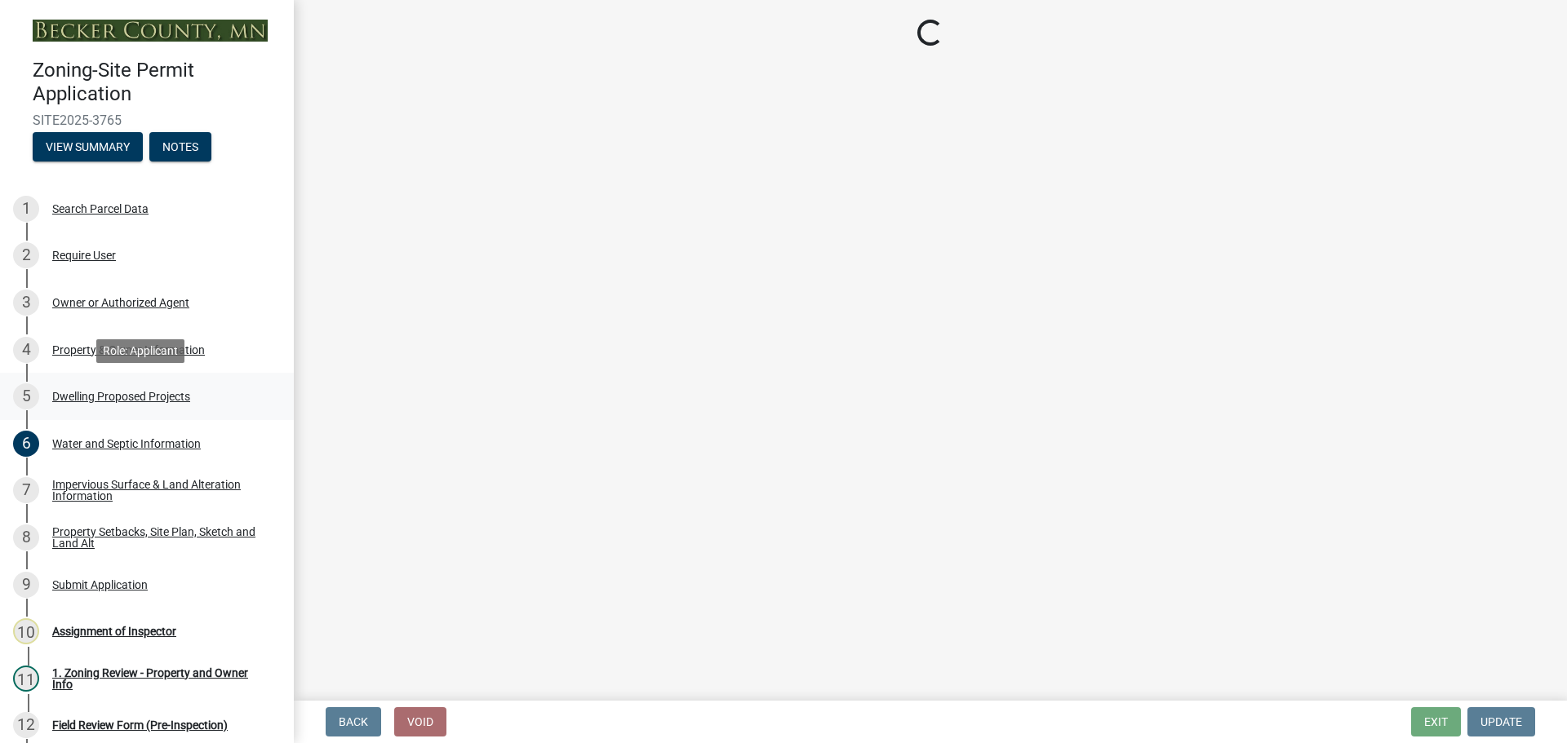
select select "b63d75fc-5f3c-4949-bc5e-b7a1b42903a6"
select select "11c1c089-3b44-43c0-9549-3c9eeea2451f"
select select "0ceb8b90-6e92-4b1f-be25-acba4c819eff"
select select "f1d8ab9f-3049-45ab-b225-68f6b4f5b1c8"
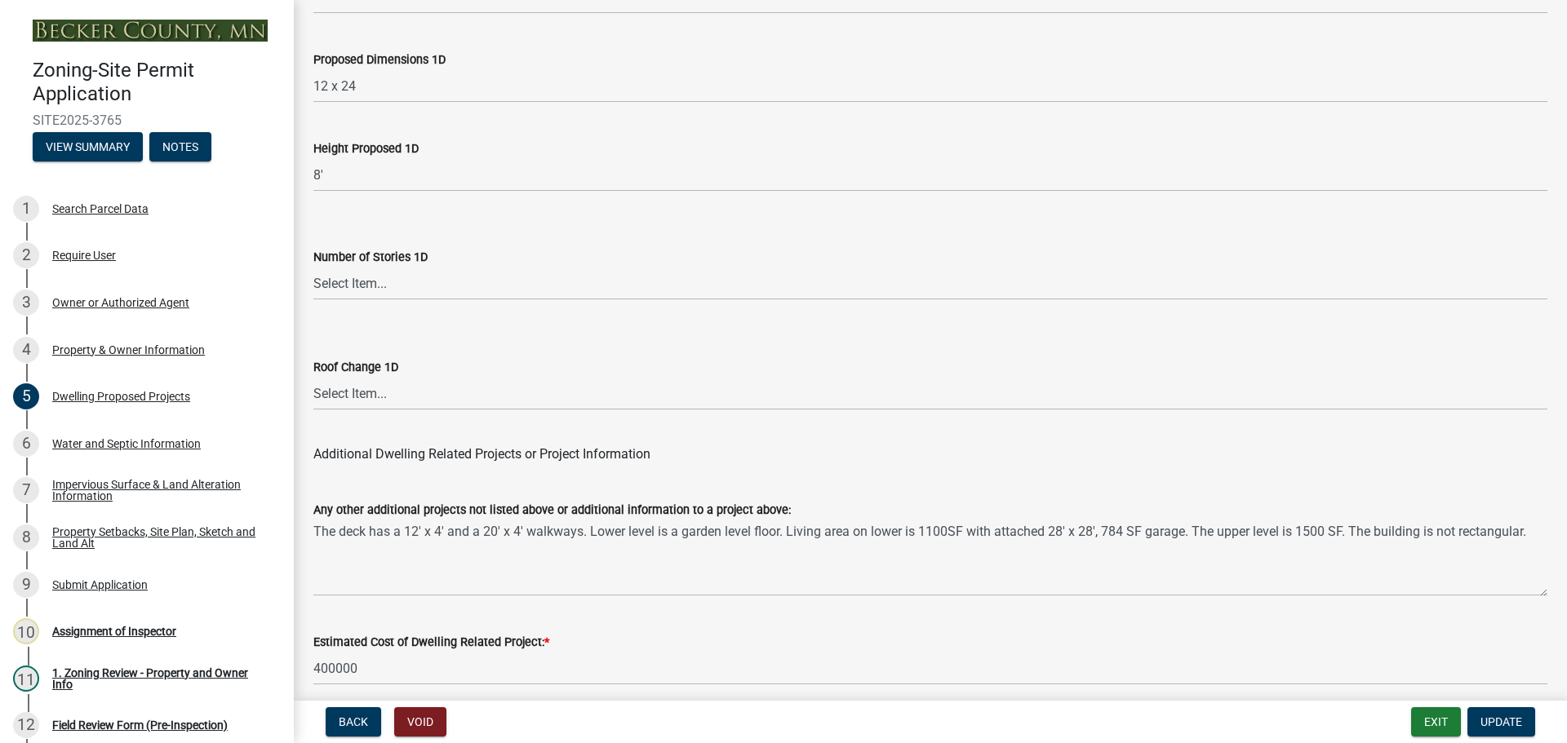
scroll to position [3913, 0]
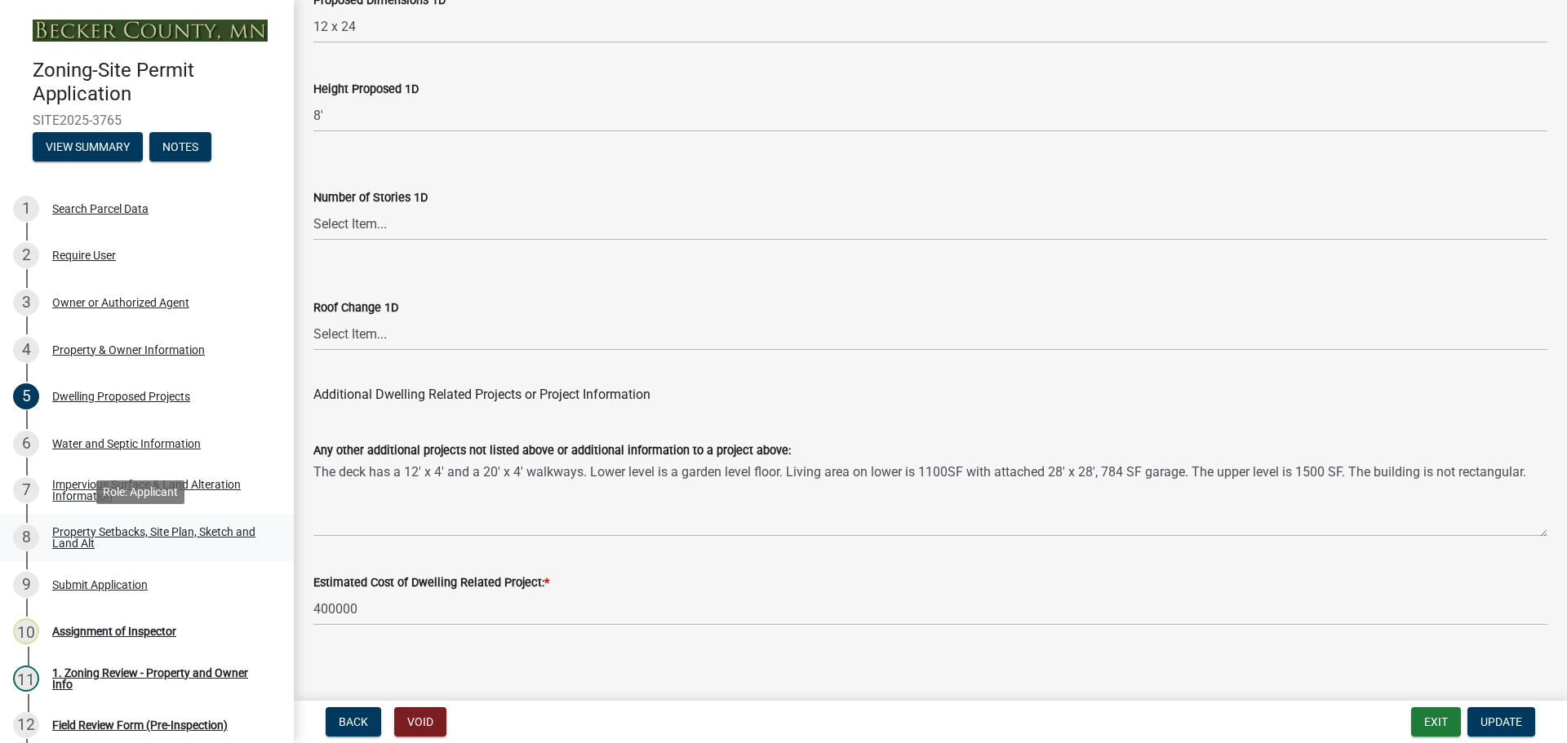
click at [123, 517] on link "8 Property Setbacks, Site Plan, Sketch and Land Alt" at bounding box center [147, 537] width 294 height 47
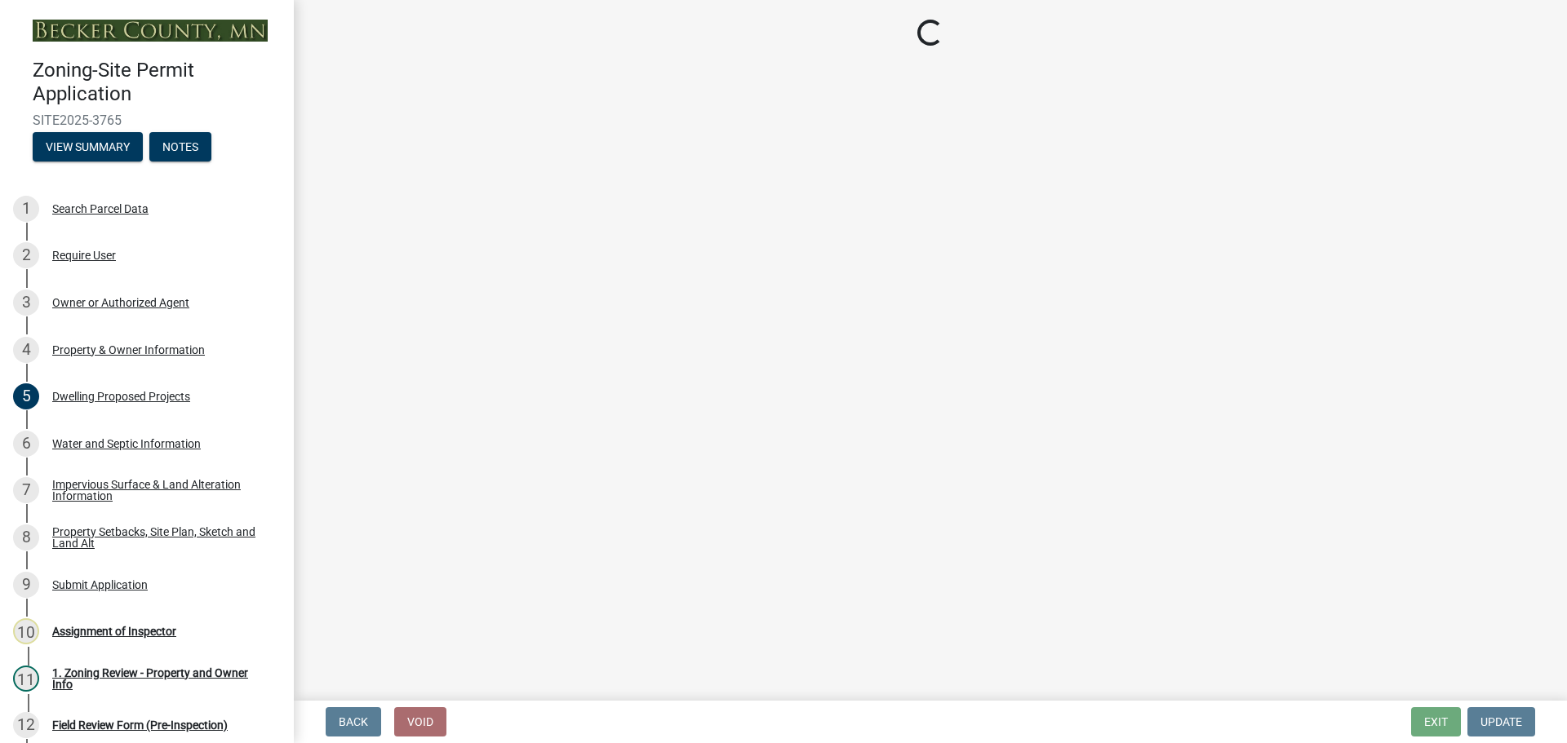
select select "7b13c63f-e699-4112-b373-98fbd28ec536"
select select "1b108c74-7388-45a4-b924-e1116e66e0ab"
select select "fd58f24c-a096-4195-863e-b494ea1fd324"
select select "12f785fb-c378-4b18-841c-21c73dc99083"
select select "e8ab2dc3-aa3f-46f3-9b4a-37eb25ad84af"
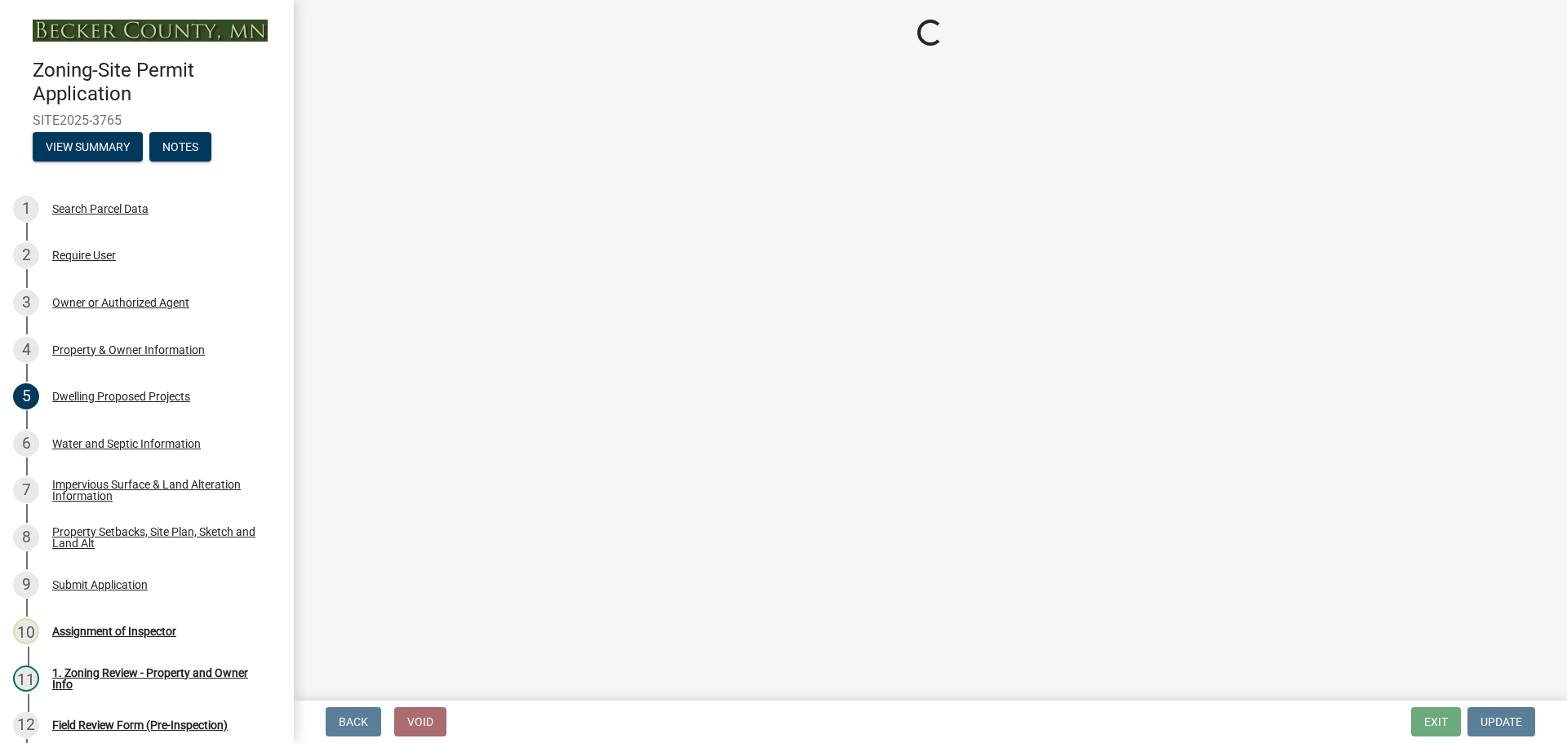
select select "27b2a8b4-abf6-463e-8c0c-7c5d2b4fe26f"
select select "5ad4ab64-b44e-481c-9000-9e5907aa74e1"
select select "a96800da-4e88-4c62-b1ff-2cd17f9e3346"
select select "c8b8ea71-7088-4e87-a493-7bc88cc2835b"
select select "133211ff-91ce-4a0a-9235-b48a7e2069a0"
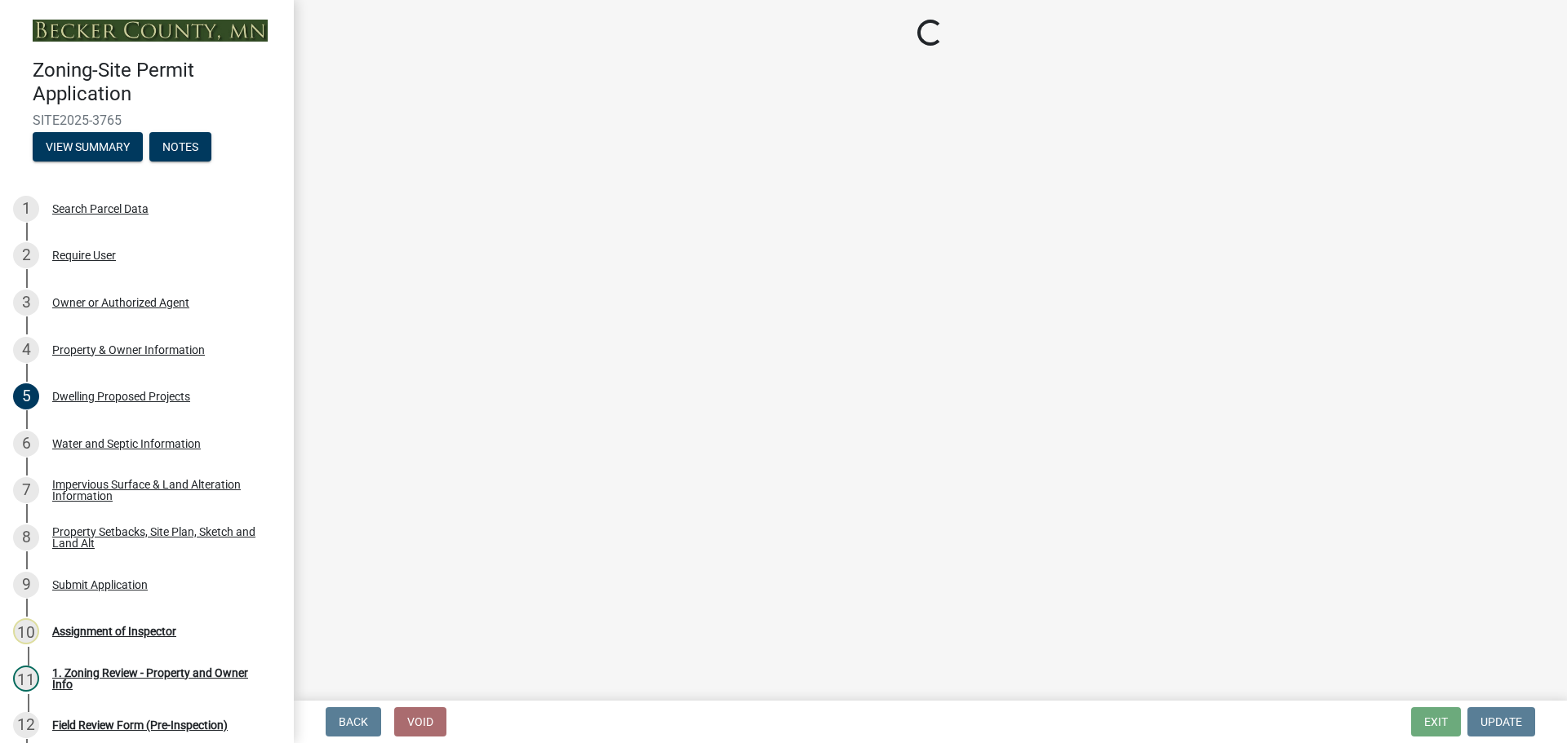
select select "19d13e65-c93d-443e-910a-7a17299544cc"
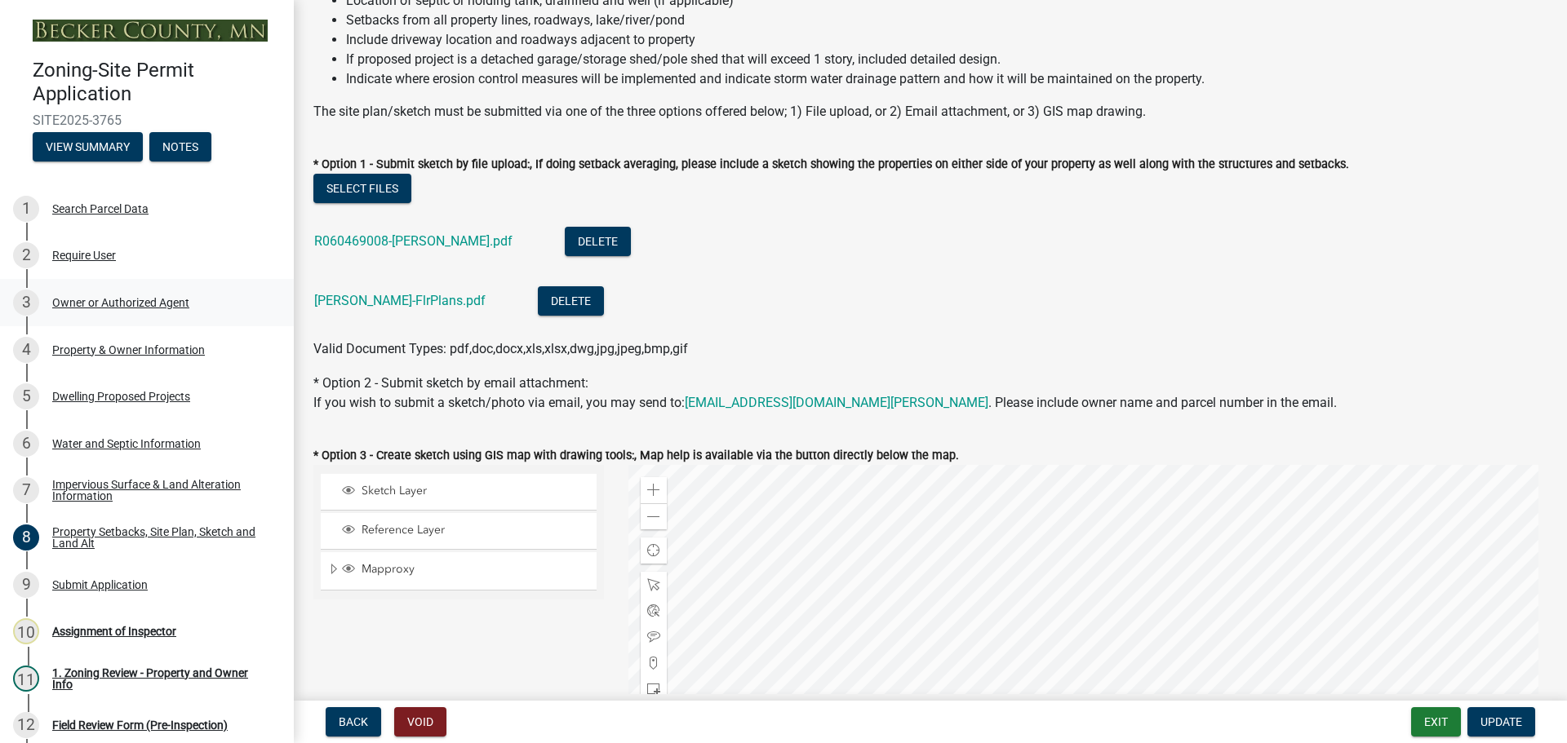
scroll to position [82, 0]
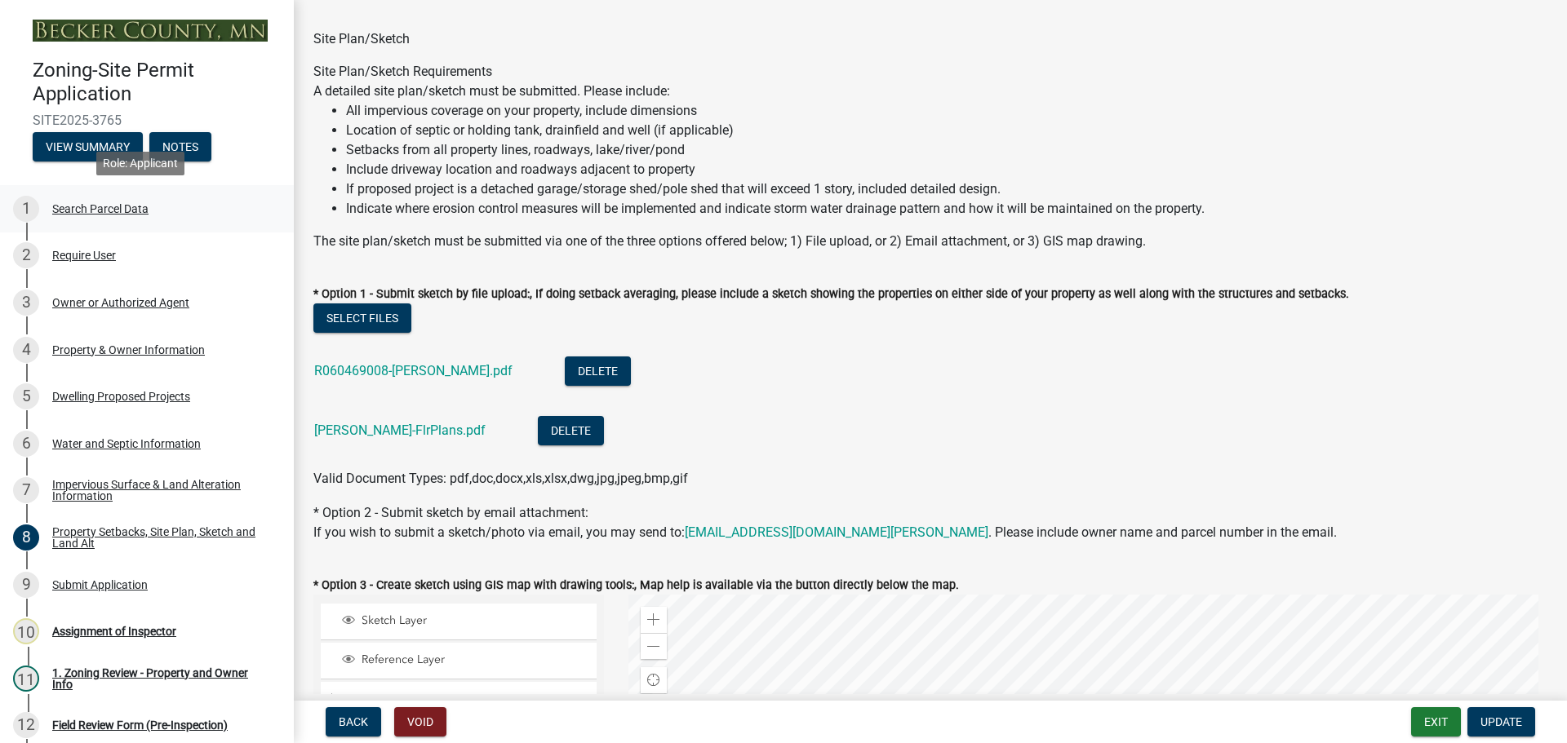
click at [113, 203] on div "Search Parcel Data" at bounding box center [100, 208] width 96 height 11
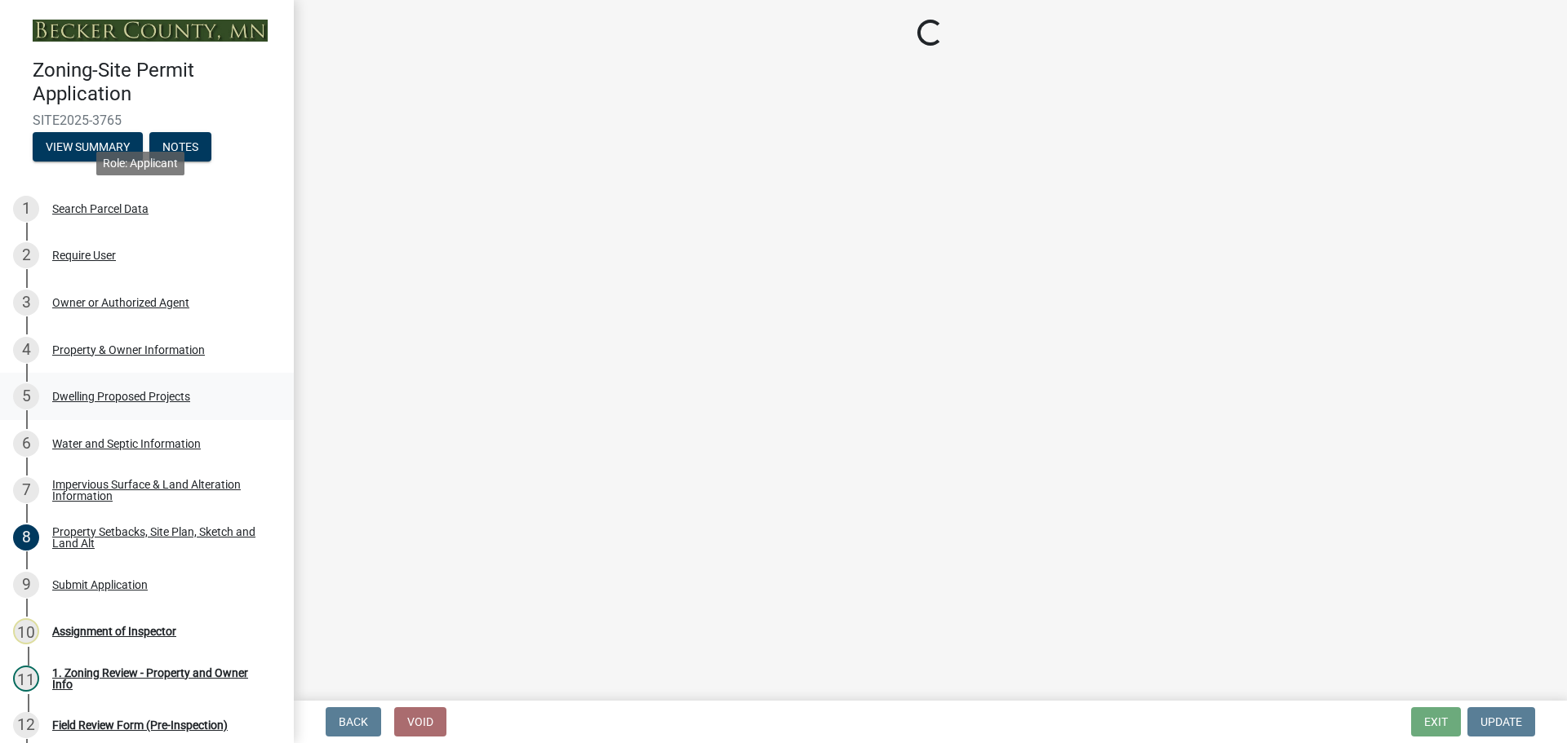
scroll to position [0, 0]
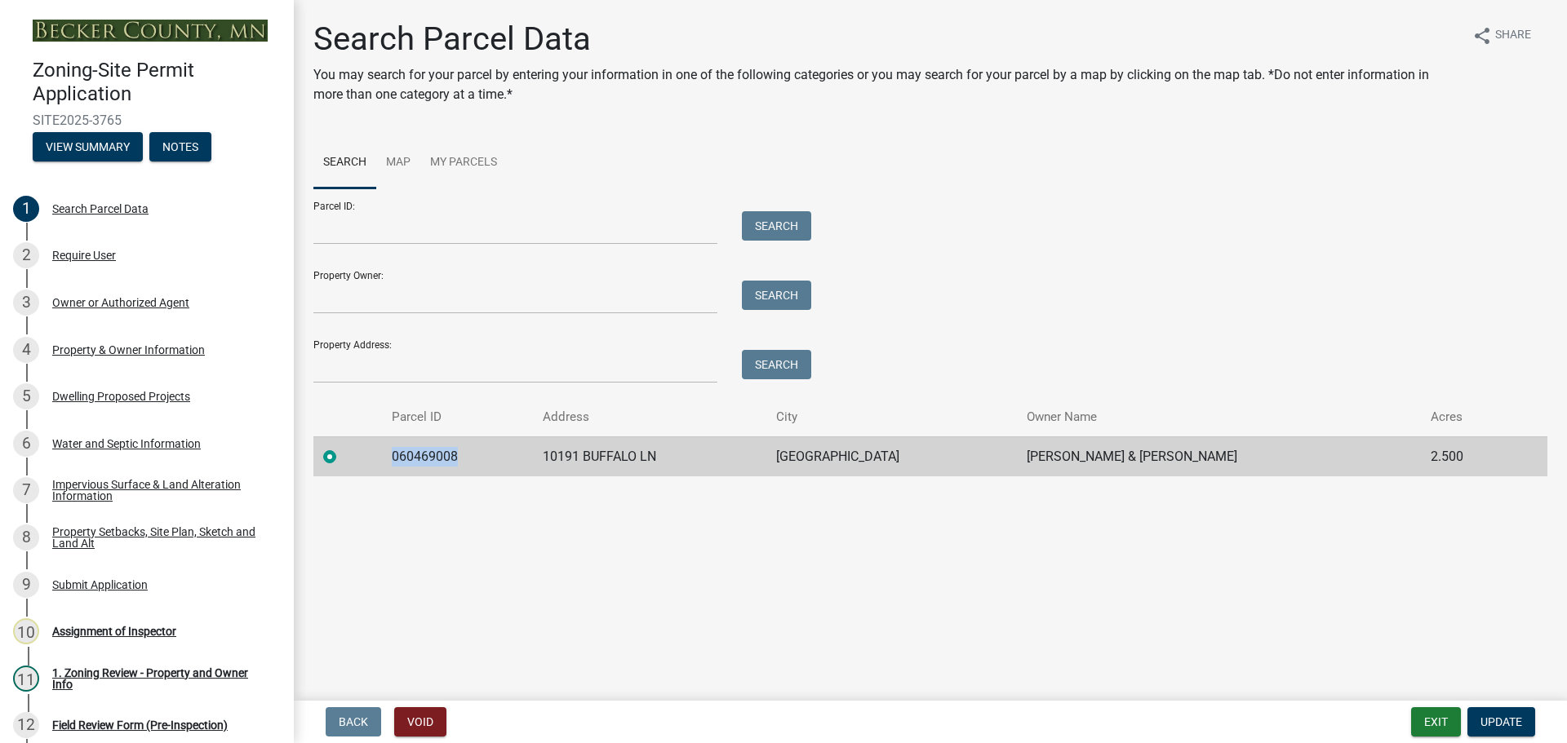
drag, startPoint x: 473, startPoint y: 455, endPoint x: 397, endPoint y: 451, distance: 76.0
click at [397, 451] on td "060469008" at bounding box center [457, 457] width 150 height 40
copy td "060469008"
click at [145, 392] on div "Dwelling Proposed Projects" at bounding box center [121, 396] width 138 height 11
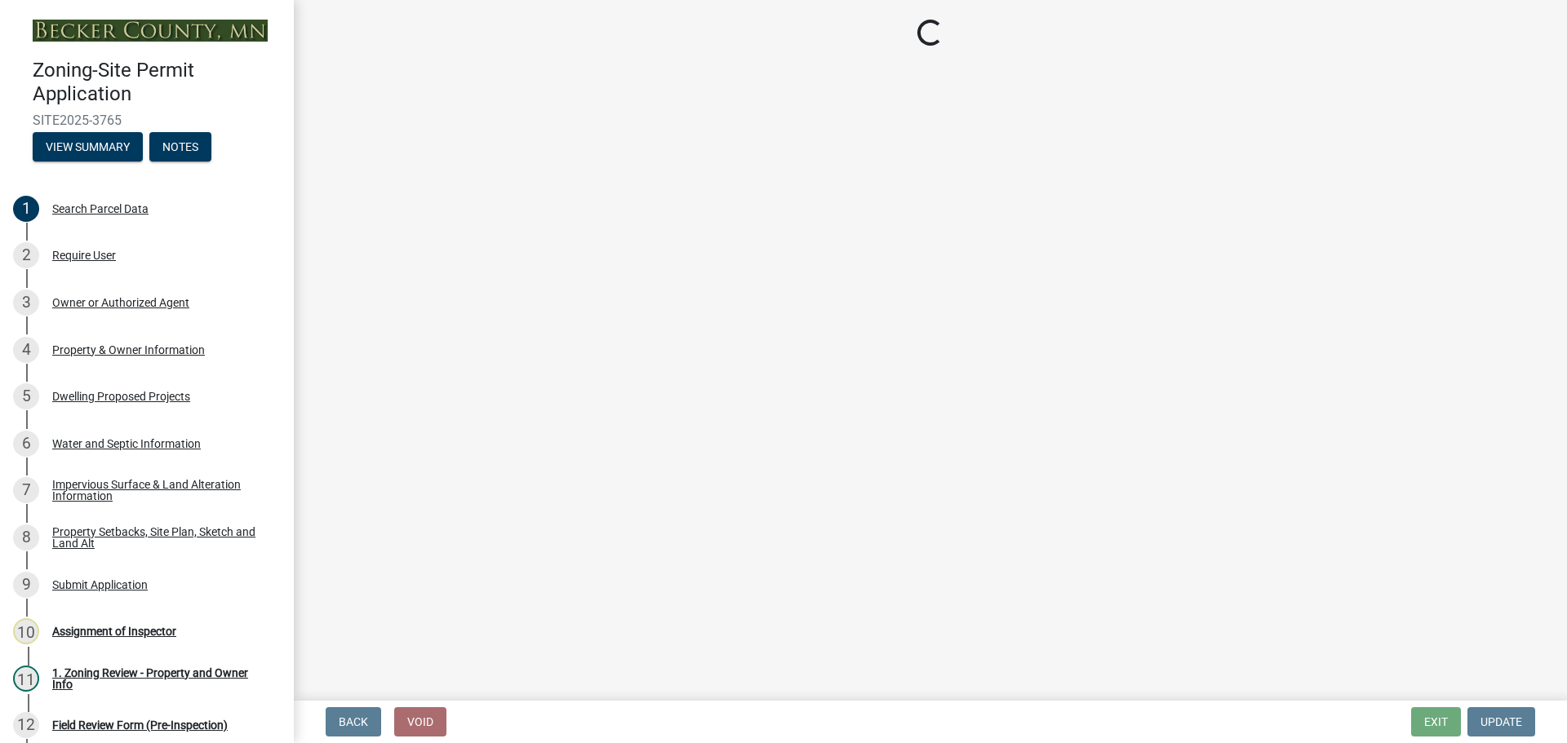
select select "5b8abcc6-67f7-49fb-8f25-c295ccc2b339"
select select "566f81cc-4b3f-4ecb-9f16-a2b313352c61"
select select "03c1fec4-1fbe-4331-bc18-34e24145556f"
select select "4f5e2784-8c40-49a3-b0e9-8f1a3cbab4f4"
select select "744d8552-d7ef-4cf1-b465-42901748f06c"
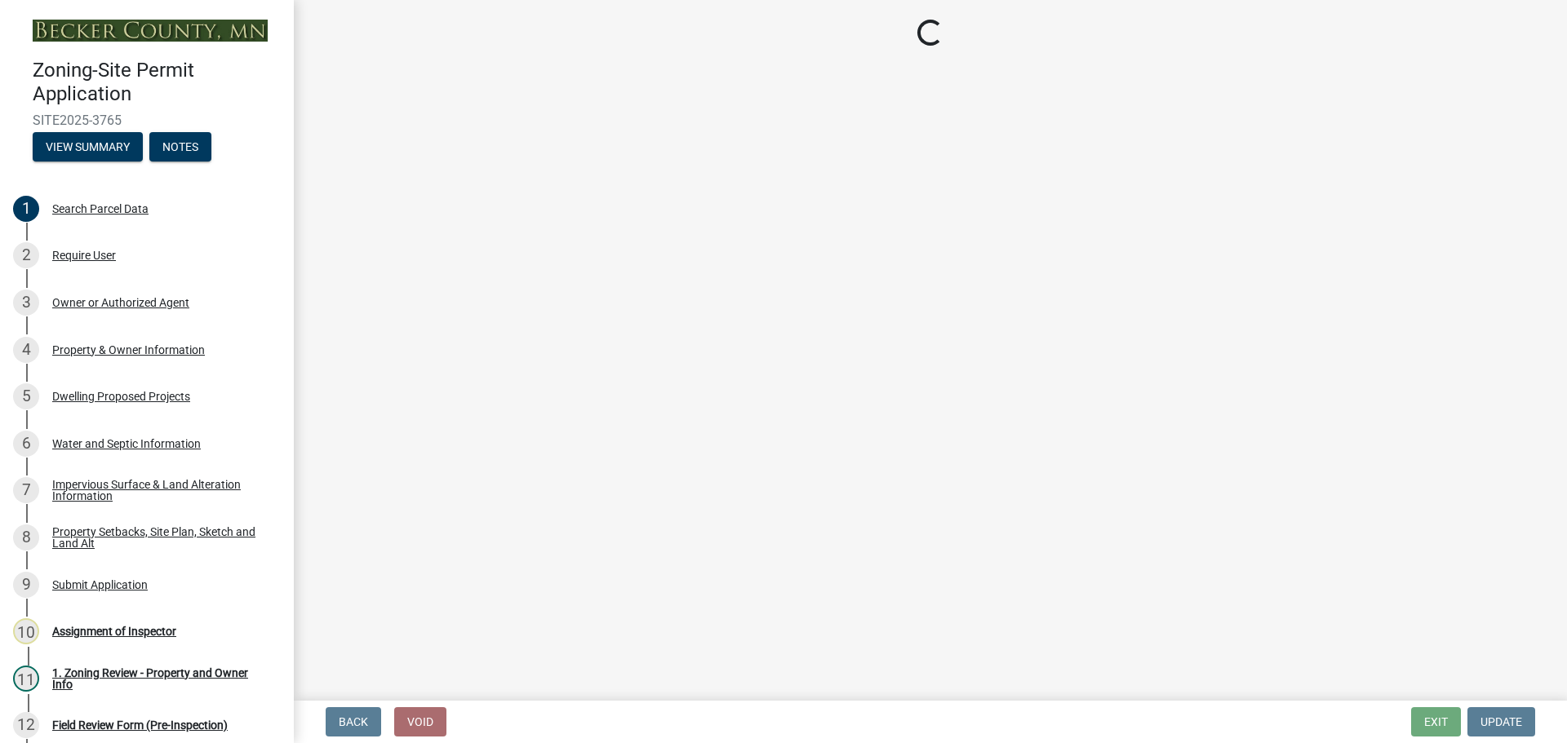
select select "b63d75fc-5f3c-4949-bc5e-b7a1b42903a6"
select select "11c1c089-3b44-43c0-9549-3c9eeea2451f"
select select "0ceb8b90-6e92-4b1f-be25-acba4c819eff"
select select "f1d8ab9f-3049-45ab-b225-68f6b4f5b1c8"
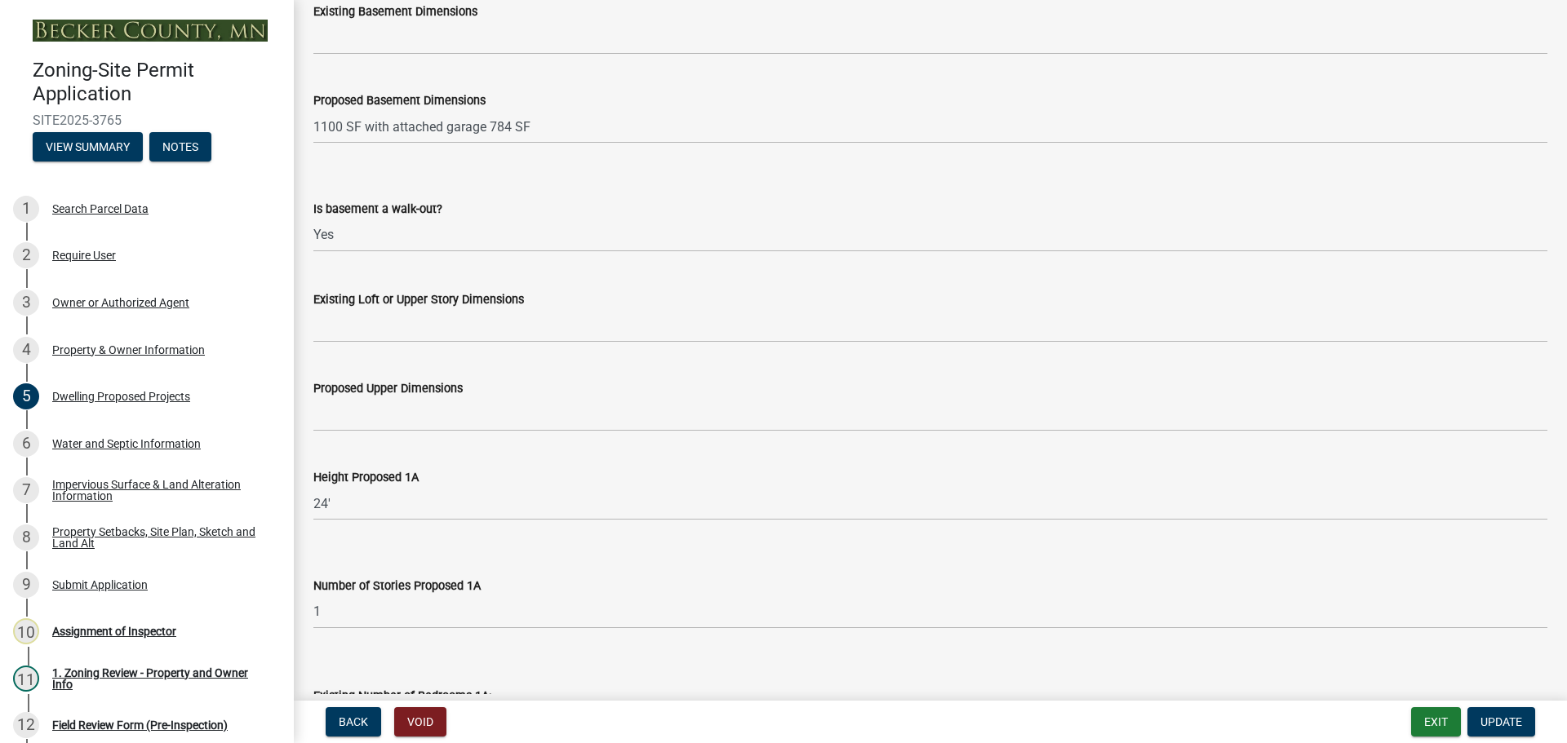
scroll to position [898, 0]
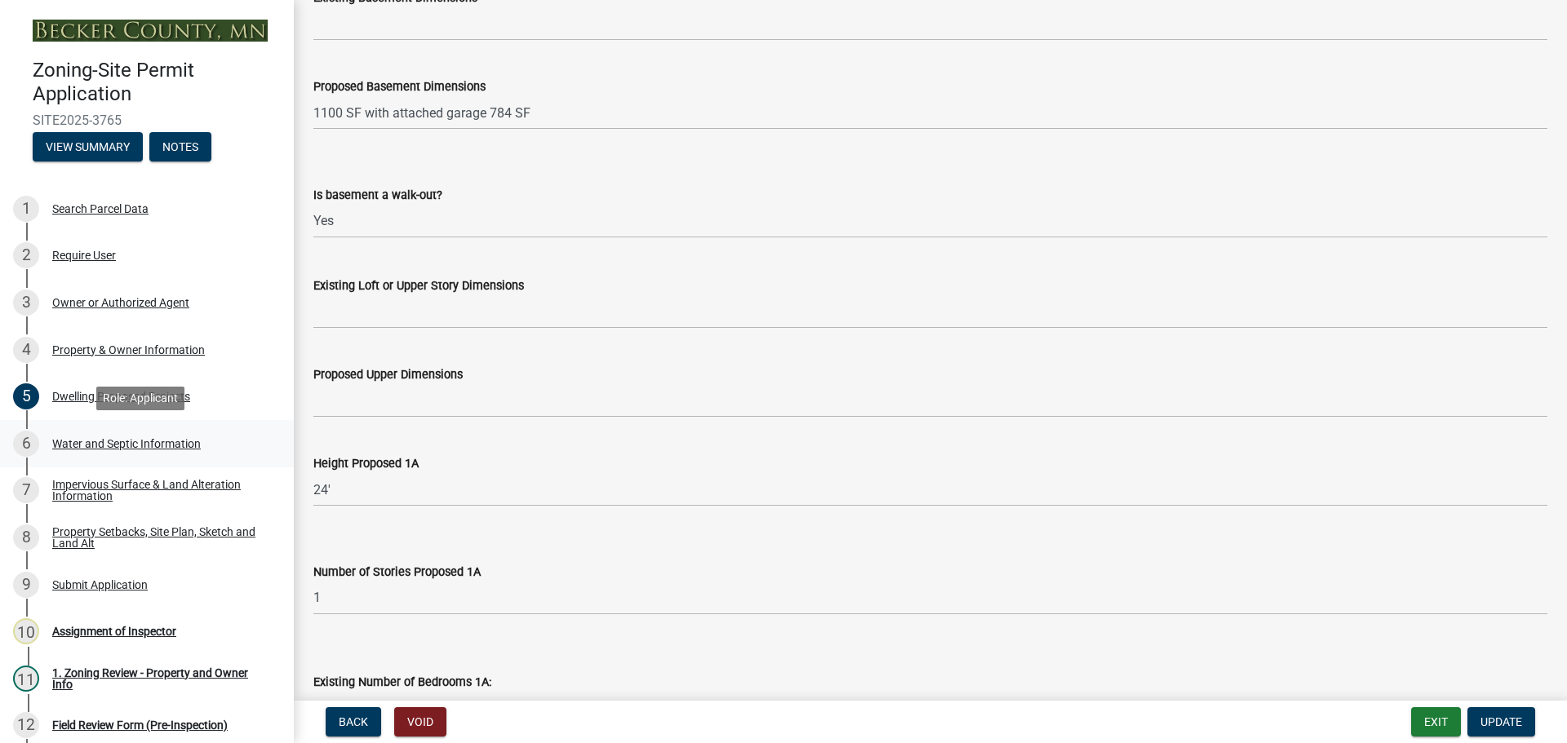
click at [111, 444] on div "Water and Septic Information" at bounding box center [126, 443] width 149 height 11
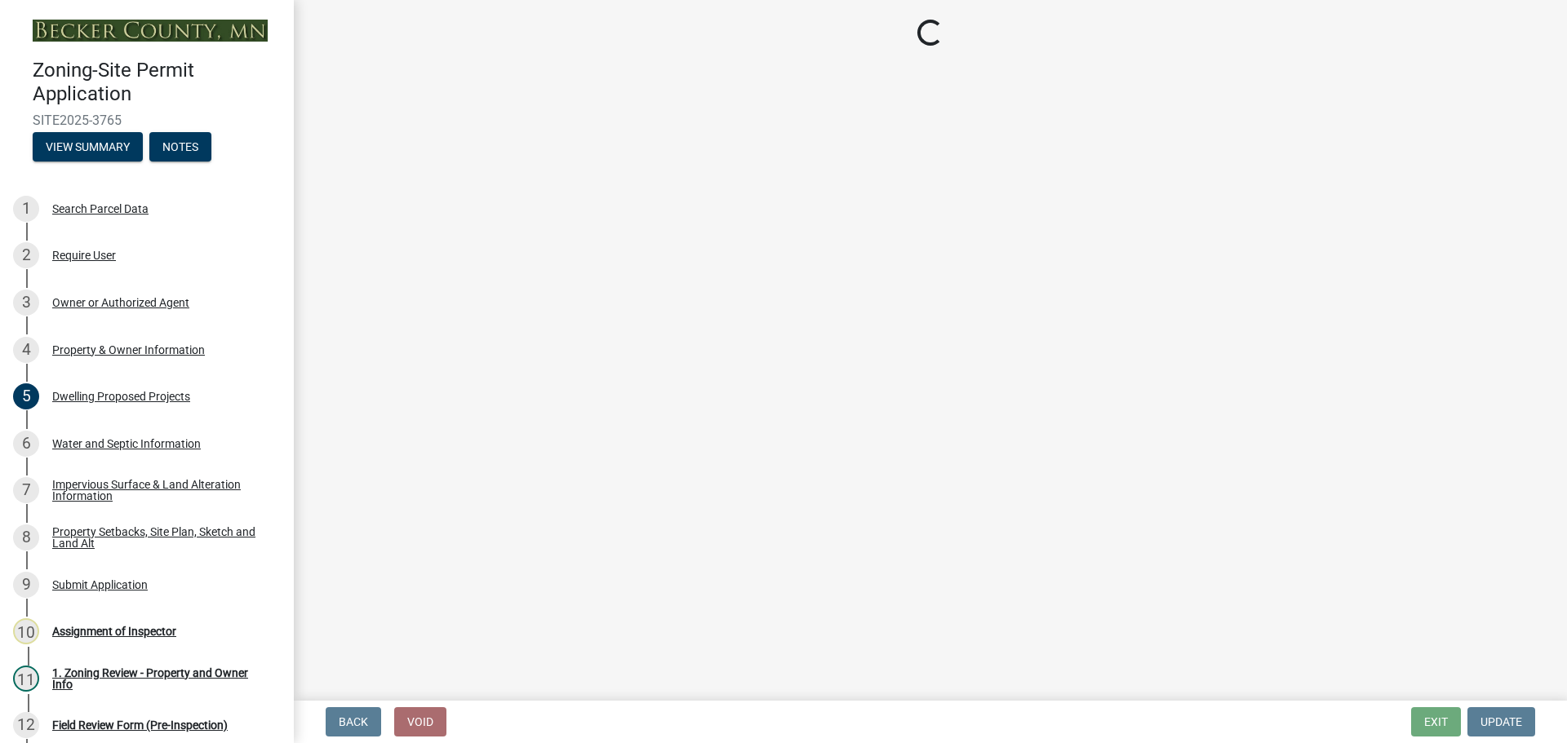
select select "9c51a48b-0bee-4836-8d5c-beab6e77ad2a"
select select "25b8aef2-9eed-4c0f-8836-08d4b8d082b1"
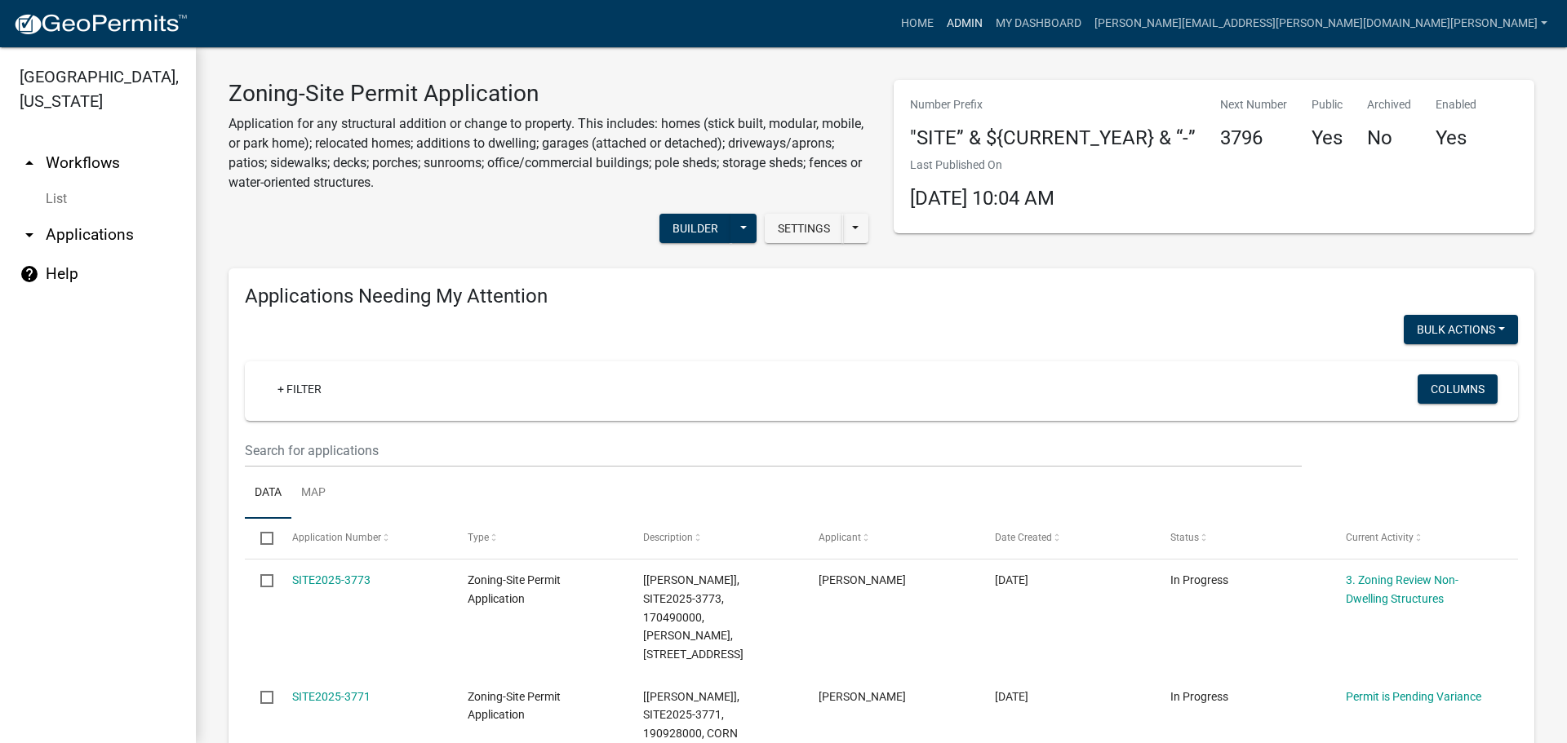
click at [989, 19] on link "Admin" at bounding box center [964, 23] width 49 height 31
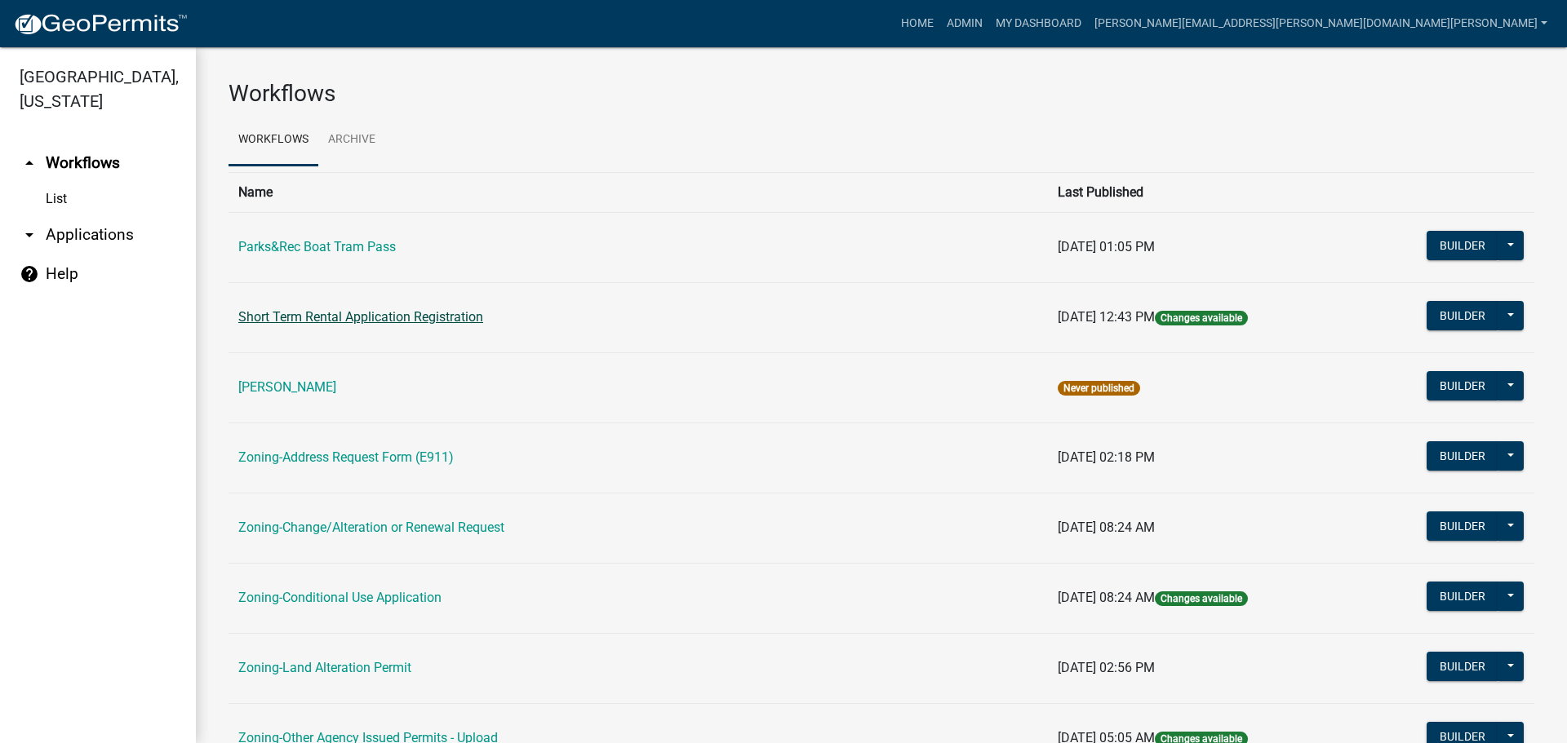
click at [368, 316] on link "Short Term Rental Application Registration" at bounding box center [360, 317] width 245 height 16
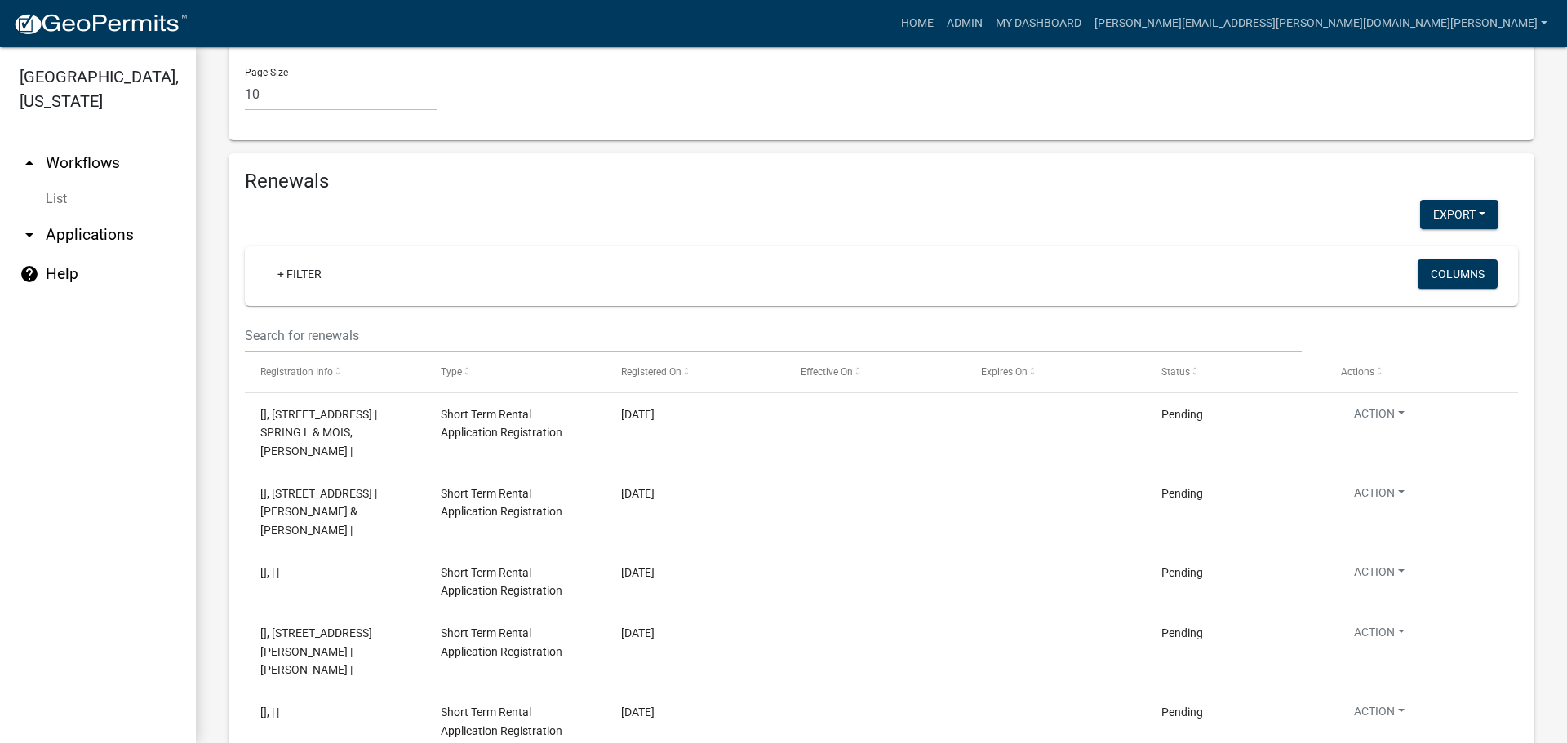
scroll to position [2685, 0]
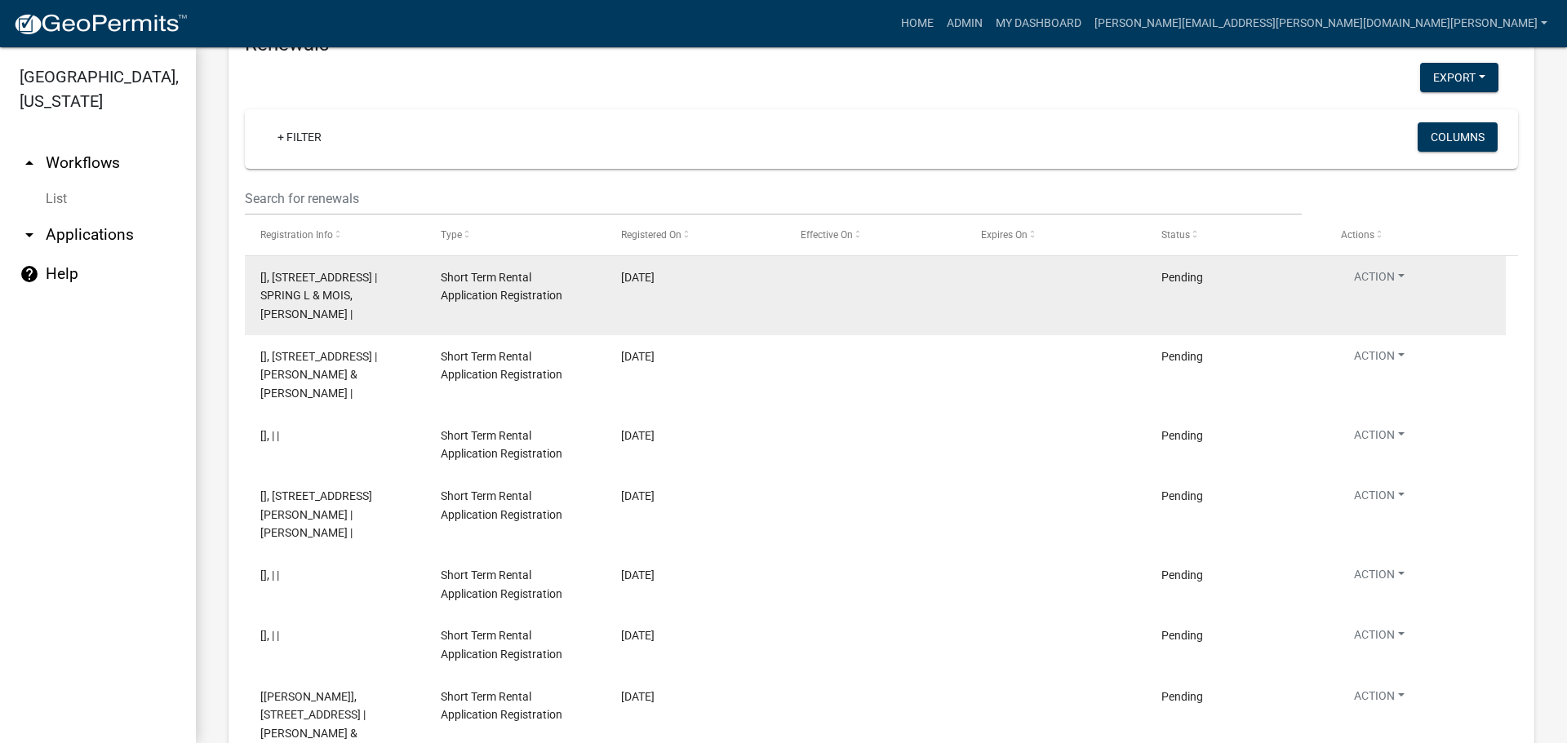
click at [323, 271] on span "[], [STREET_ADDRESS] | SPRING L & MOIS,[PERSON_NAME] |" at bounding box center [318, 296] width 117 height 51
click at [339, 271] on span "[], [STREET_ADDRESS] | SPRING L & MOIS,[PERSON_NAME] |" at bounding box center [318, 296] width 117 height 51
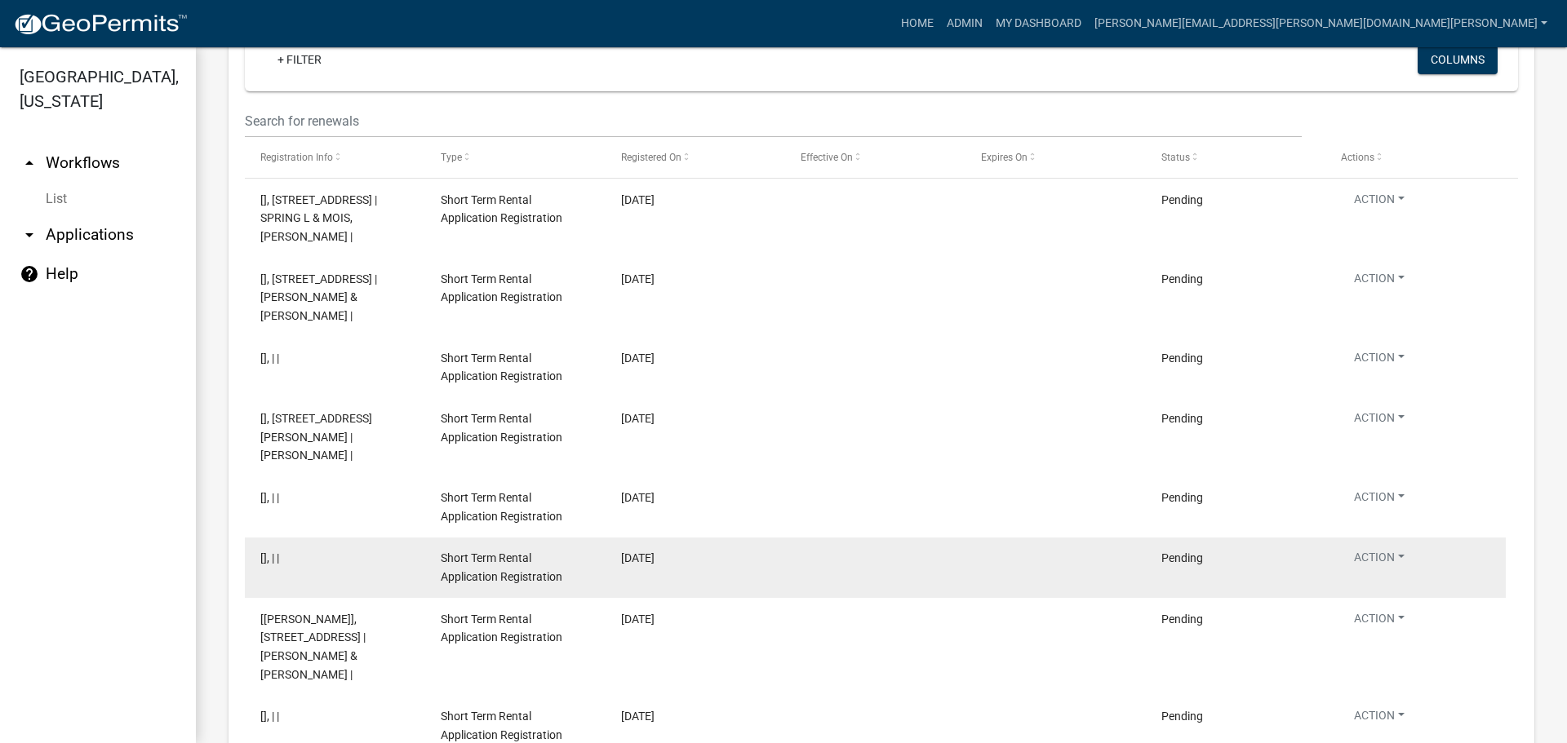
scroll to position [2579, 0]
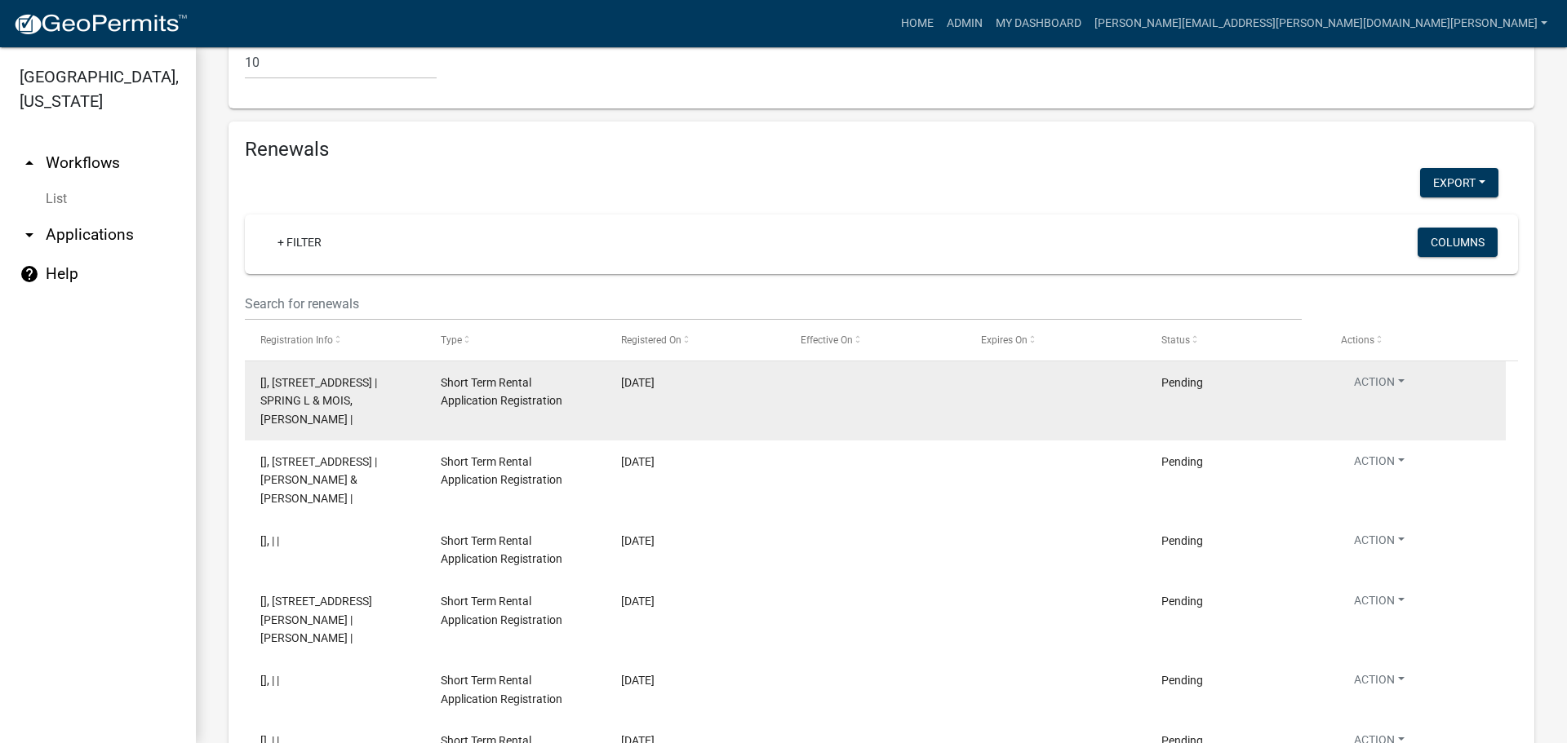
click at [521, 376] on span "Short Term Rental Application Registration" at bounding box center [502, 392] width 122 height 32
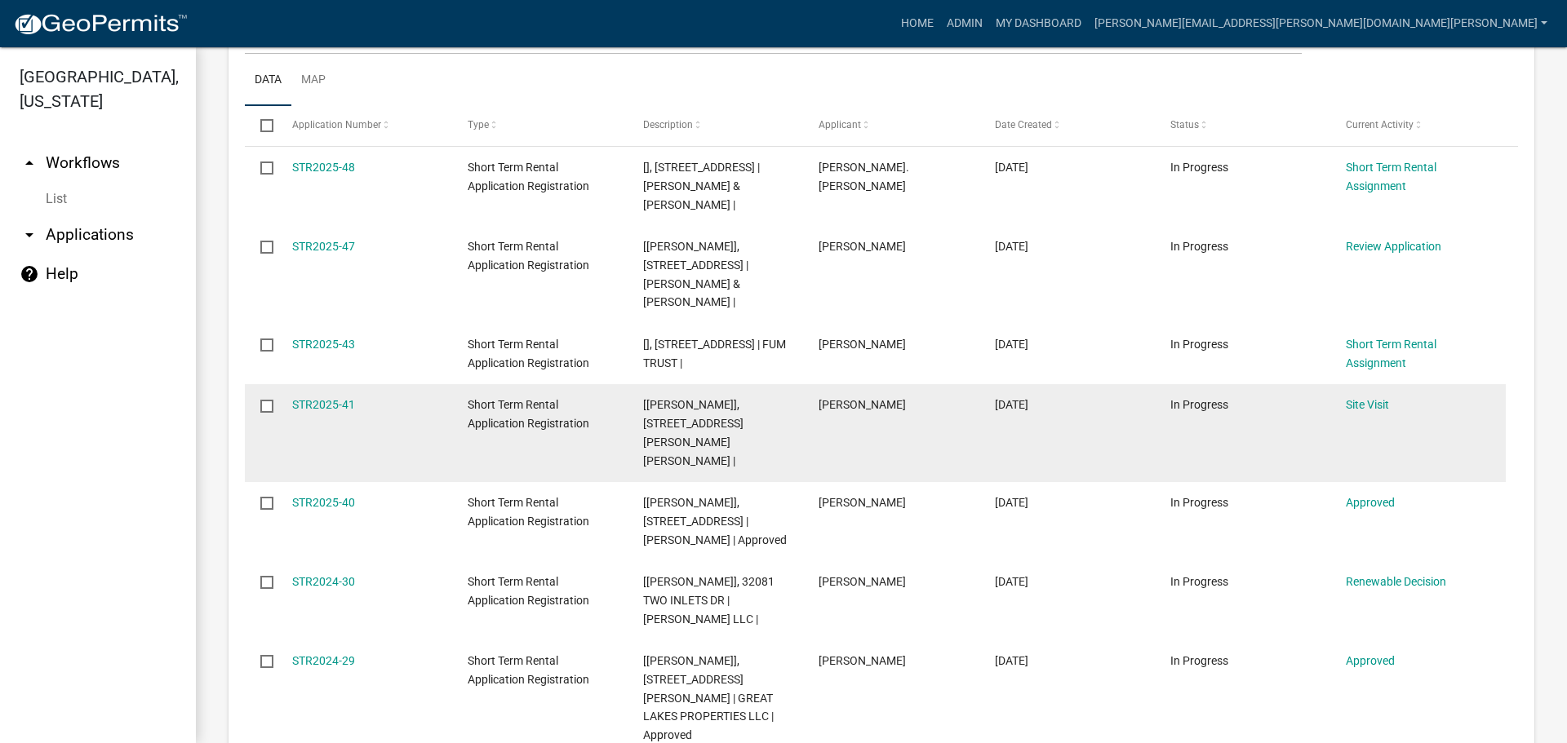
scroll to position [0, 0]
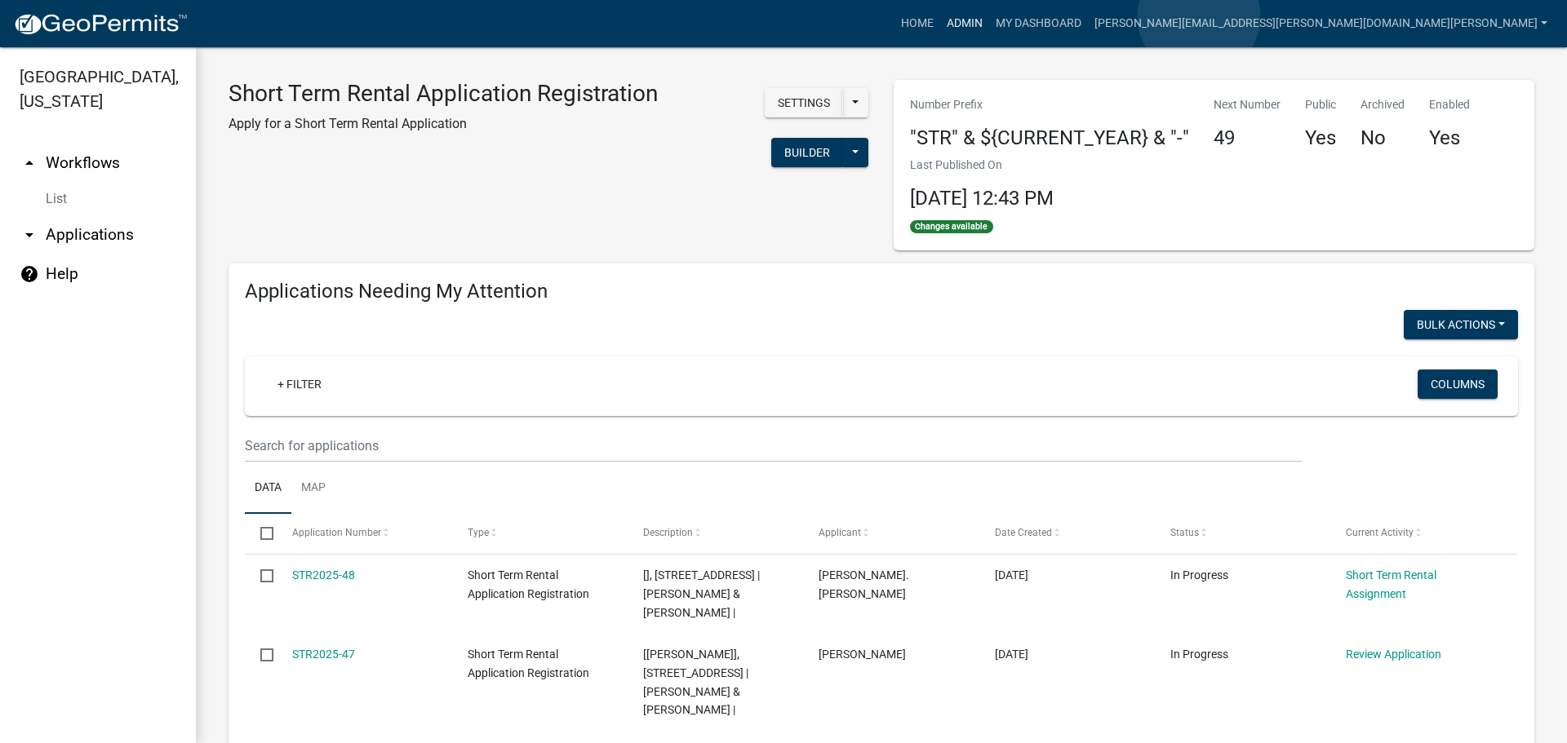
click at [989, 16] on link "Admin" at bounding box center [964, 23] width 49 height 31
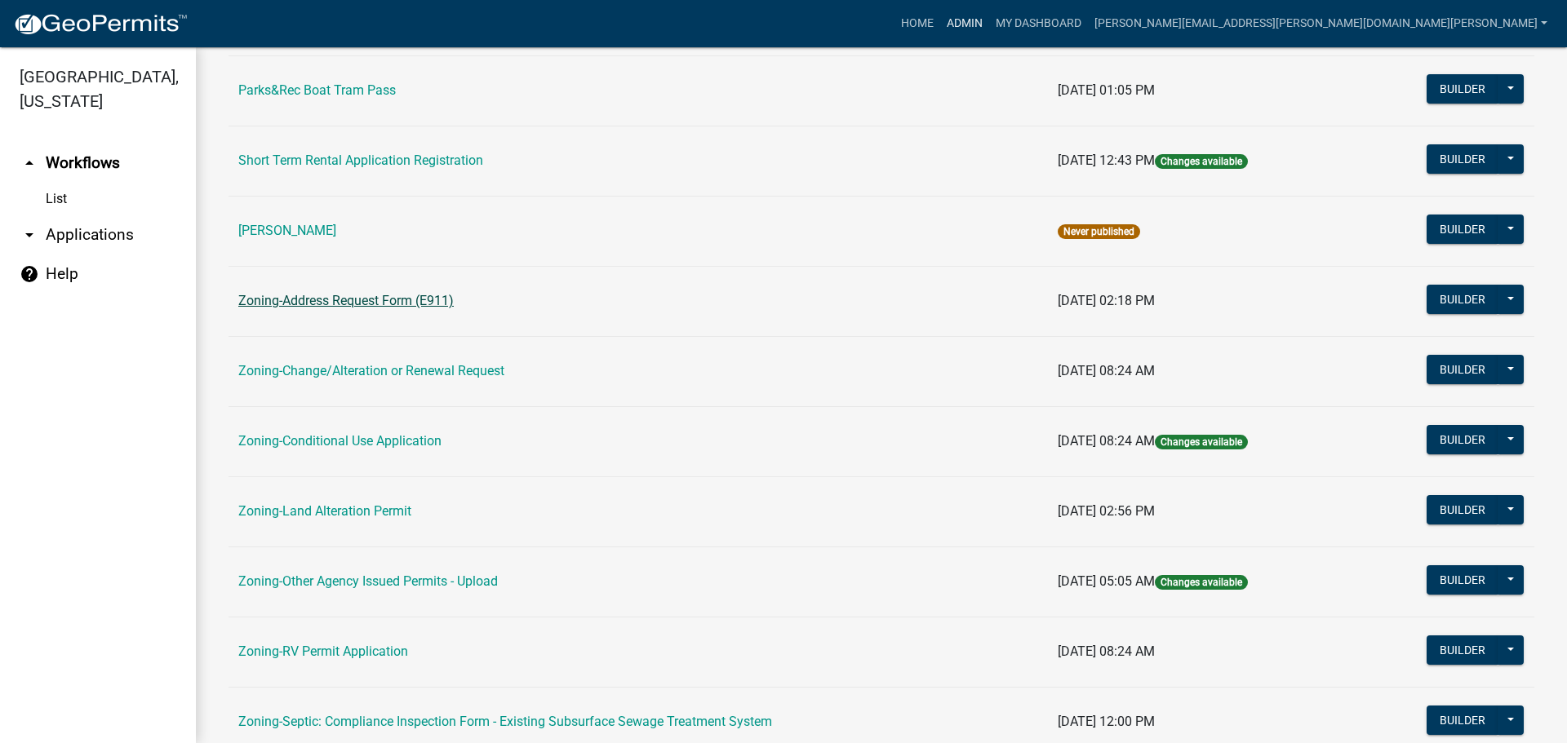
scroll to position [163, 0]
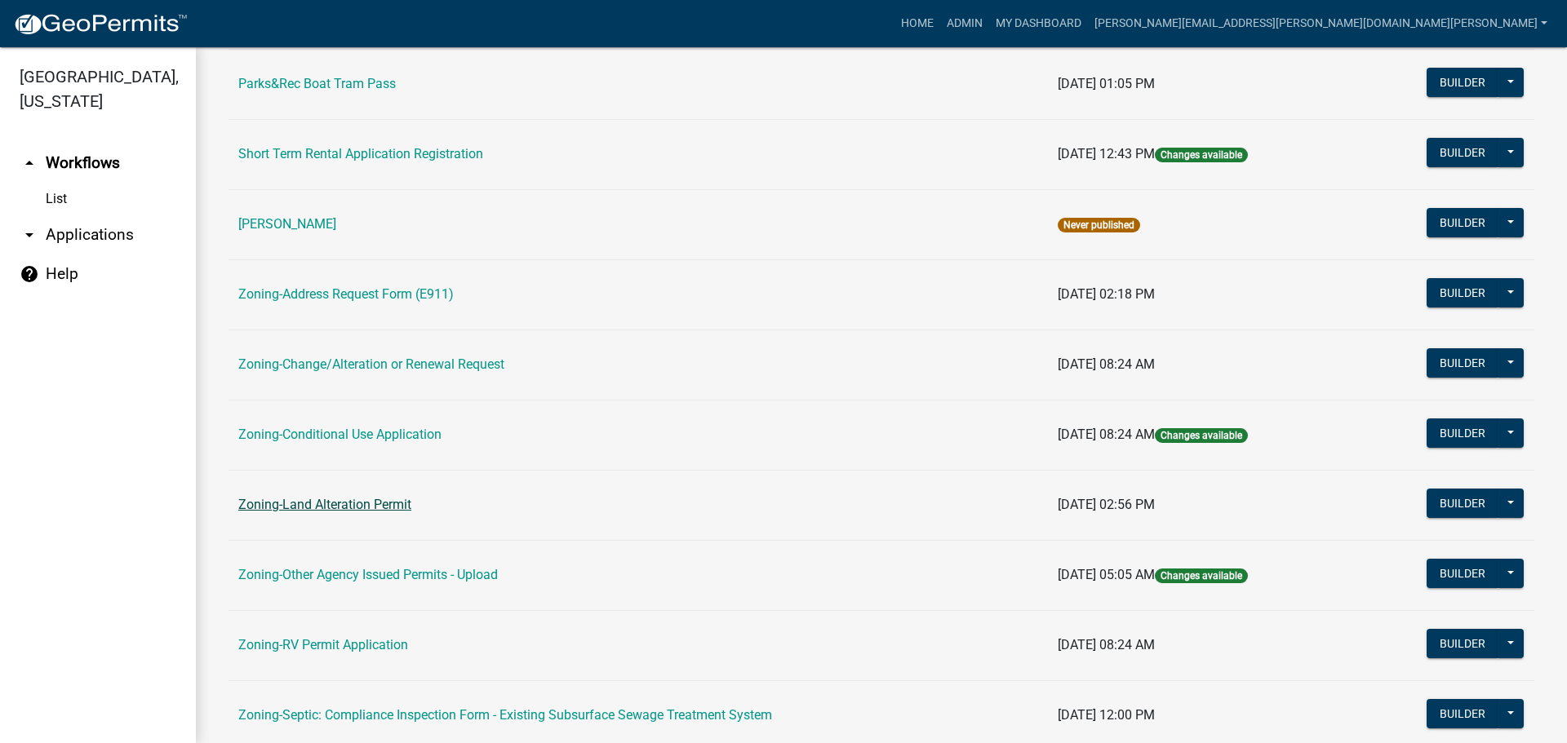
click at [360, 500] on link "Zoning-Land Alteration Permit" at bounding box center [324, 505] width 173 height 16
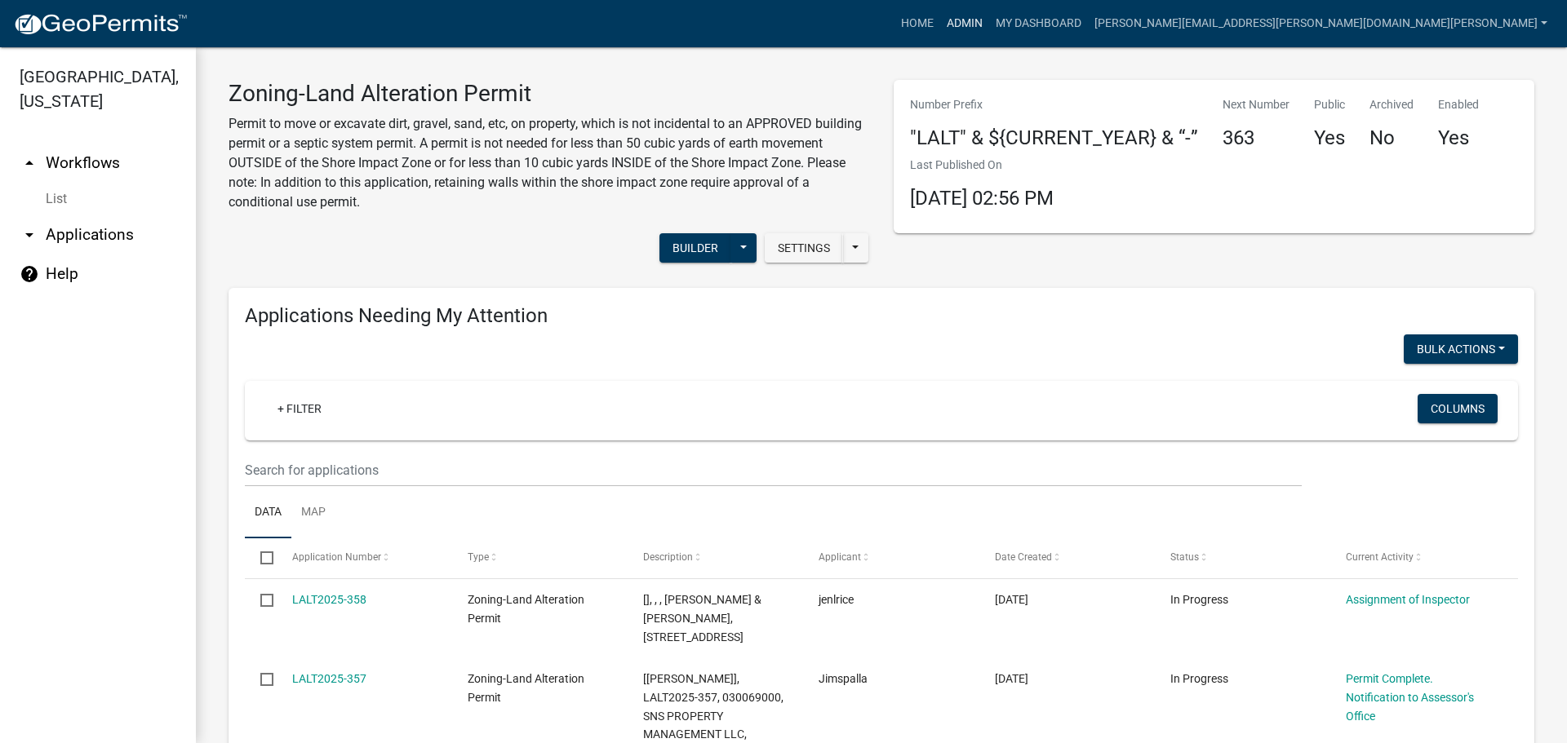
click at [989, 19] on link "Admin" at bounding box center [964, 23] width 49 height 31
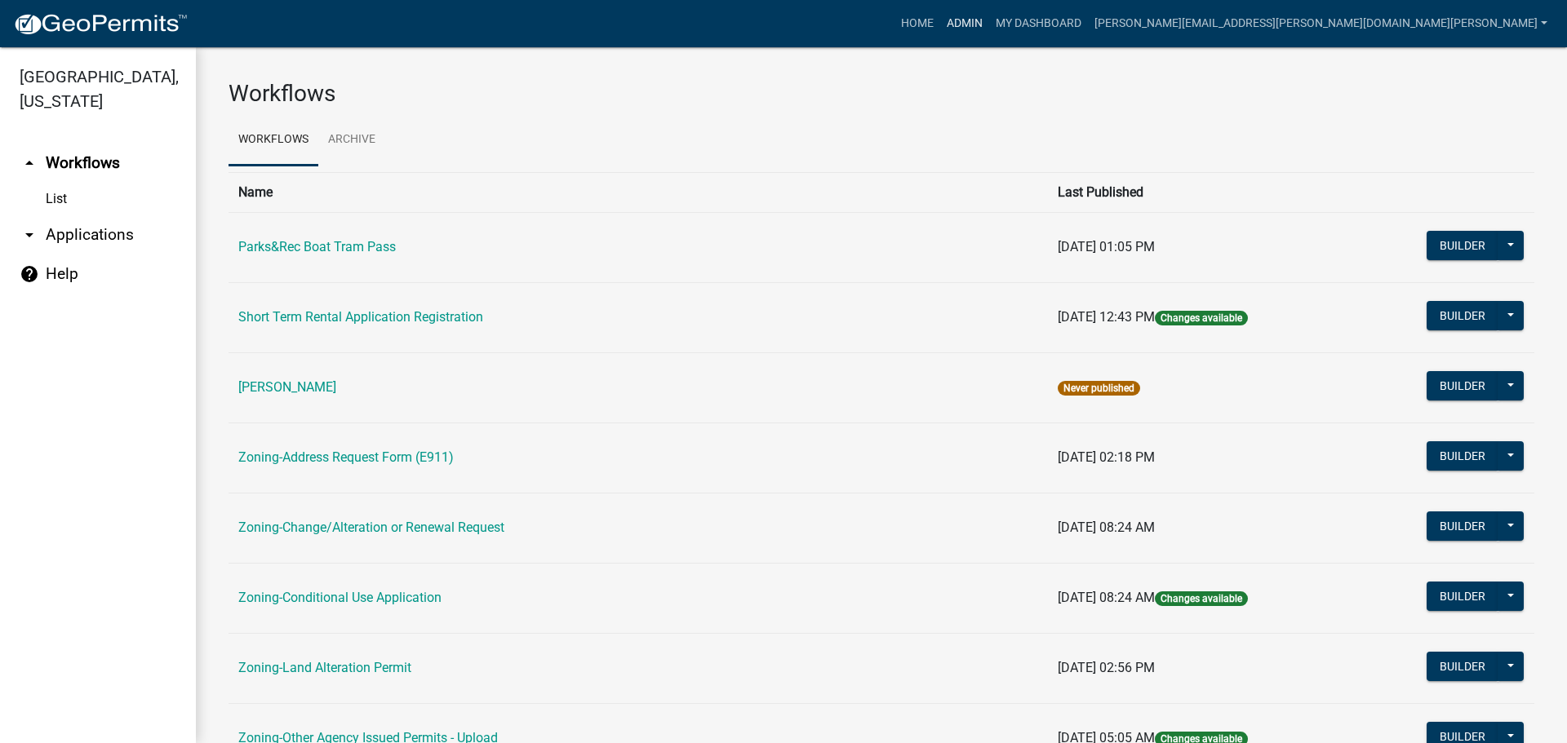
scroll to position [326, 0]
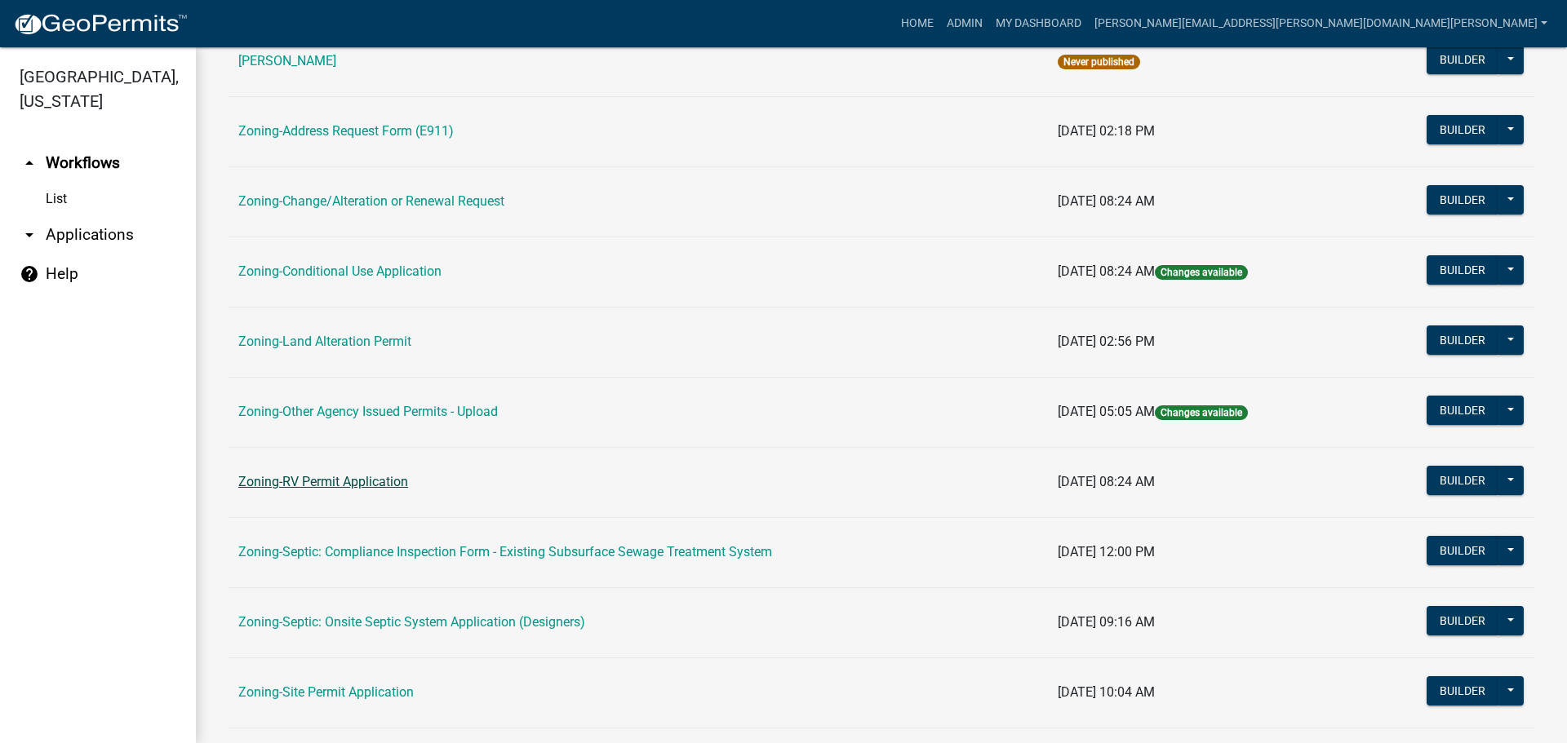
click at [305, 484] on link "Zoning-RV Permit Application" at bounding box center [323, 482] width 170 height 16
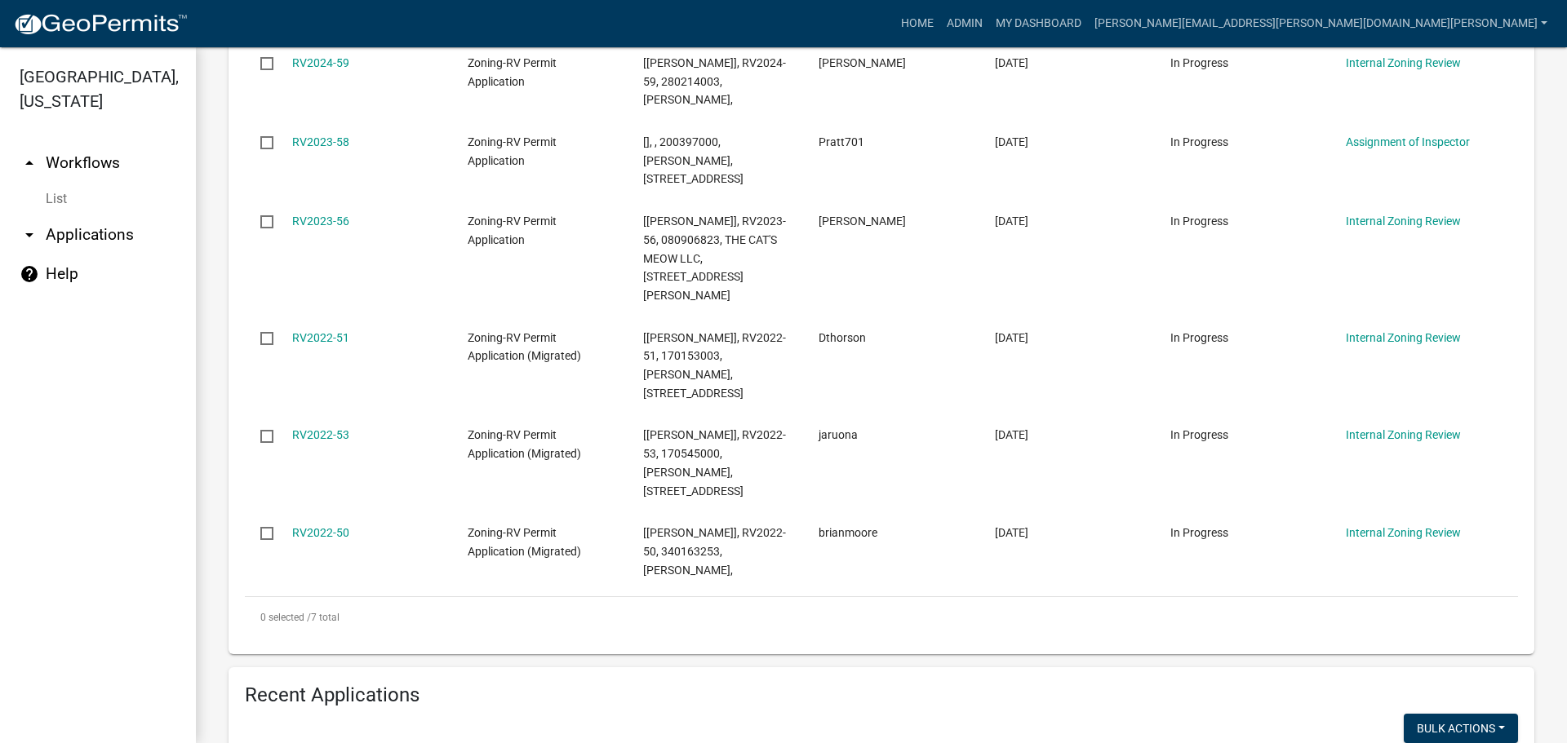
scroll to position [1173, 0]
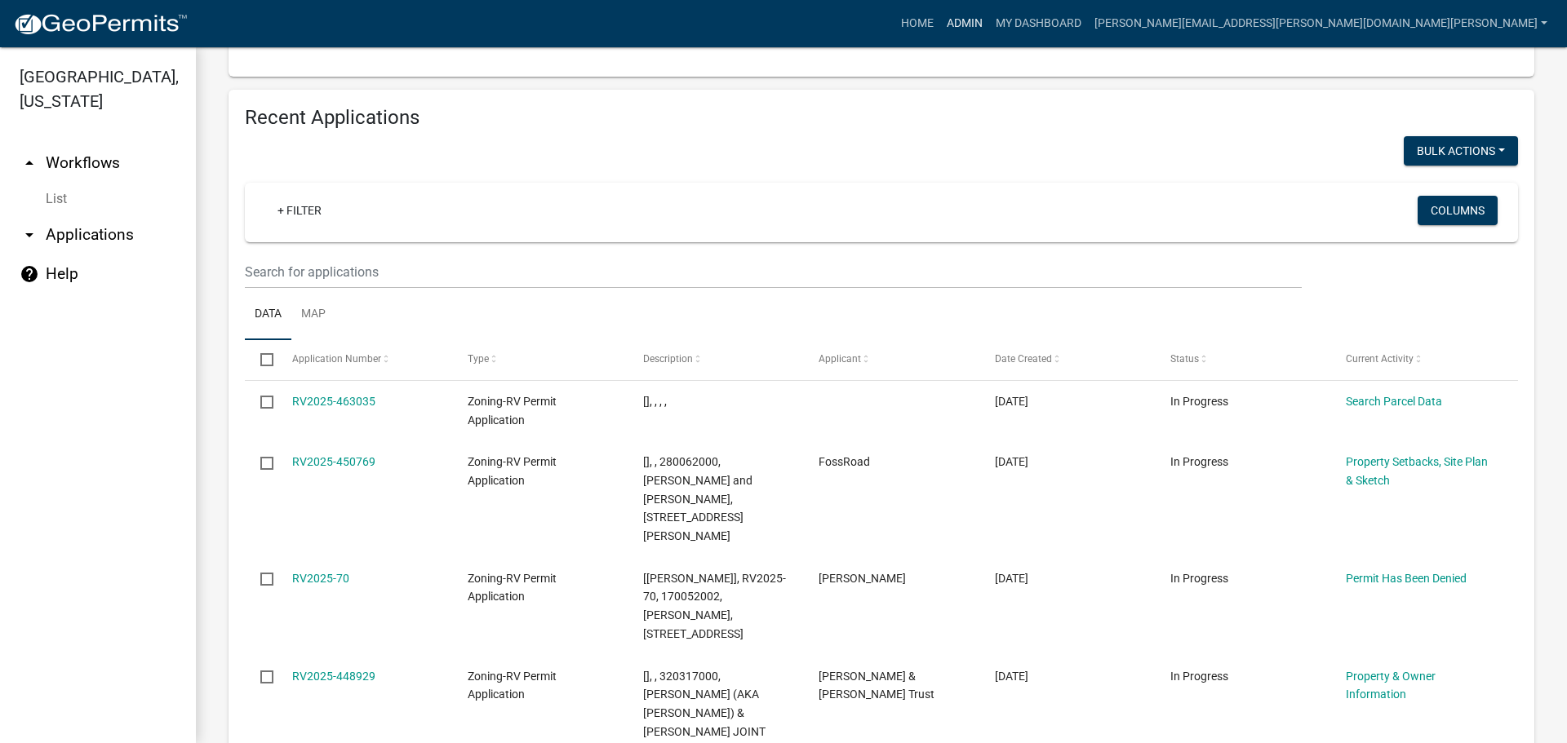
click at [989, 18] on link "Admin" at bounding box center [964, 23] width 49 height 31
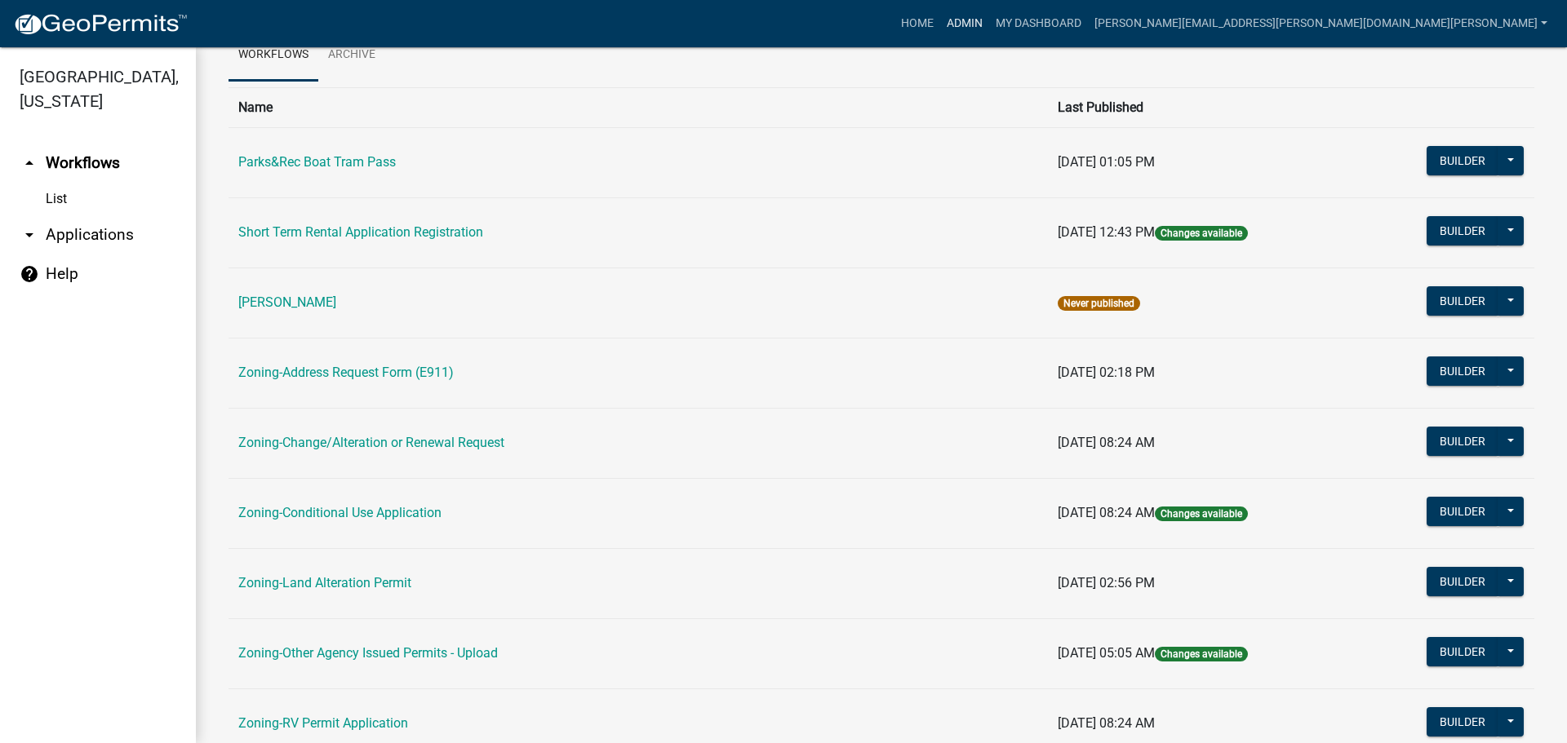
scroll to position [408, 0]
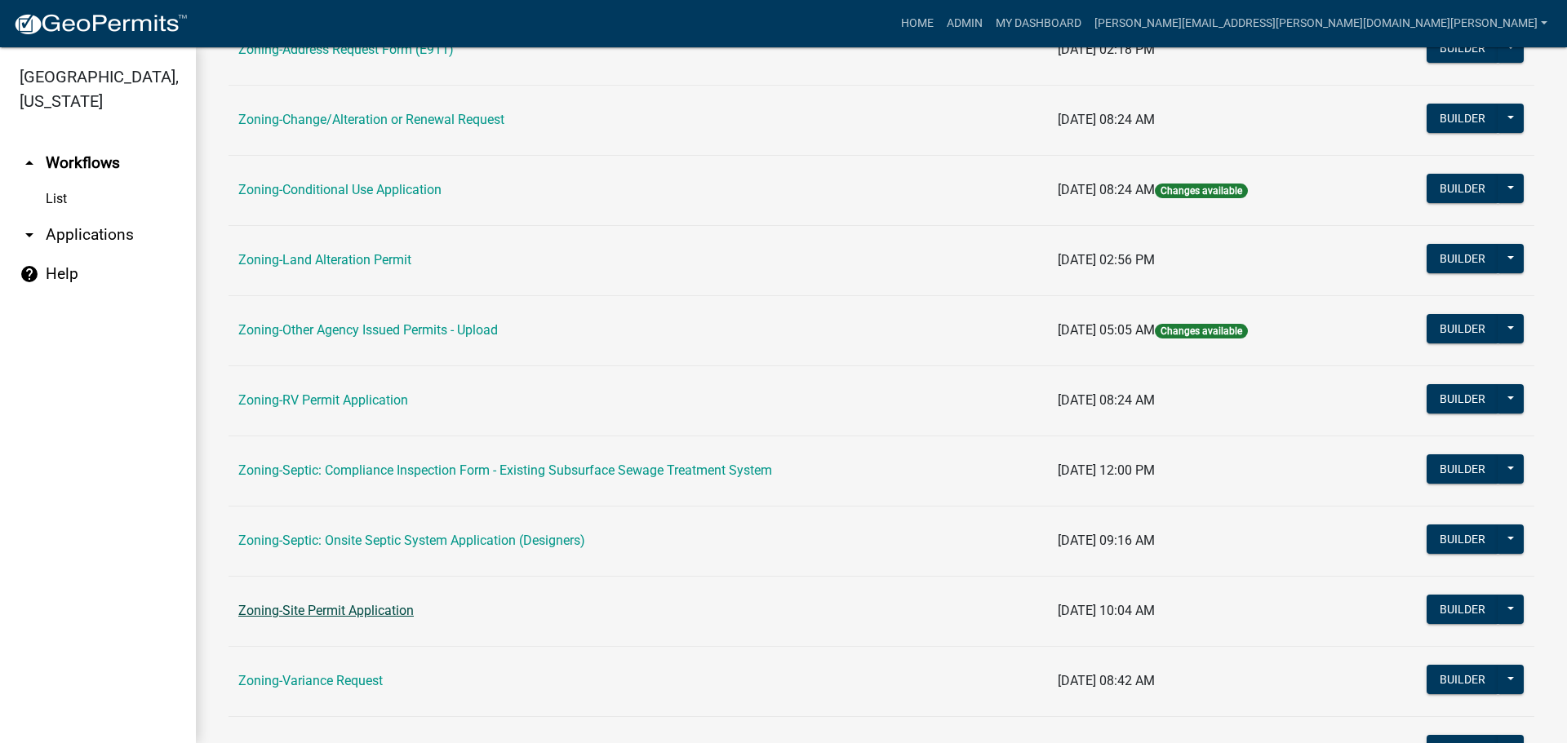
click at [317, 605] on link "Zoning-Site Permit Application" at bounding box center [325, 611] width 175 height 16
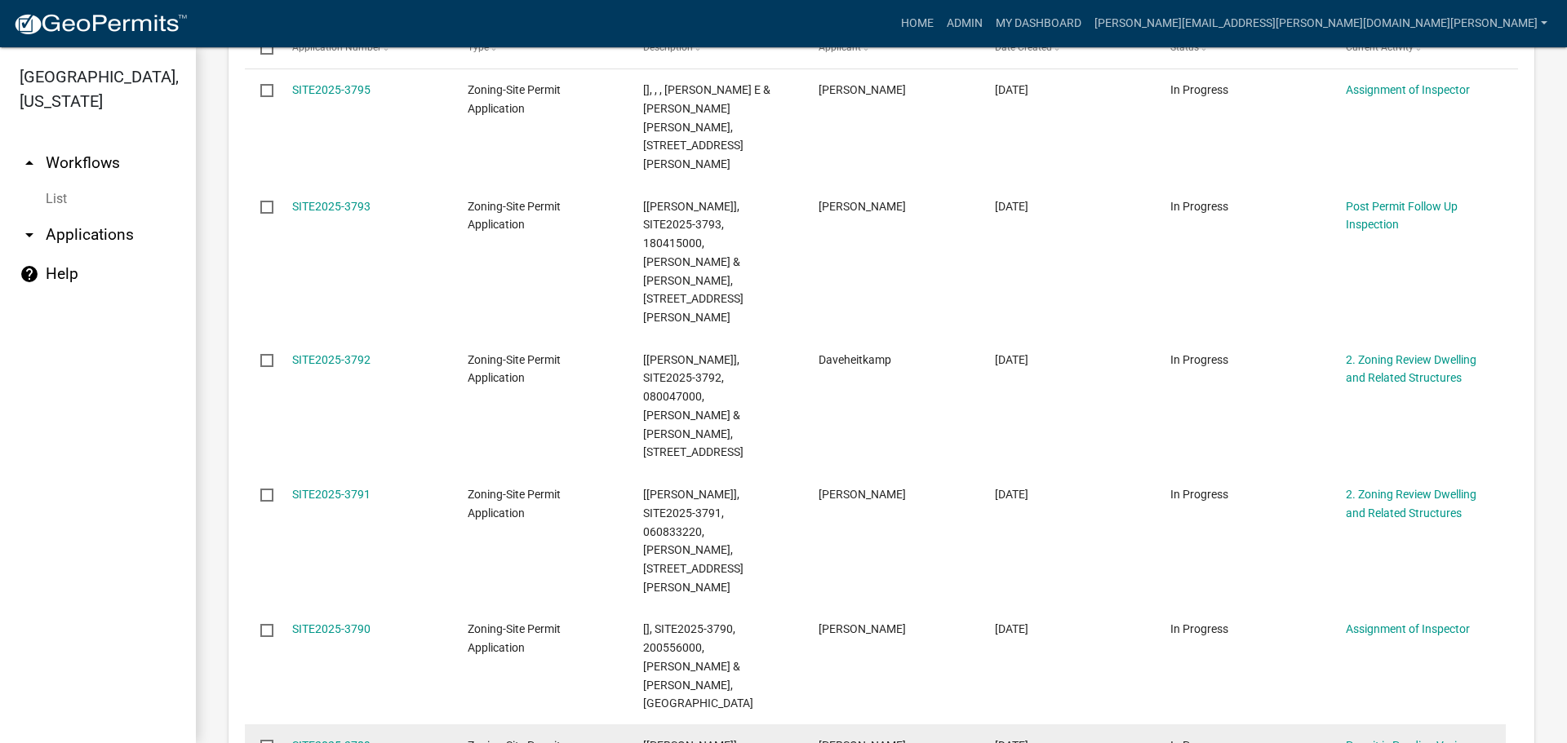
scroll to position [490, 0]
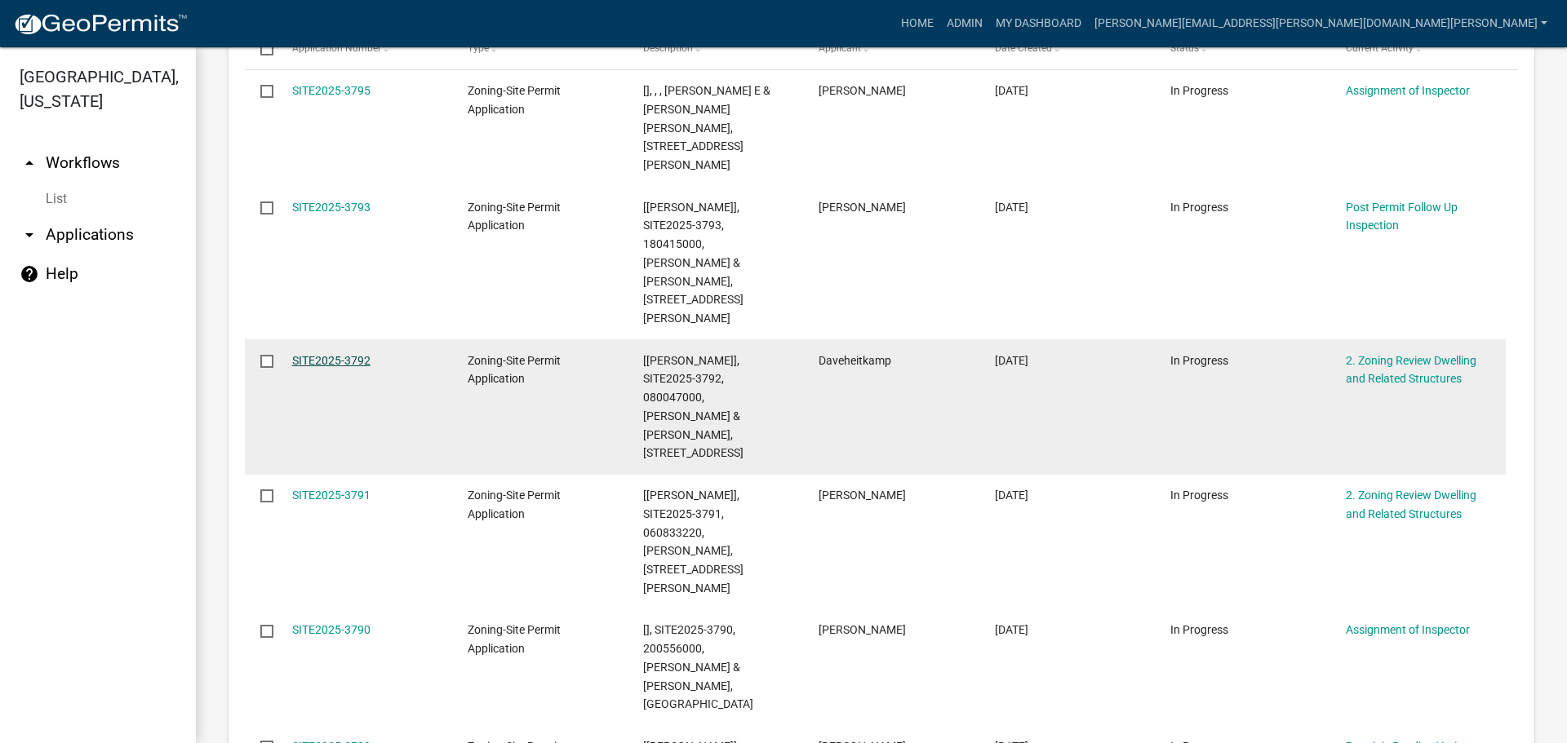
drag, startPoint x: 354, startPoint y: 282, endPoint x: 367, endPoint y: 282, distance: 13.1
click at [354, 354] on link "SITE2025-3792" at bounding box center [331, 360] width 78 height 13
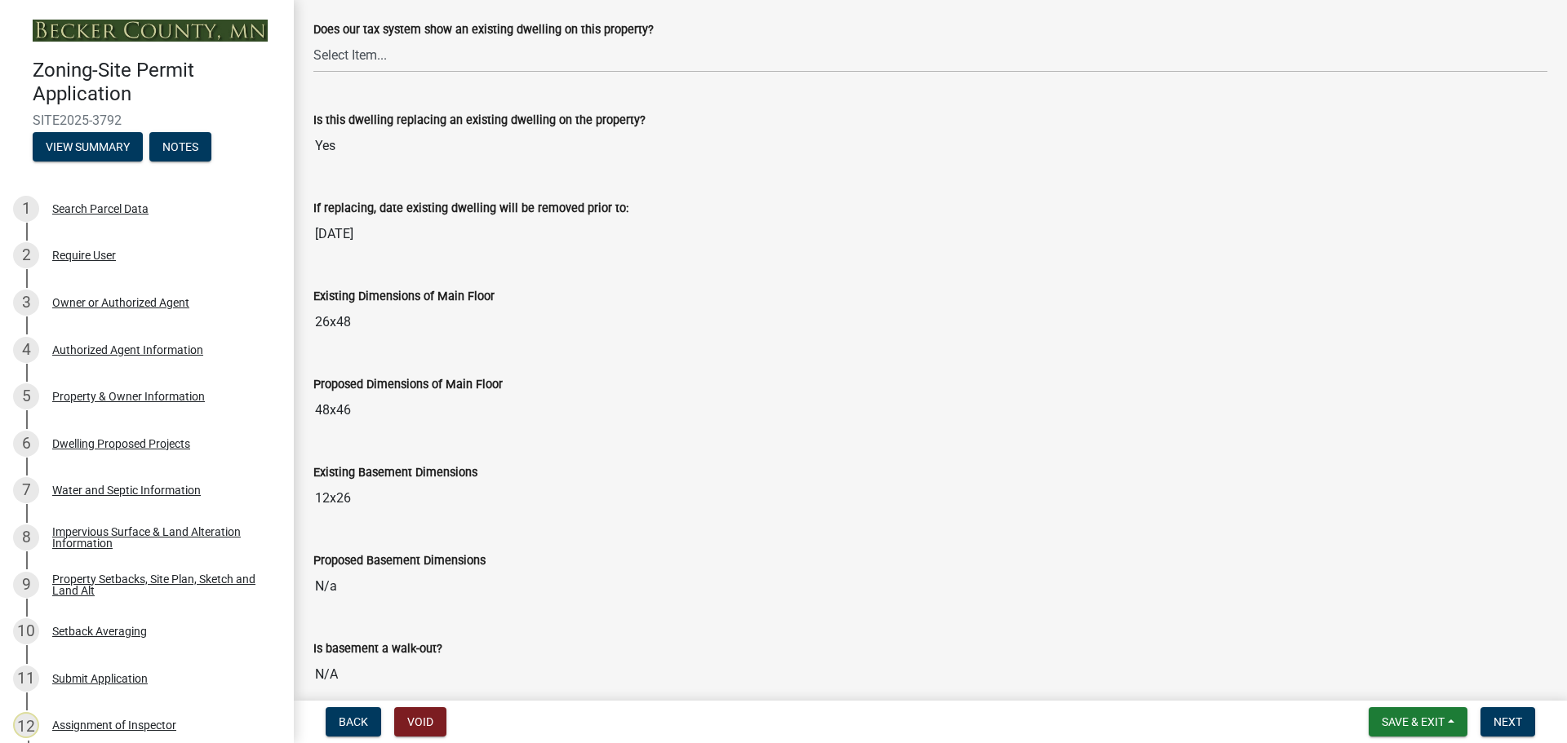
scroll to position [326, 0]
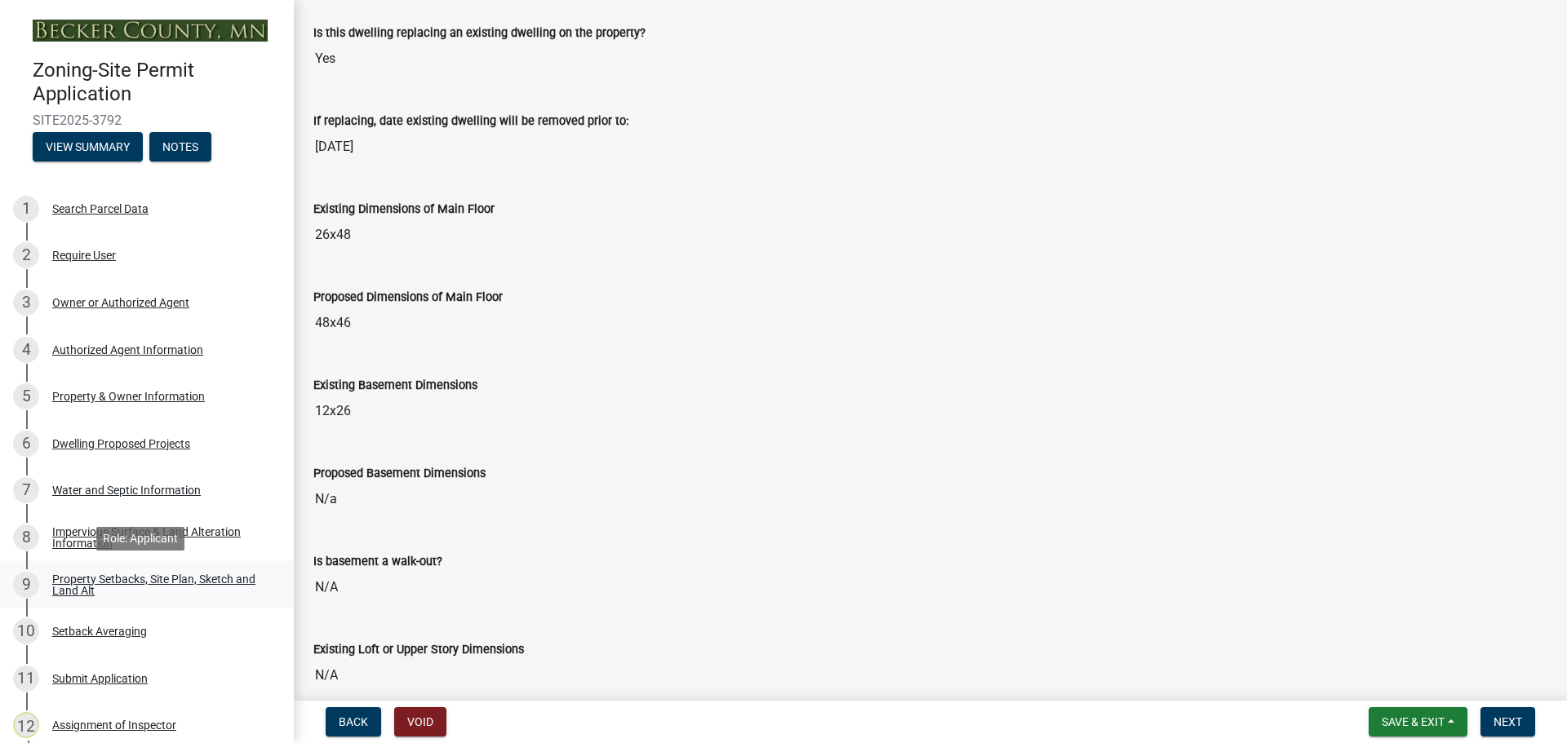
click at [104, 581] on div "Property Setbacks, Site Plan, Sketch and Land Alt" at bounding box center [159, 585] width 215 height 23
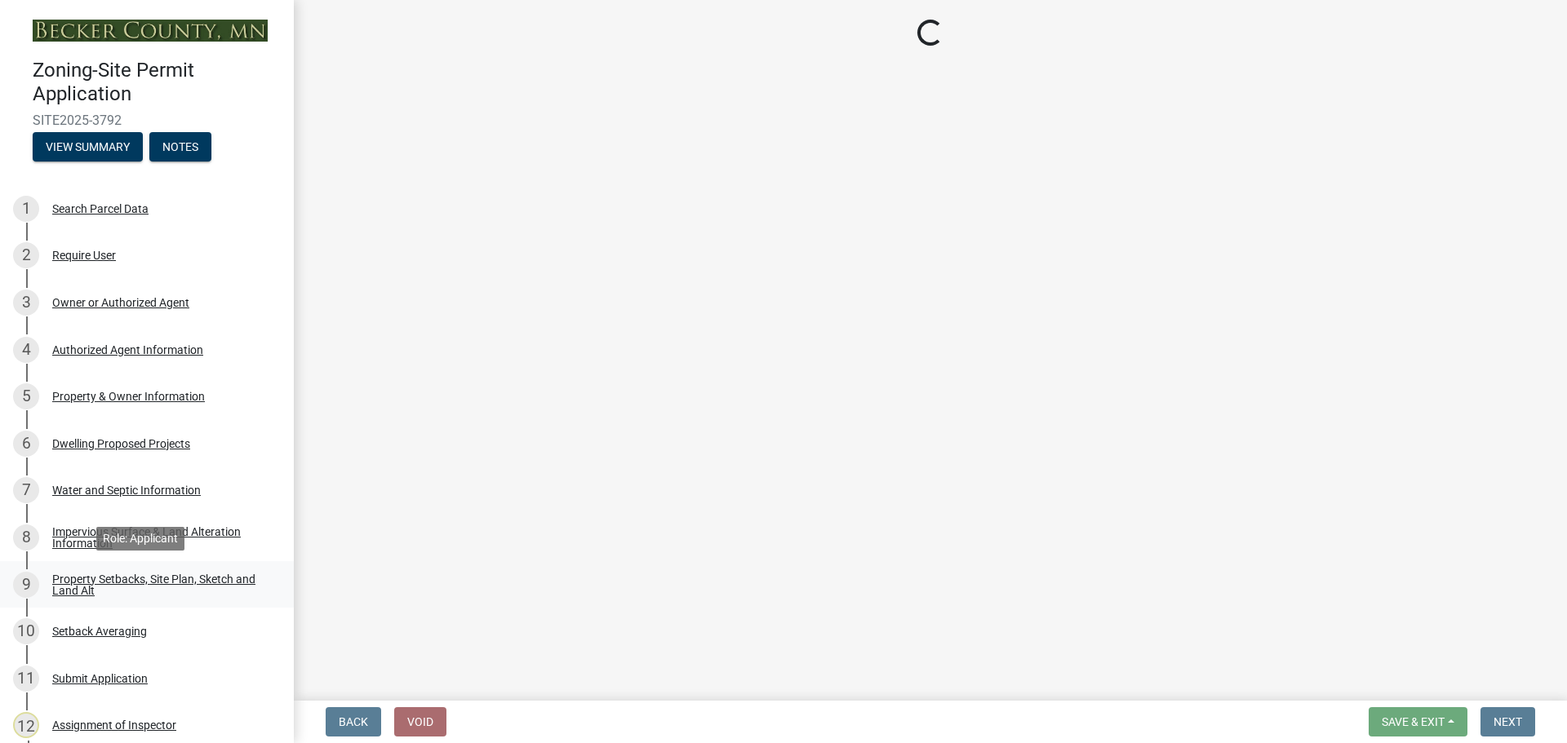
scroll to position [0, 0]
select select "7b13c63f-e699-4112-b373-98fbd28ec536"
select select "2e080c5a-0cc7-4619-8f05-57ce16dac6f0"
select select "b56a4575-9846-47cf-8067-c59a4853da22"
select select "12f785fb-c378-4b18-841c-21c73dc99083"
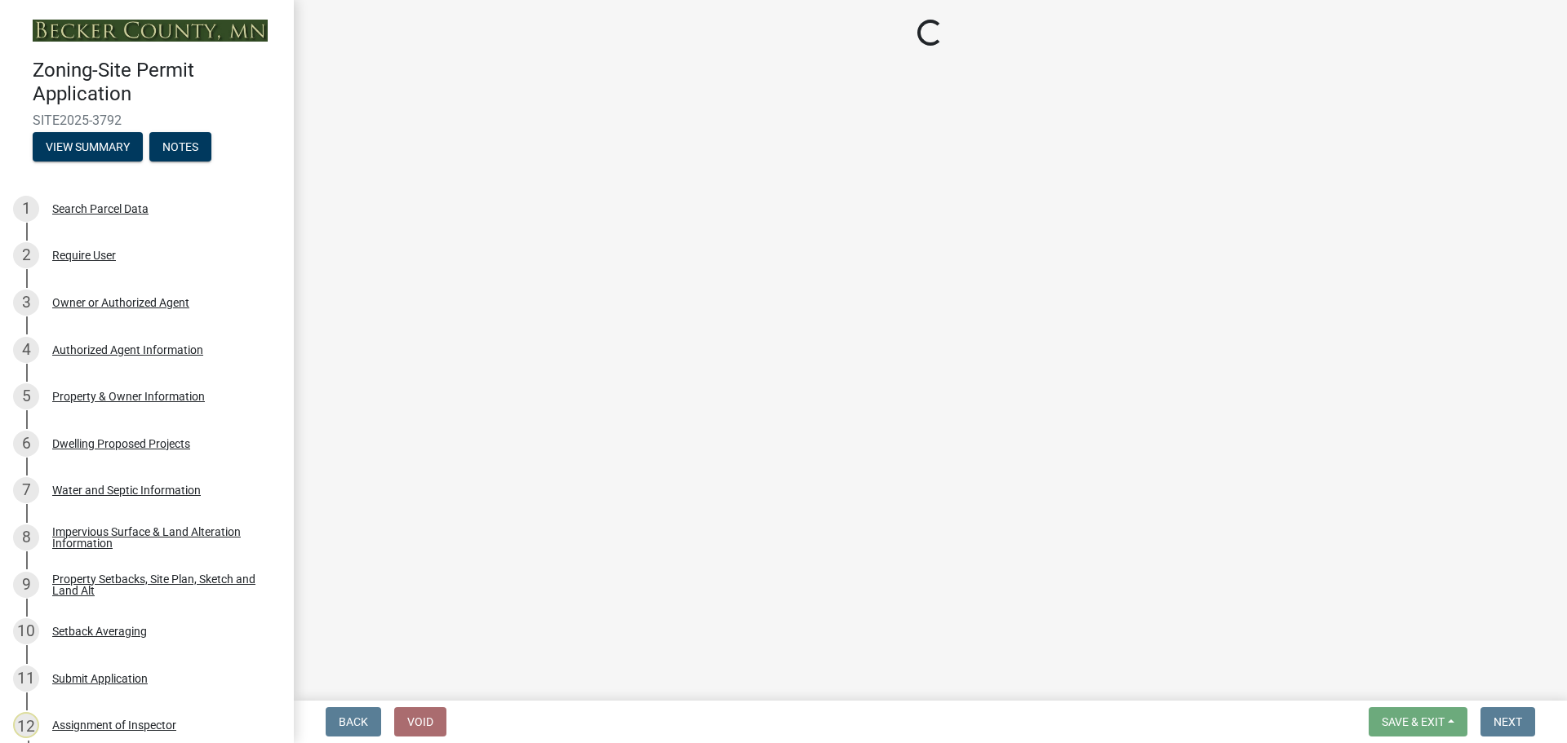
select select "e8ab2dc3-aa3f-46f3-9b4a-37eb25ad84af"
select select "55cff22b-1471-4b51-819a-317e4a6b5cc9"
select select "b98836ba-4715-455d-97ab-be9a9df498a8"
select select "d61e3758-d187-40af-a435-5e09c3f3d509"
select select "c8b8ea71-7088-4e87-a493-7bc88cc2835b"
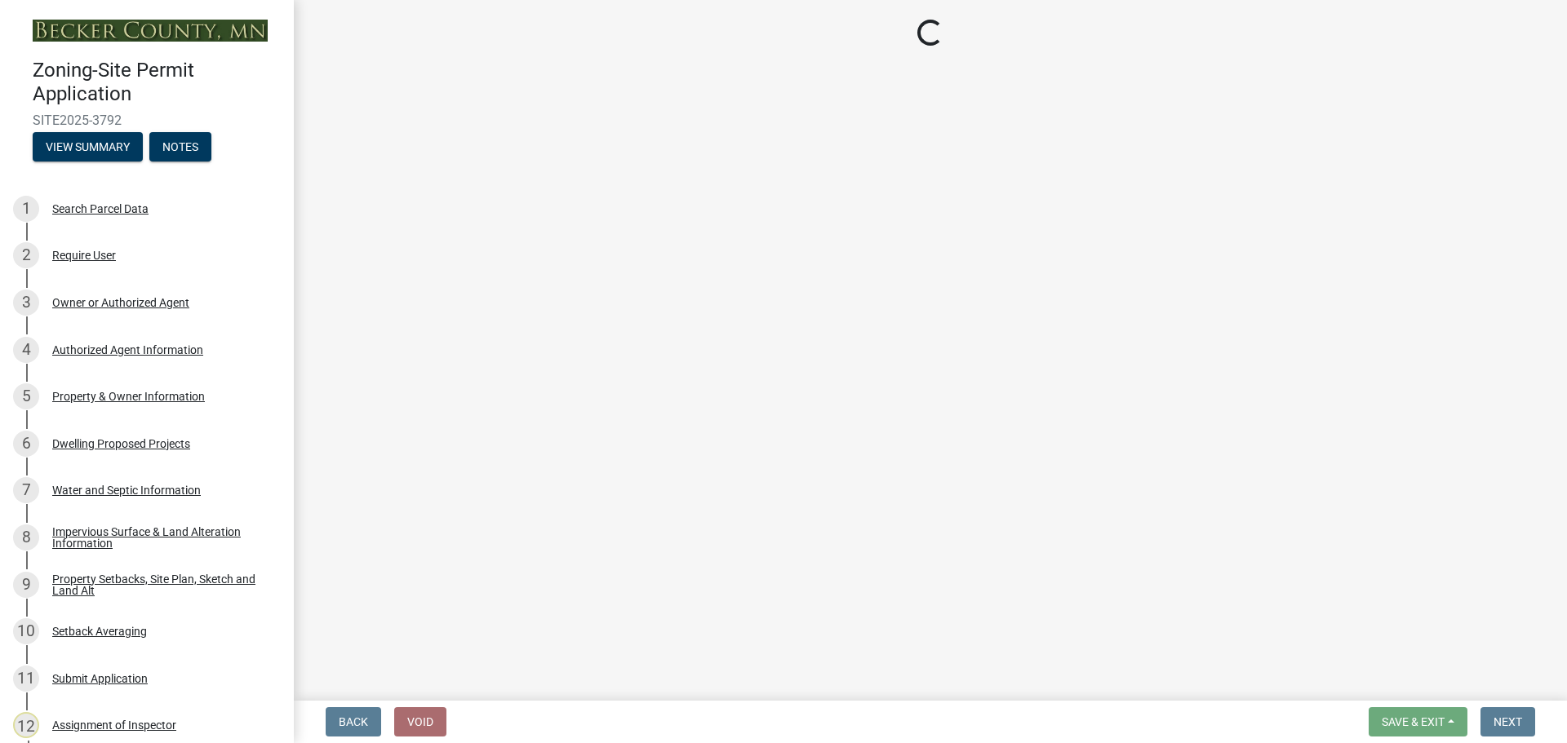
select select "1418c7e3-4054-4b00-84b5-d09b9560f30a"
select select "f51aecae-0421-4f67-bd2d-0cff8a85c7cd"
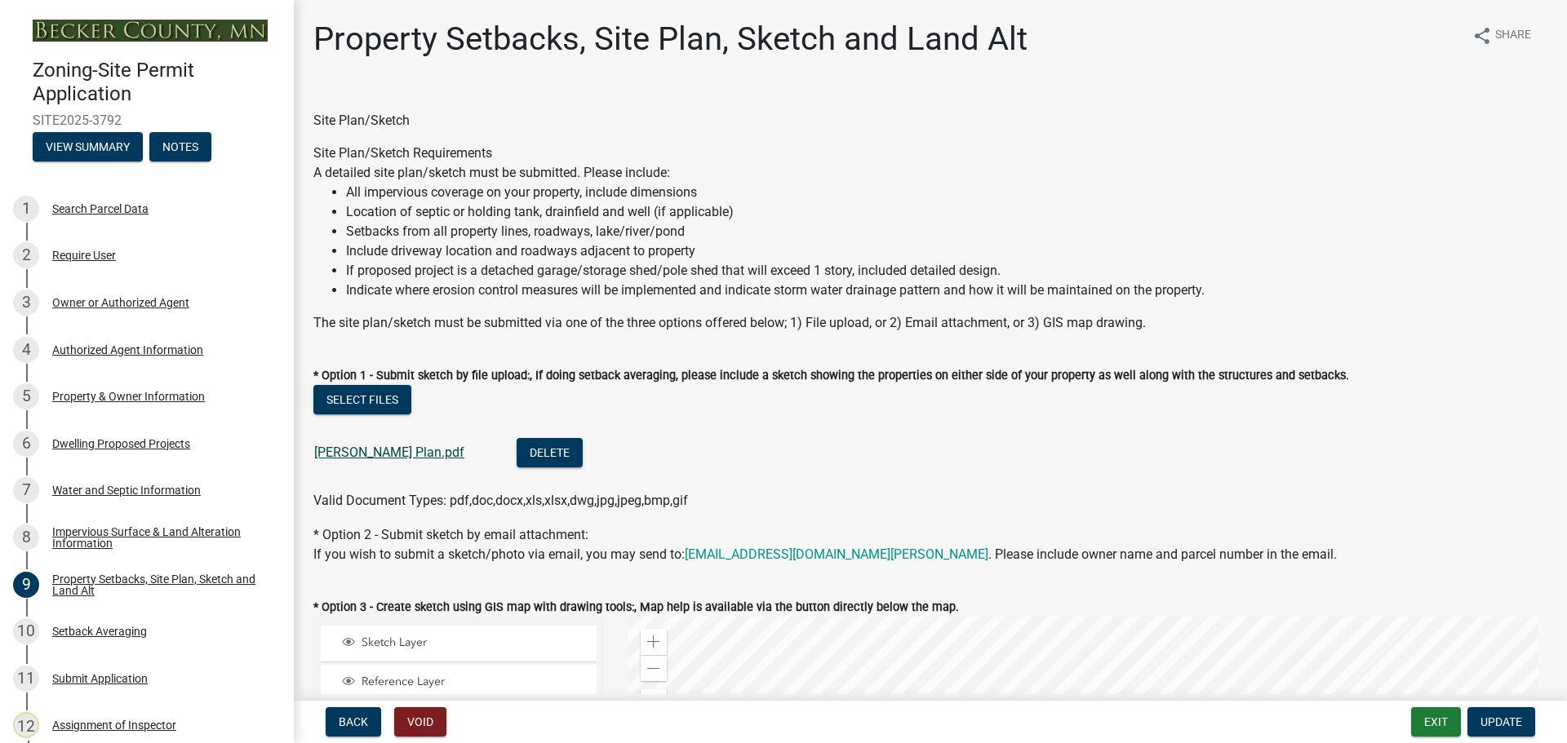
click at [388, 452] on link "[PERSON_NAME] Plan.pdf" at bounding box center [389, 453] width 150 height 16
click at [106, 441] on div "Dwelling Proposed Projects" at bounding box center [121, 443] width 138 height 11
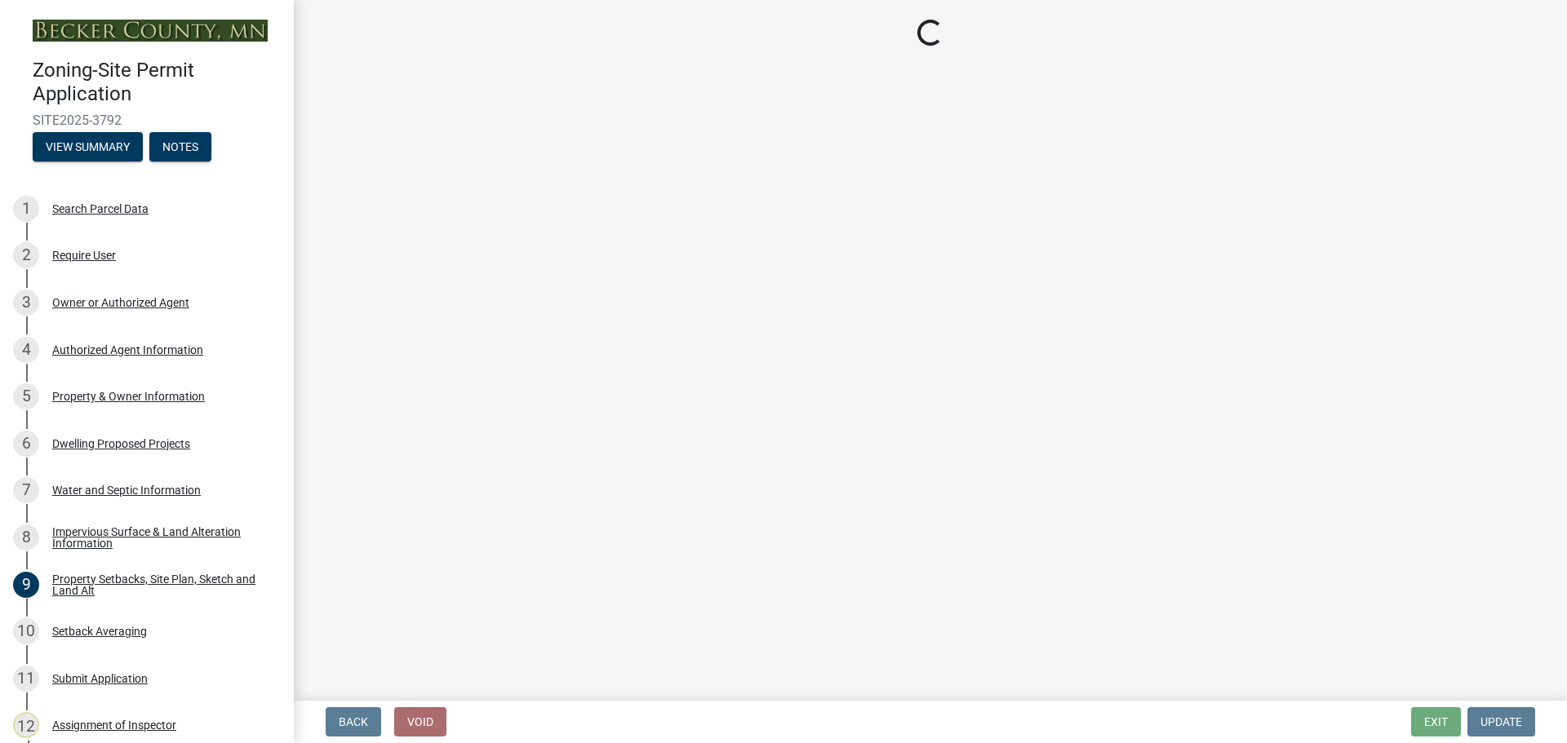
select select "5b8abcc6-67f7-49fb-8f25-c295ccc2b339"
select select "ba56d9f6-ced5-4c38-bdcc-33bfa85ac6de"
select select "f4ae0446-41fa-4afd-99aa-409617c58827"
select select "4f5e2784-8c40-49a3-b0e9-8f1a3cbab4f4"
select select "e5b6e178-1d4e-46f3-8fba-19f7851c487a"
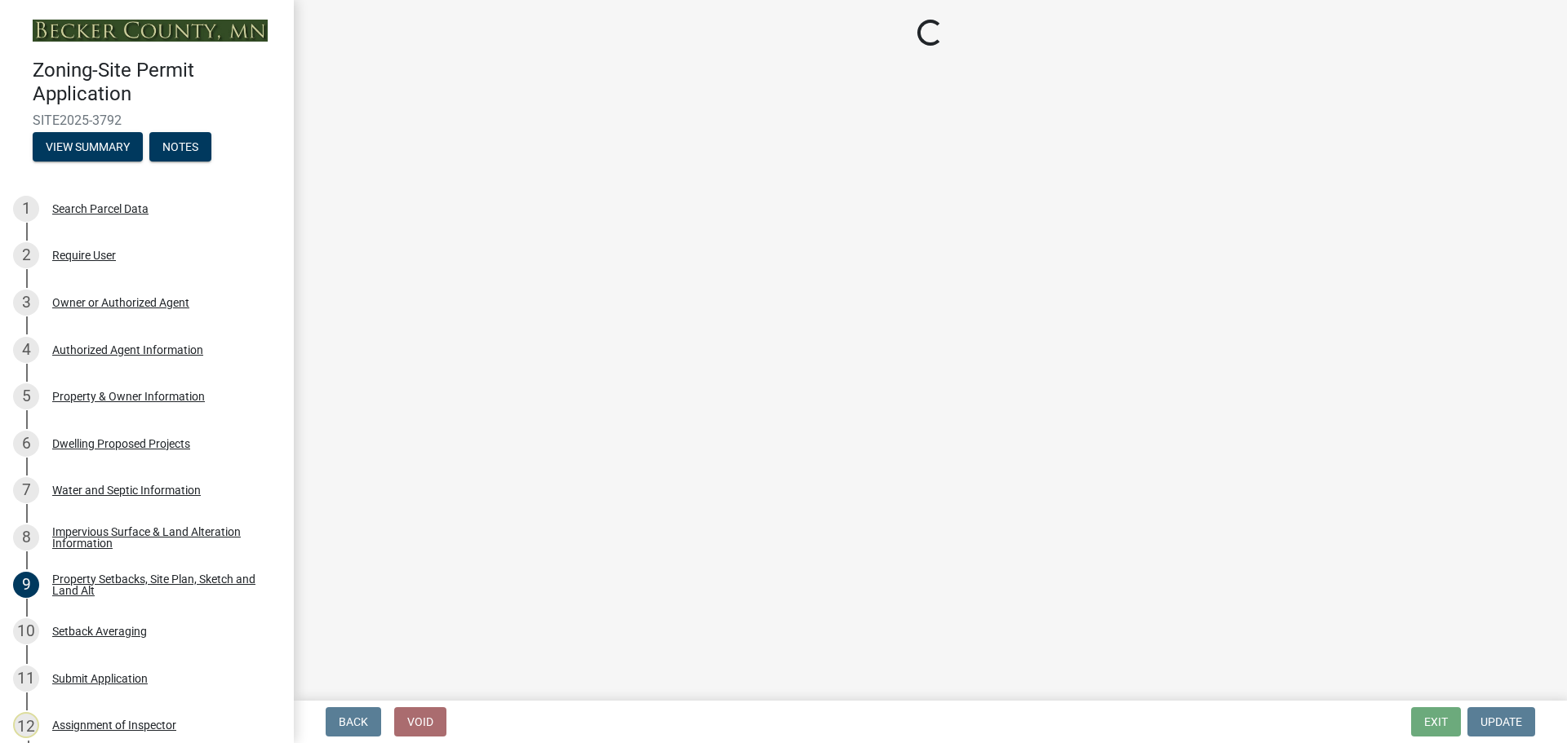
select select "ebb33175-329d-4f8e-9ee0-a71ca57f3362"
select select "b63d75fc-5f3c-4949-bc5e-b7a1b42903a6"
select select "638dddef-31f4-4d73-b0b5-0ffc7b344434"
select select "77b5241b-0119-4fa2-9bfc-d73dc1f4ad97"
select select "8786fdd2-7f96-462d-8069-e958fae6b9a0"
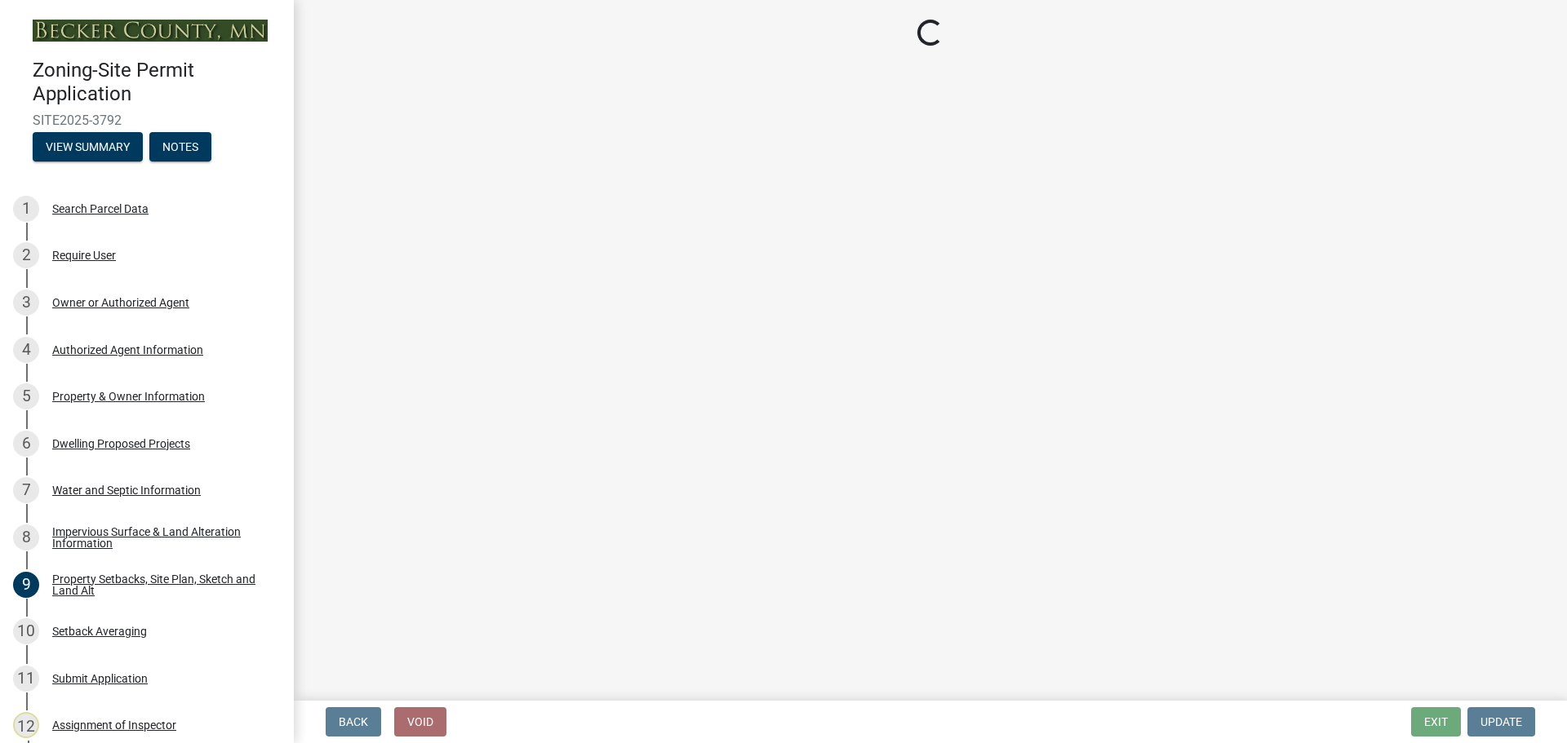
select select "4a8ad383-c5a2-40bb-ad4f-149074988e68"
select select "0ceb8b90-6e92-4b1f-be25-acba4c819eff"
select select "ab9119d1-7da9-49c4-9fac-8c142204c89d"
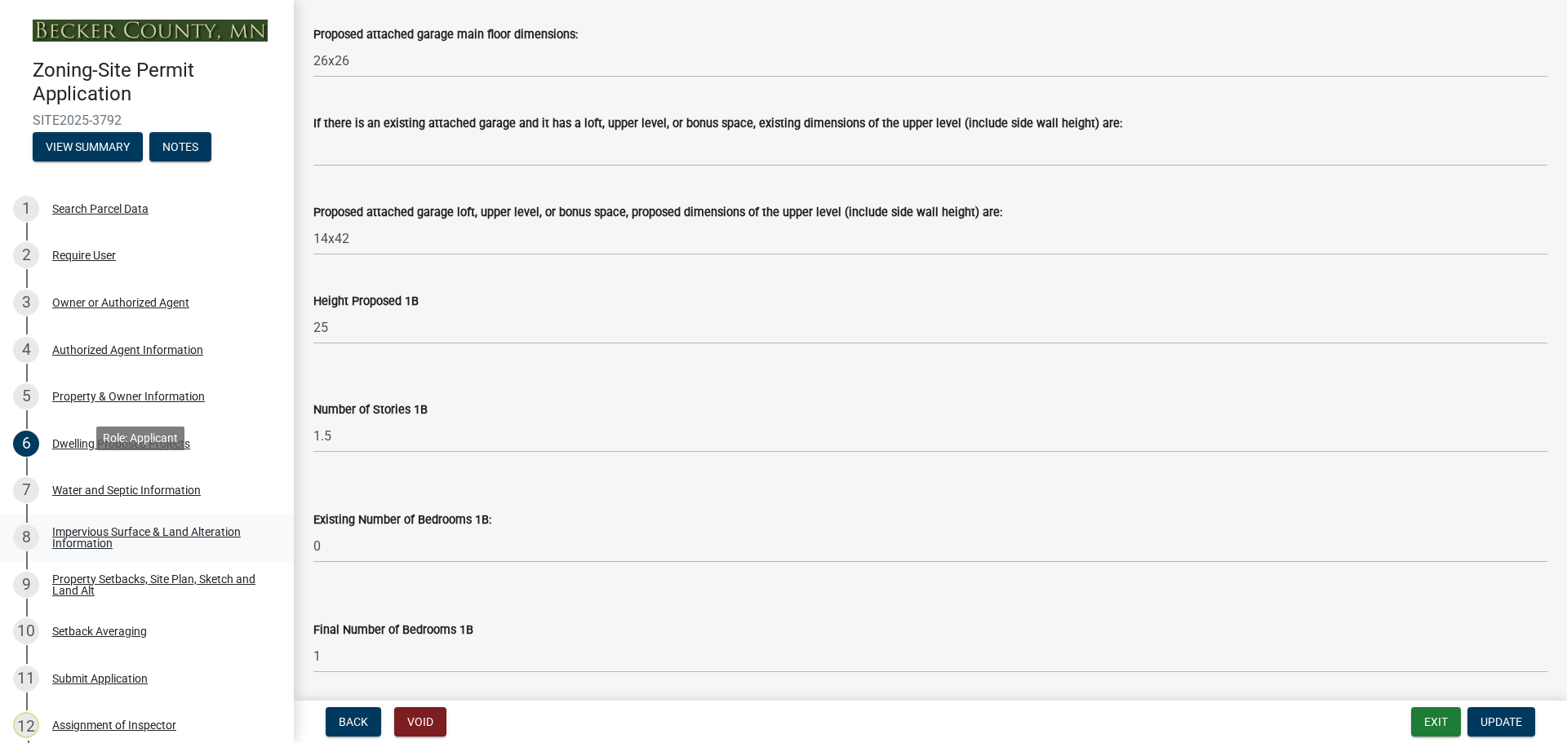
scroll to position [326, 0]
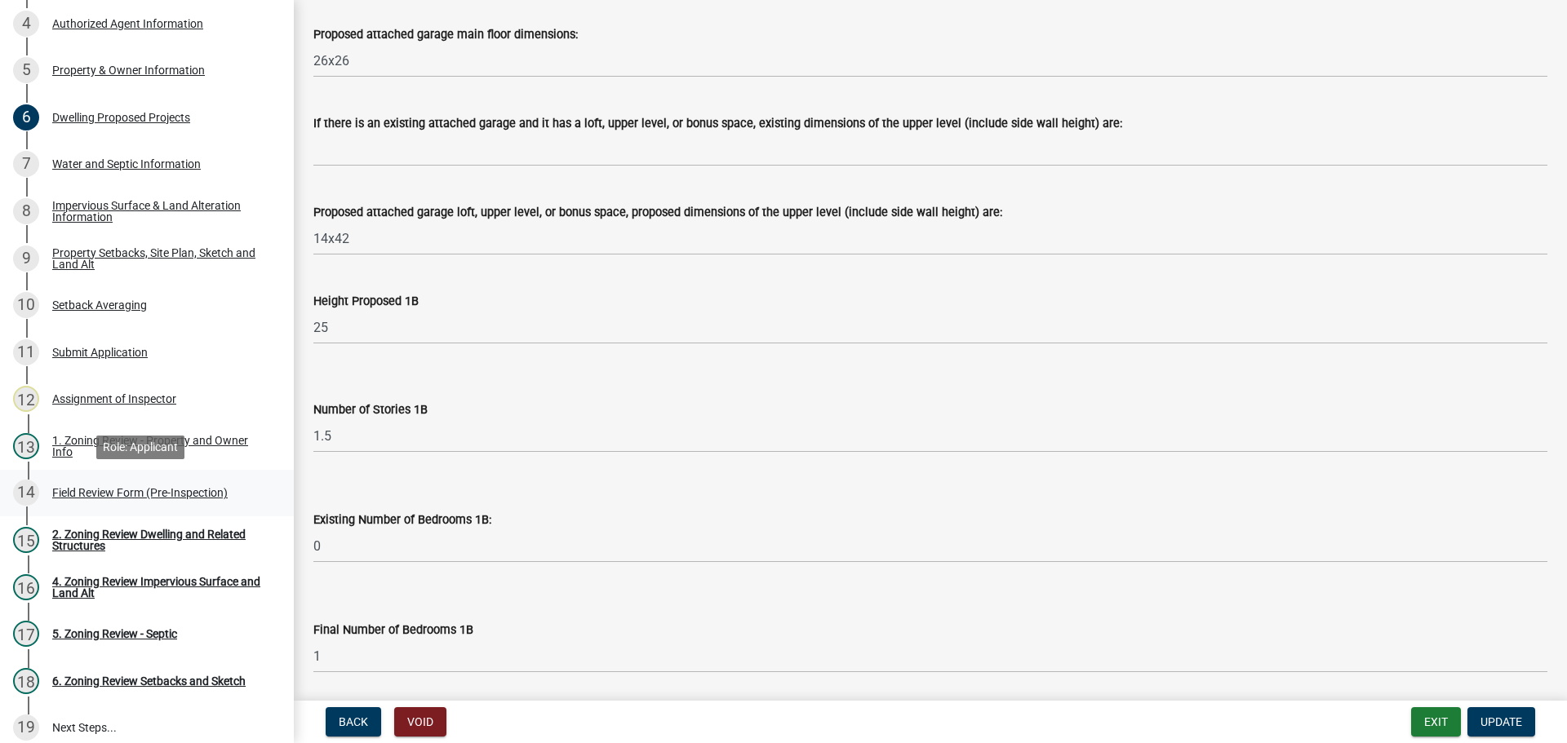
click at [109, 490] on div "Field Review Form (Pre-Inspection)" at bounding box center [139, 492] width 175 height 11
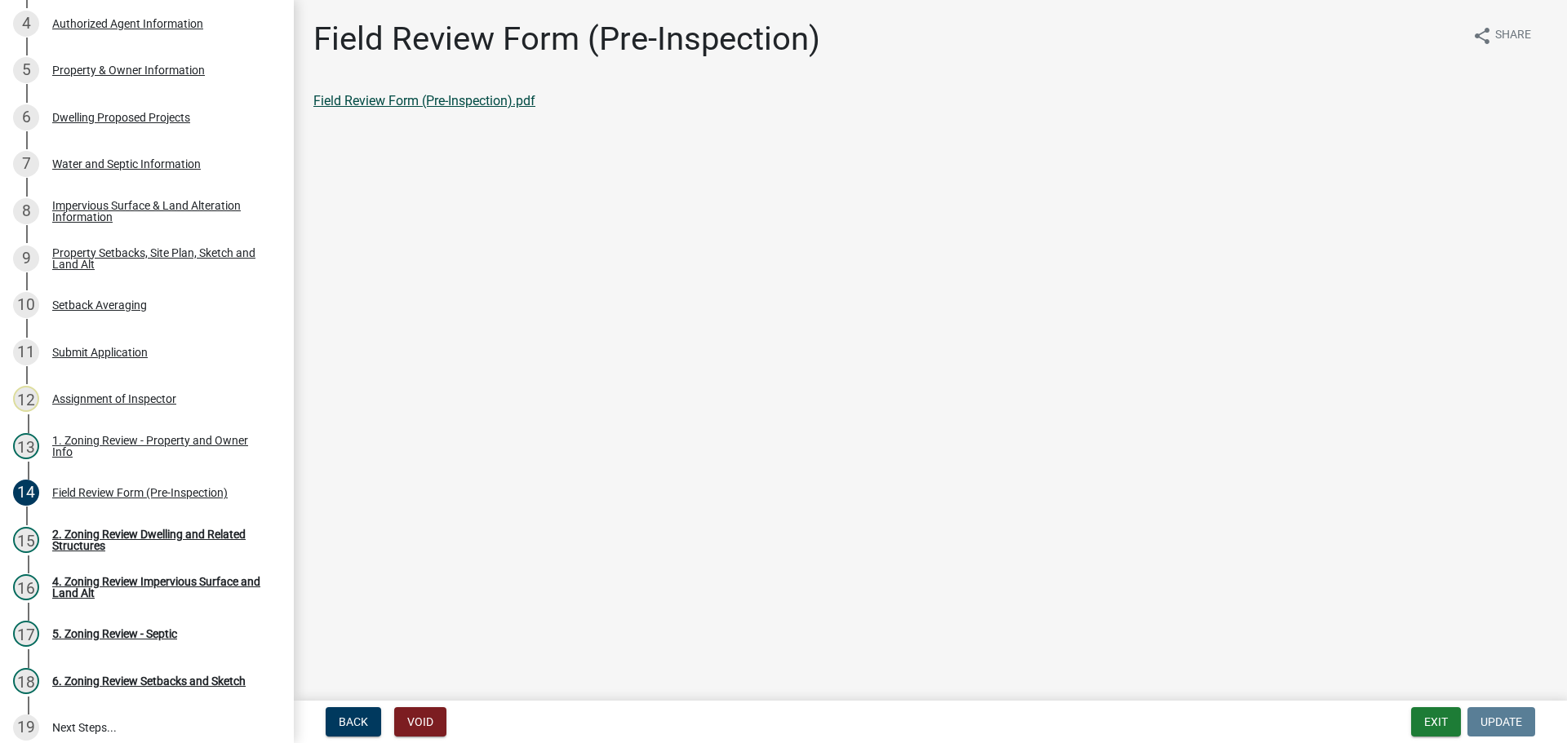
click at [365, 104] on link "Field Review Form (Pre-Inspection).pdf" at bounding box center [424, 101] width 222 height 16
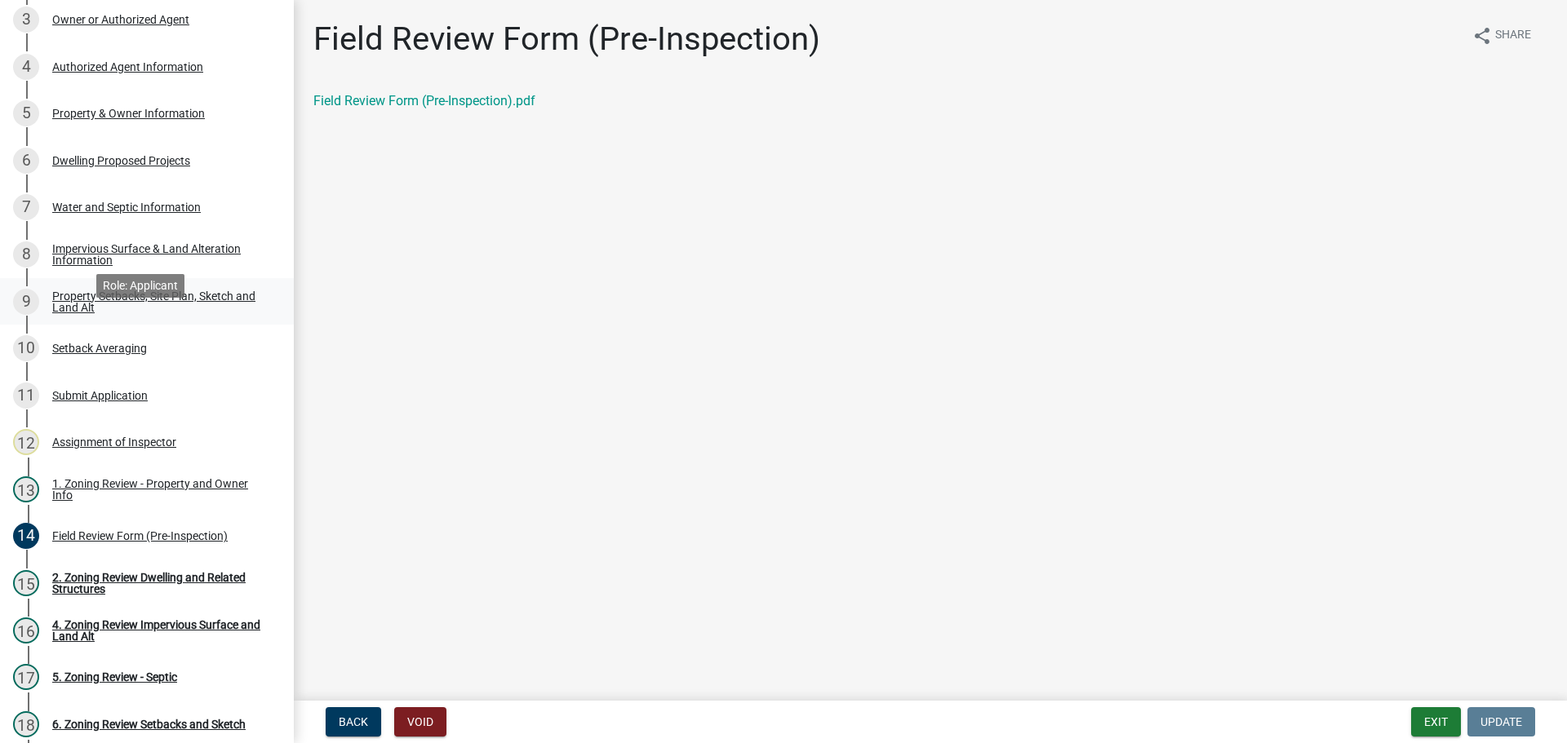
scroll to position [245, 0]
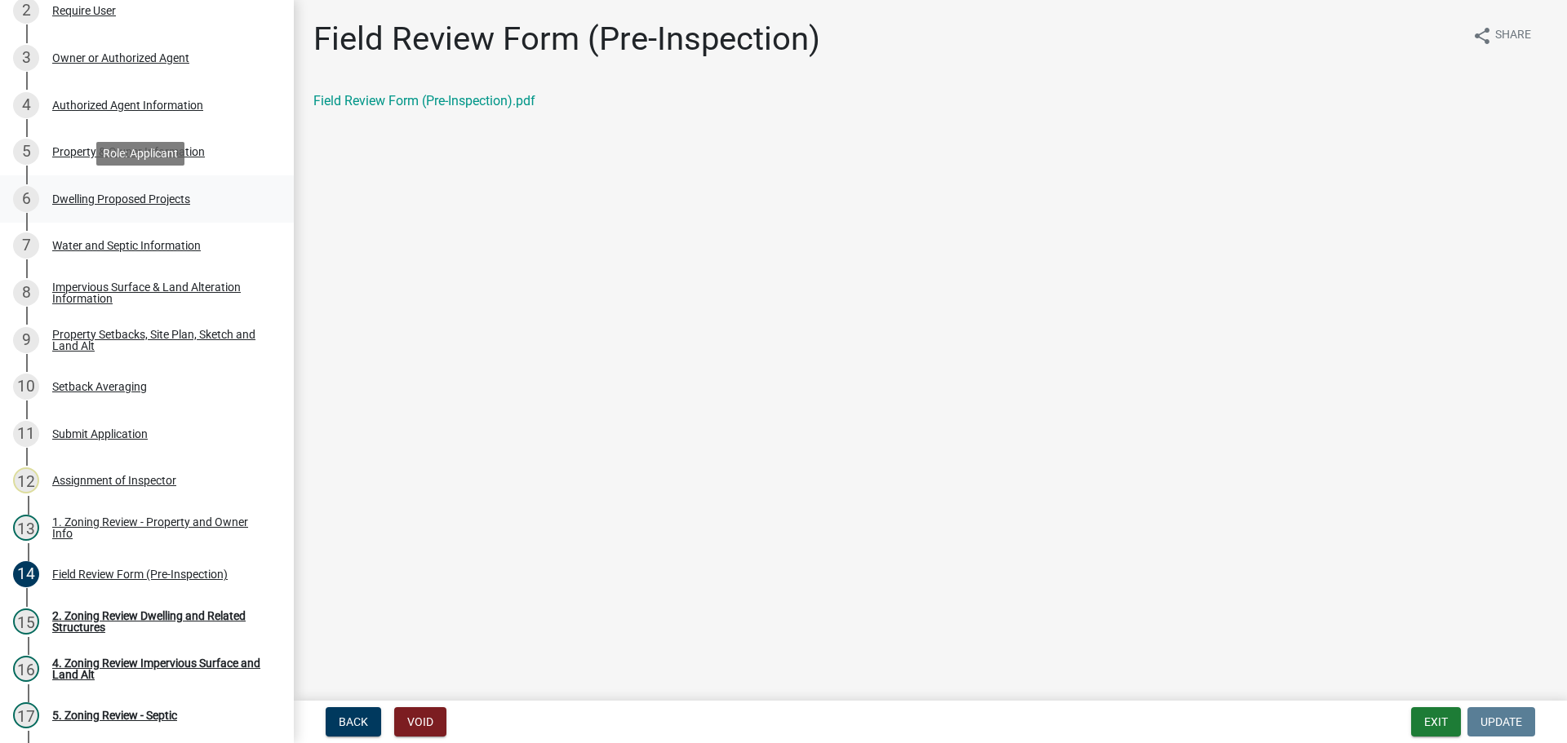
click at [130, 197] on div "Dwelling Proposed Projects" at bounding box center [121, 198] width 138 height 11
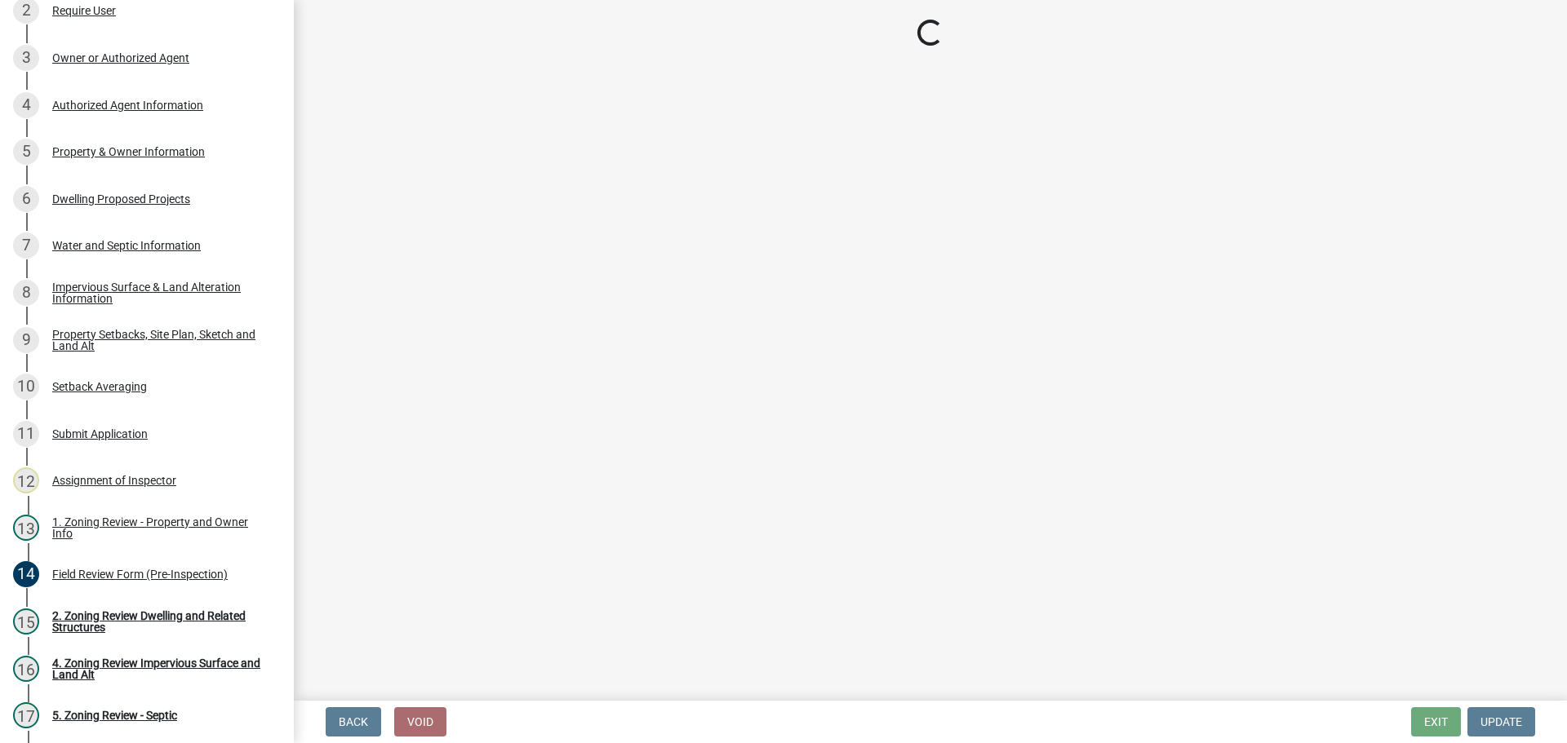
select select "5b8abcc6-67f7-49fb-8f25-c295ccc2b339"
select select "ba56d9f6-ced5-4c38-bdcc-33bfa85ac6de"
select select "f4ae0446-41fa-4afd-99aa-409617c58827"
select select "4f5e2784-8c40-49a3-b0e9-8f1a3cbab4f4"
select select "e5b6e178-1d4e-46f3-8fba-19f7851c487a"
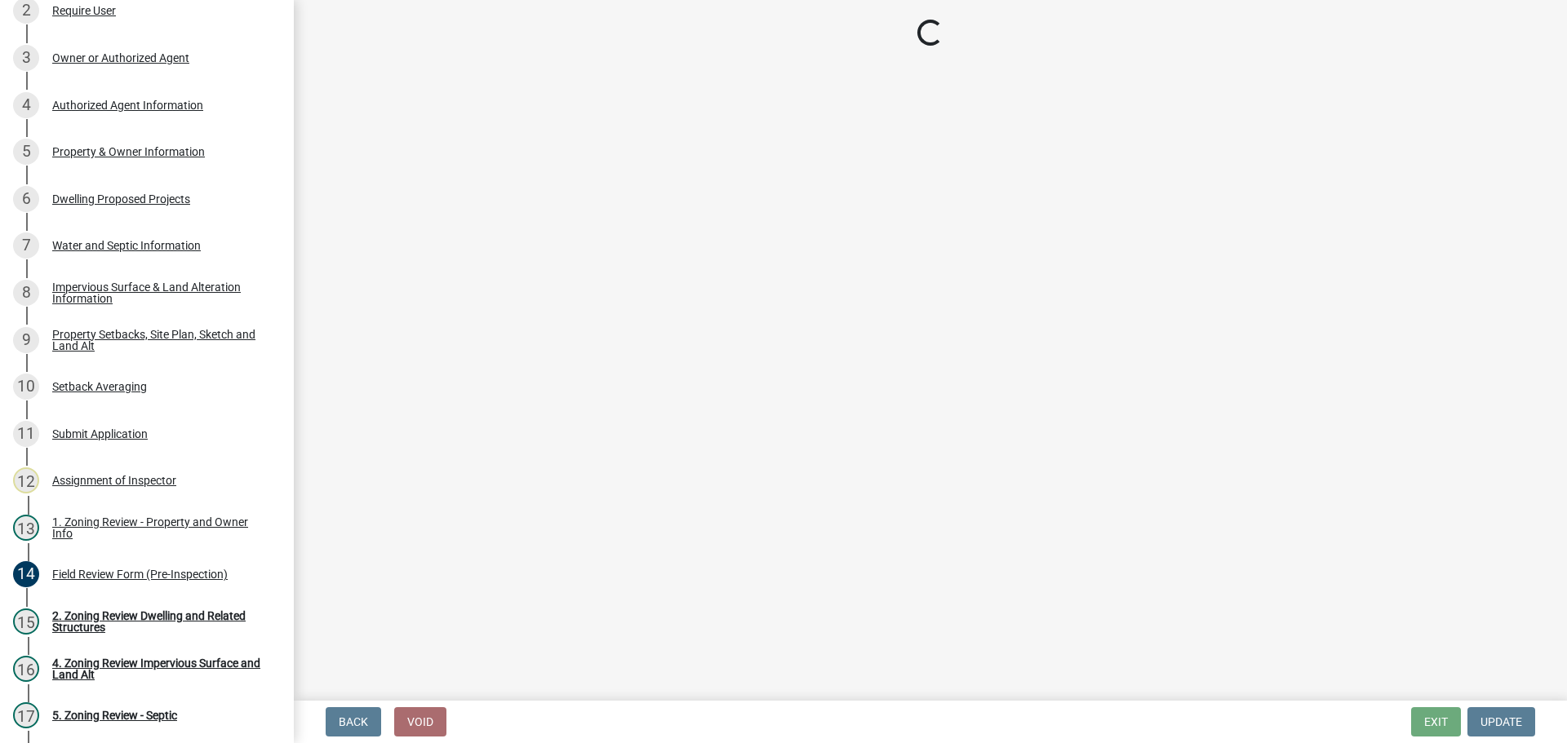
select select "ebb33175-329d-4f8e-9ee0-a71ca57f3362"
select select "b63d75fc-5f3c-4949-bc5e-b7a1b42903a6"
select select "638dddef-31f4-4d73-b0b5-0ffc7b344434"
select select "77b5241b-0119-4fa2-9bfc-d73dc1f4ad97"
select select "8786fdd2-7f96-462d-8069-e958fae6b9a0"
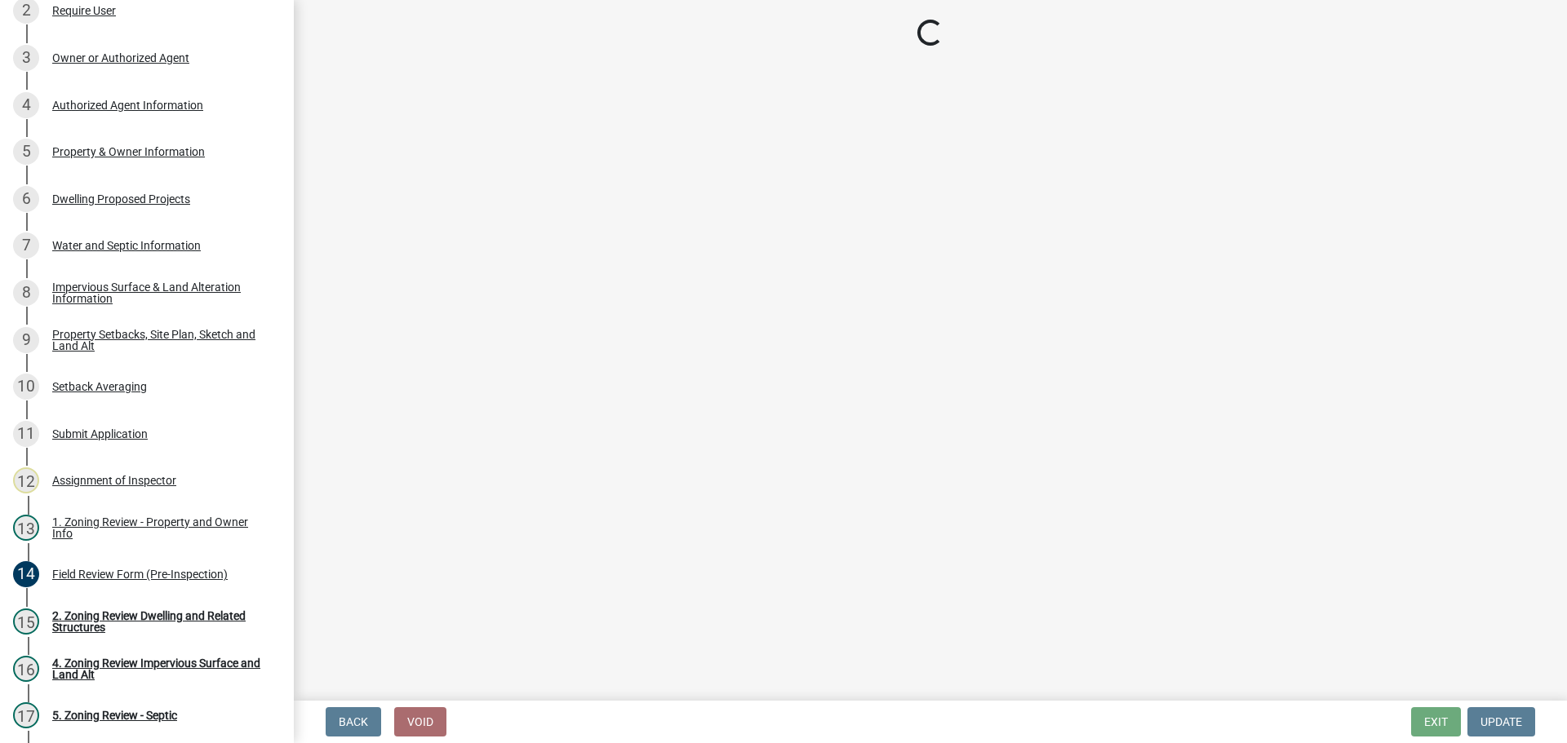
select select "4a8ad383-c5a2-40bb-ad4f-149074988e68"
select select "0ceb8b90-6e92-4b1f-be25-acba4c819eff"
select select "ab9119d1-7da9-49c4-9fac-8c142204c89d"
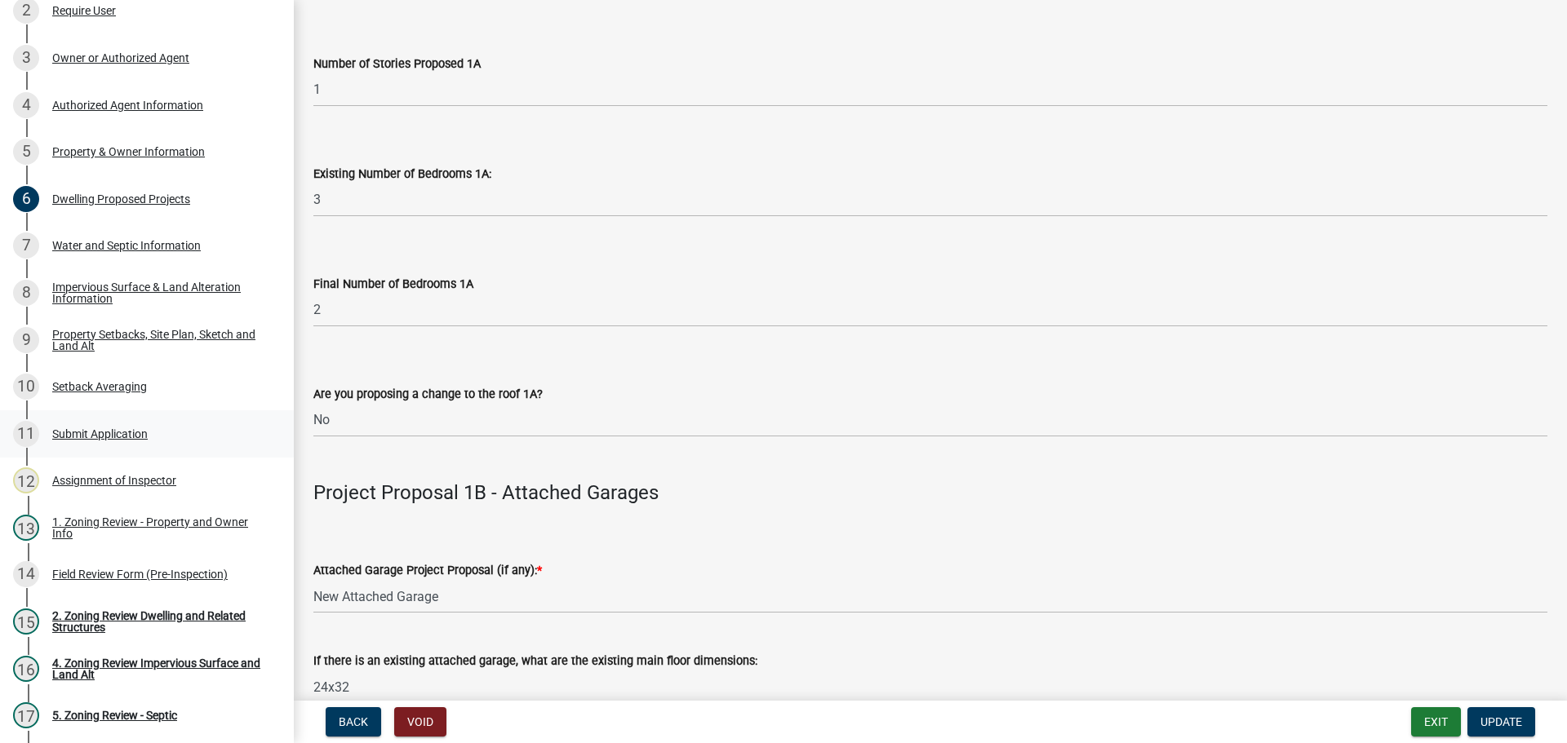
scroll to position [1387, 0]
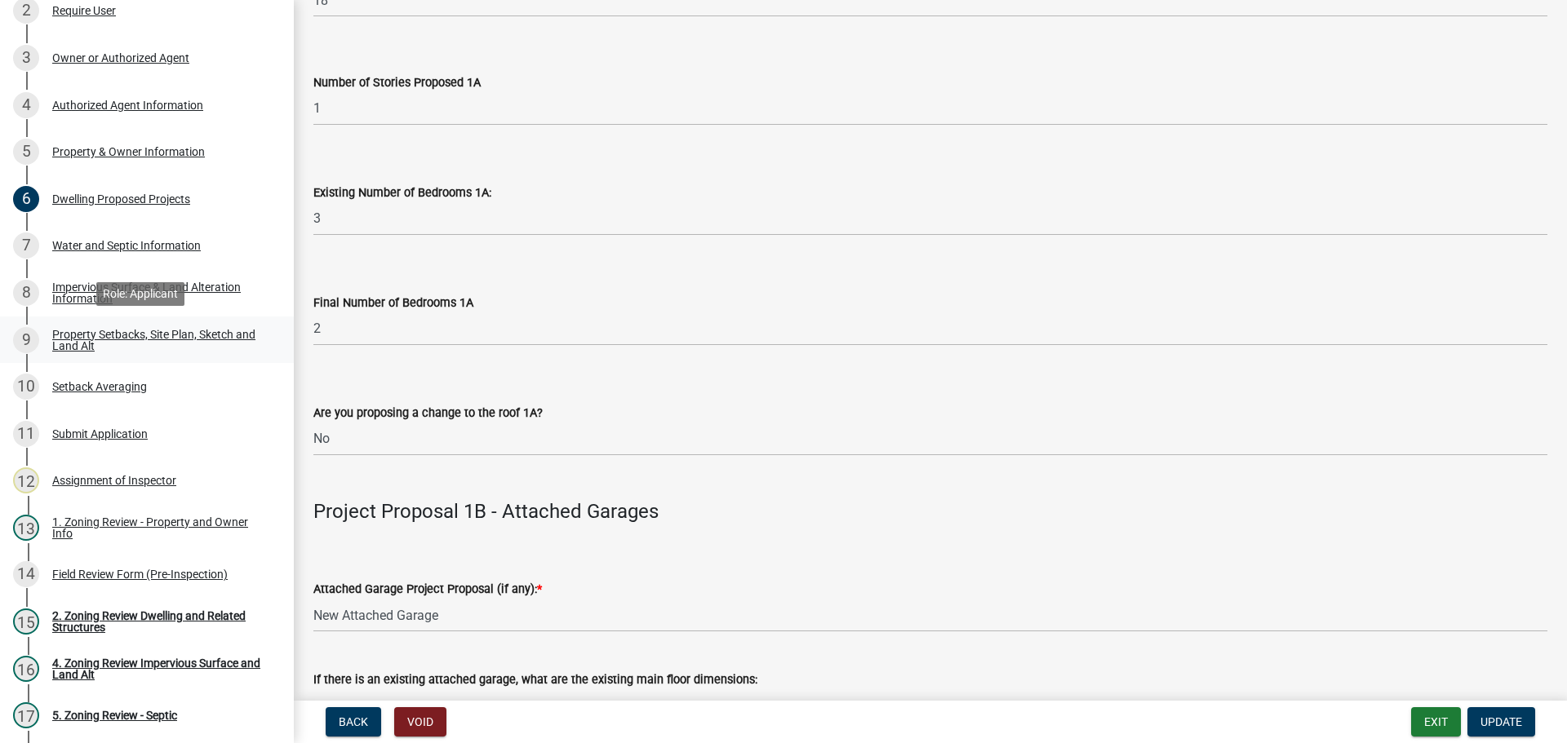
click at [137, 329] on div "Property Setbacks, Site Plan, Sketch and Land Alt" at bounding box center [159, 340] width 215 height 23
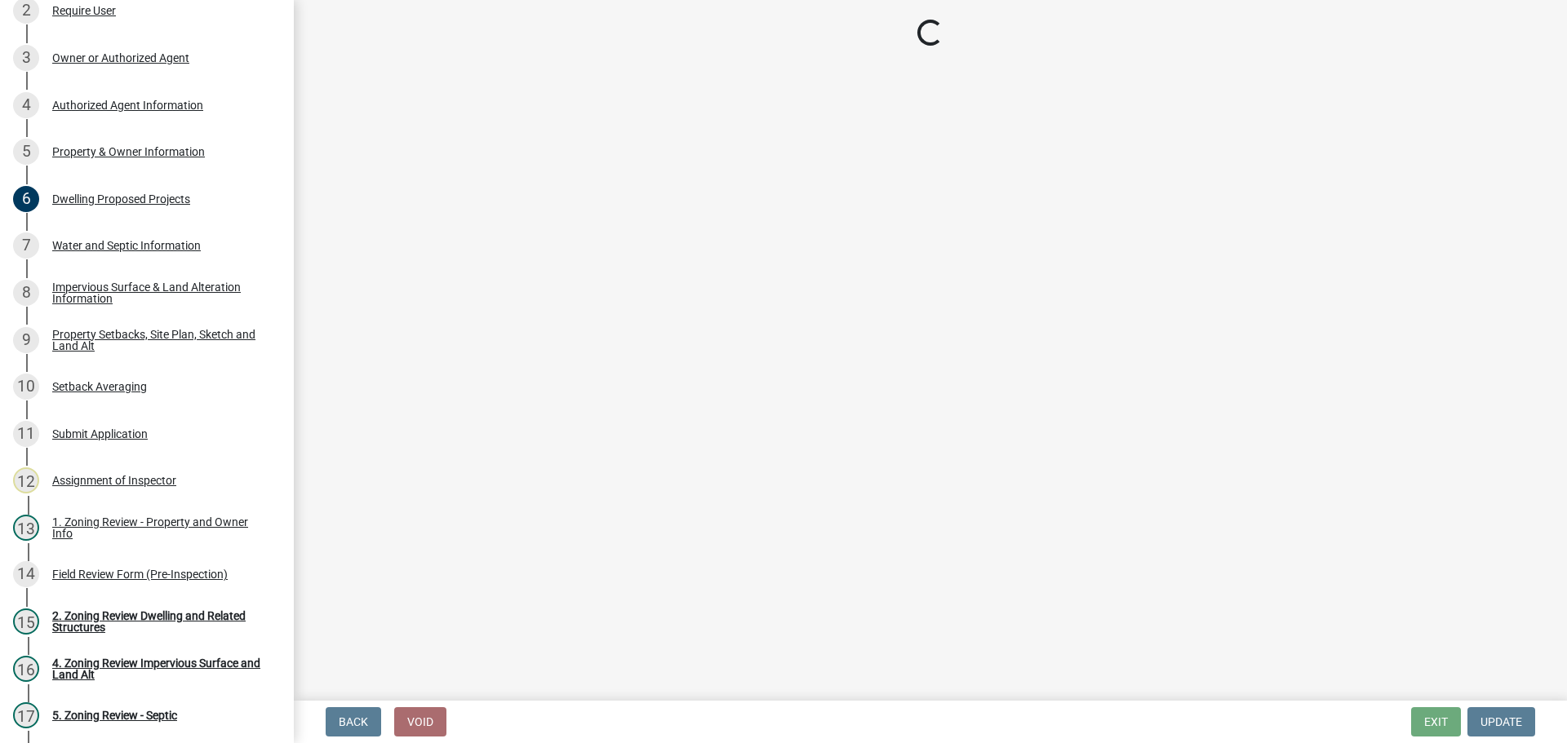
select select "7b13c63f-e699-4112-b373-98fbd28ec536"
select select "2e080c5a-0cc7-4619-8f05-57ce16dac6f0"
select select "b56a4575-9846-47cf-8067-c59a4853da22"
select select "12f785fb-c378-4b18-841c-21c73dc99083"
select select "e8ab2dc3-aa3f-46f3-9b4a-37eb25ad84af"
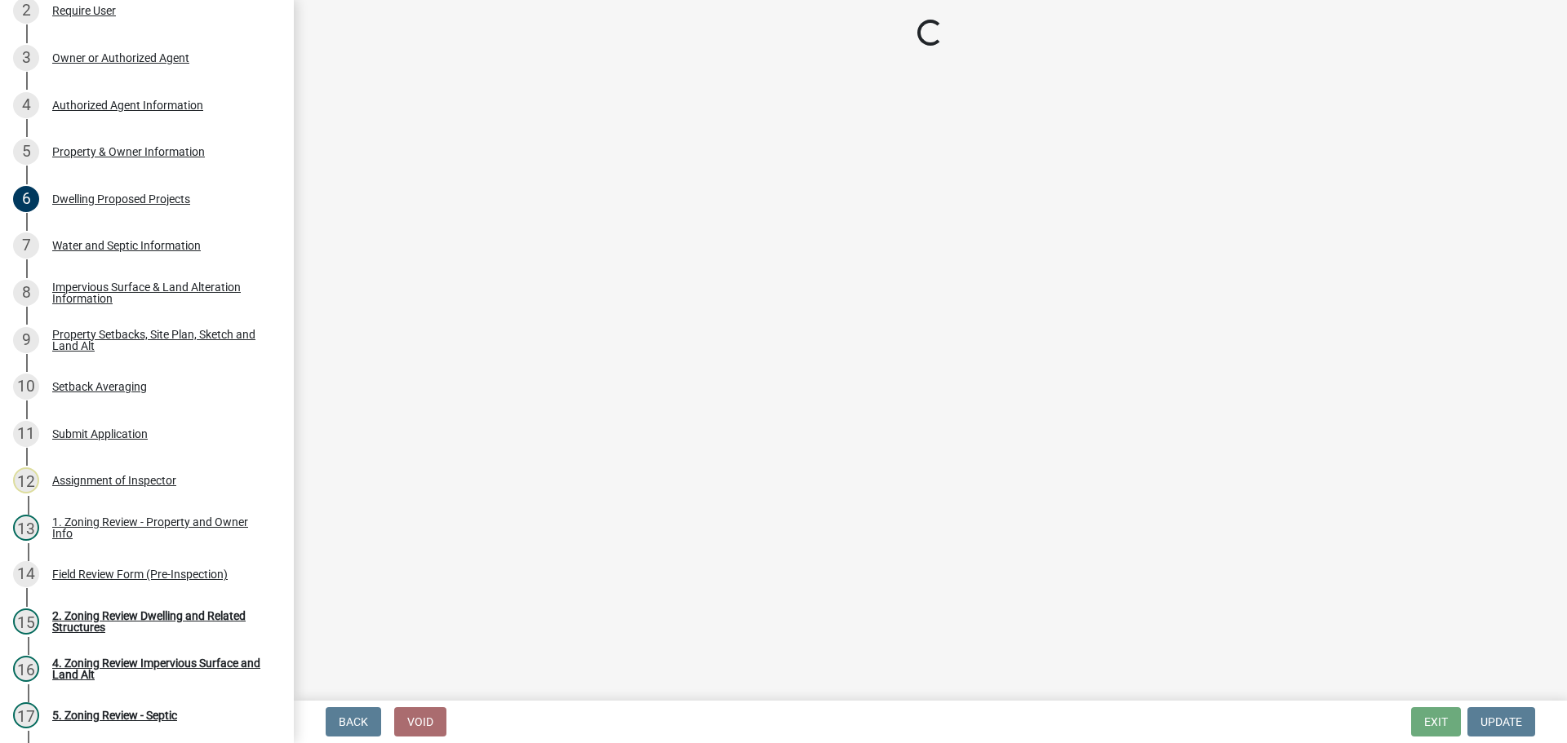
select select "55cff22b-1471-4b51-819a-317e4a6b5cc9"
select select "b98836ba-4715-455d-97ab-be9a9df498a8"
select select "d61e3758-d187-40af-a435-5e09c3f3d509"
select select "c8b8ea71-7088-4e87-a493-7bc88cc2835b"
select select "1418c7e3-4054-4b00-84b5-d09b9560f30a"
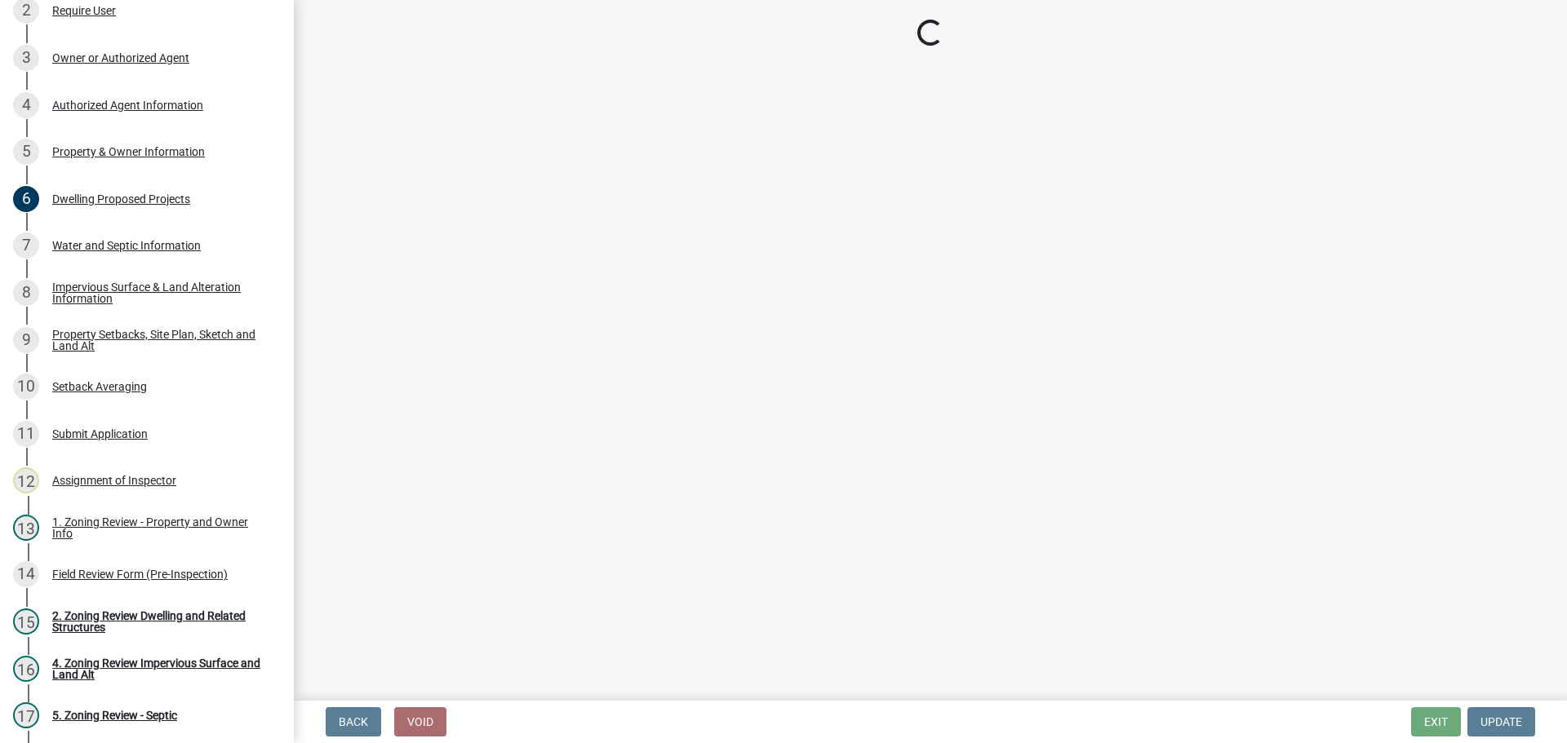
select select "f51aecae-0421-4f67-bd2d-0cff8a85c7cd"
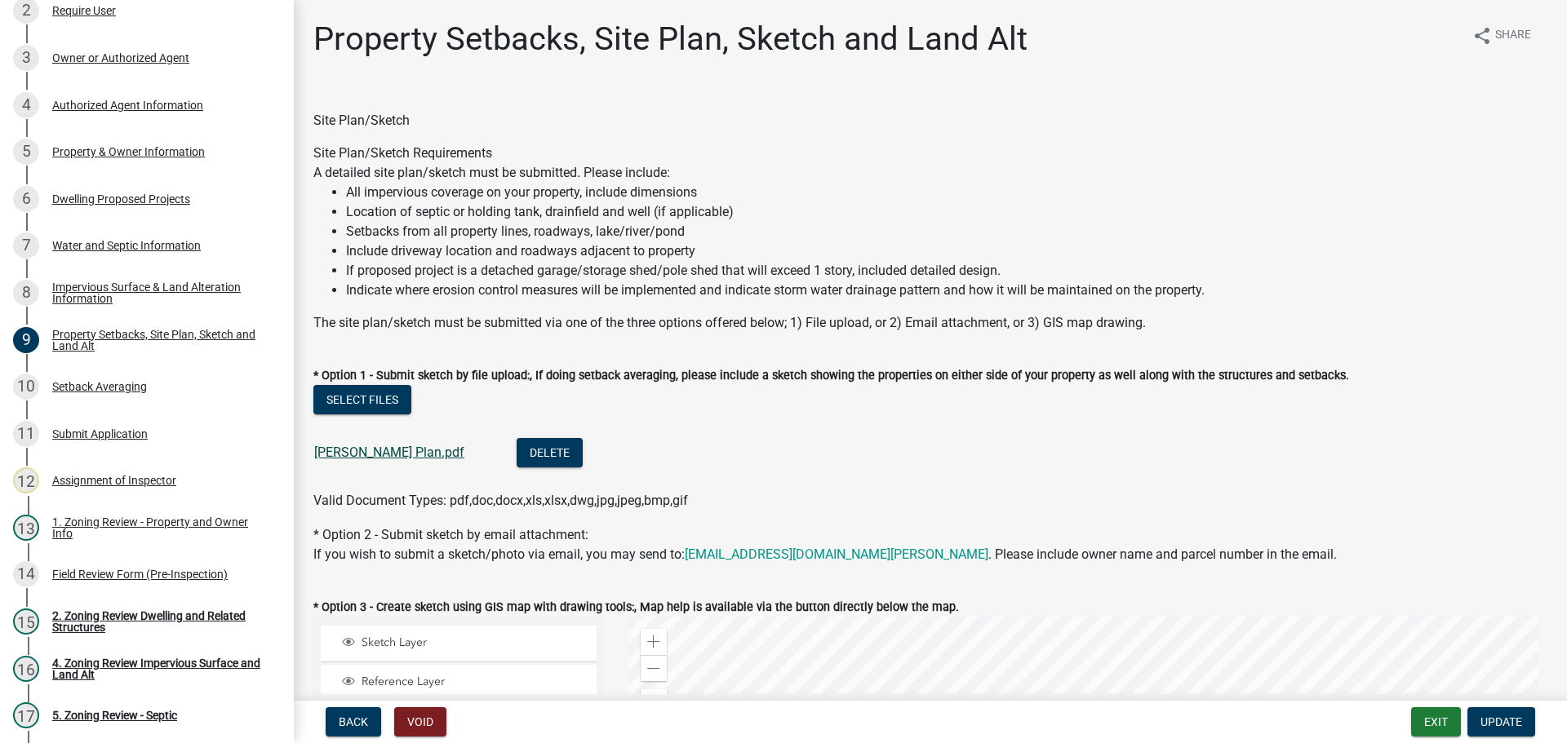
click at [335, 450] on link "[PERSON_NAME] Plan.pdf" at bounding box center [389, 453] width 150 height 16
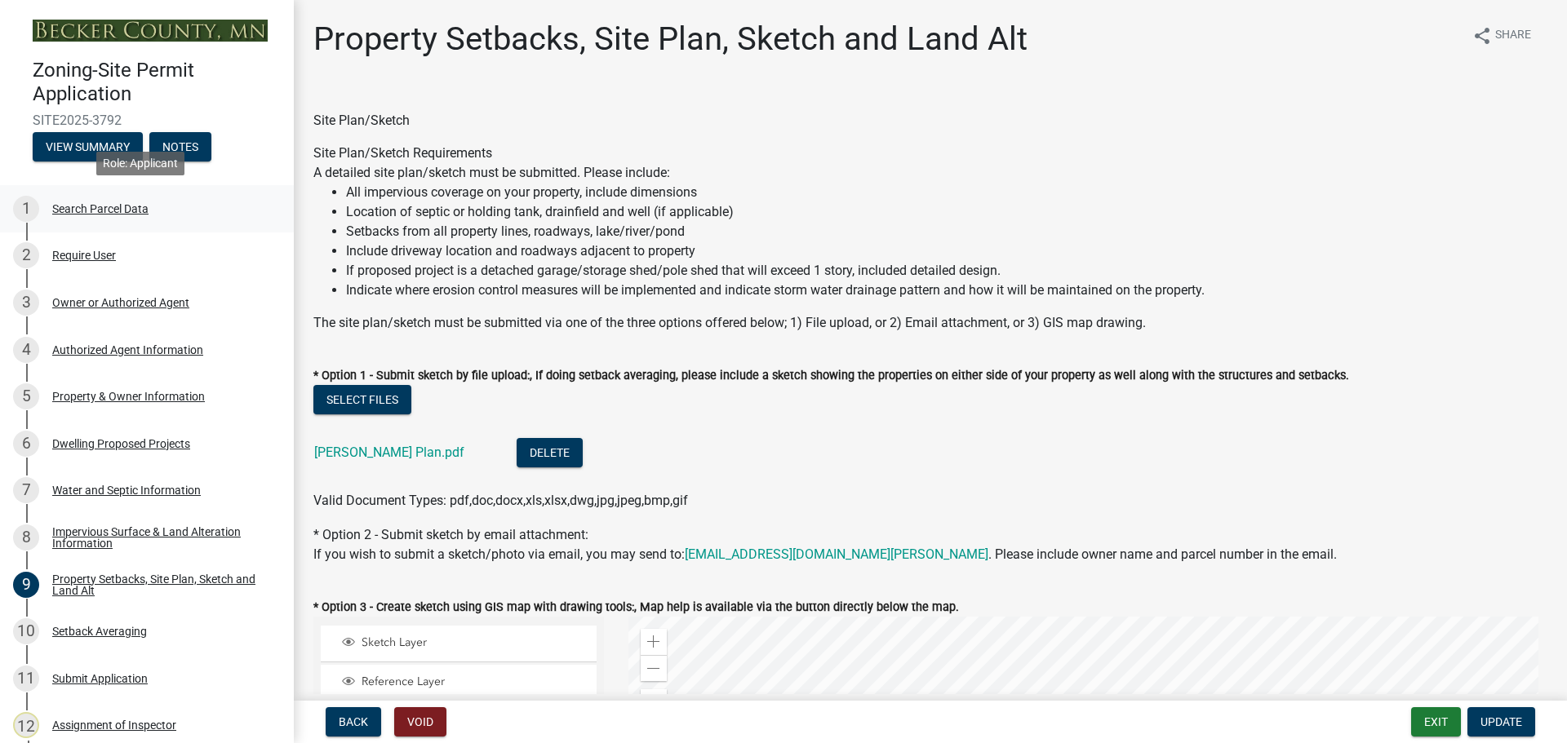
click at [104, 206] on div "Search Parcel Data" at bounding box center [100, 208] width 96 height 11
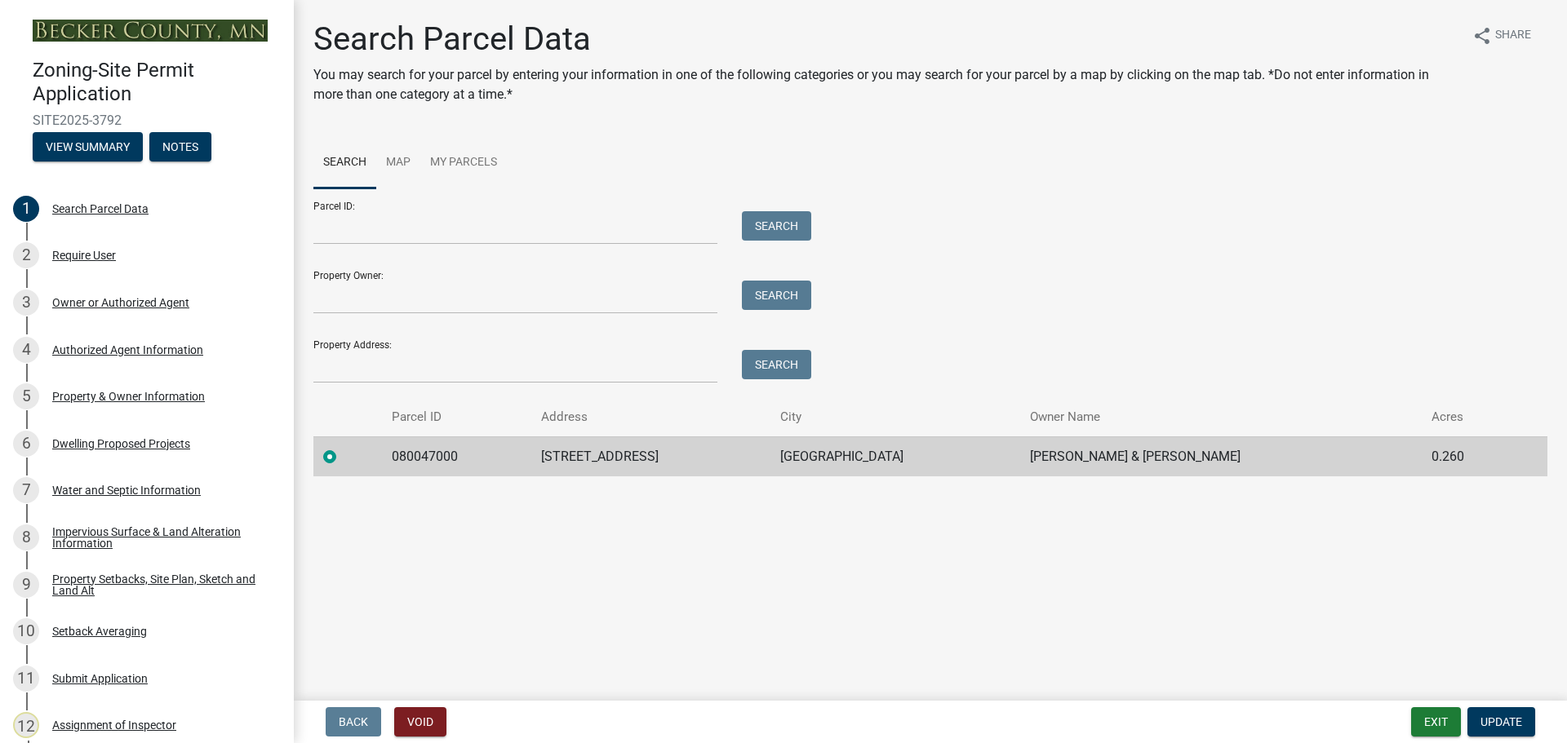
click at [458, 454] on td "080047000" at bounding box center [456, 457] width 149 height 40
click at [457, 453] on td "080047000" at bounding box center [456, 457] width 149 height 40
drag, startPoint x: 457, startPoint y: 453, endPoint x: 392, endPoint y: 452, distance: 65.3
click at [392, 452] on td "080047000" at bounding box center [456, 457] width 149 height 40
copy td "080047000"
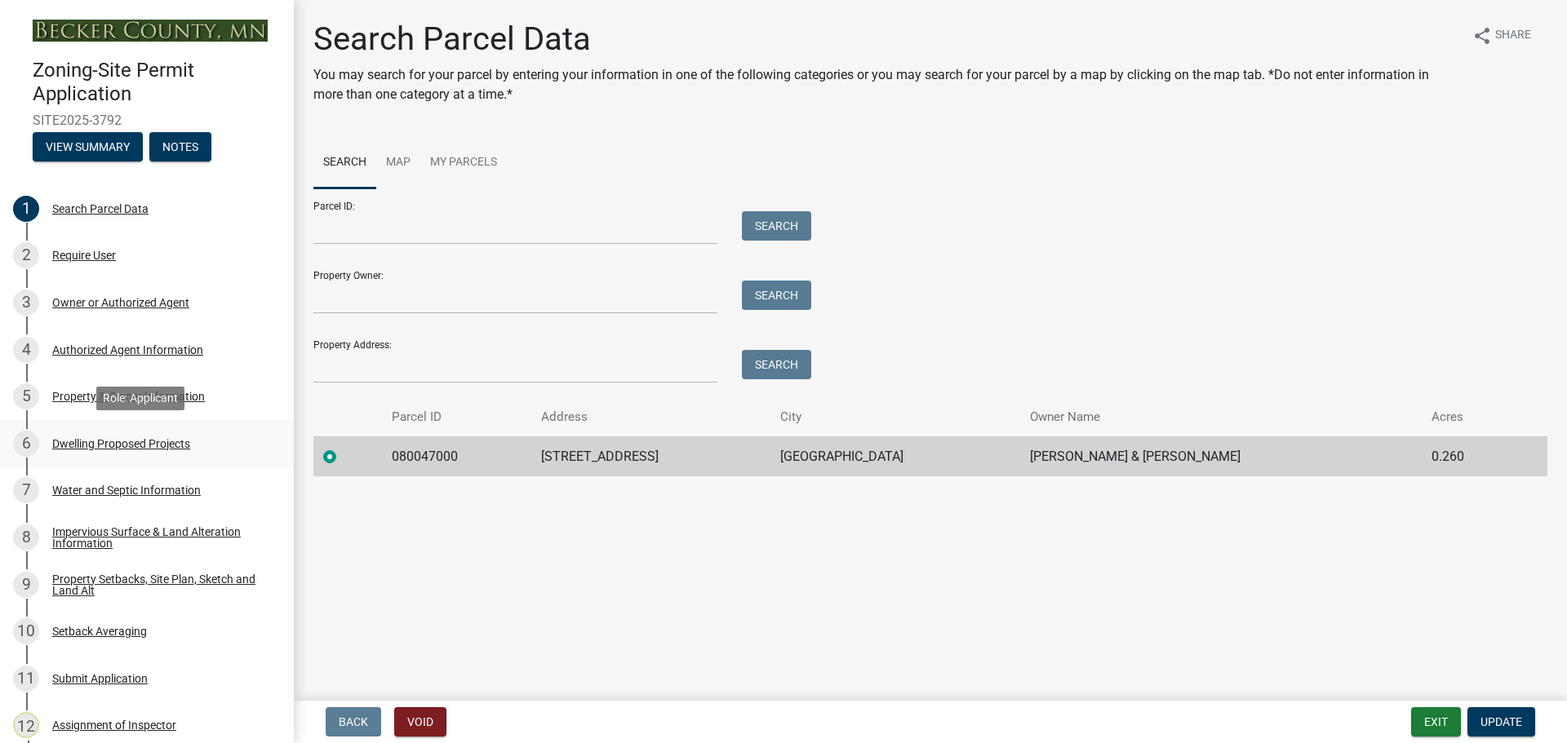
click at [141, 443] on div "Dwelling Proposed Projects" at bounding box center [121, 443] width 138 height 11
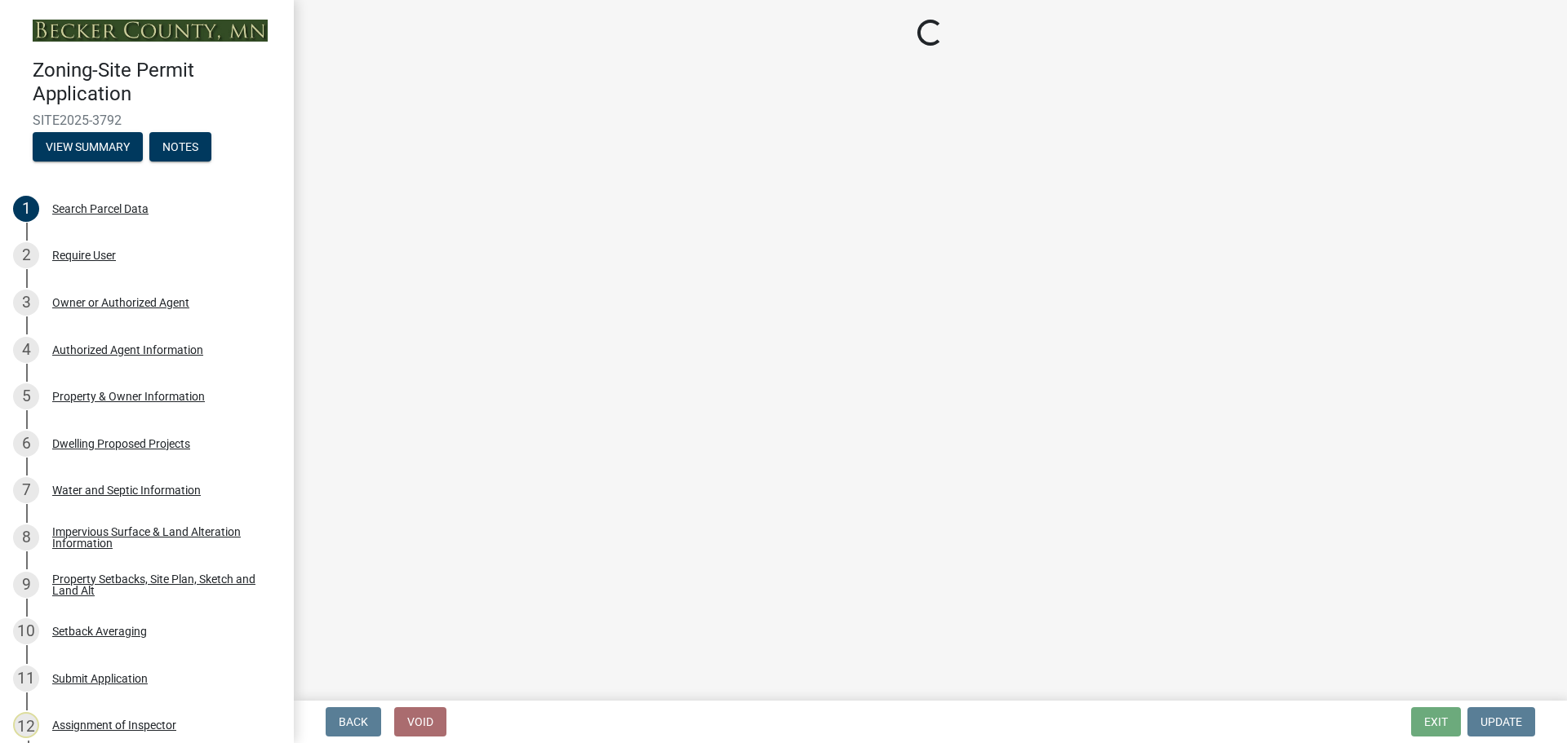
select select "5b8abcc6-67f7-49fb-8f25-c295ccc2b339"
select select "ba56d9f6-ced5-4c38-bdcc-33bfa85ac6de"
select select "f4ae0446-41fa-4afd-99aa-409617c58827"
select select "4f5e2784-8c40-49a3-b0e9-8f1a3cbab4f4"
select select "e5b6e178-1d4e-46f3-8fba-19f7851c487a"
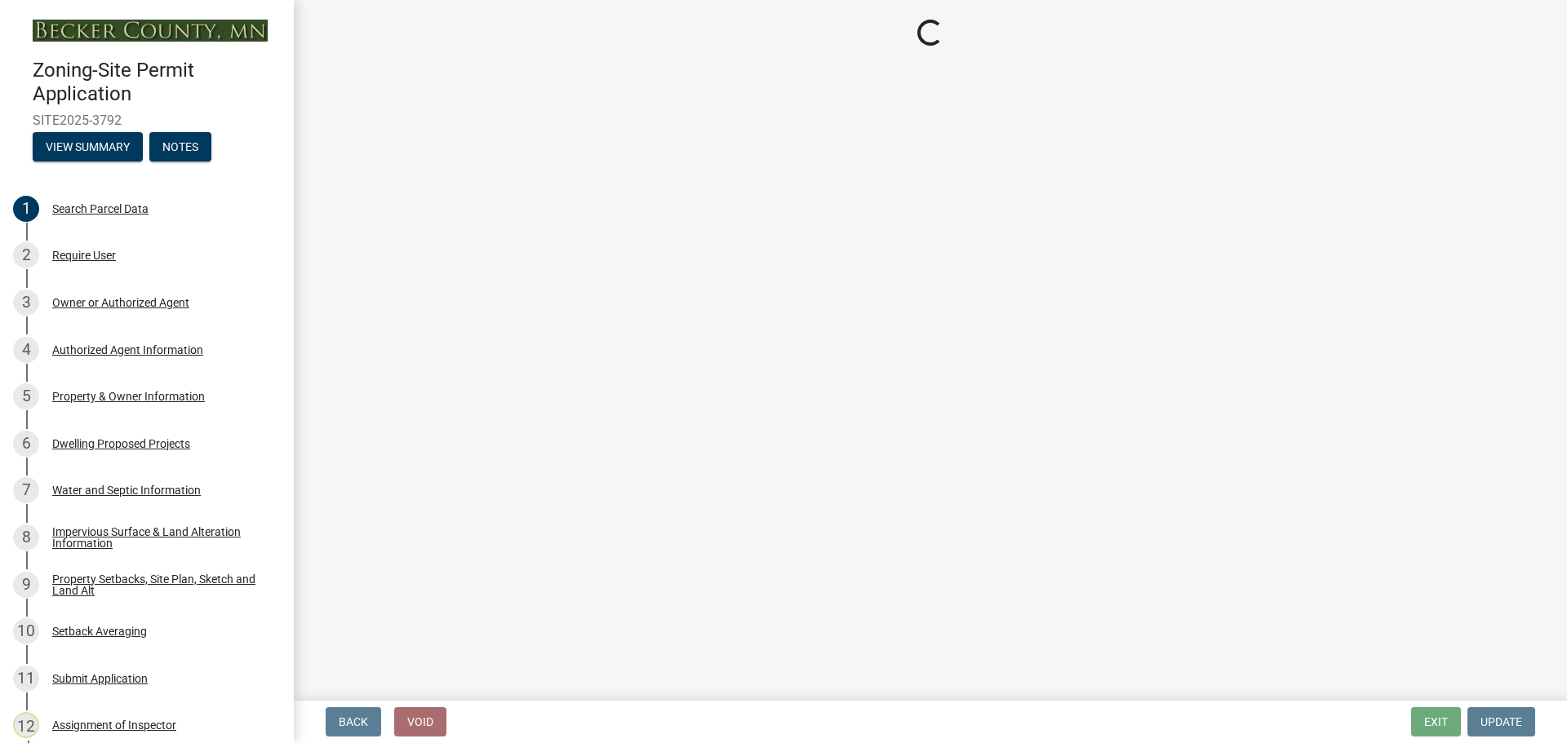
select select "ebb33175-329d-4f8e-9ee0-a71ca57f3362"
select select "b63d75fc-5f3c-4949-bc5e-b7a1b42903a6"
select select "638dddef-31f4-4d73-b0b5-0ffc7b344434"
select select "77b5241b-0119-4fa2-9bfc-d73dc1f4ad97"
select select "8786fdd2-7f96-462d-8069-e958fae6b9a0"
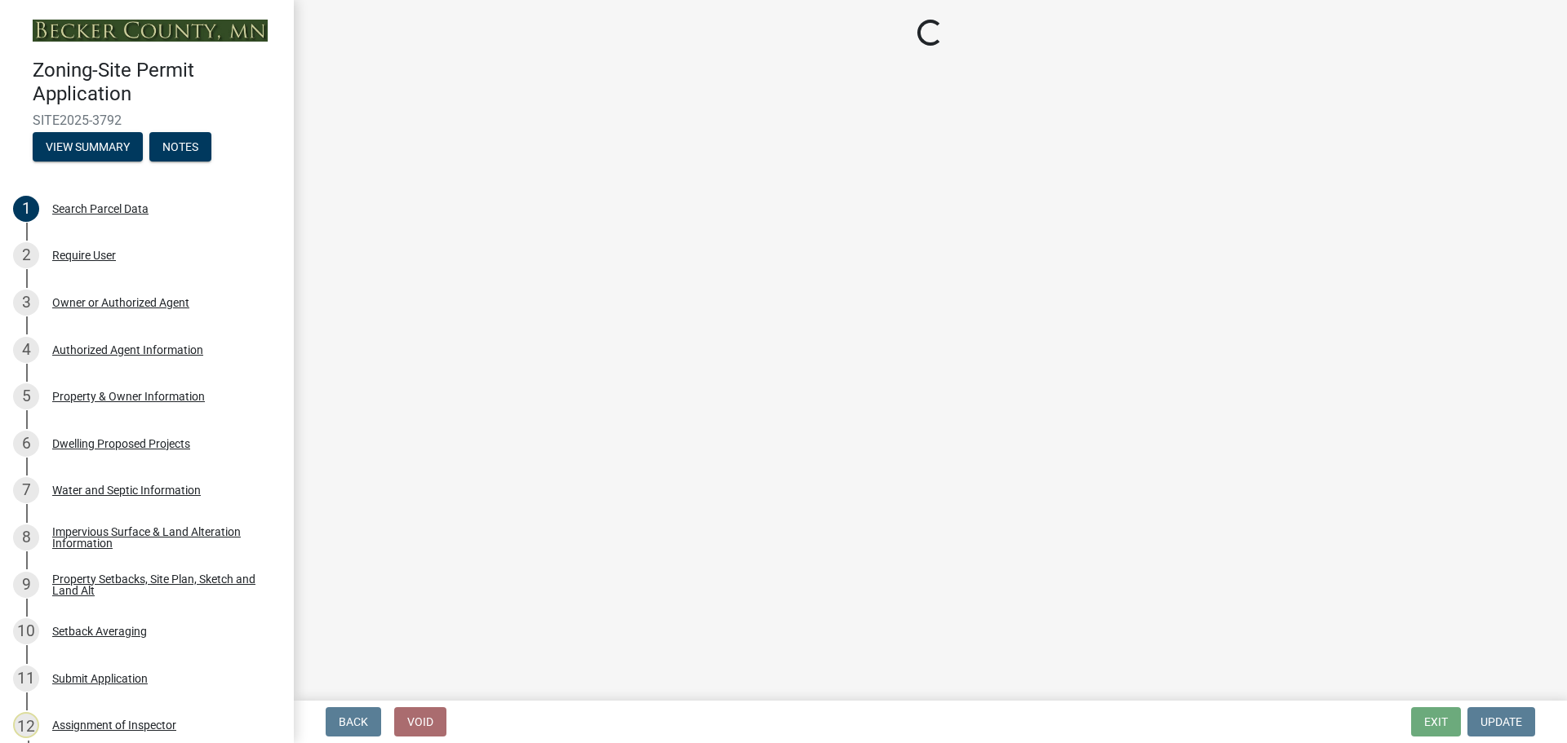
select select "4a8ad383-c5a2-40bb-ad4f-149074988e68"
select select "0ceb8b90-6e92-4b1f-be25-acba4c819eff"
select select "ab9119d1-7da9-49c4-9fac-8c142204c89d"
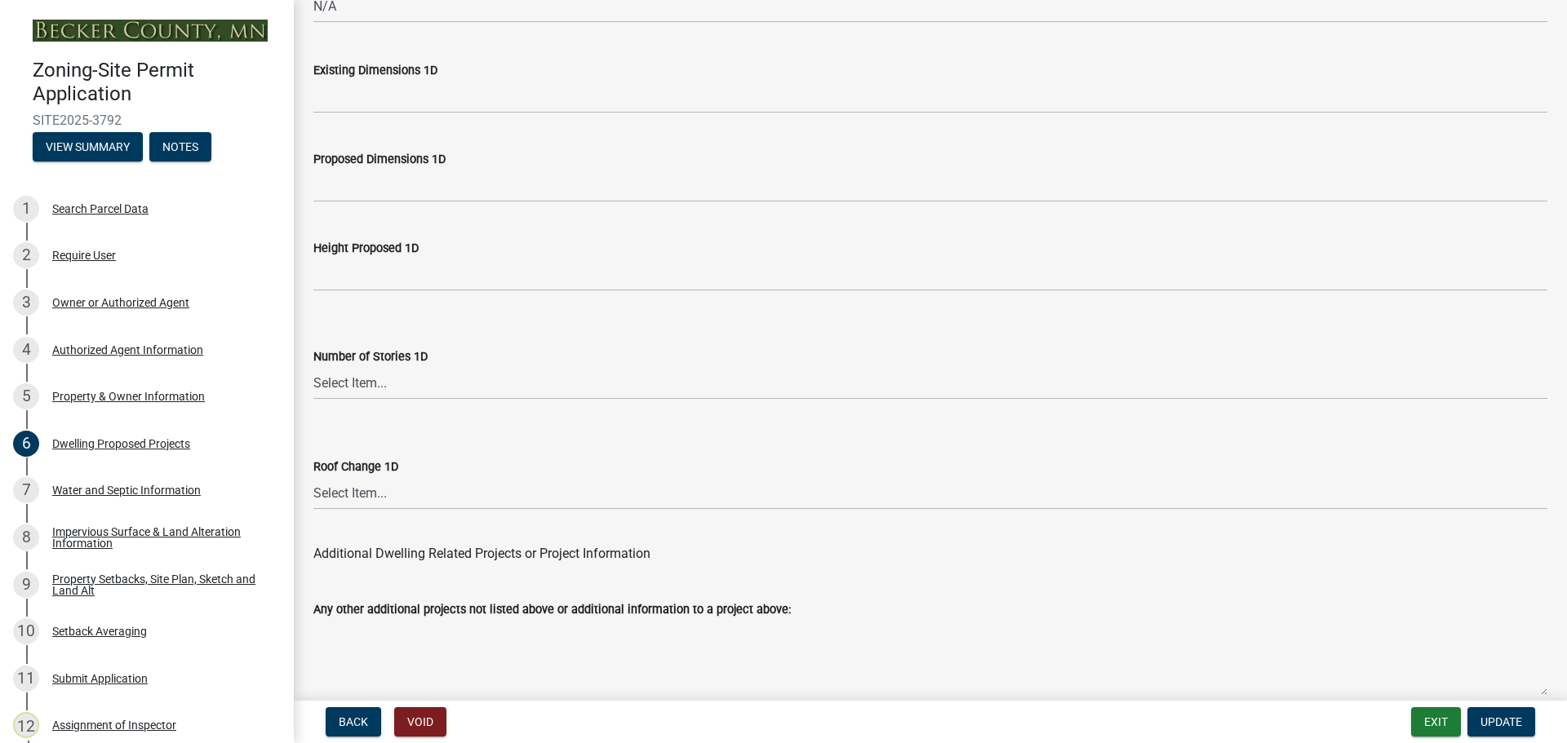
scroll to position [3913, 0]
